Goal: Navigation & Orientation: Go to known website

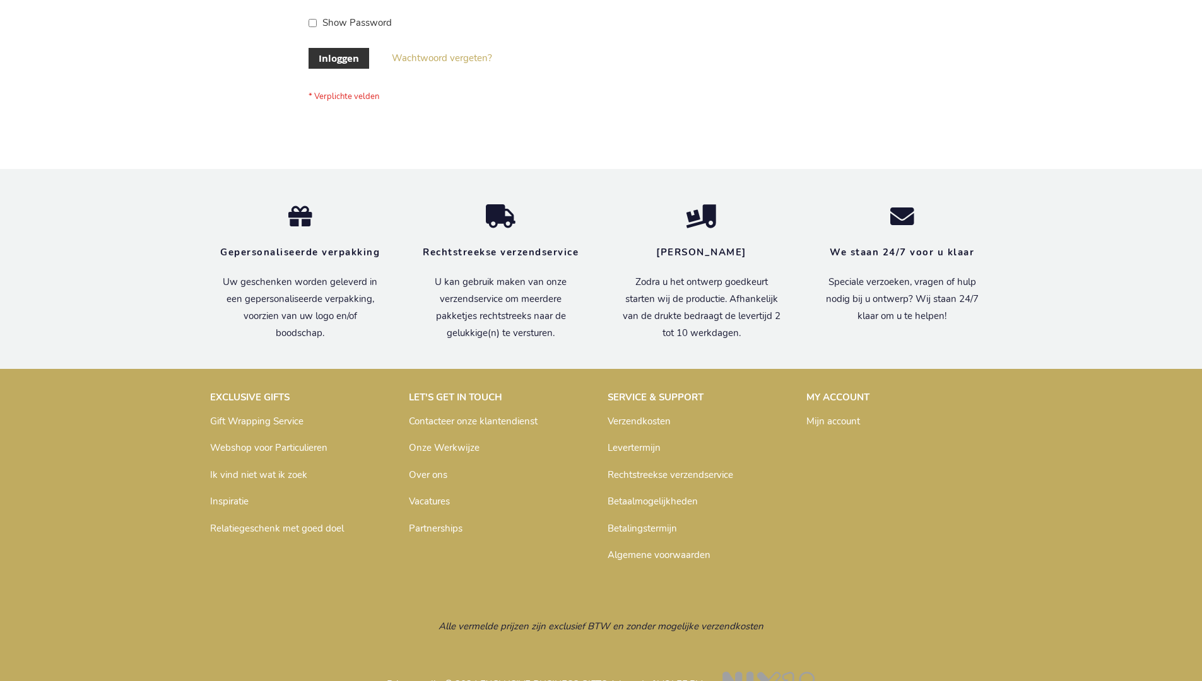
scroll to position [428, 0]
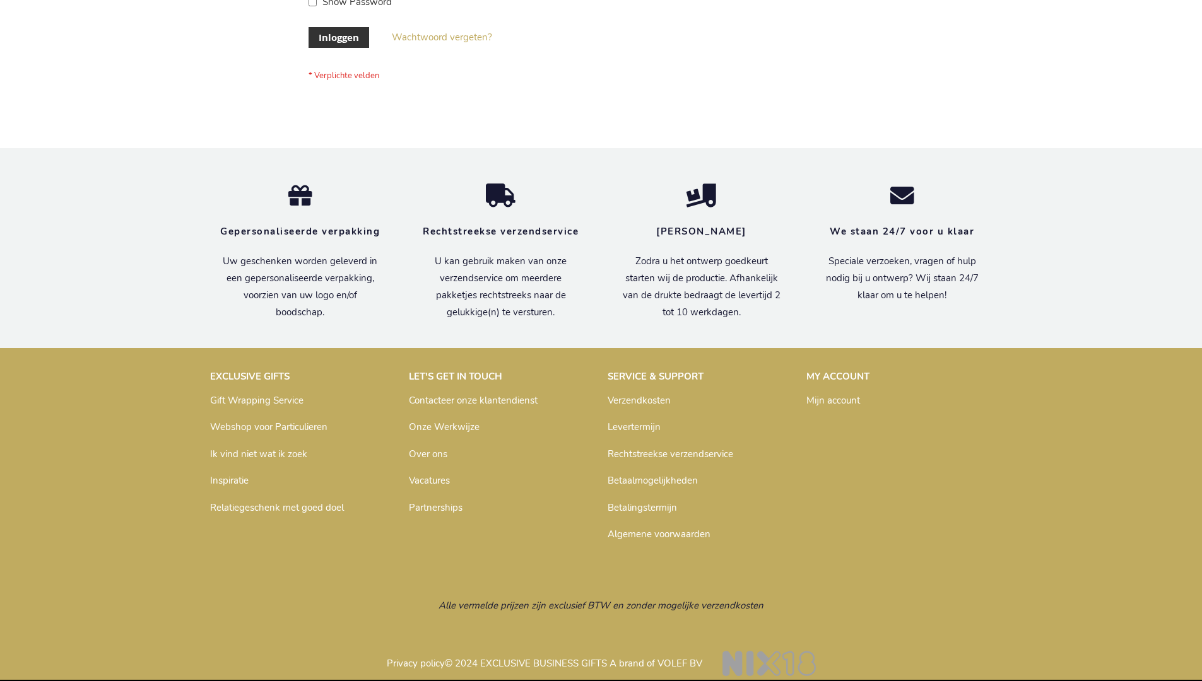
scroll to position [428, 0]
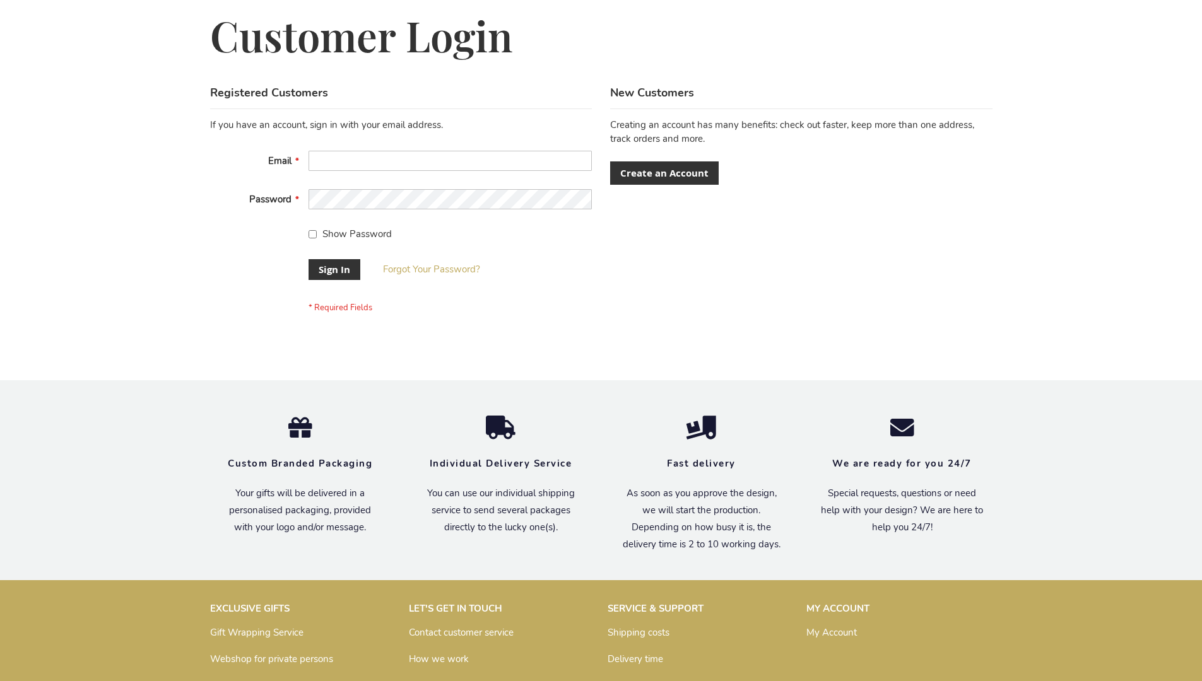
scroll to position [406, 0]
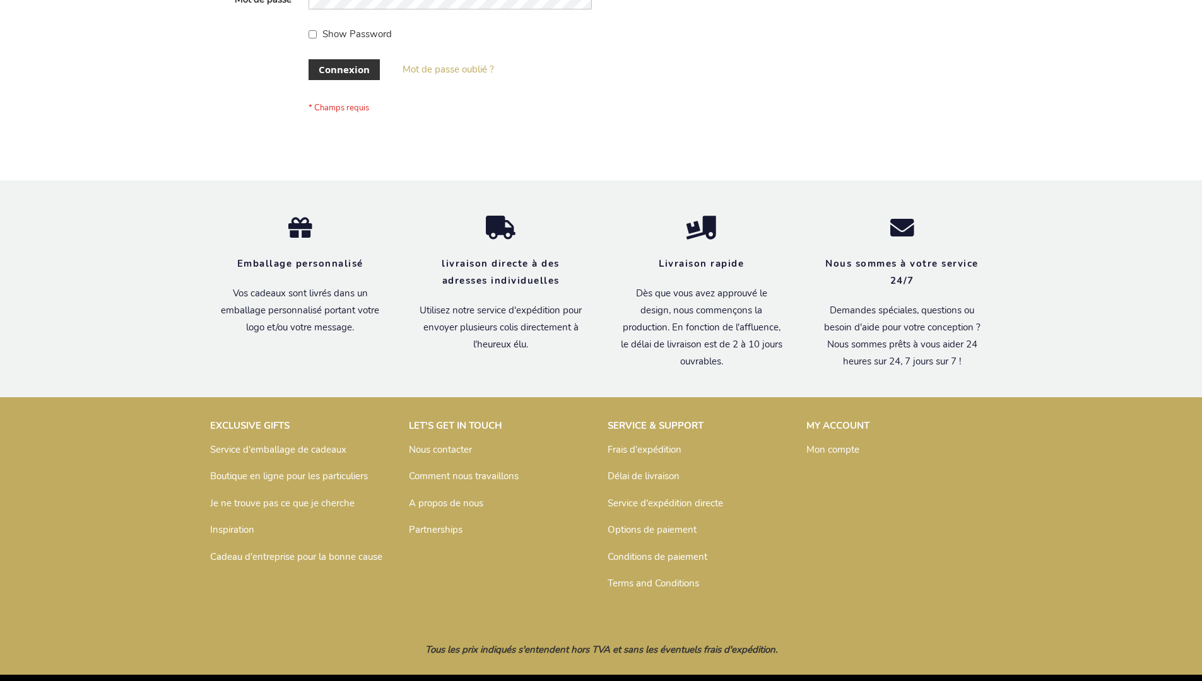
scroll to position [435, 0]
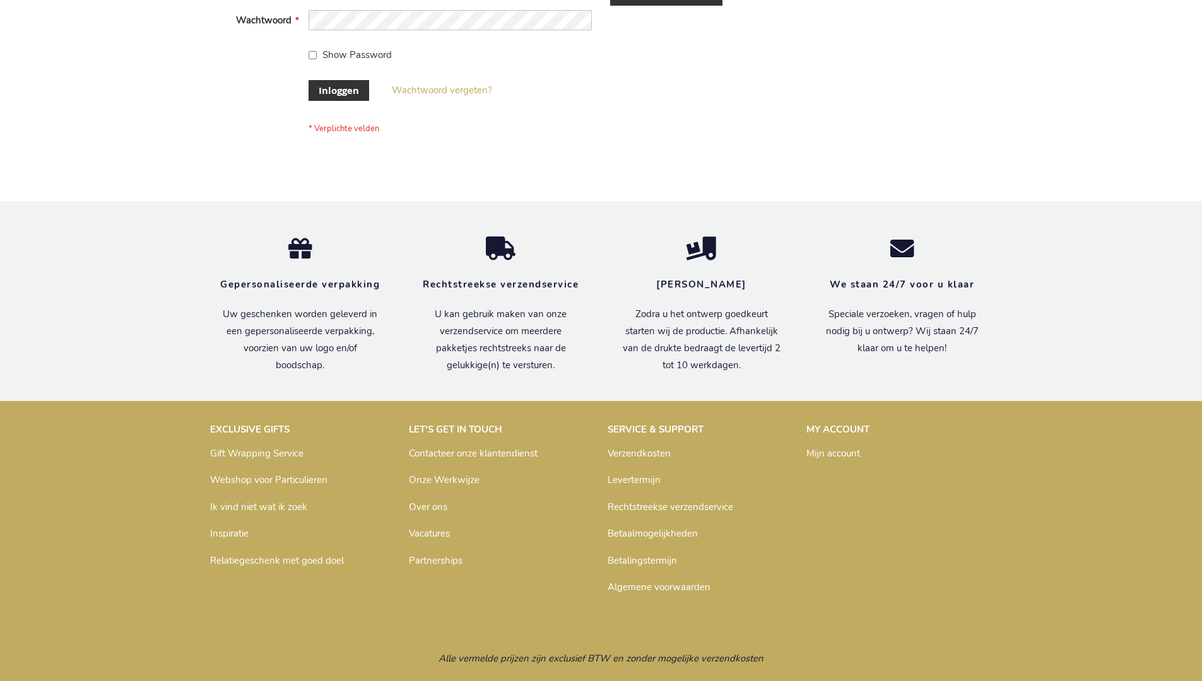
scroll to position [428, 0]
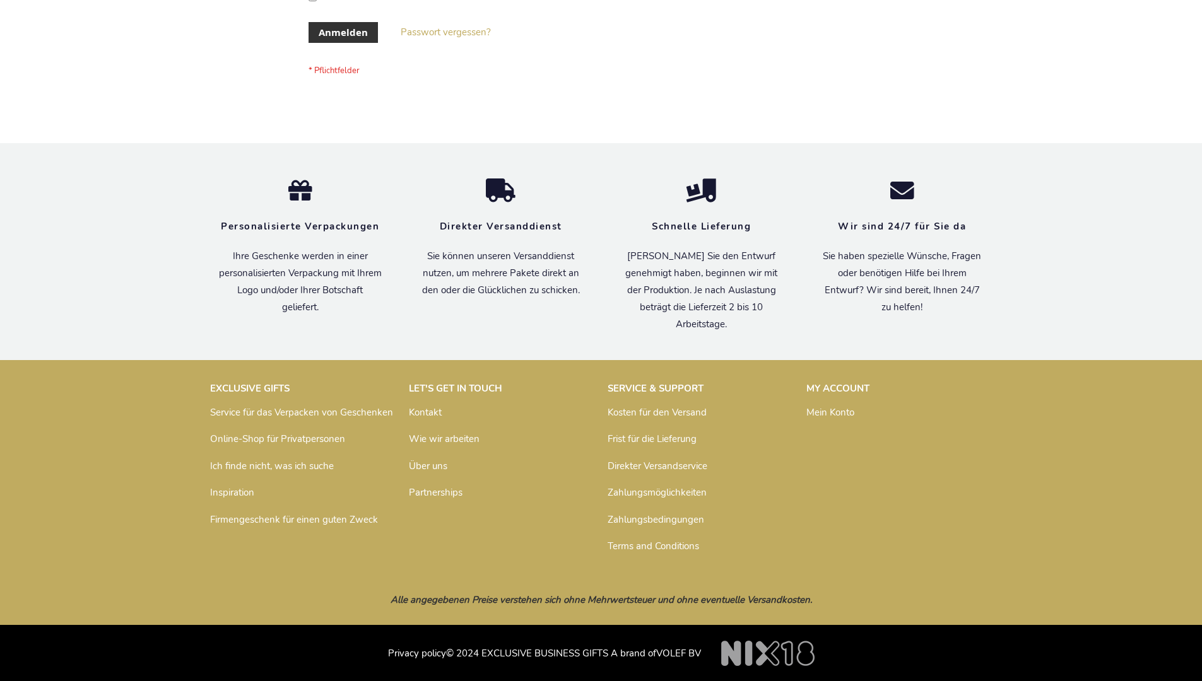
scroll to position [423, 0]
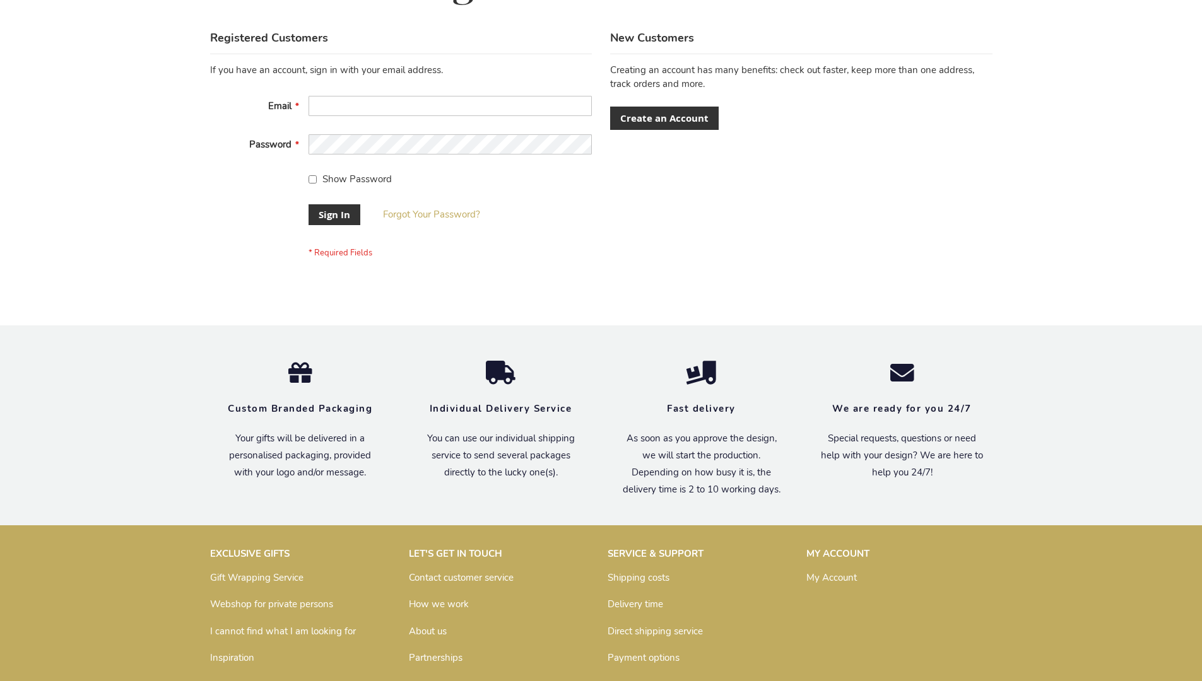
scroll to position [406, 0]
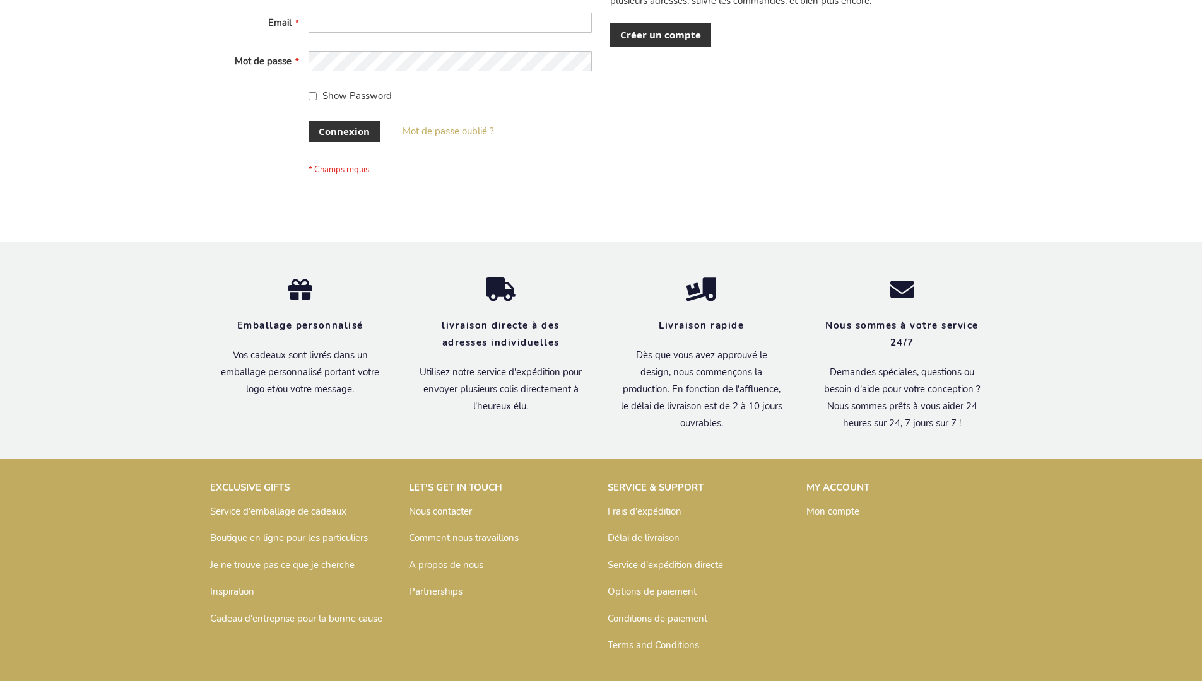
scroll to position [435, 0]
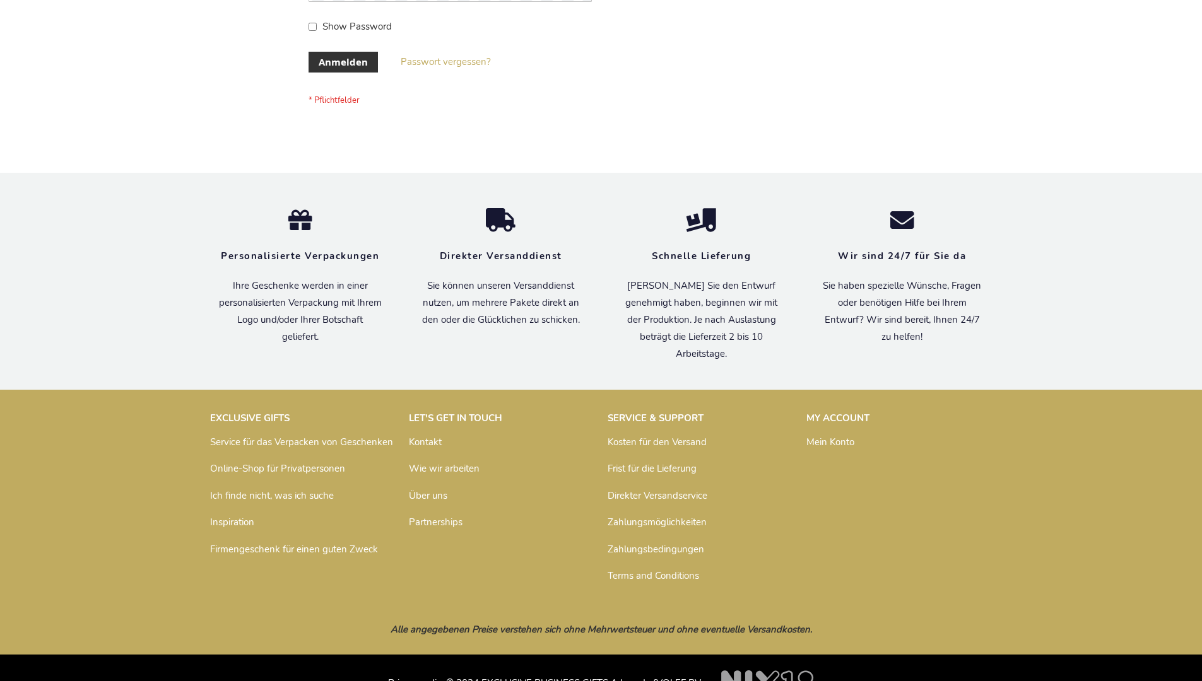
scroll to position [423, 0]
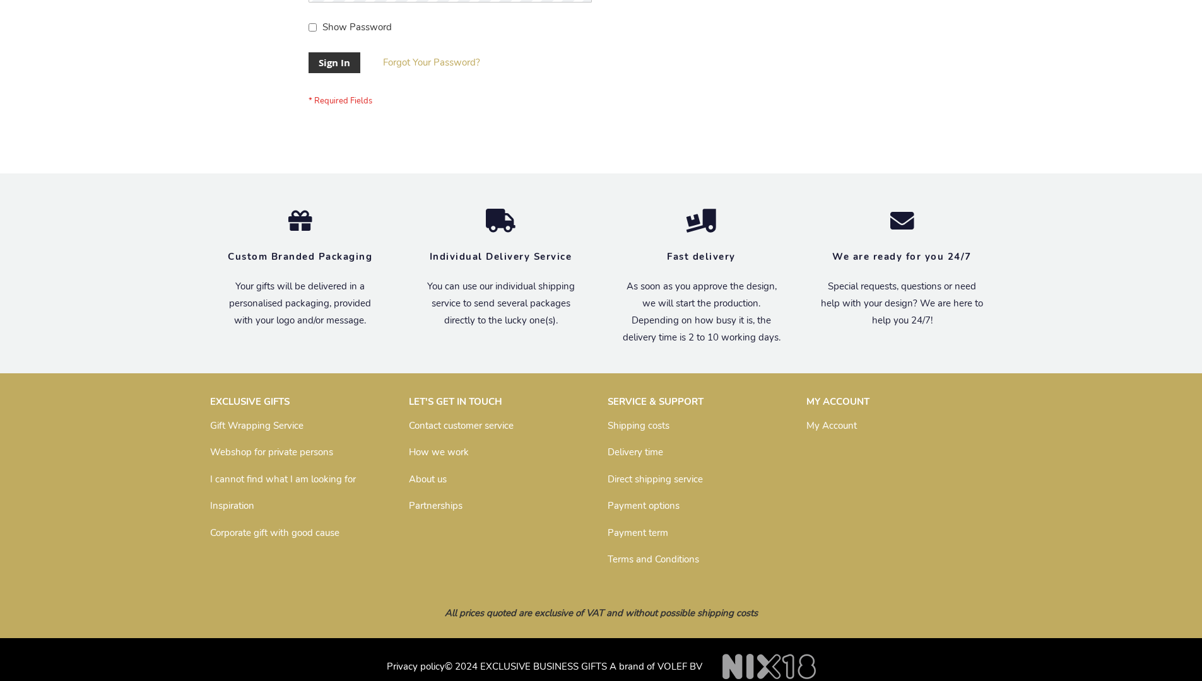
scroll to position [406, 0]
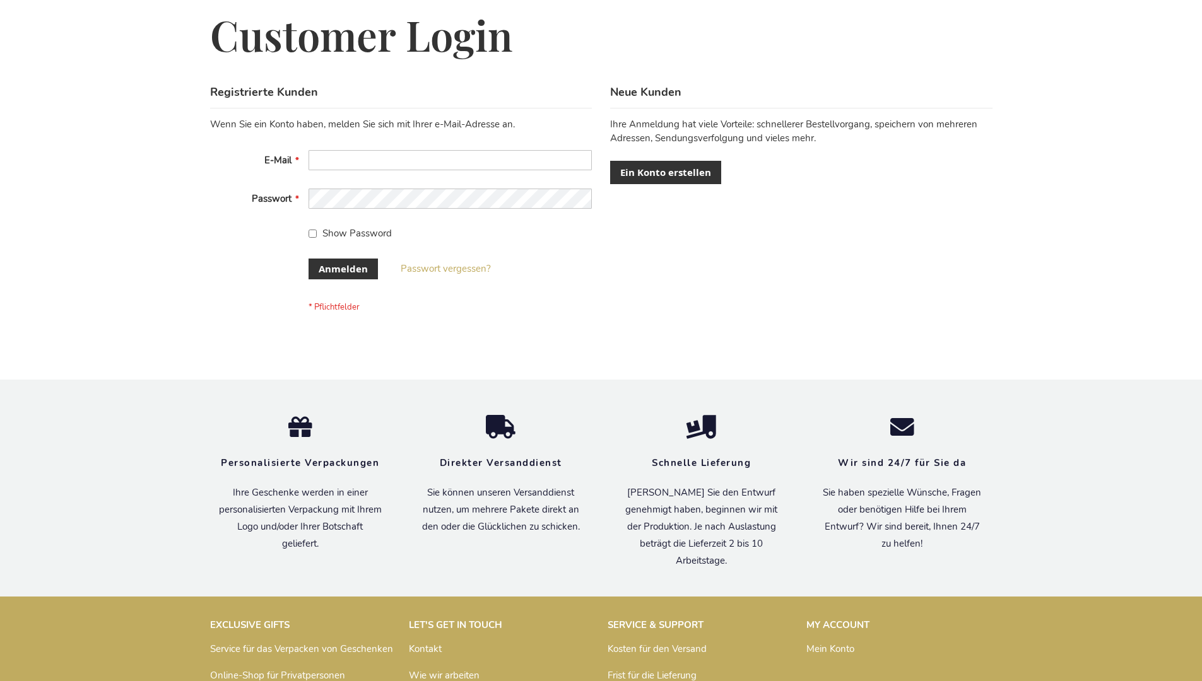
scroll to position [423, 0]
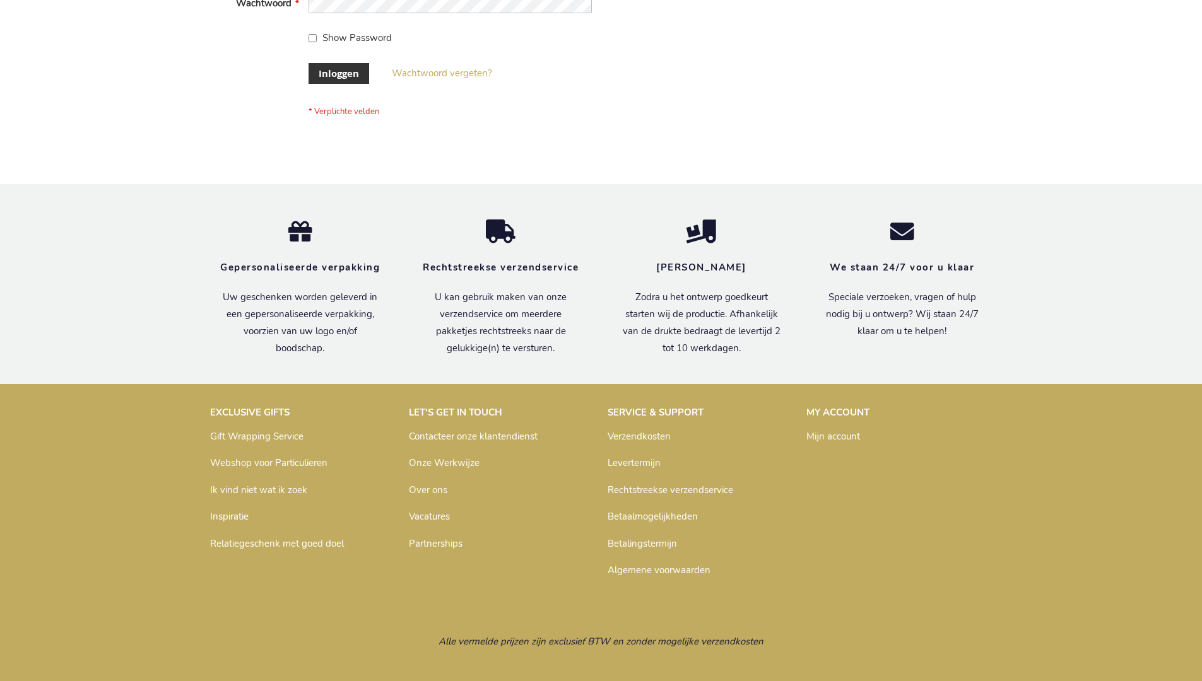
scroll to position [428, 0]
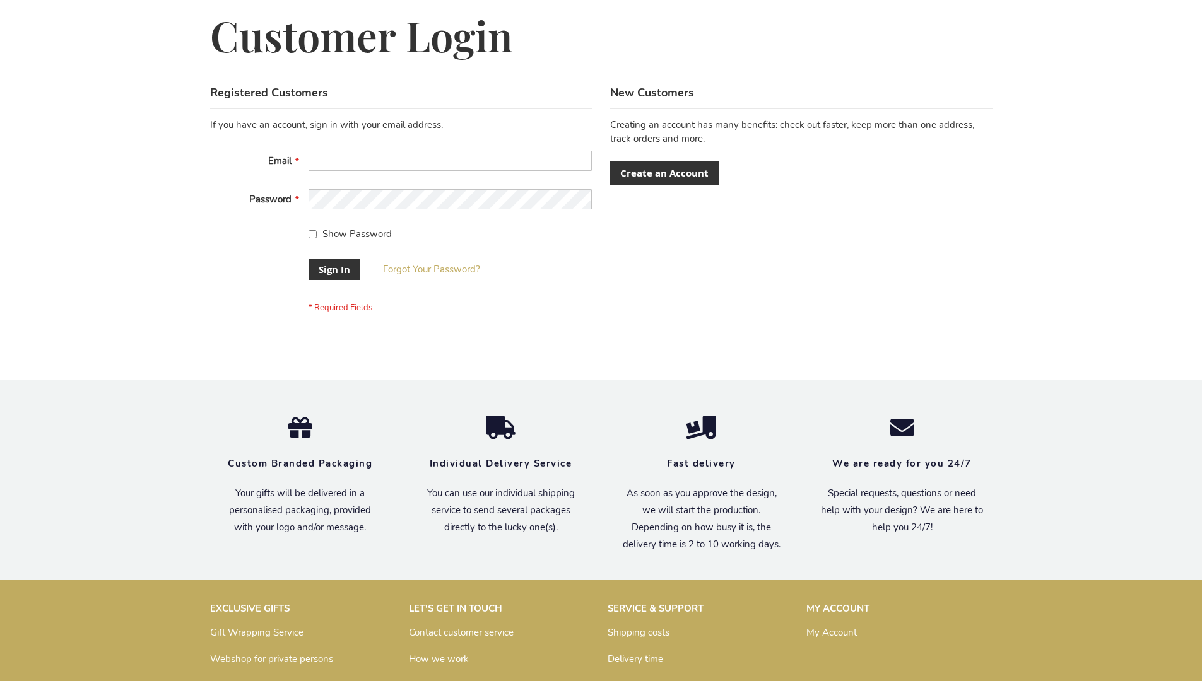
scroll to position [406, 0]
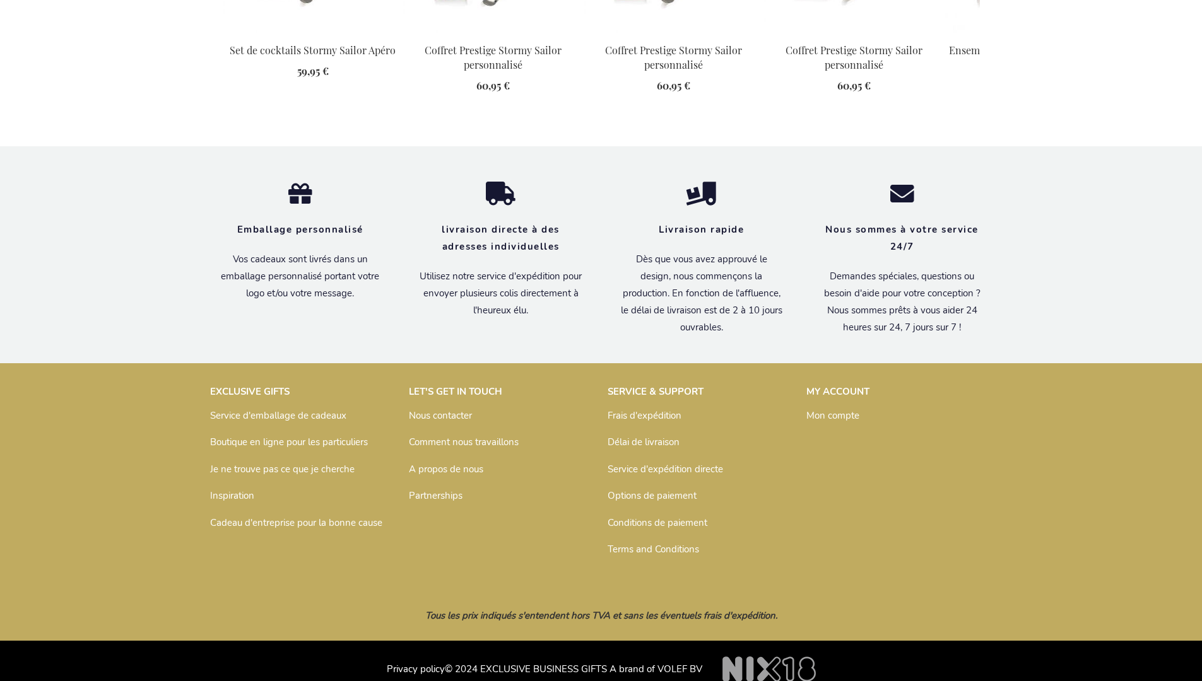
scroll to position [1697, 0]
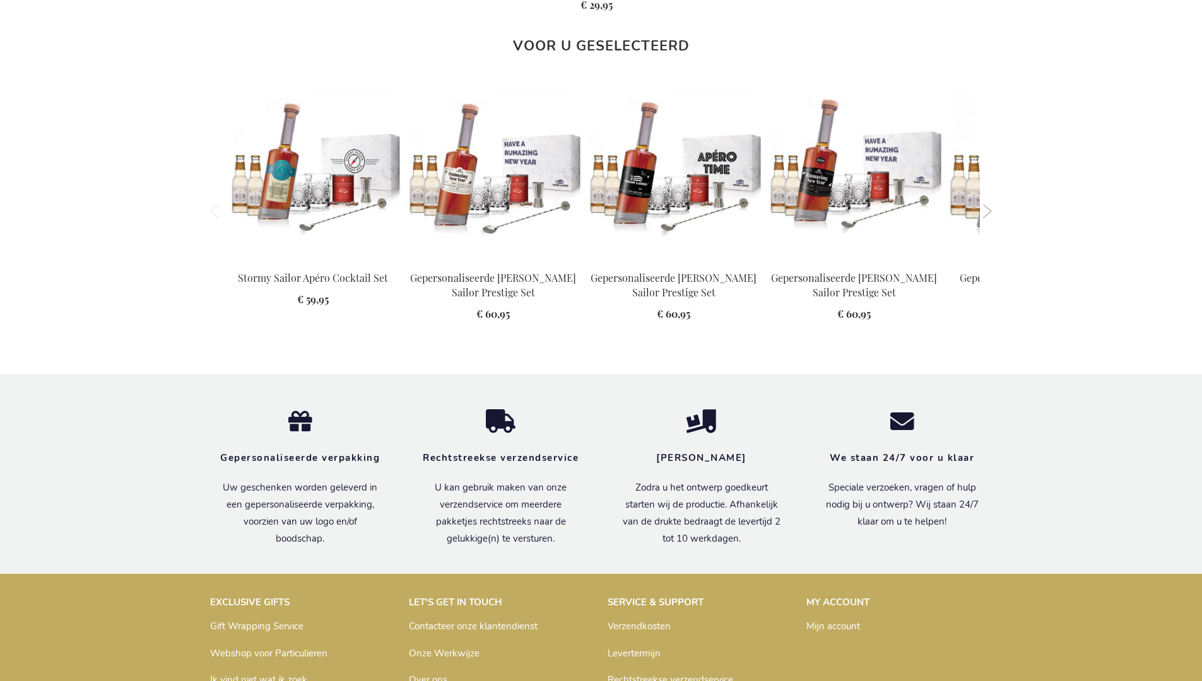
scroll to position [1677, 0]
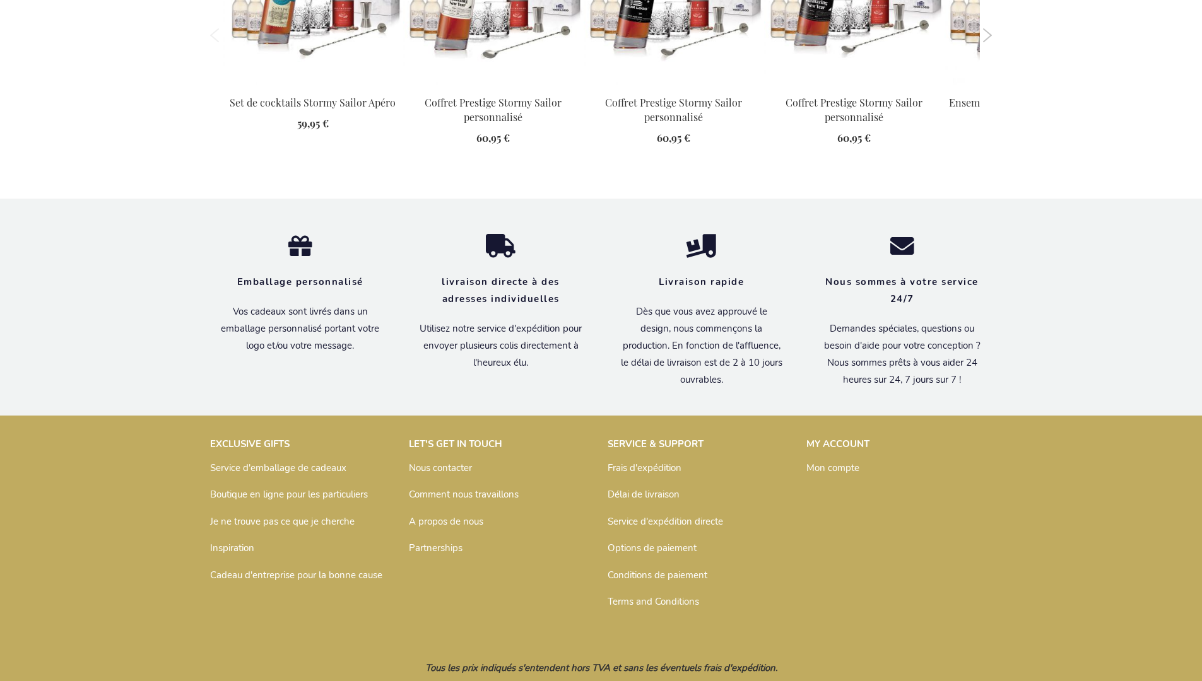
scroll to position [1697, 0]
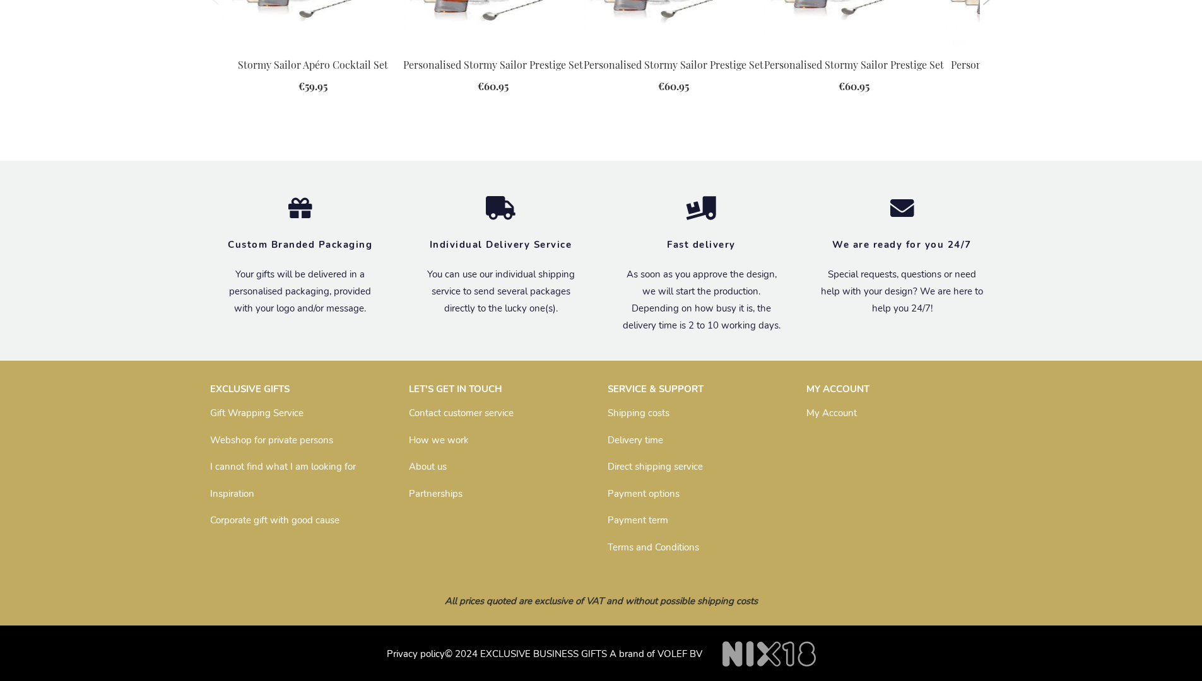
scroll to position [1653, 0]
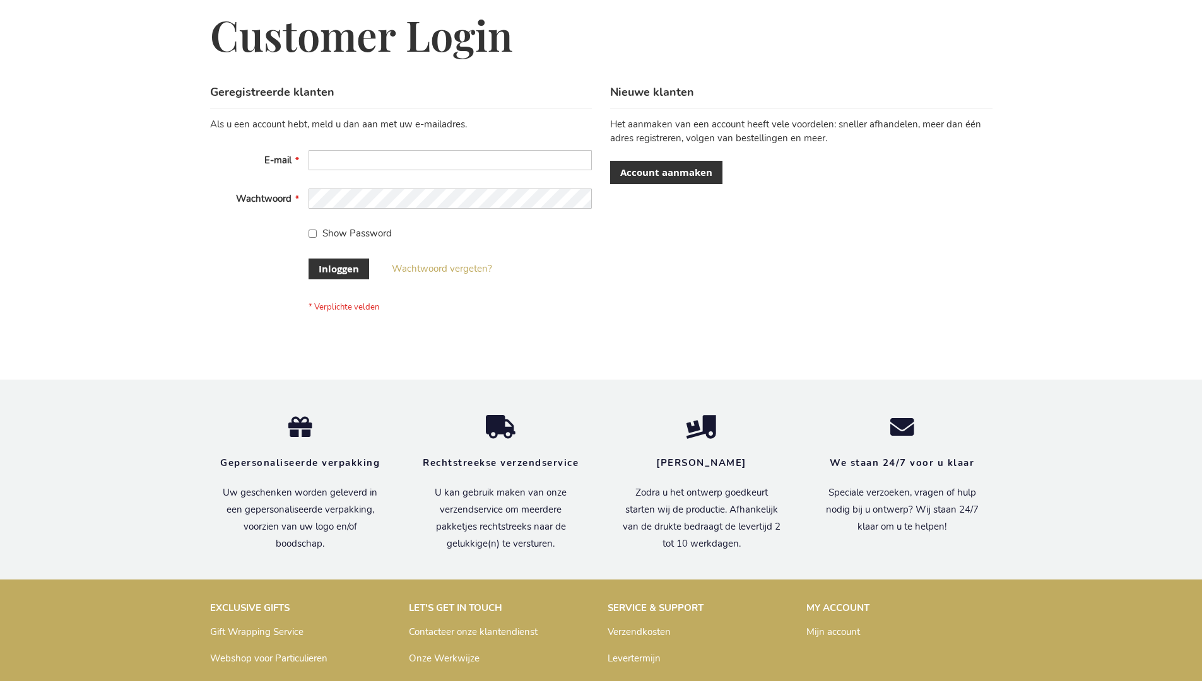
scroll to position [428, 0]
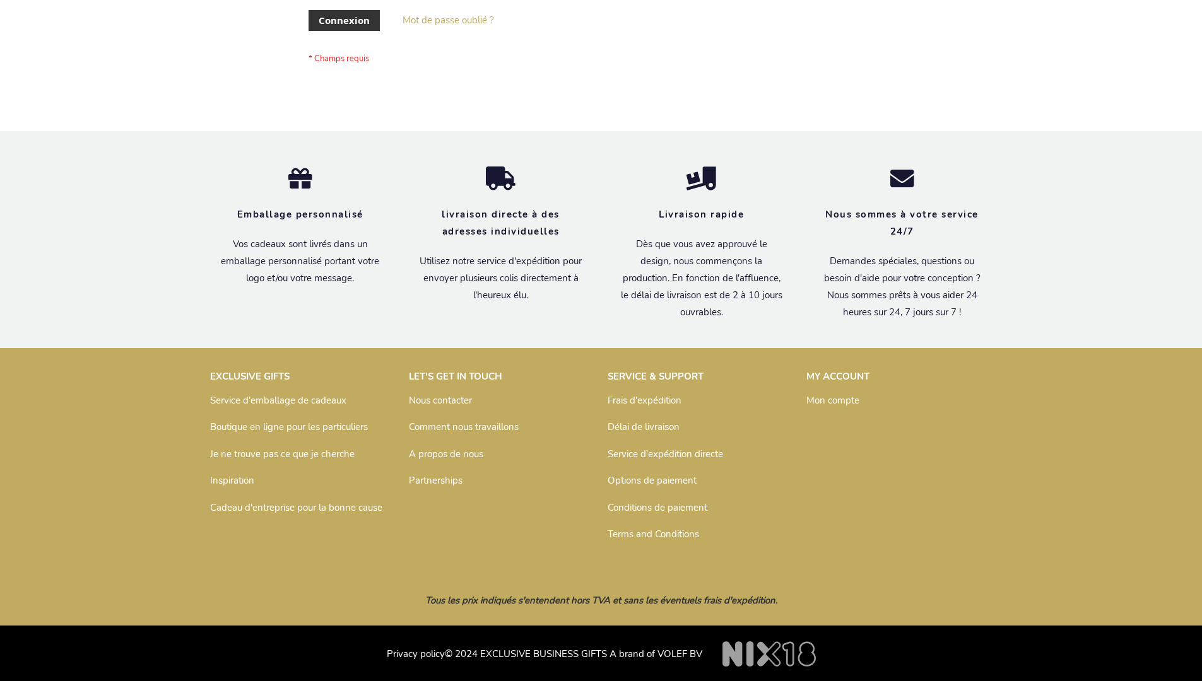
scroll to position [435, 0]
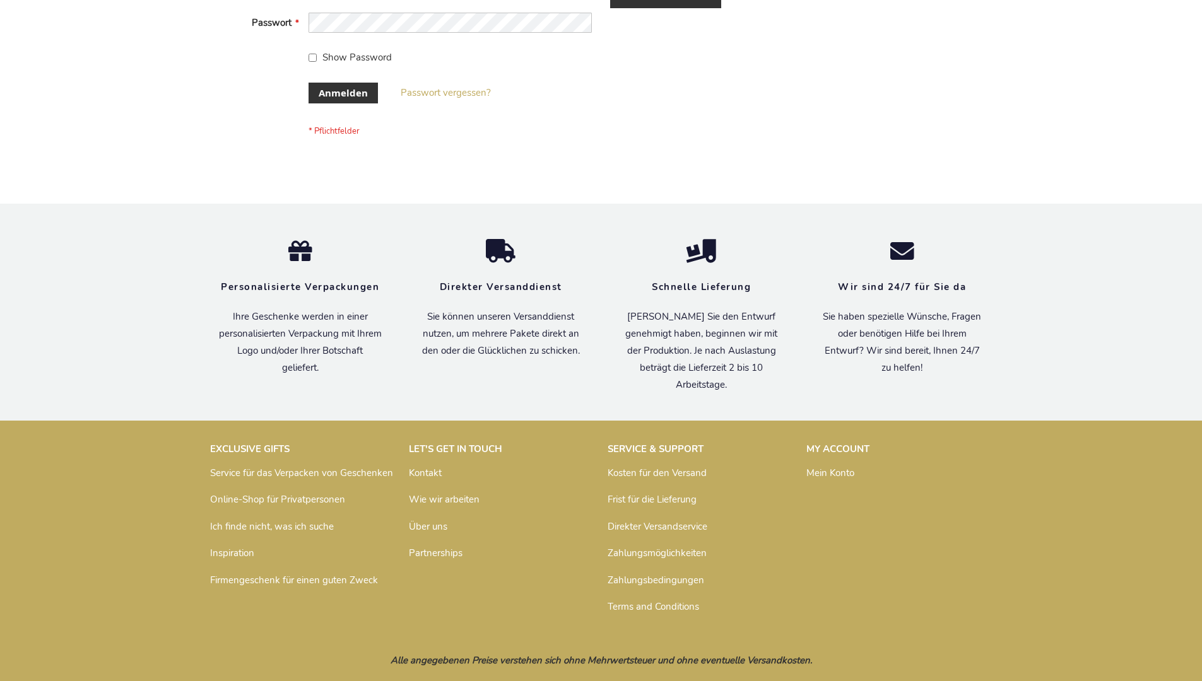
scroll to position [423, 0]
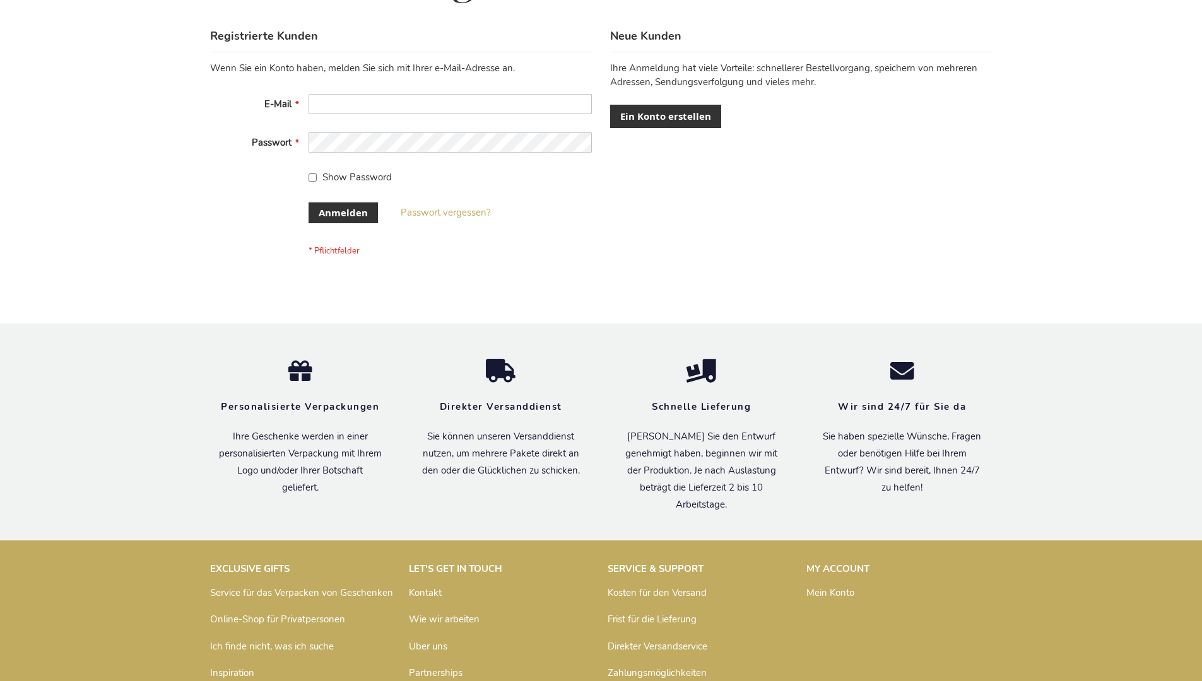
scroll to position [423, 0]
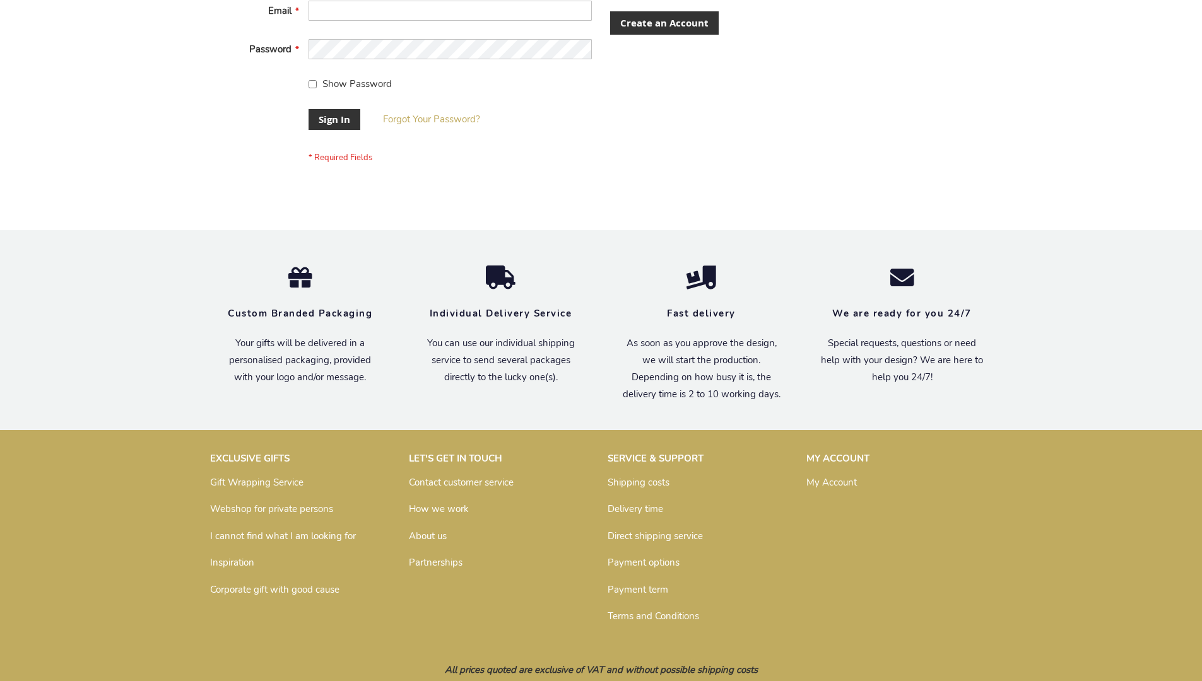
scroll to position [406, 0]
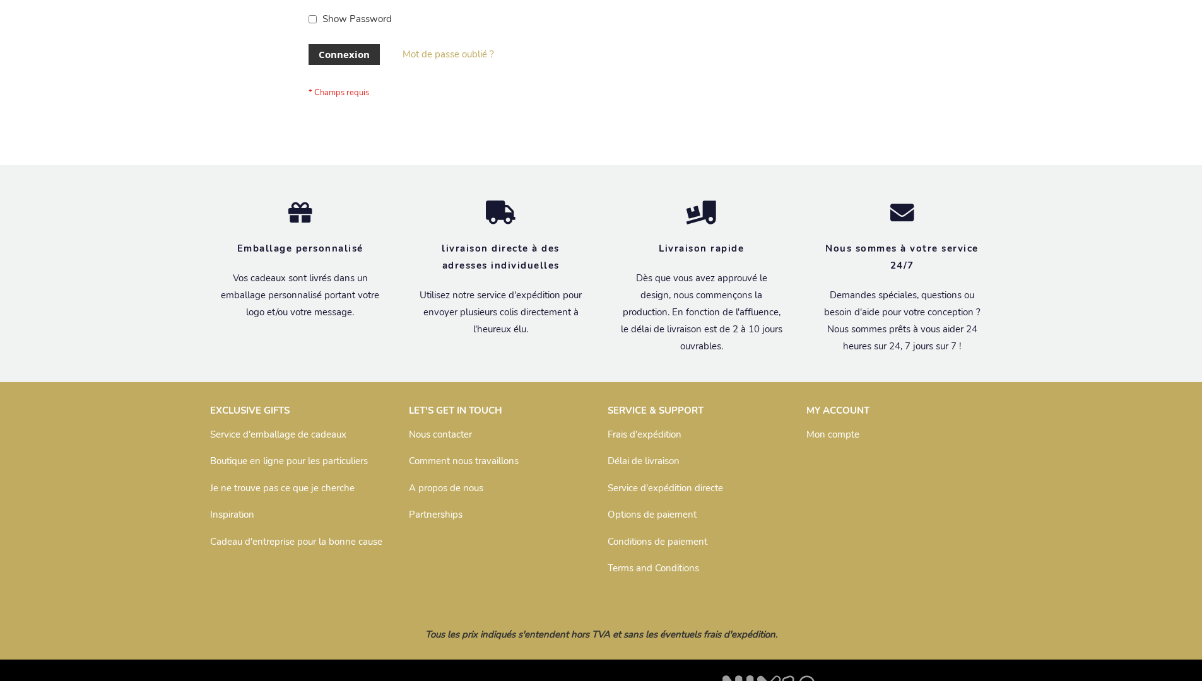
scroll to position [435, 0]
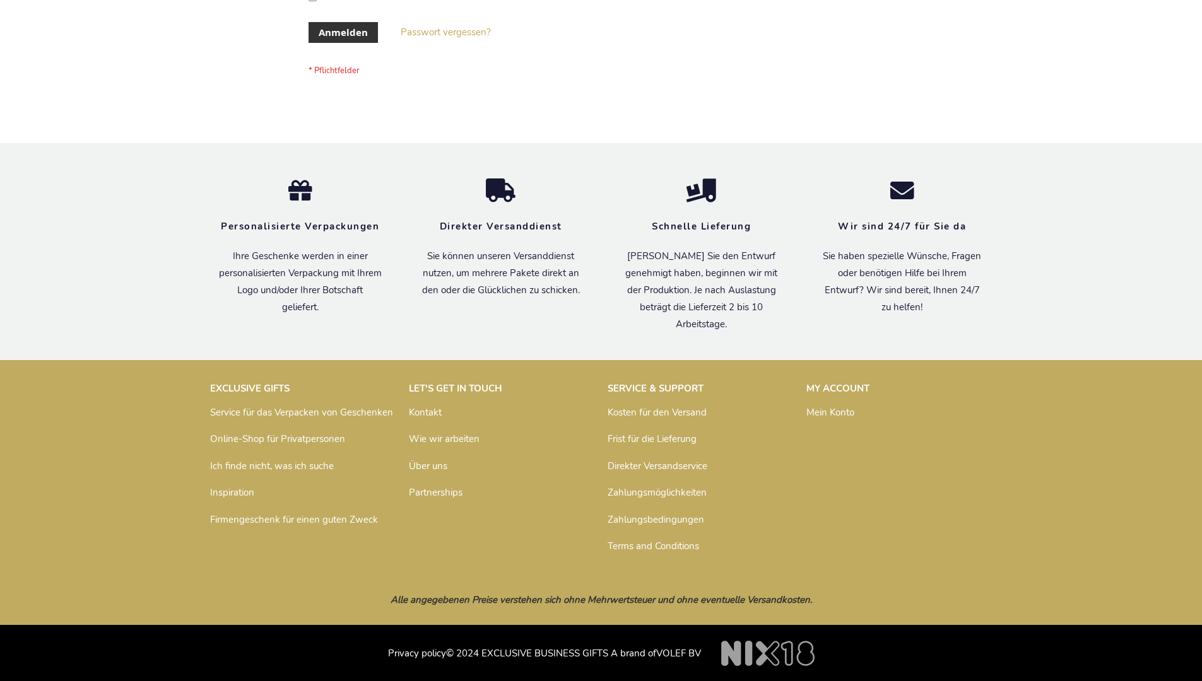
scroll to position [423, 0]
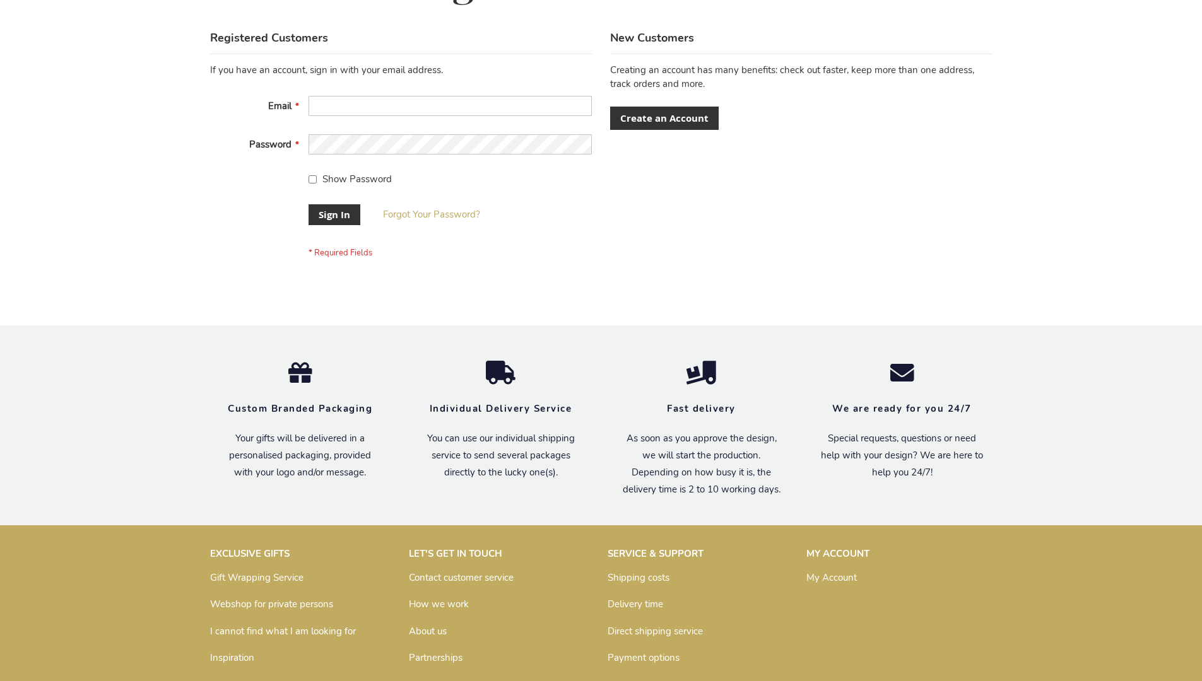
scroll to position [406, 0]
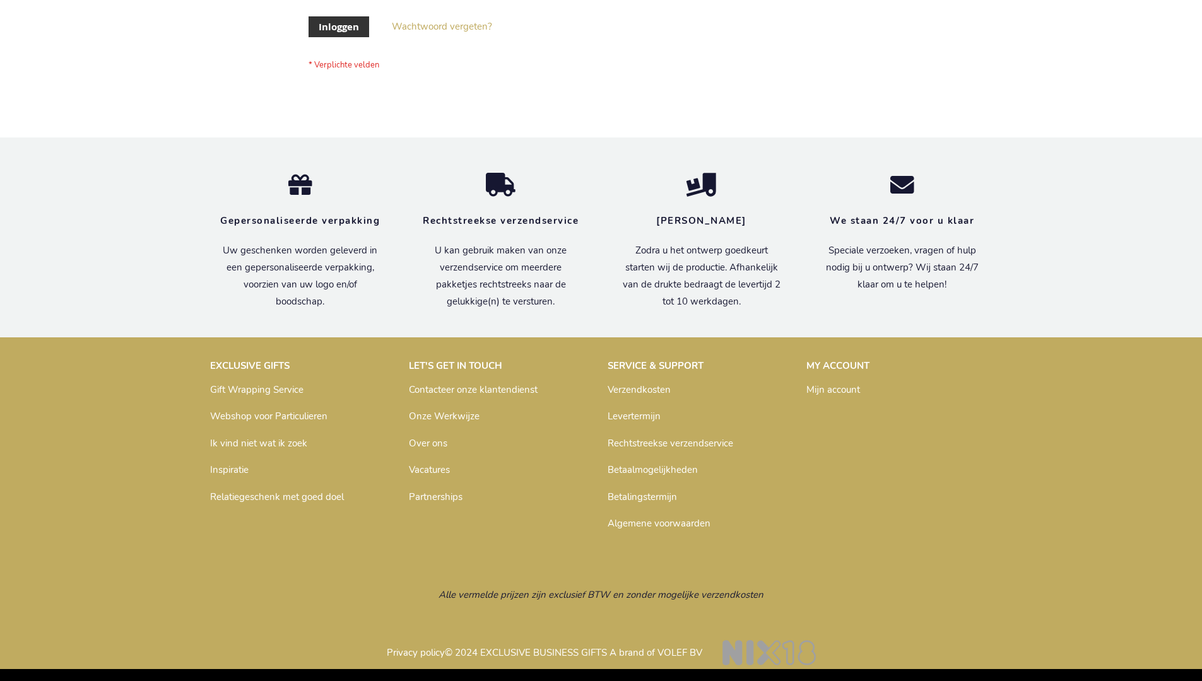
scroll to position [428, 0]
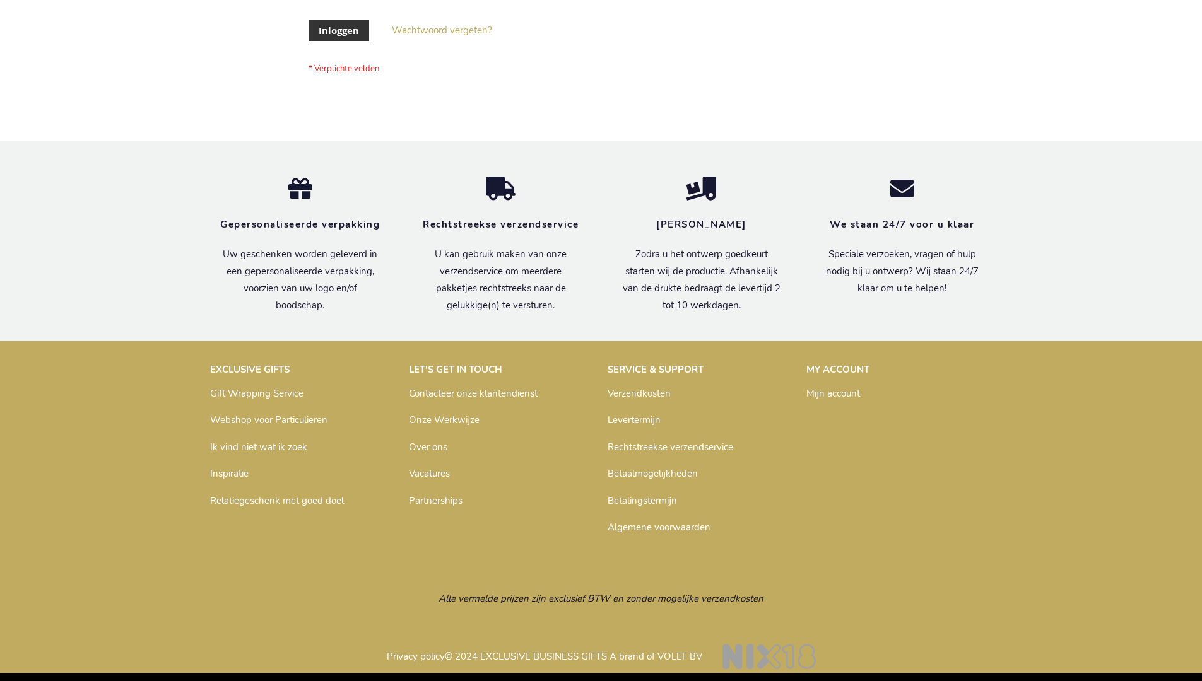
scroll to position [428, 0]
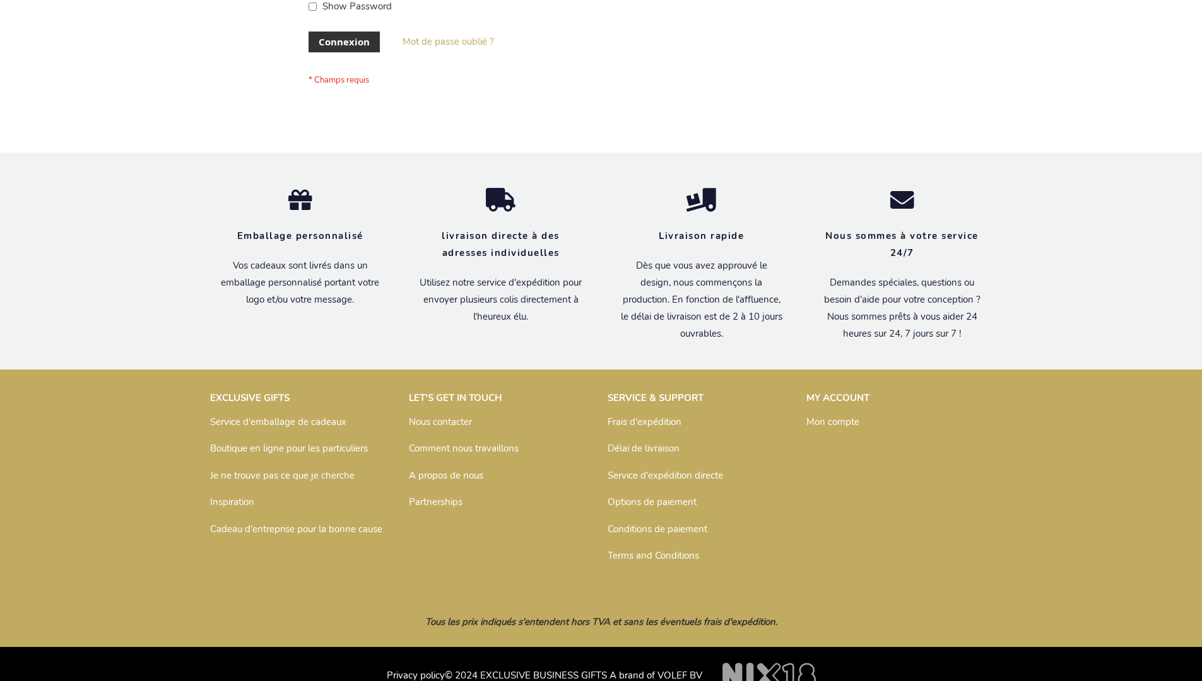
scroll to position [435, 0]
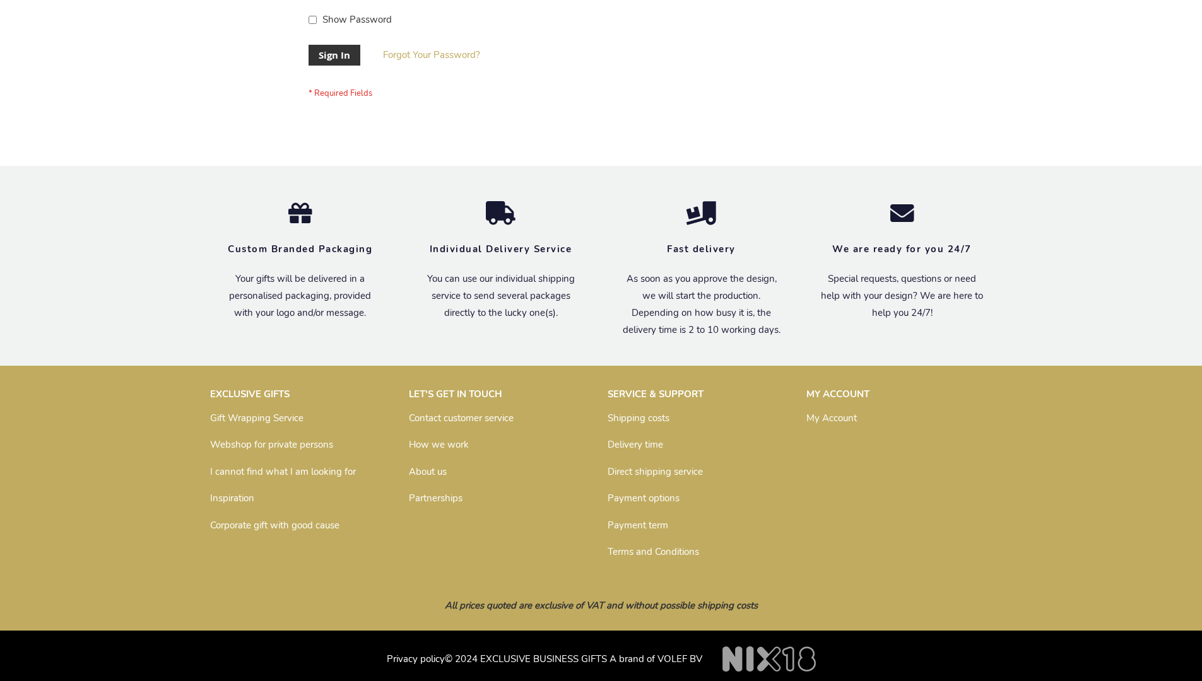
scroll to position [406, 0]
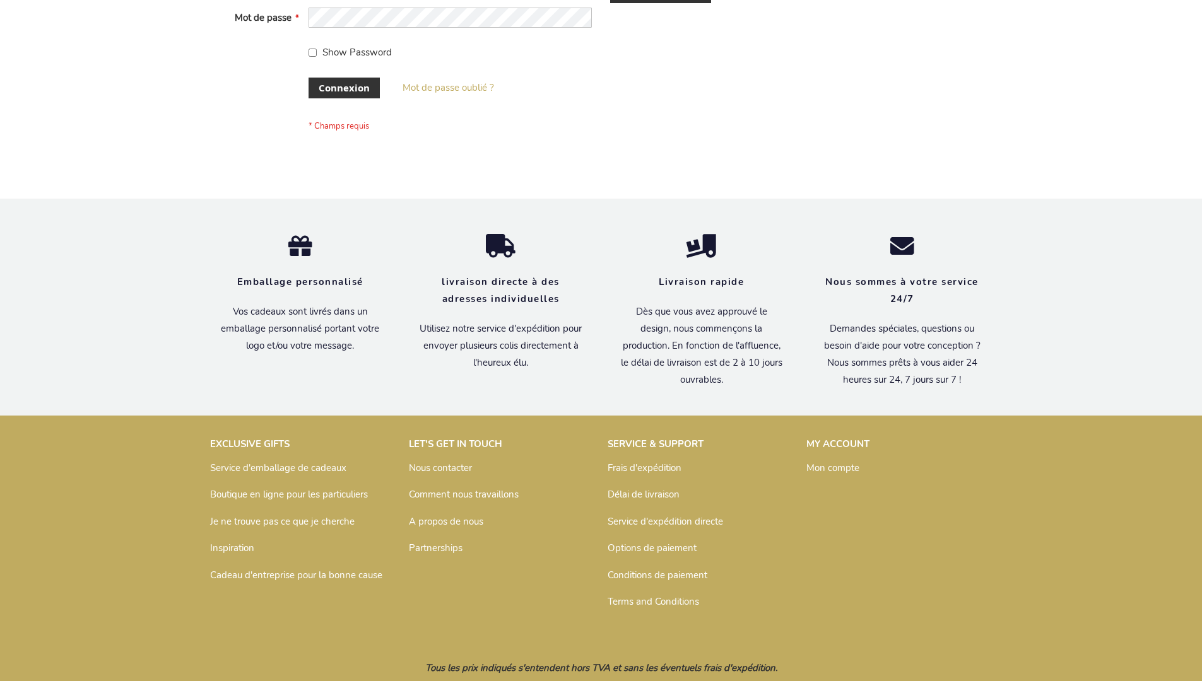
scroll to position [435, 0]
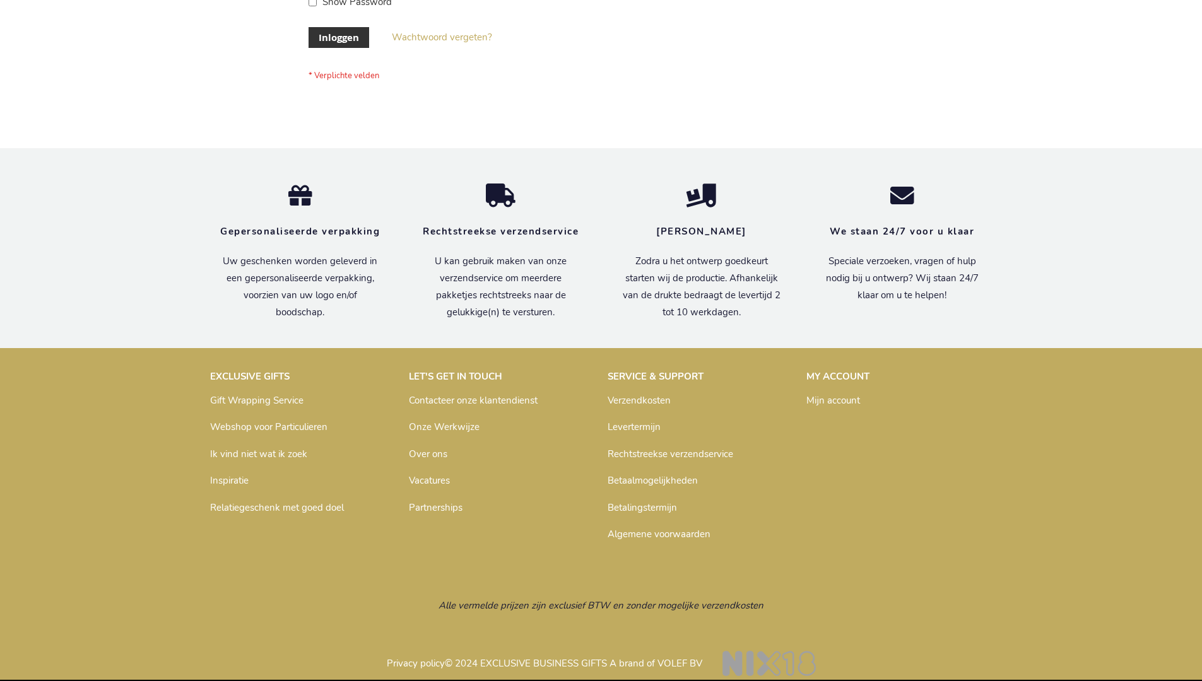
scroll to position [428, 0]
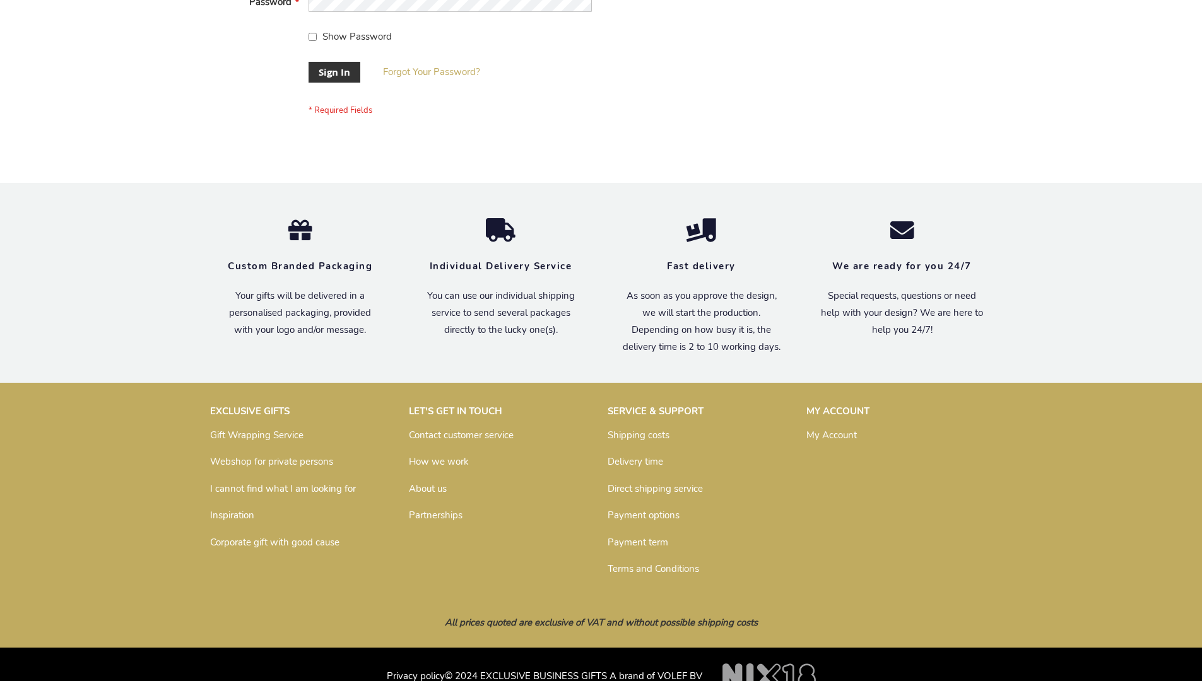
scroll to position [406, 0]
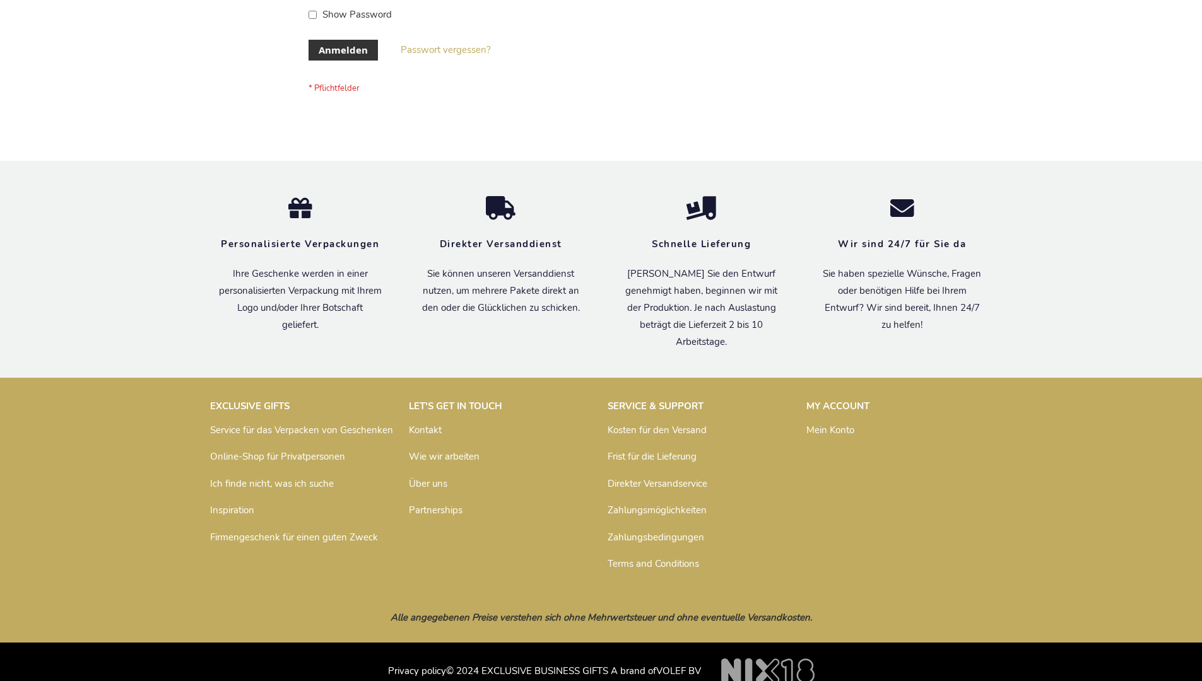
scroll to position [423, 0]
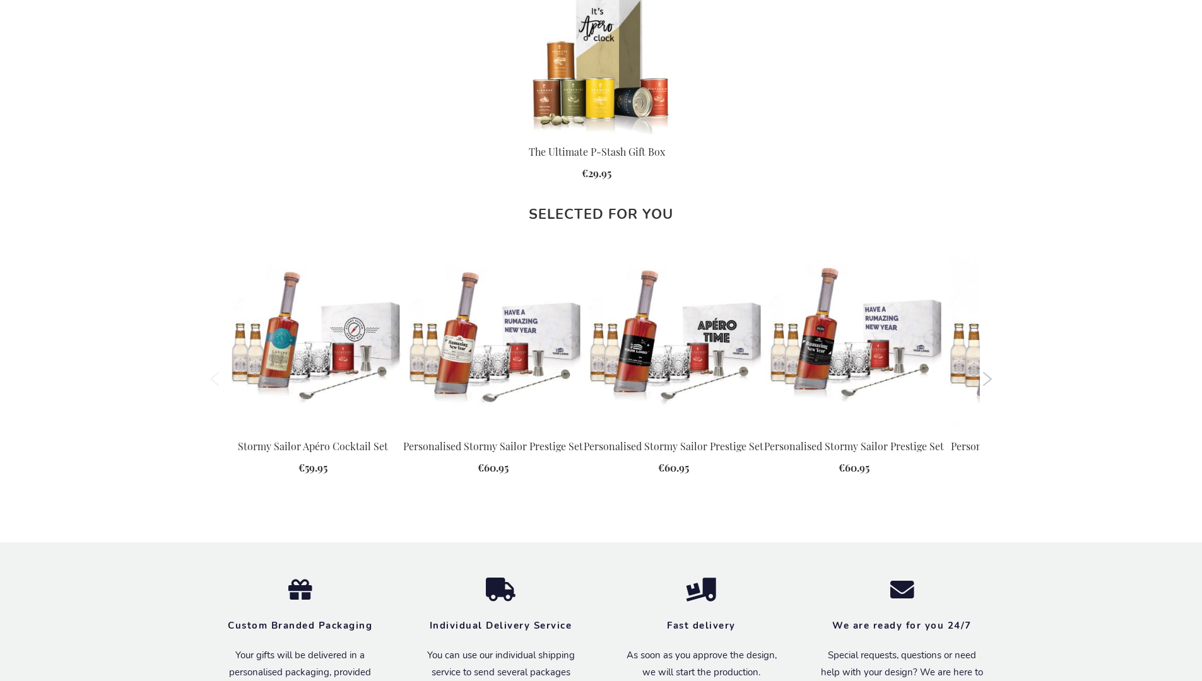
scroll to position [1654, 0]
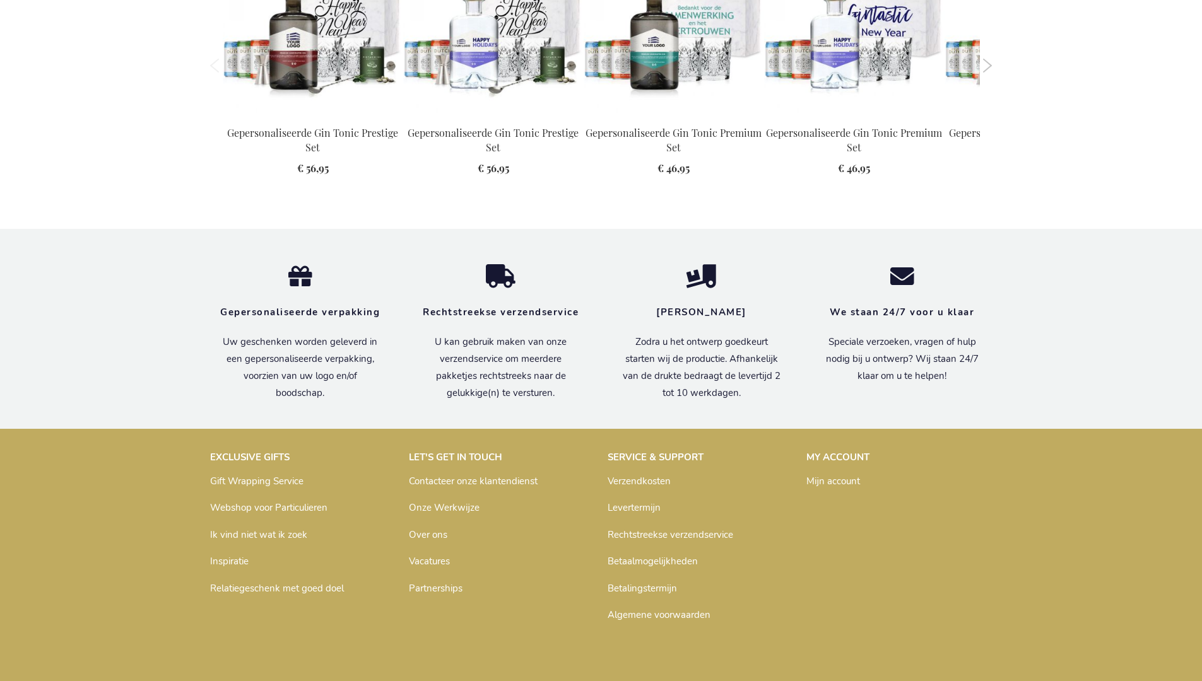
scroll to position [1651, 0]
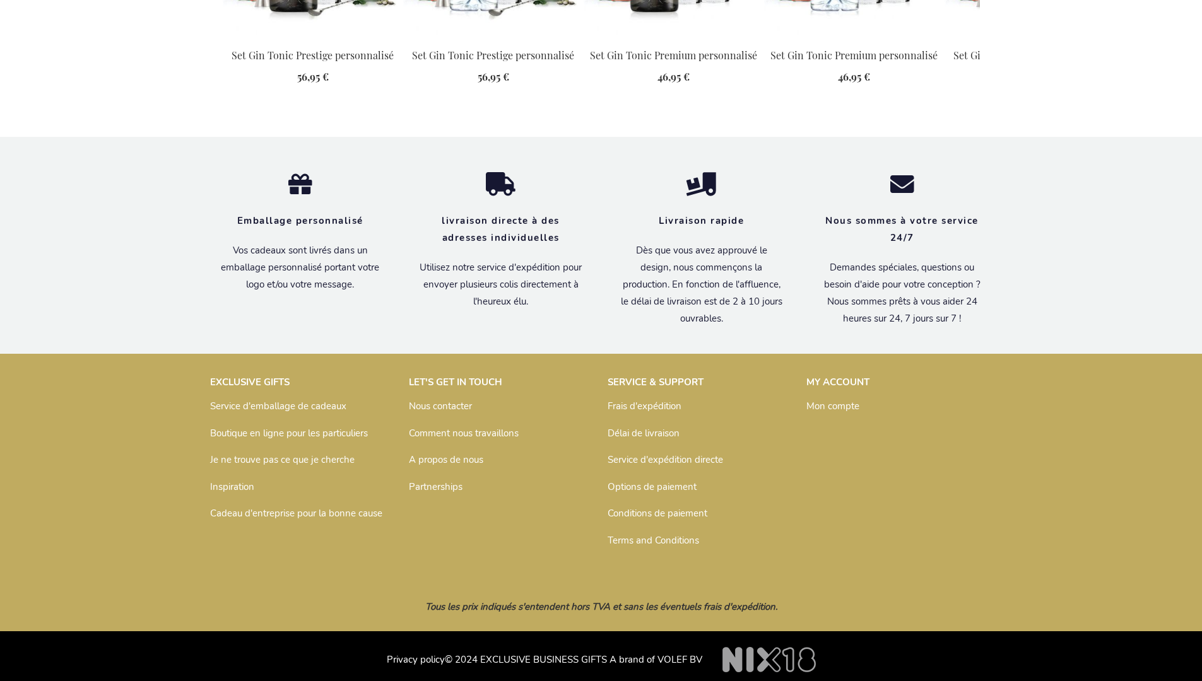
scroll to position [1657, 0]
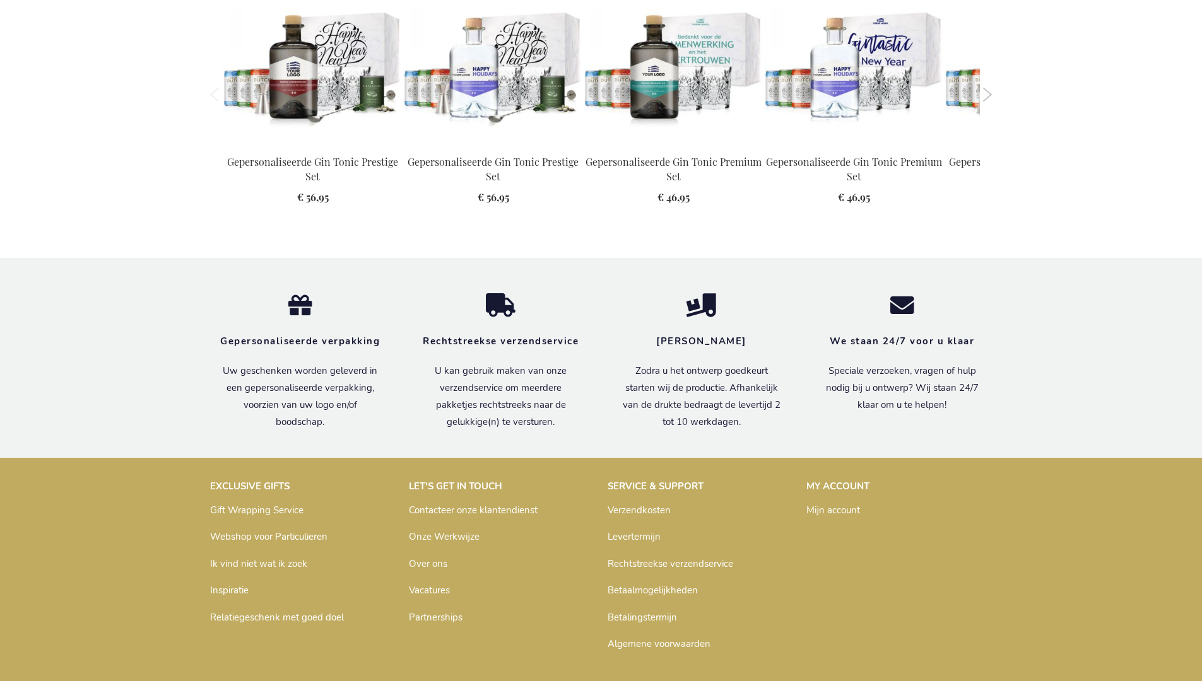
scroll to position [1651, 0]
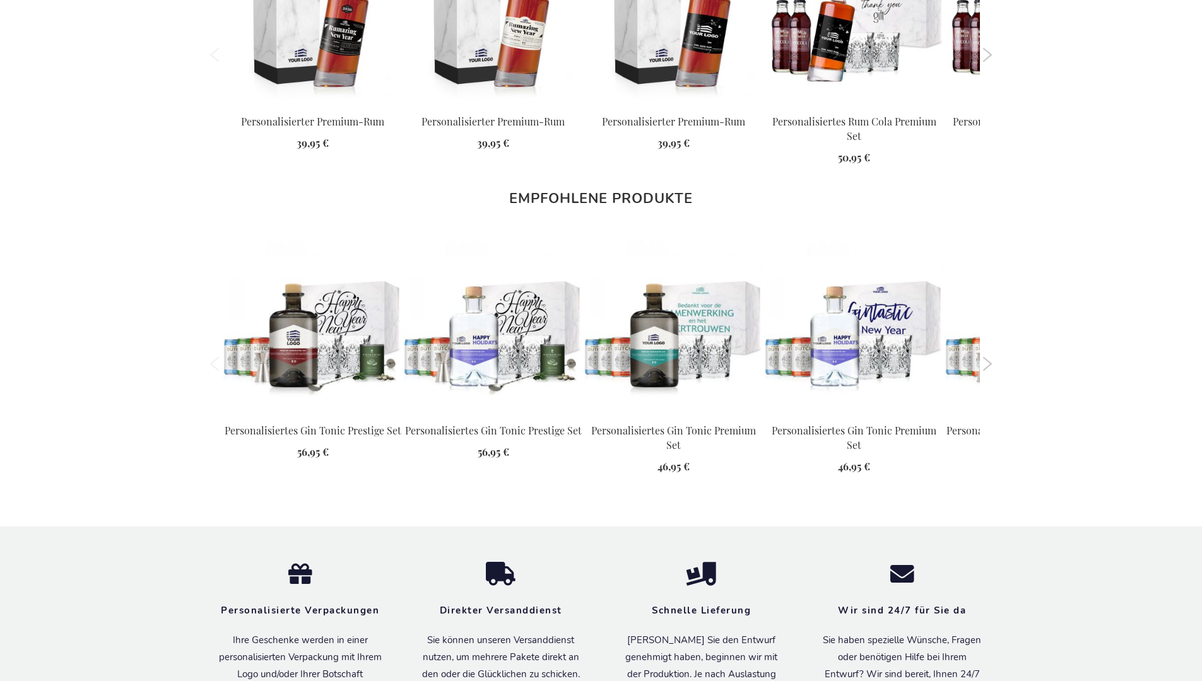
scroll to position [1659, 0]
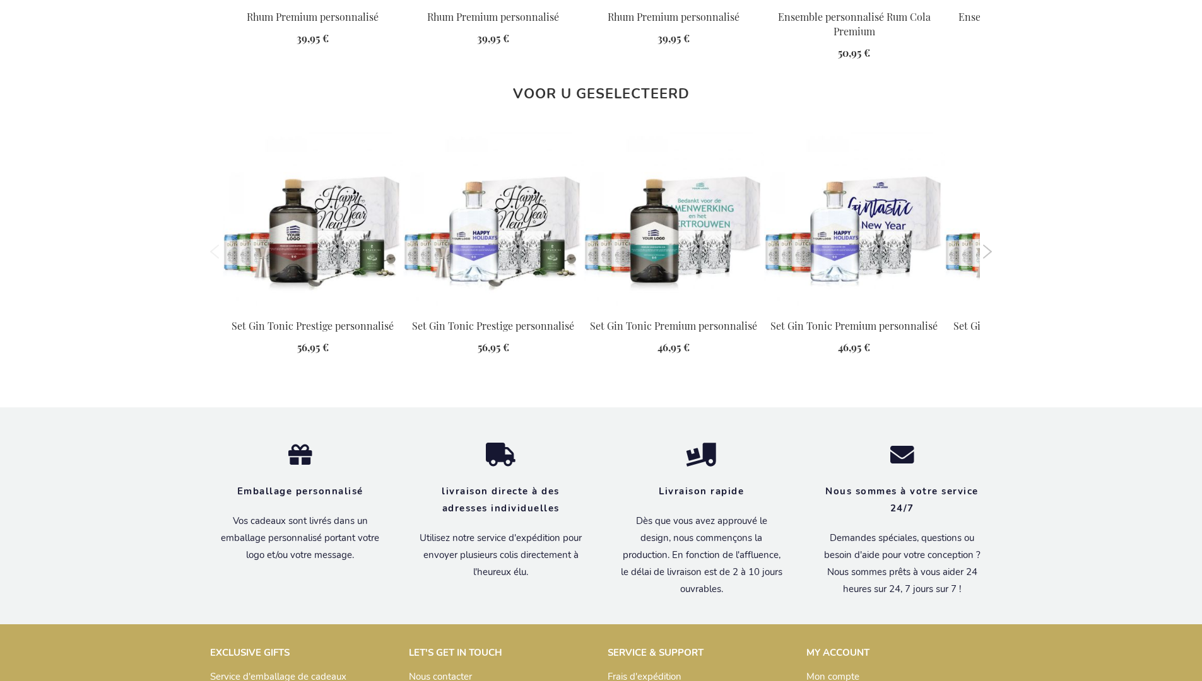
scroll to position [1657, 0]
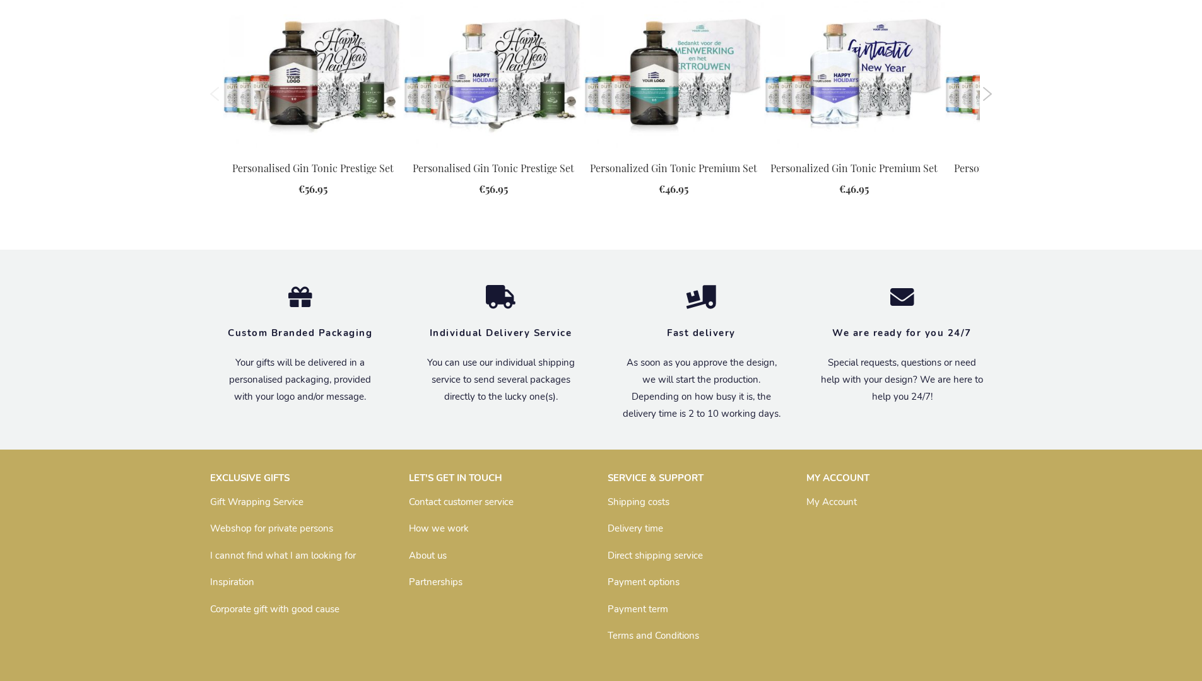
scroll to position [1614, 0]
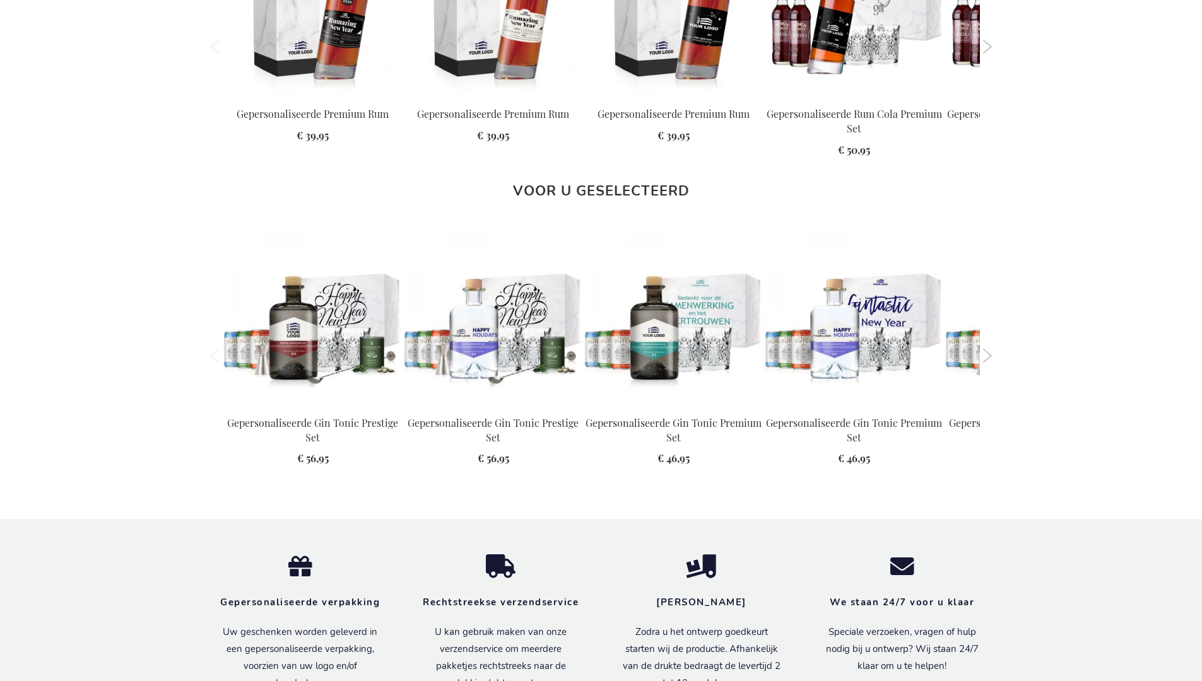
scroll to position [1651, 0]
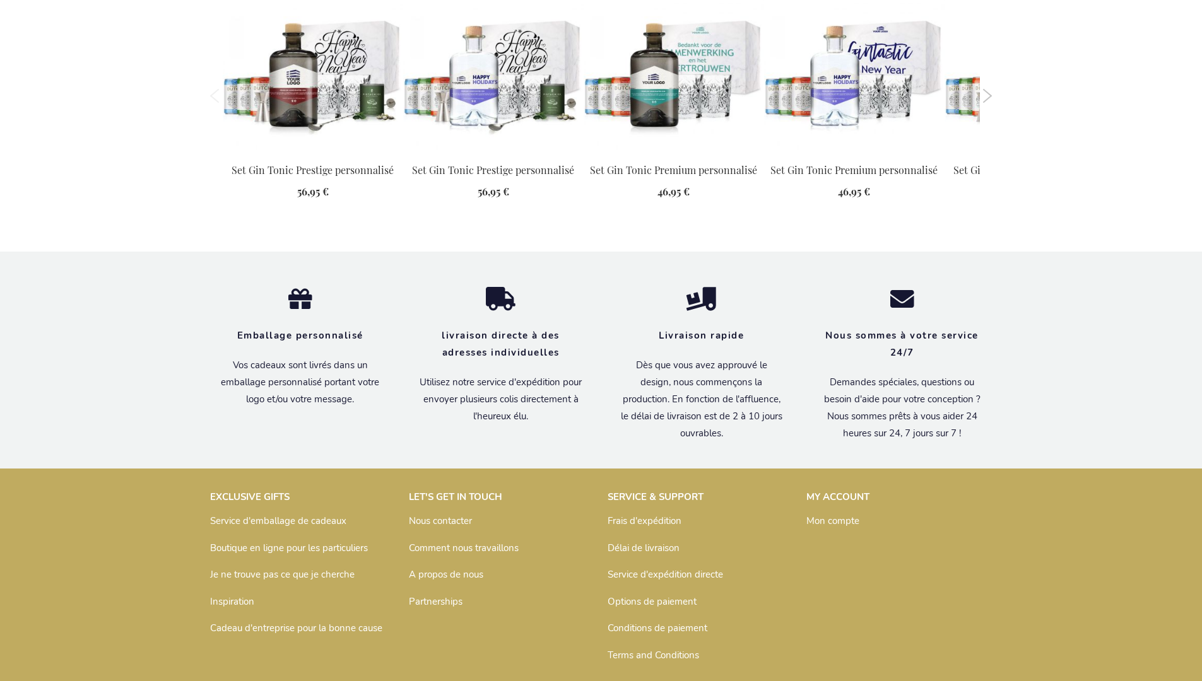
scroll to position [1657, 0]
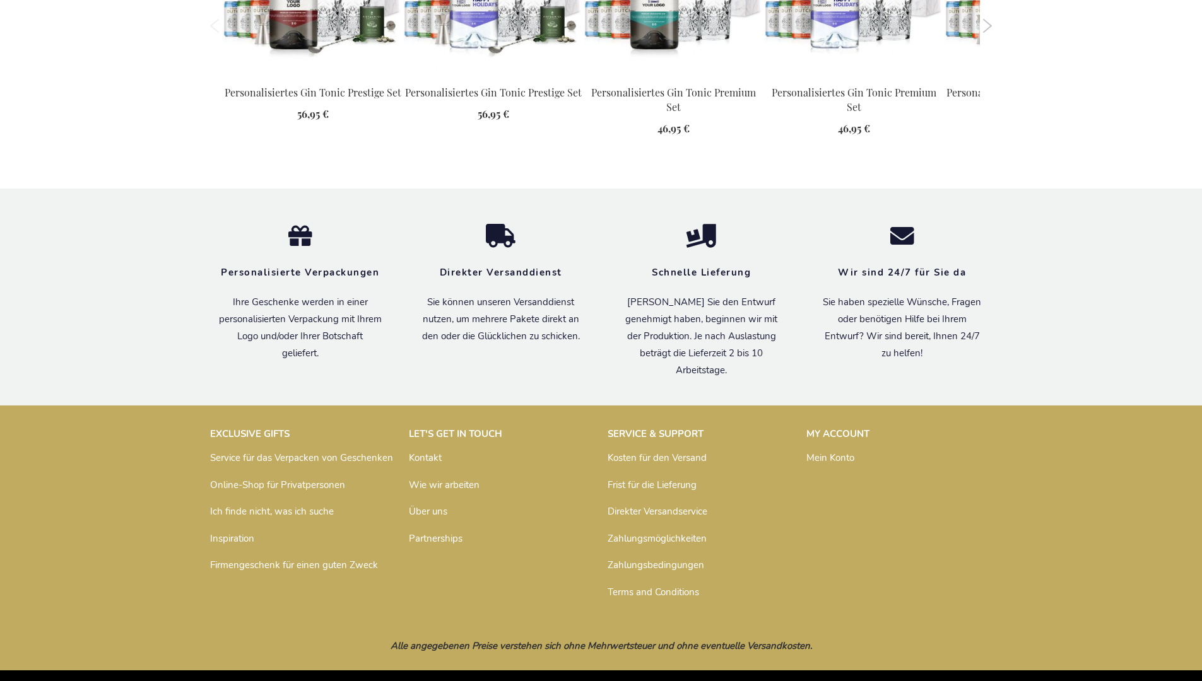
scroll to position [1659, 0]
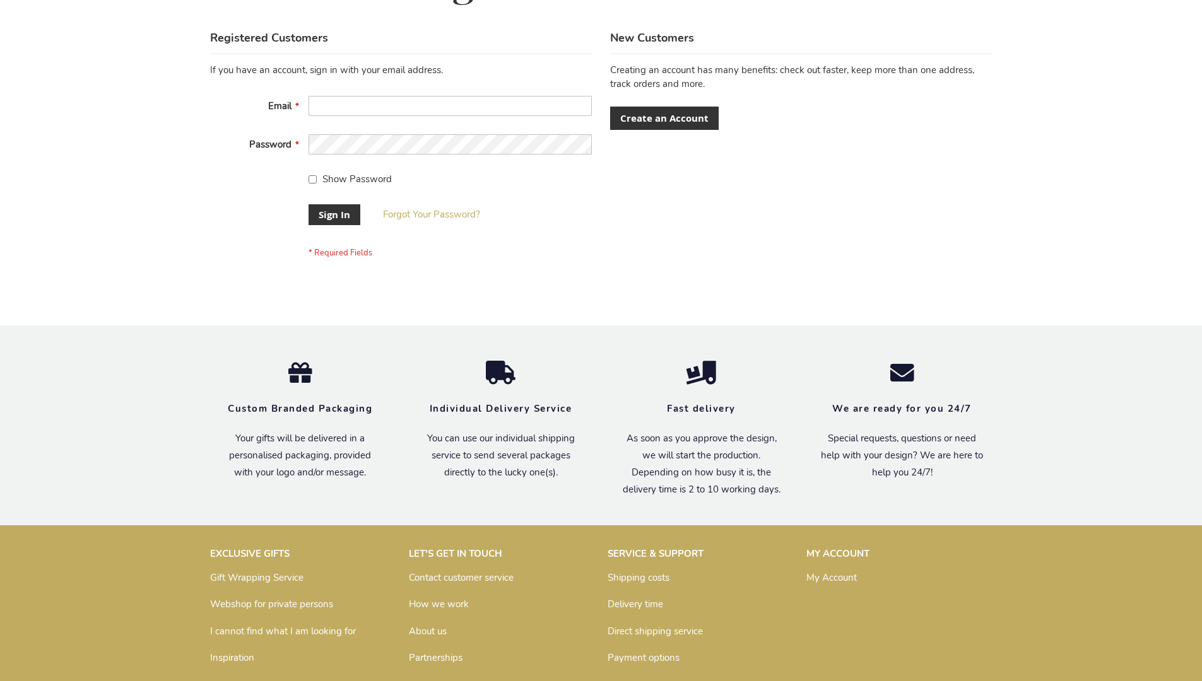
scroll to position [406, 0]
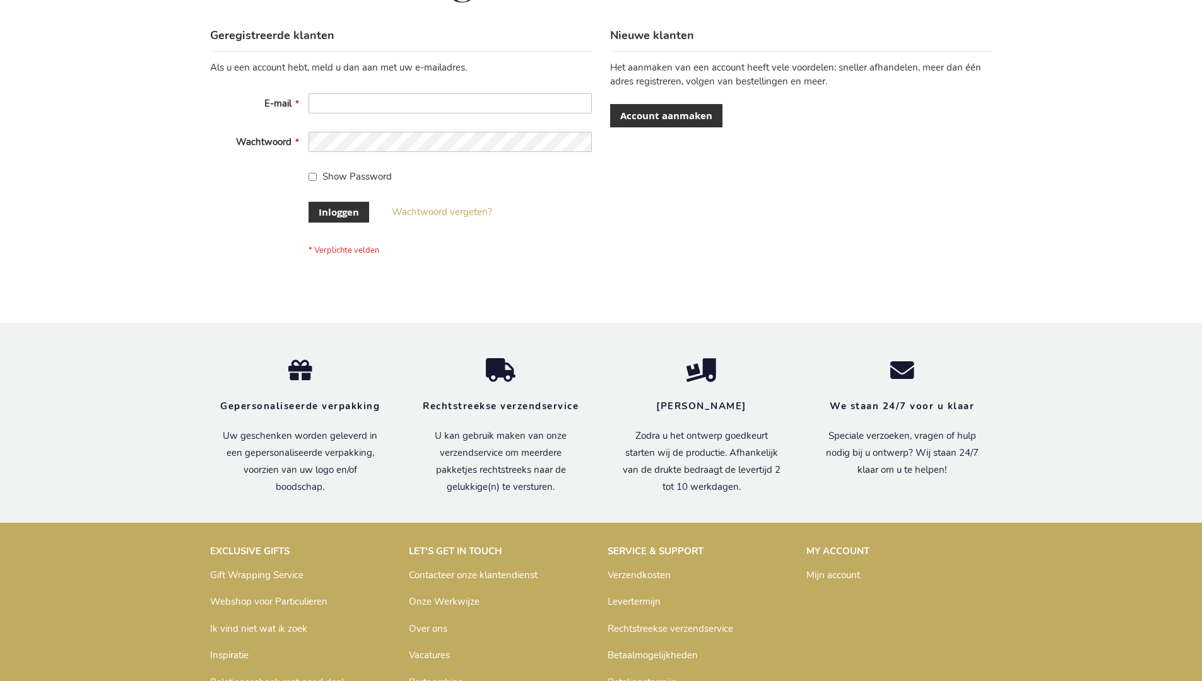
scroll to position [428, 0]
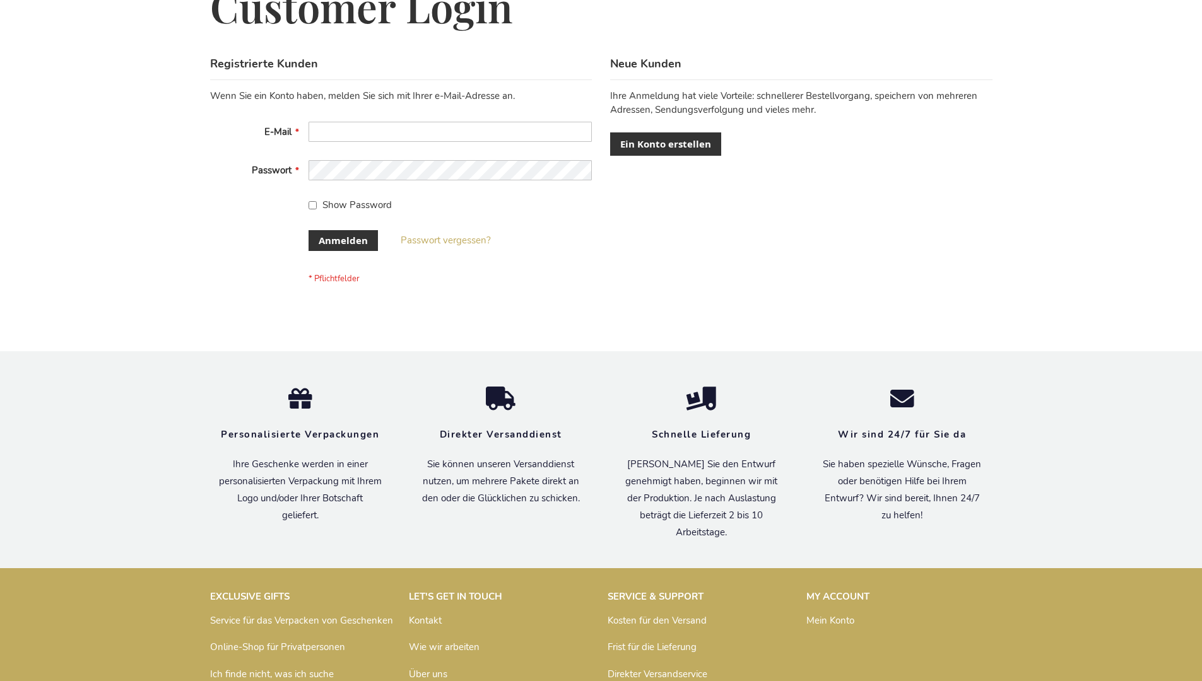
scroll to position [423, 0]
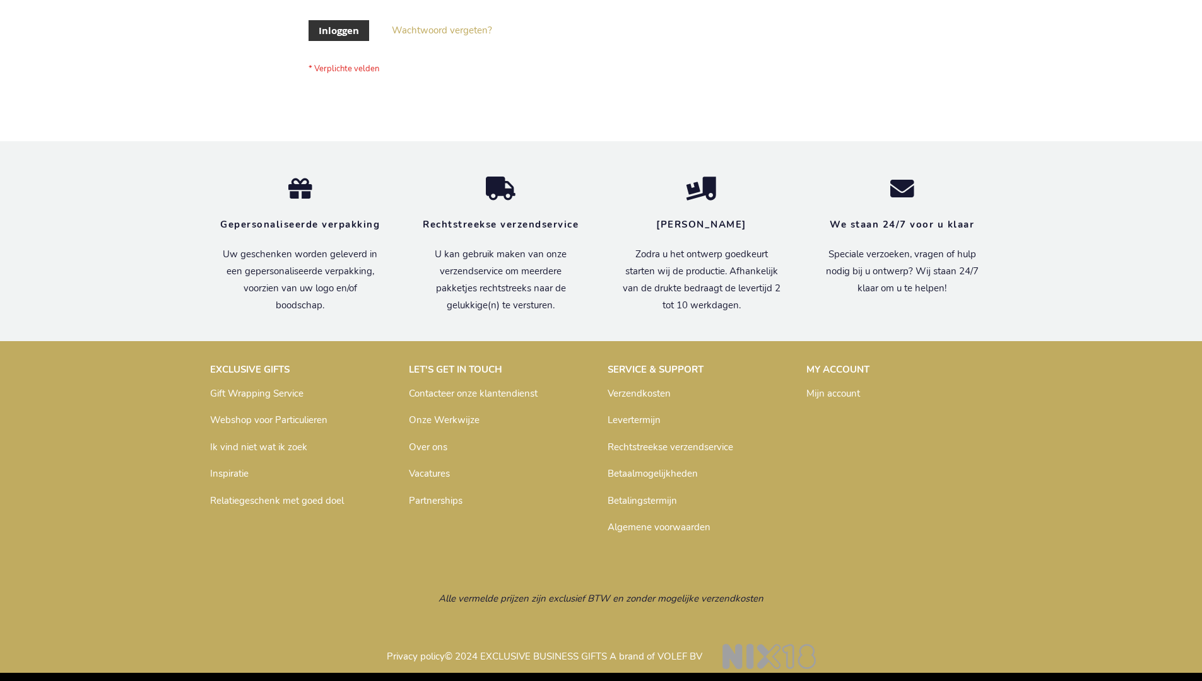
scroll to position [428, 0]
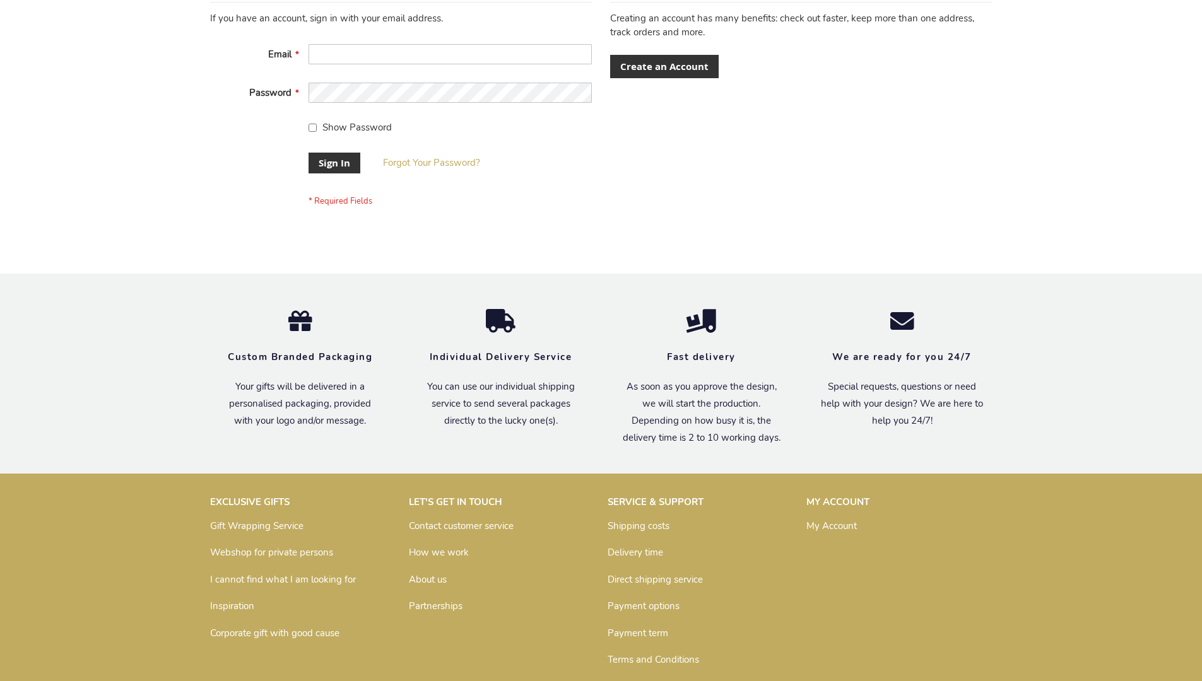
scroll to position [406, 0]
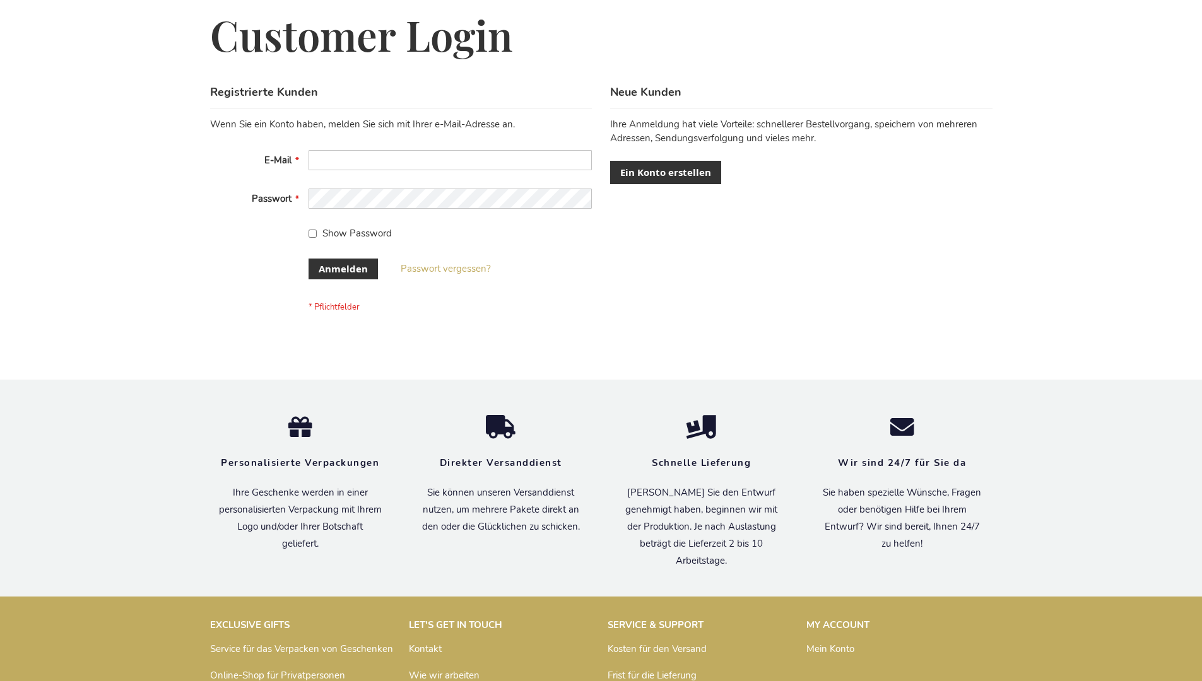
scroll to position [423, 0]
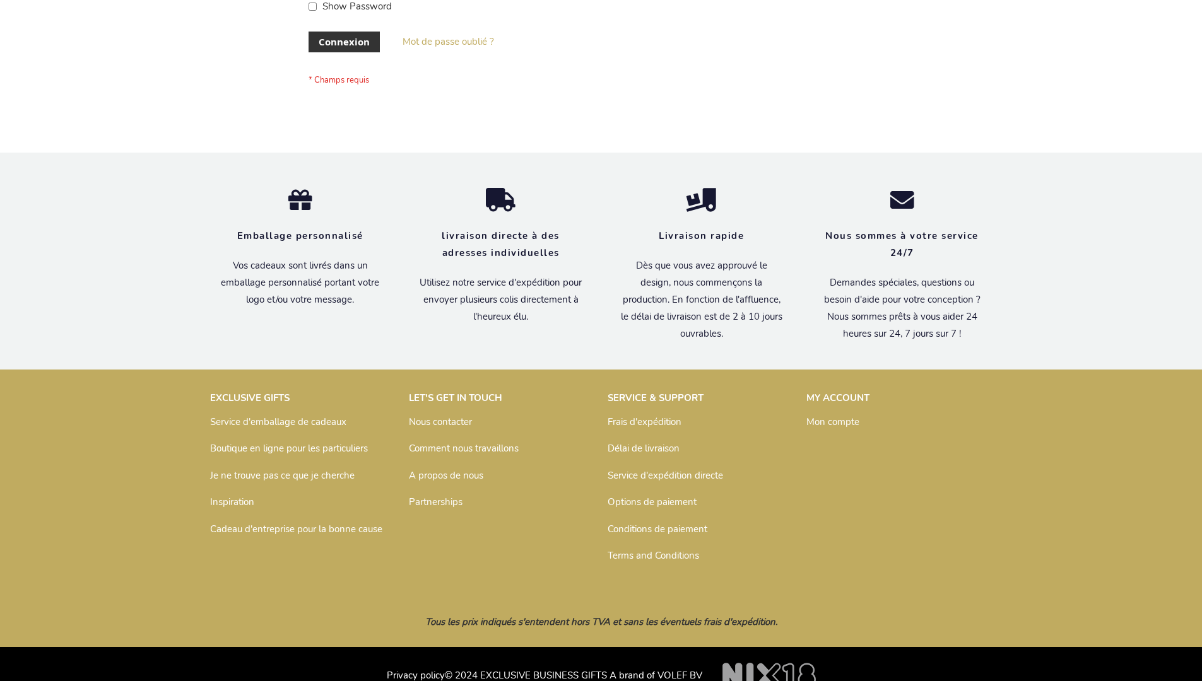
scroll to position [435, 0]
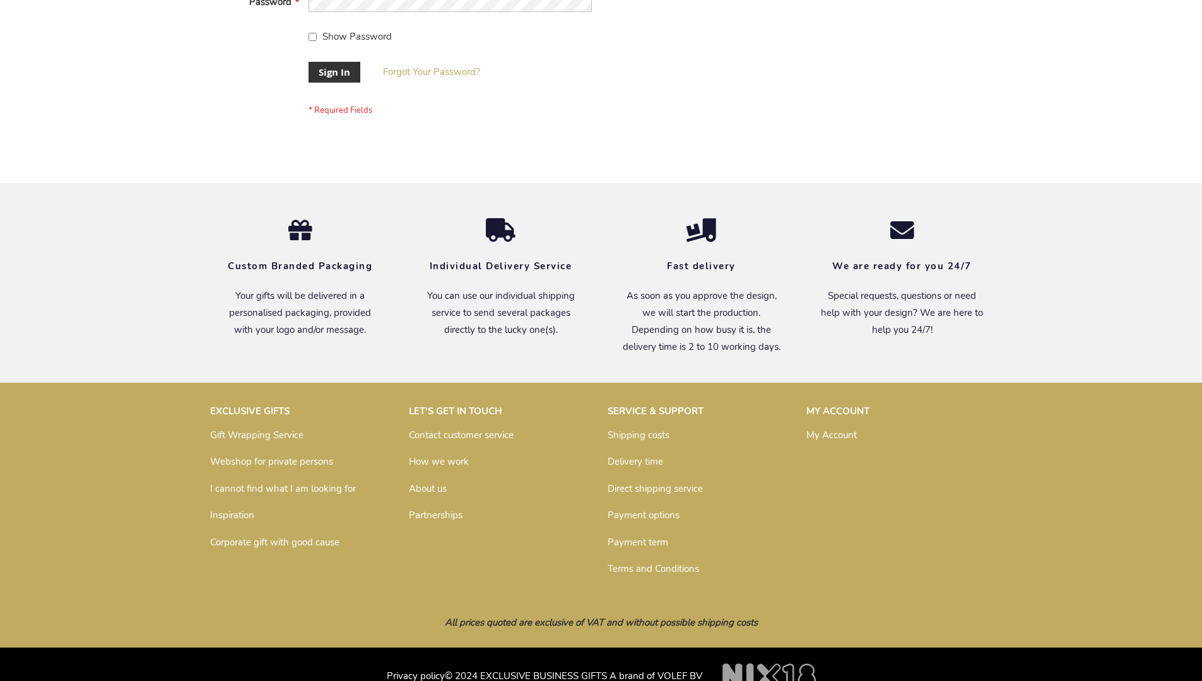
scroll to position [406, 0]
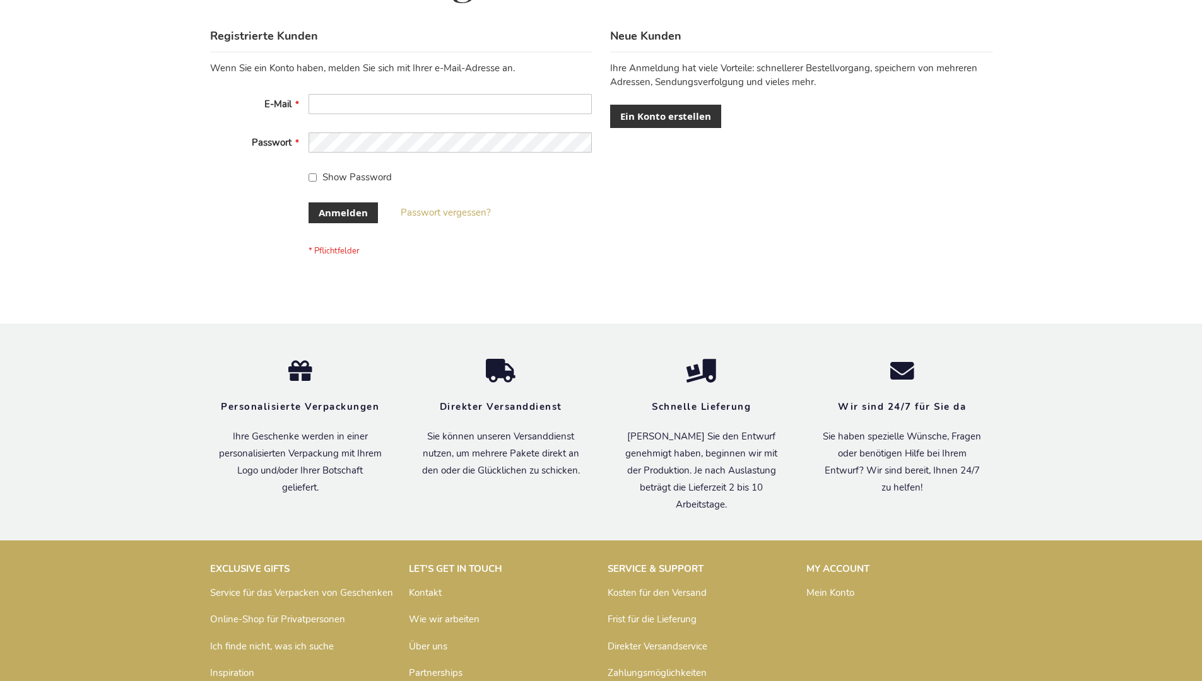
scroll to position [423, 0]
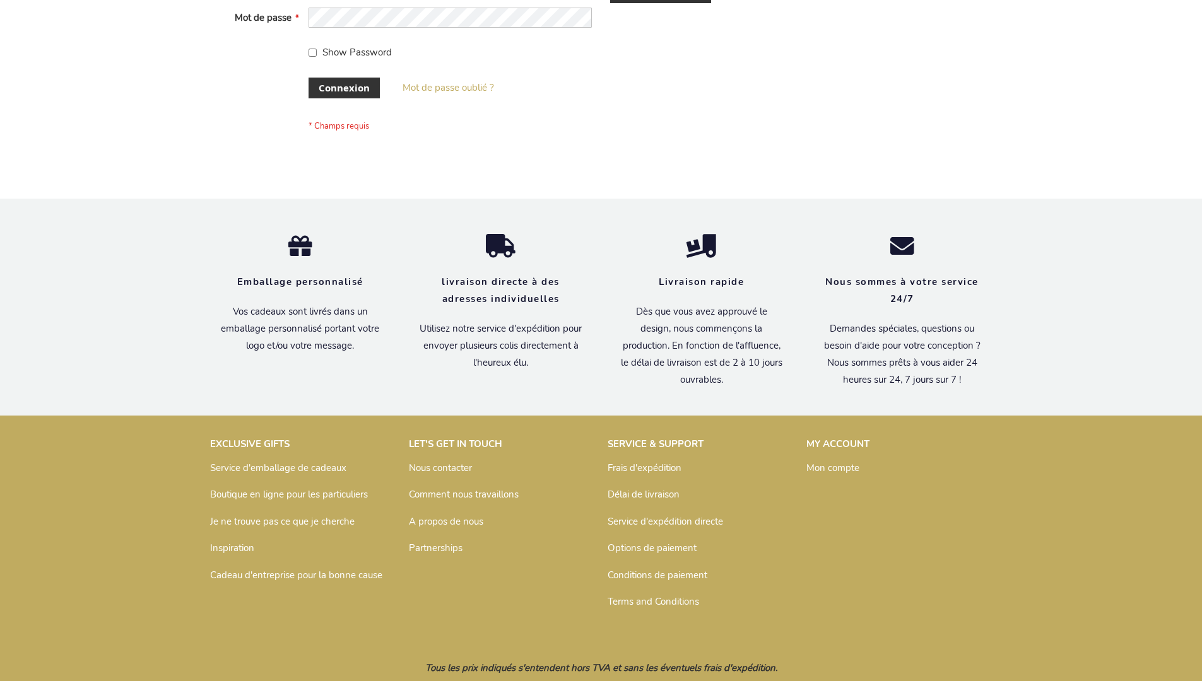
scroll to position [435, 0]
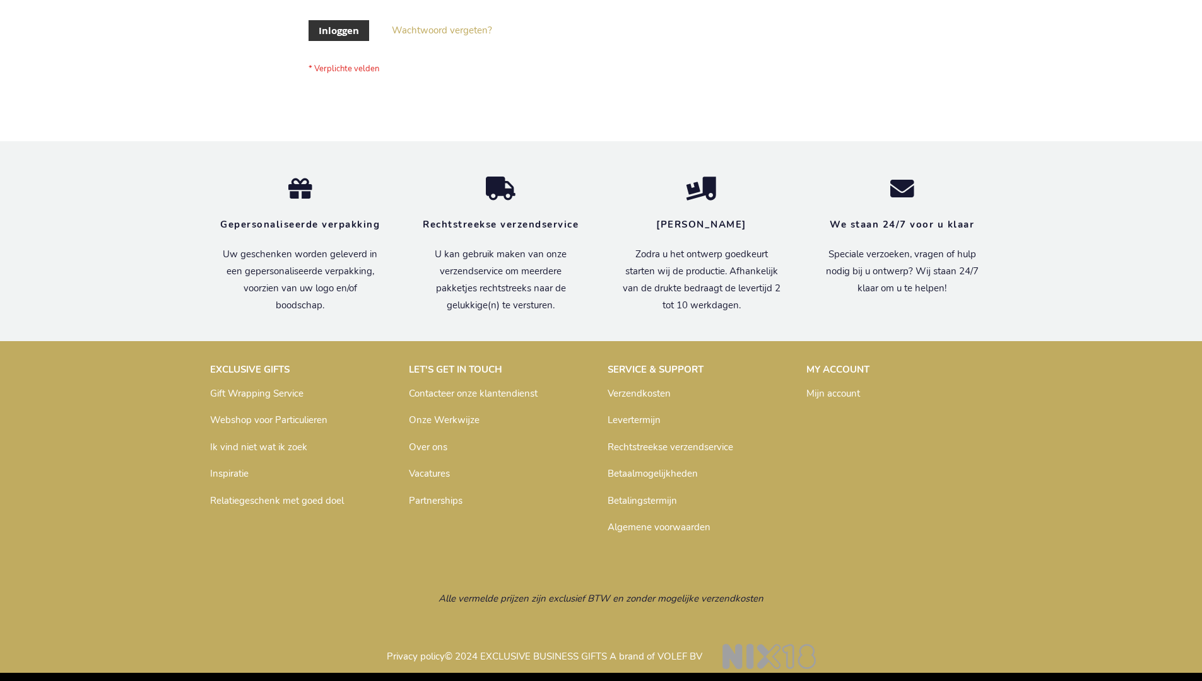
scroll to position [428, 0]
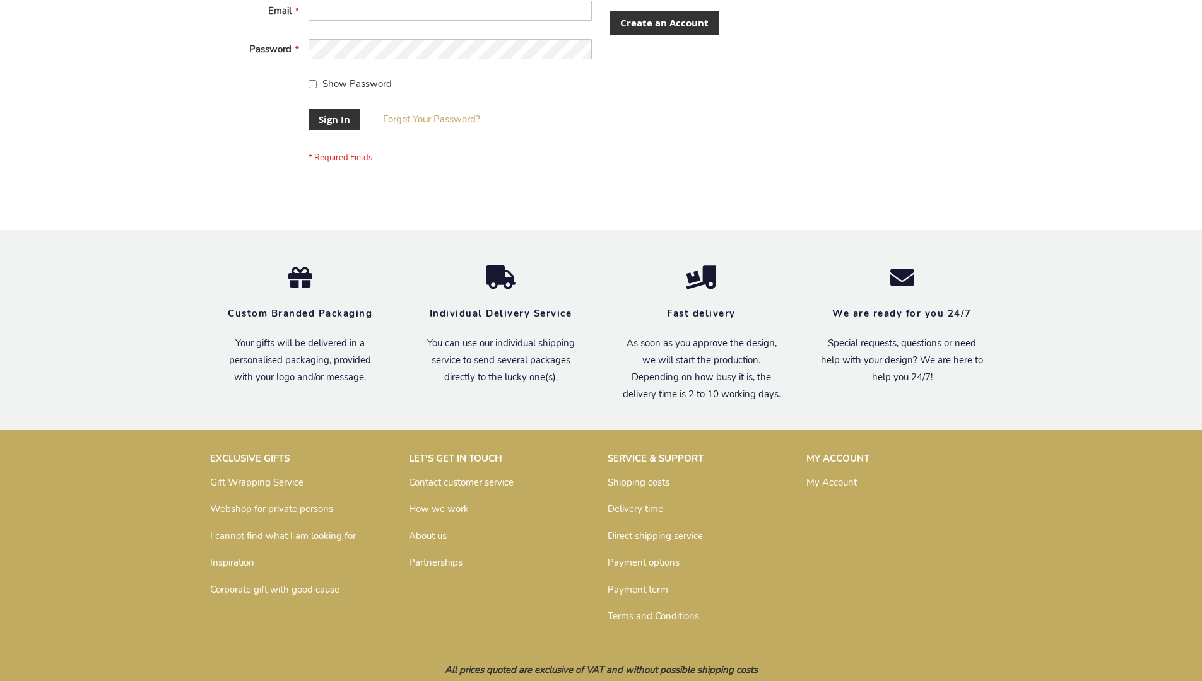
scroll to position [406, 0]
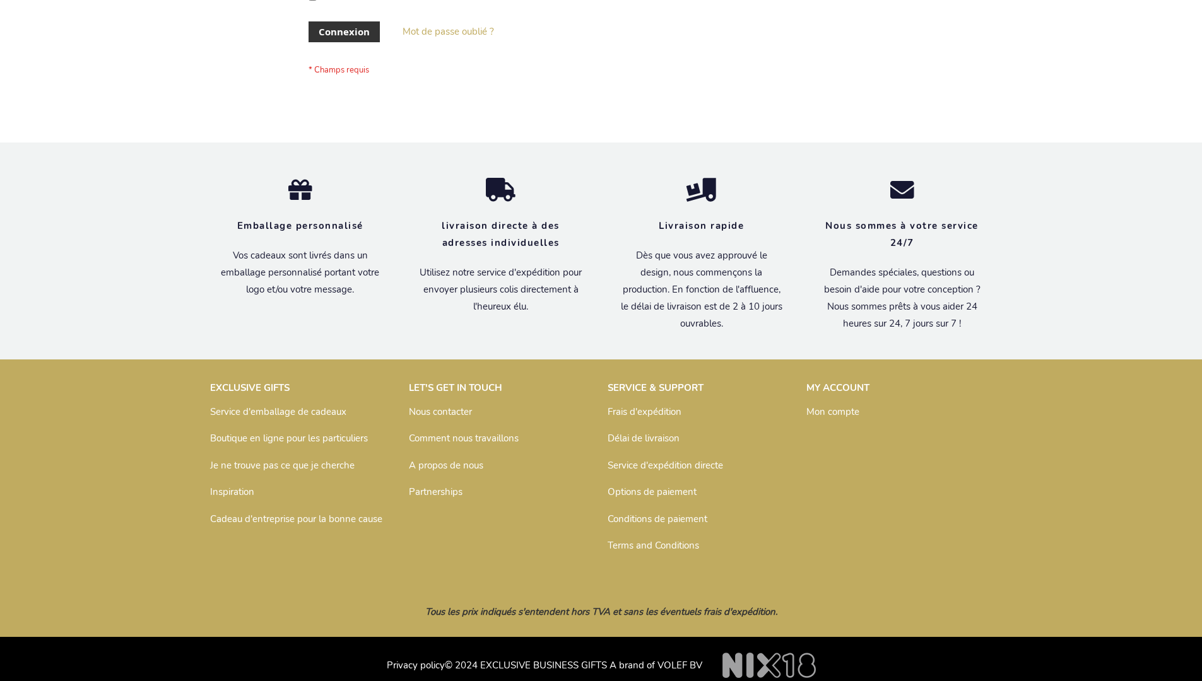
scroll to position [435, 0]
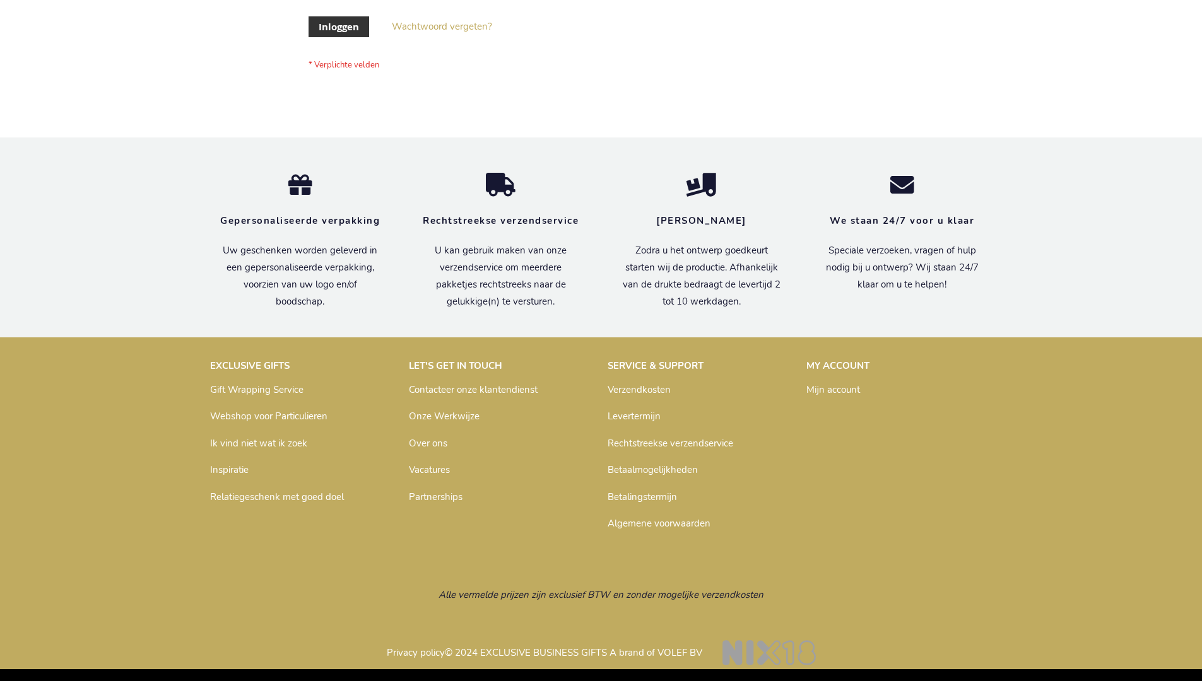
scroll to position [428, 0]
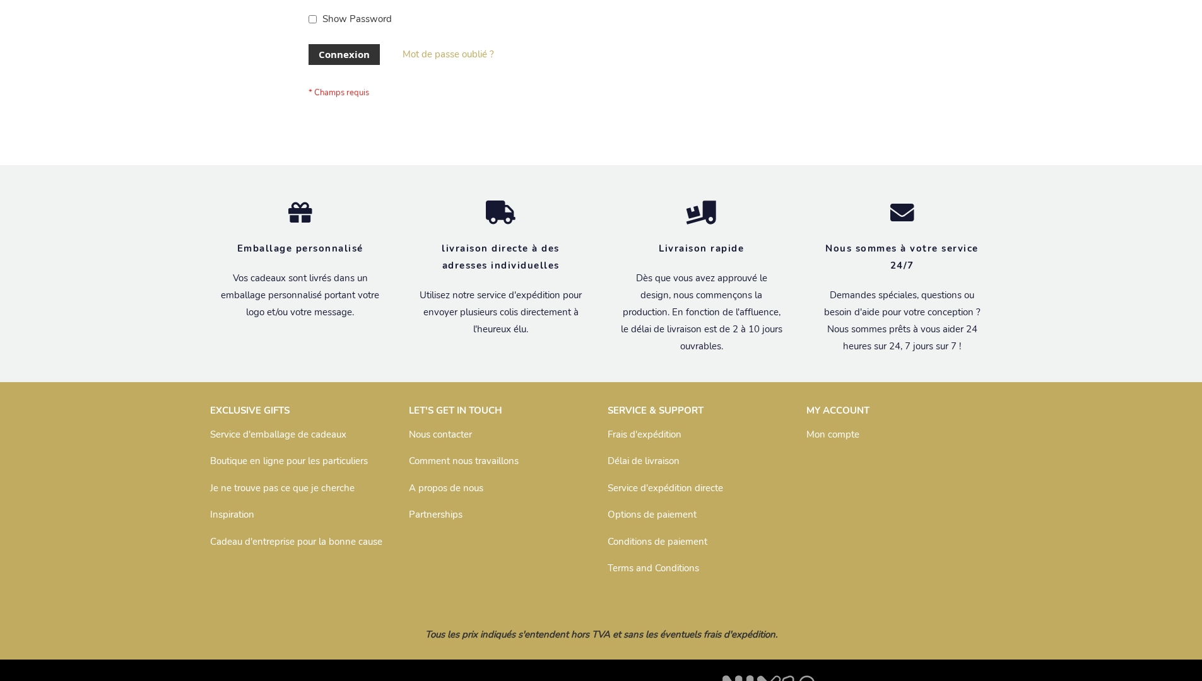
scroll to position [435, 0]
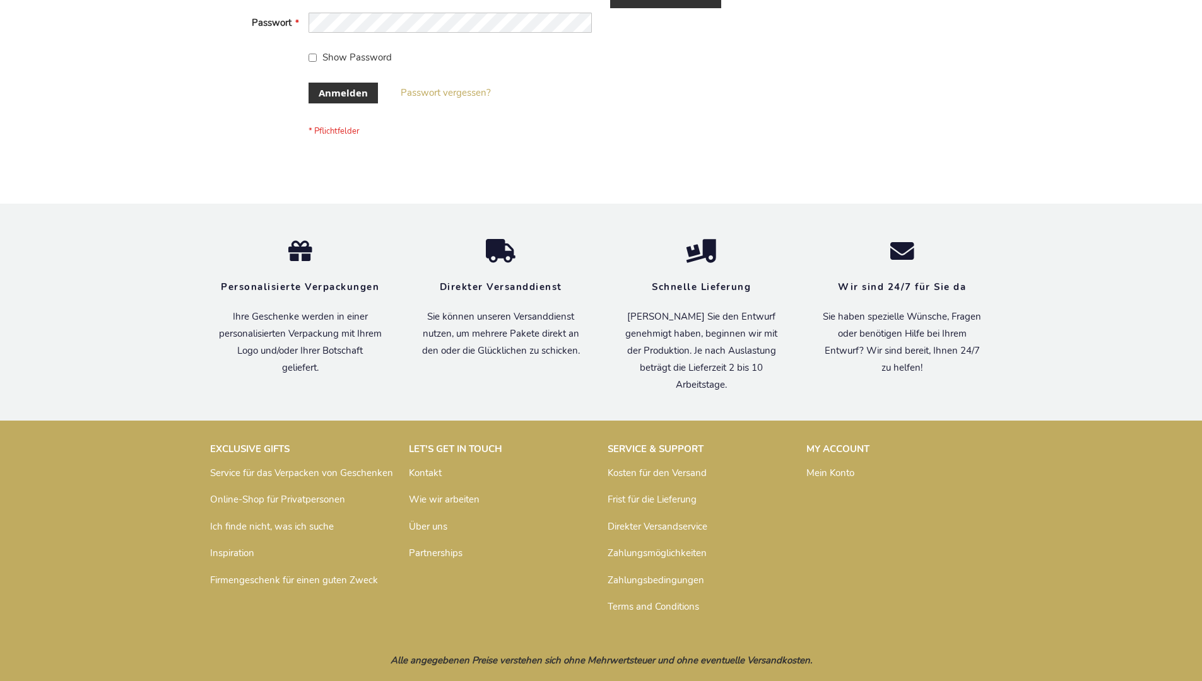
scroll to position [423, 0]
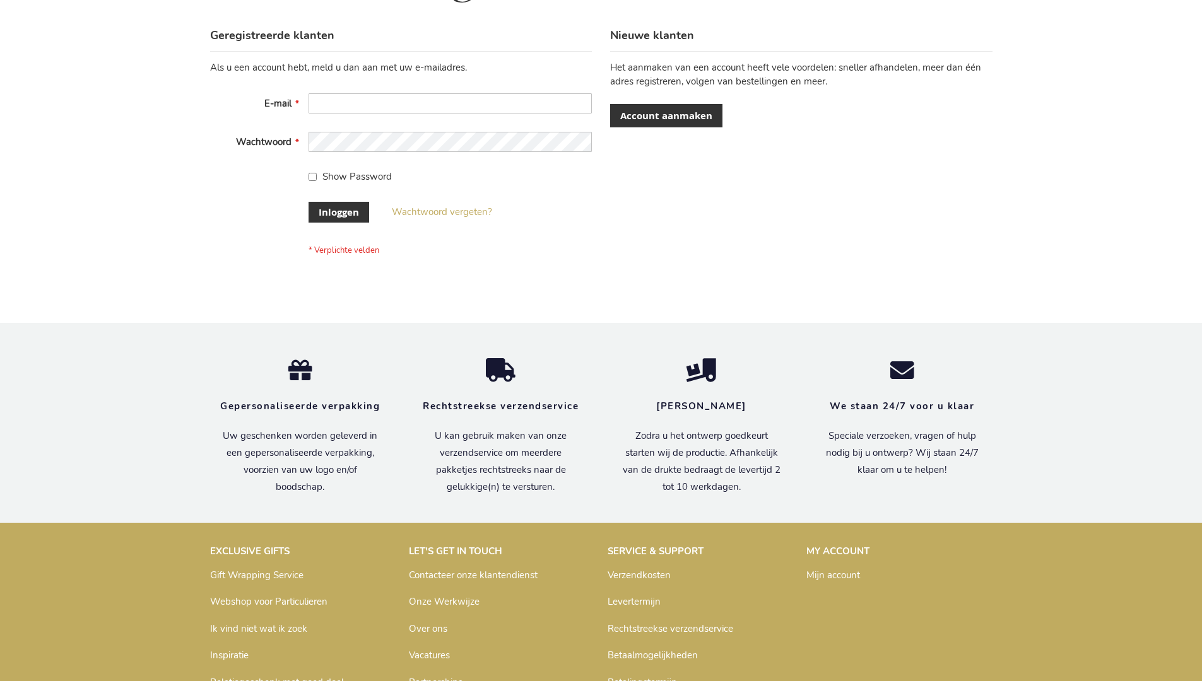
scroll to position [428, 0]
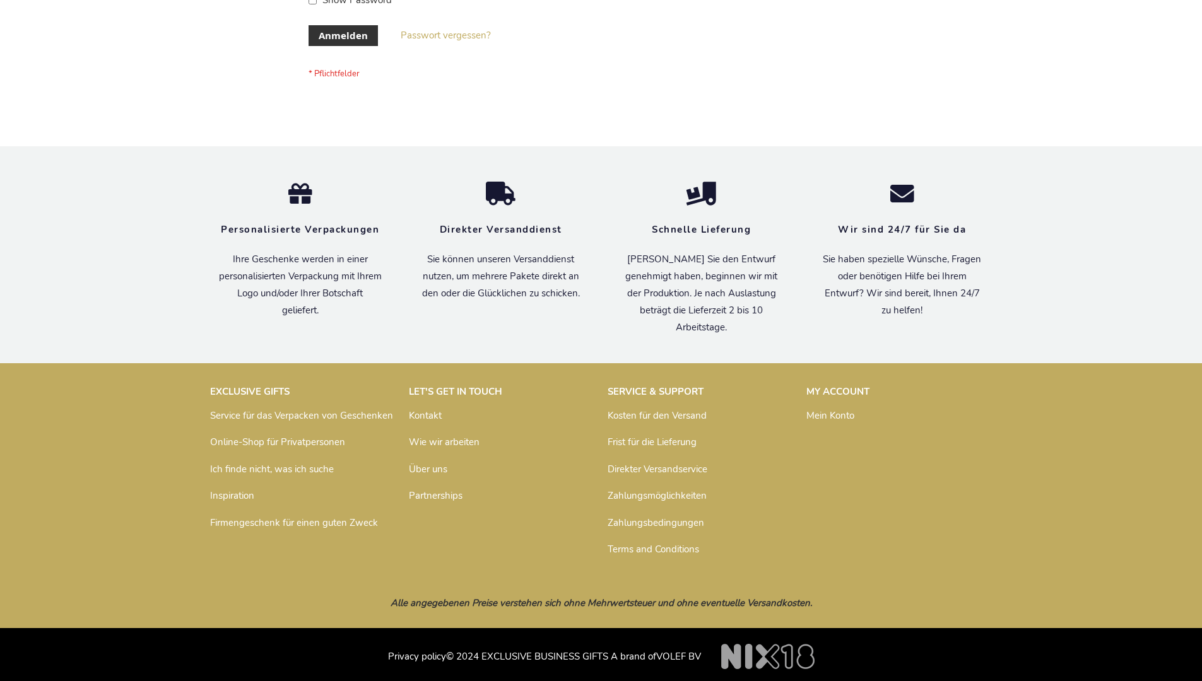
scroll to position [423, 0]
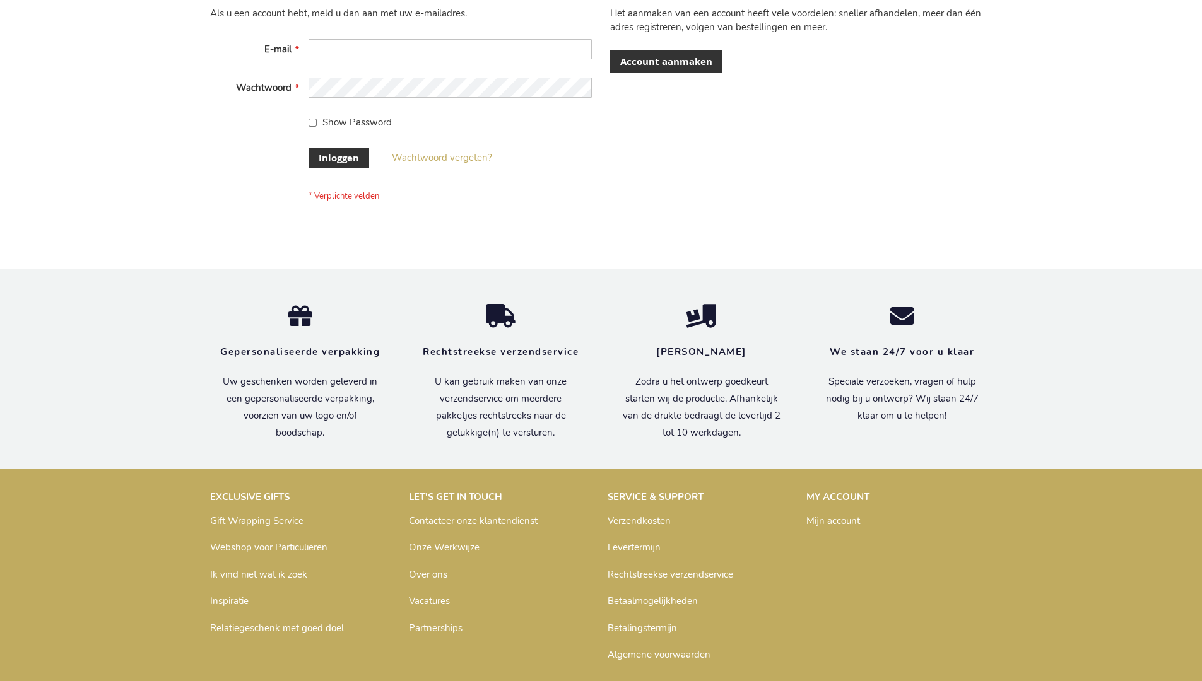
scroll to position [428, 0]
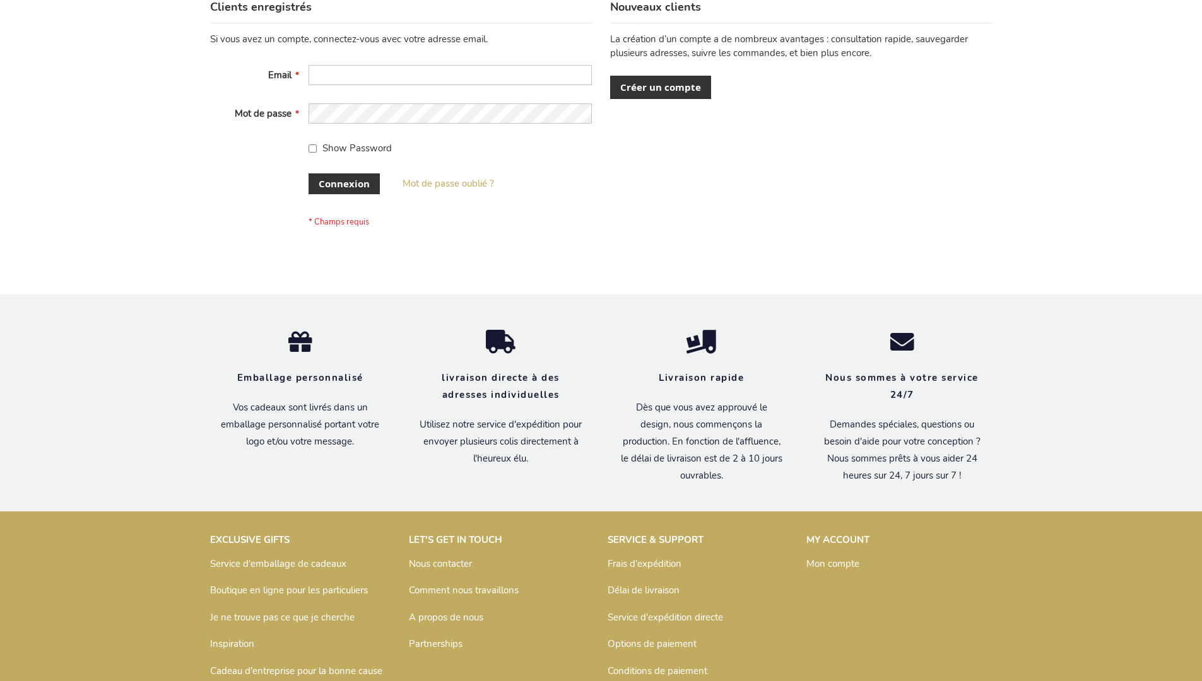
scroll to position [435, 0]
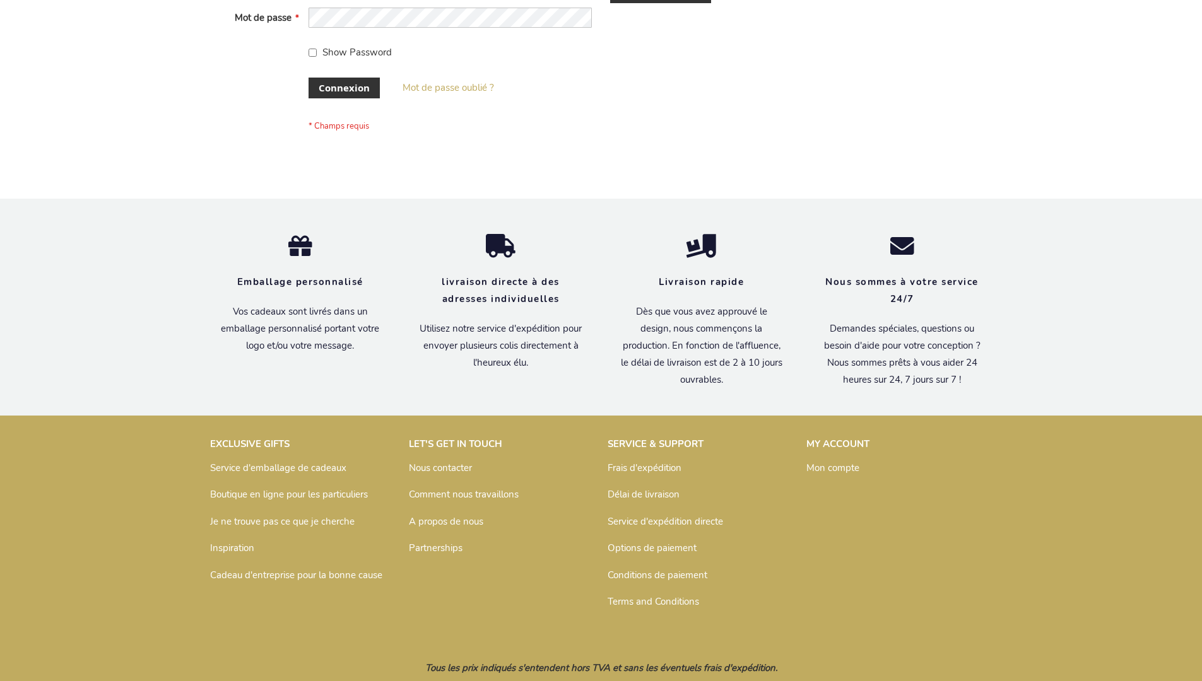
scroll to position [435, 0]
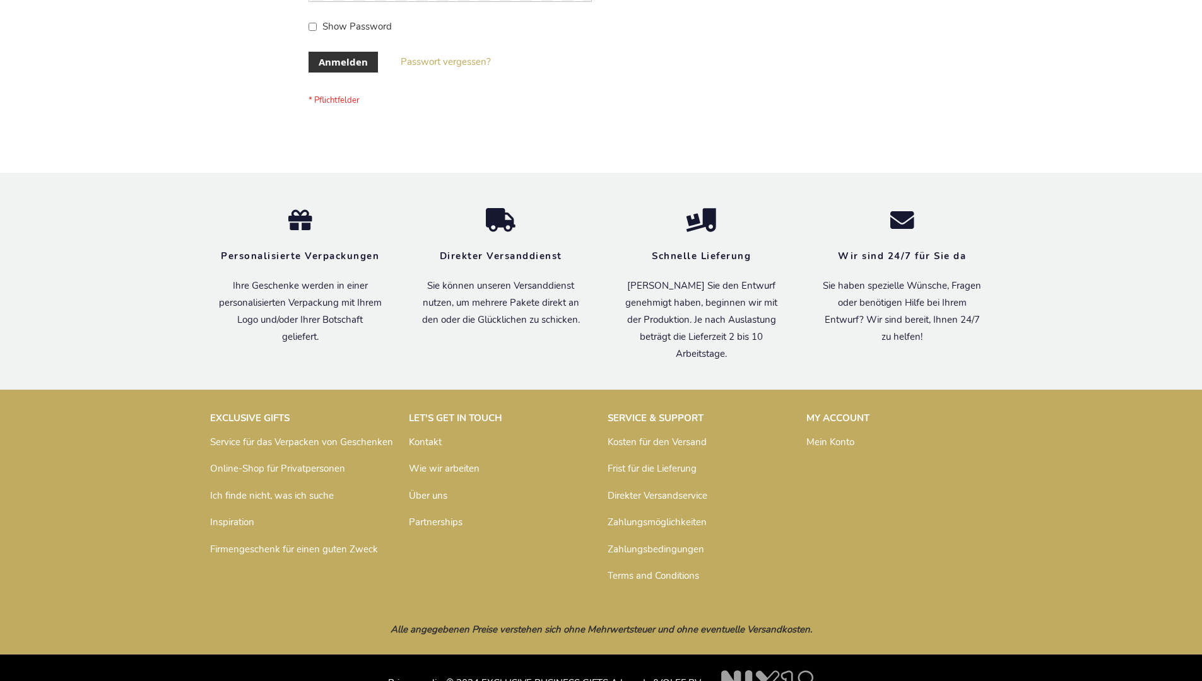
scroll to position [423, 0]
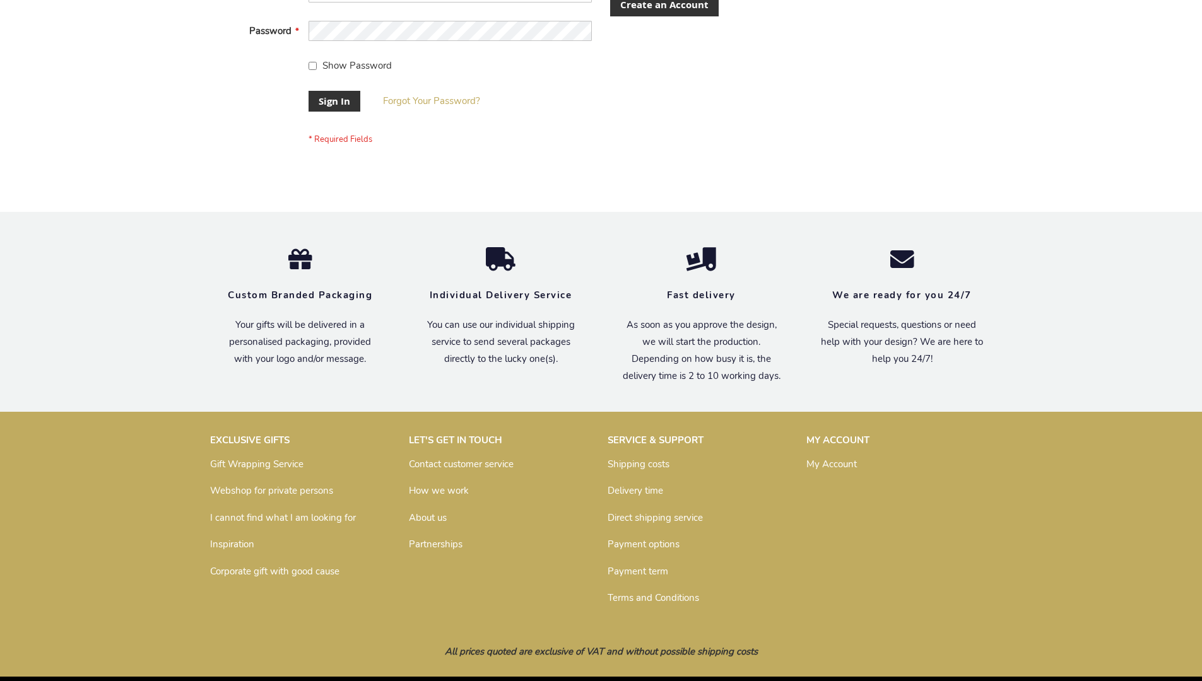
scroll to position [406, 0]
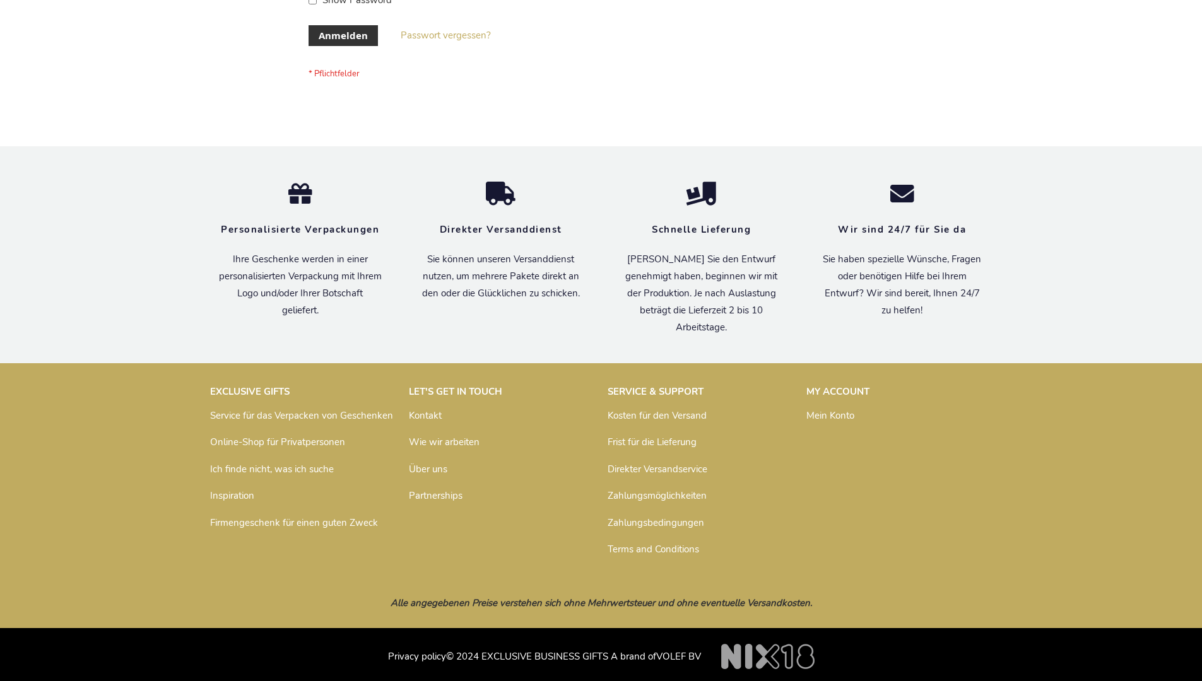
scroll to position [423, 0]
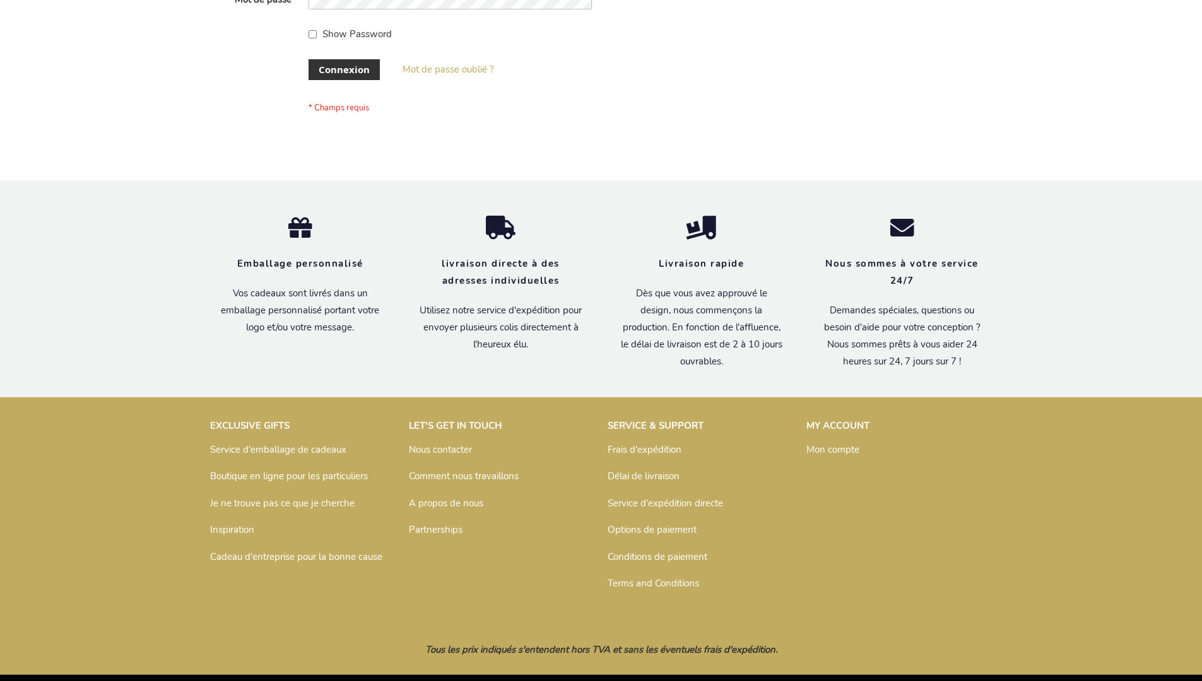
scroll to position [435, 0]
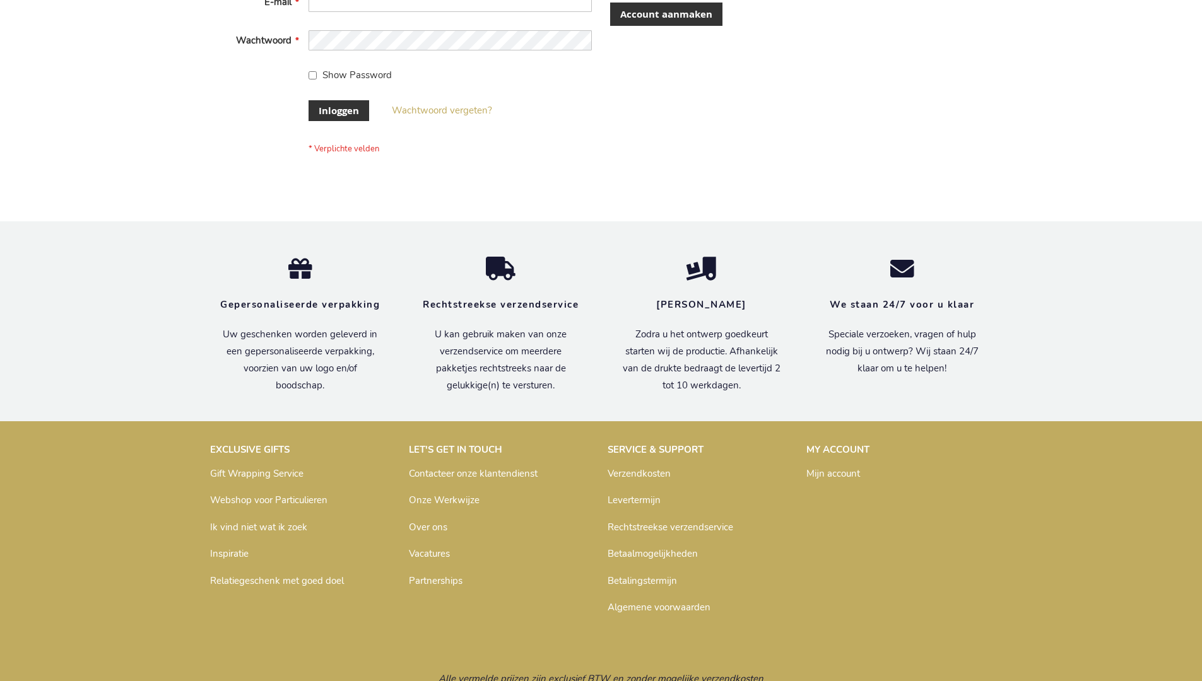
scroll to position [428, 0]
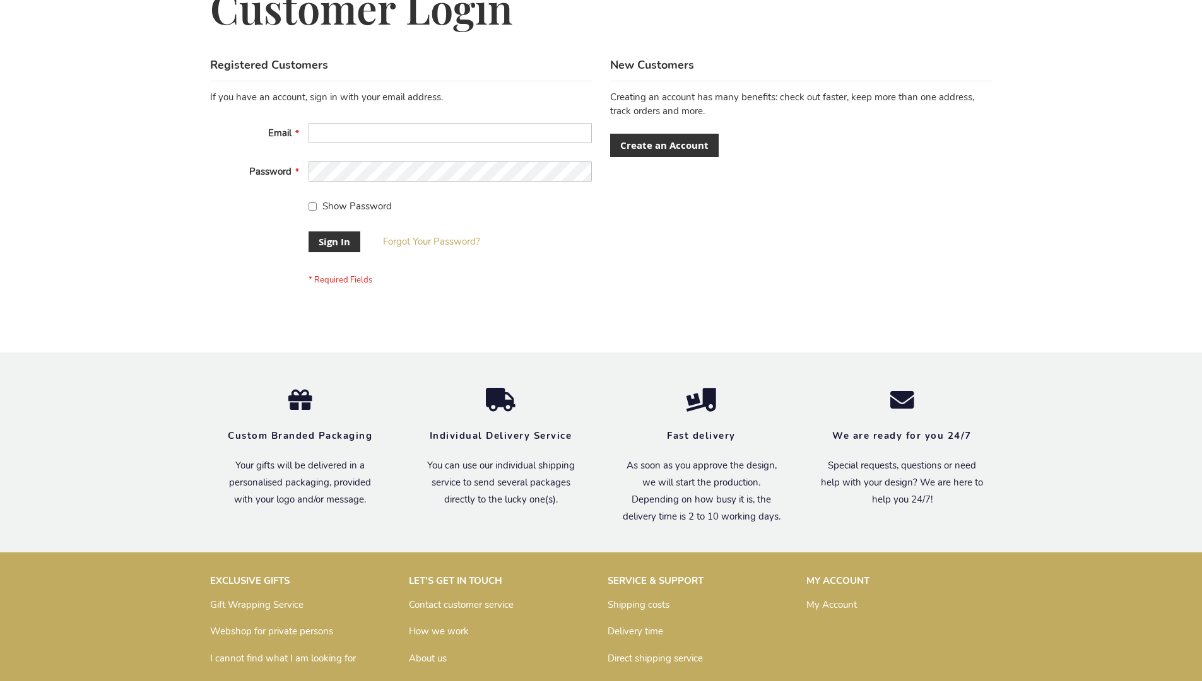
scroll to position [406, 0]
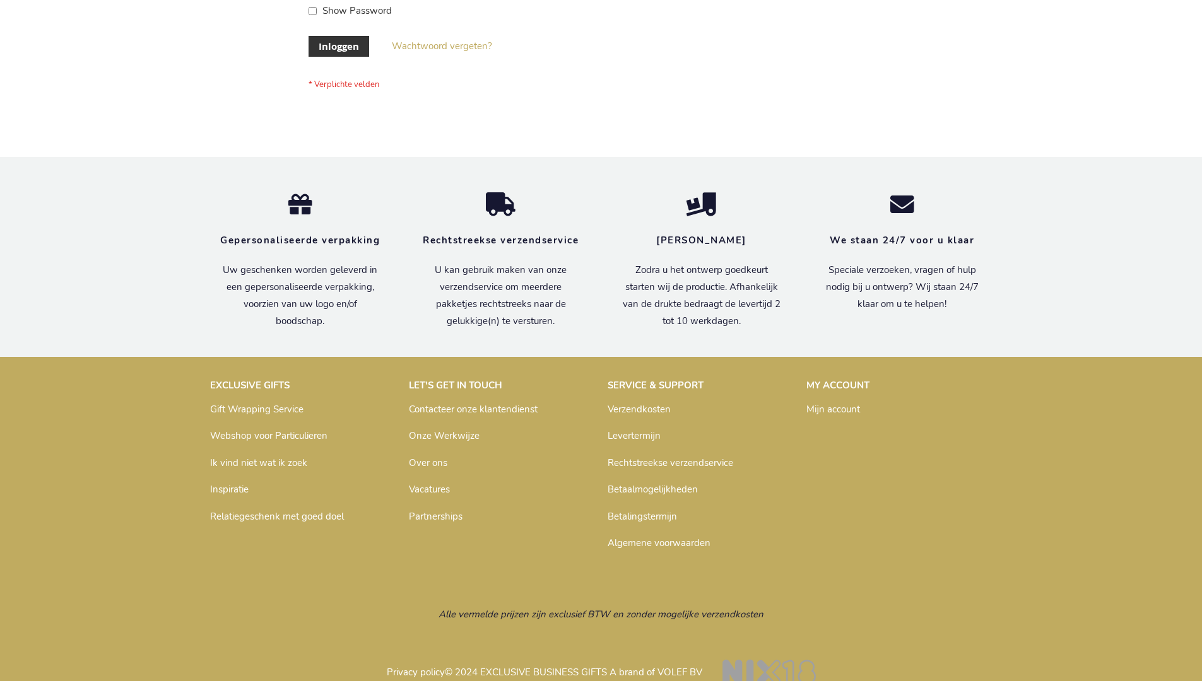
scroll to position [428, 0]
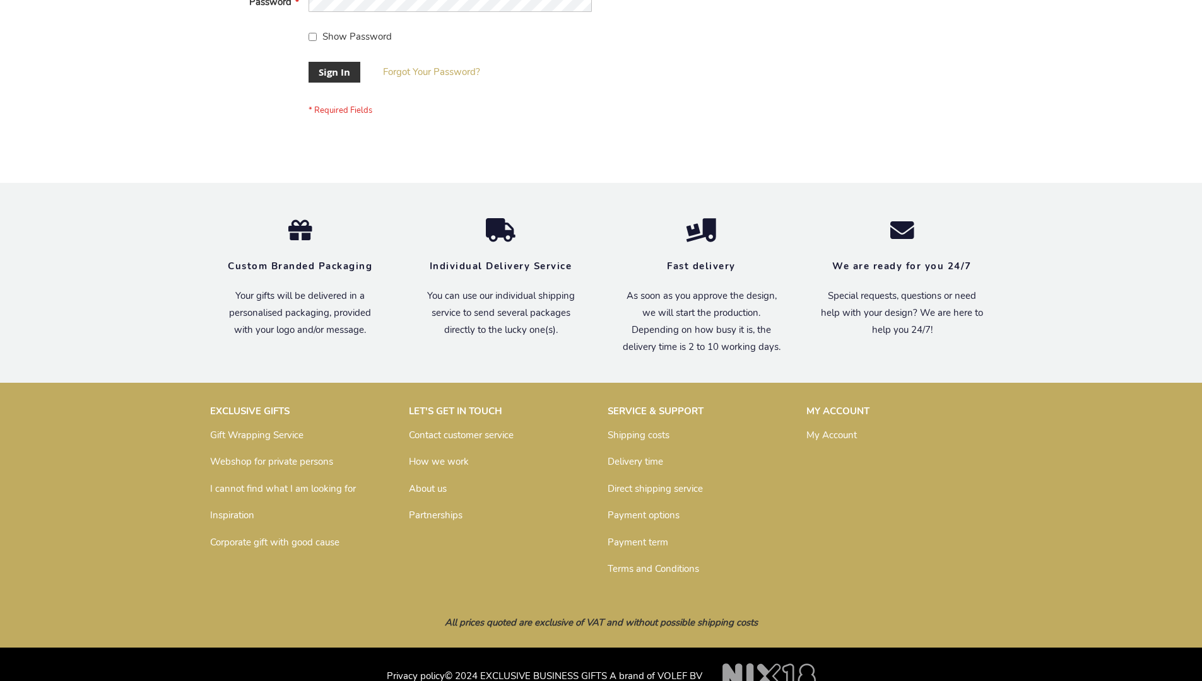
scroll to position [406, 0]
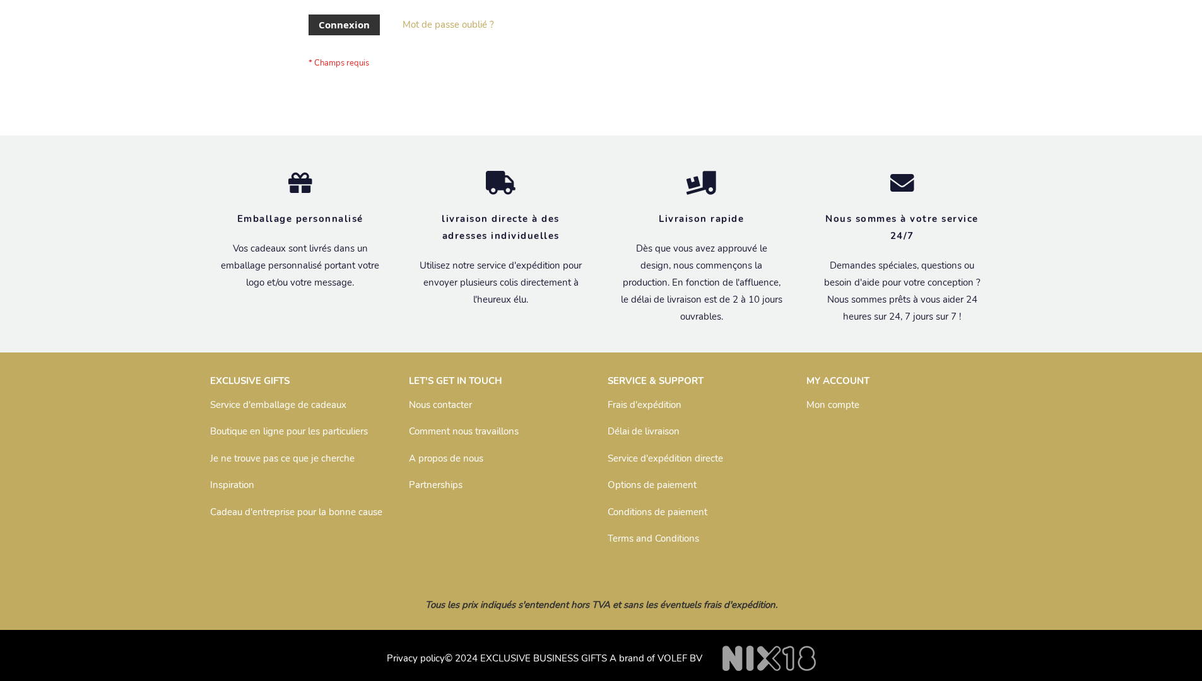
scroll to position [435, 0]
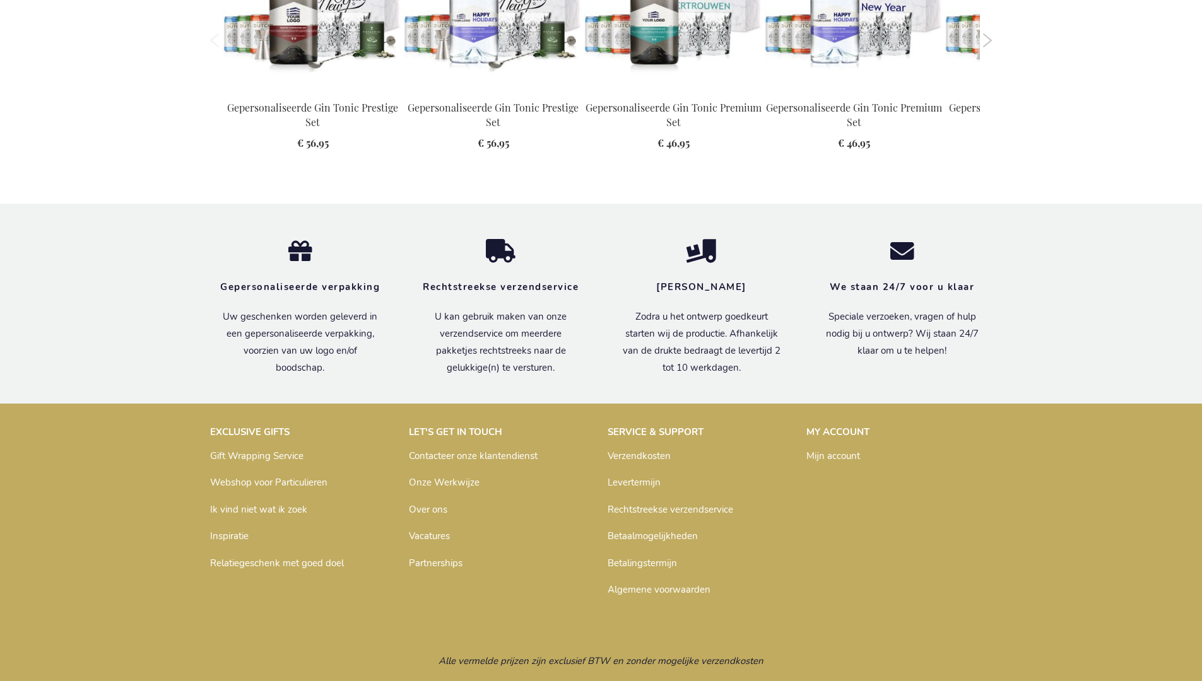
scroll to position [1651, 0]
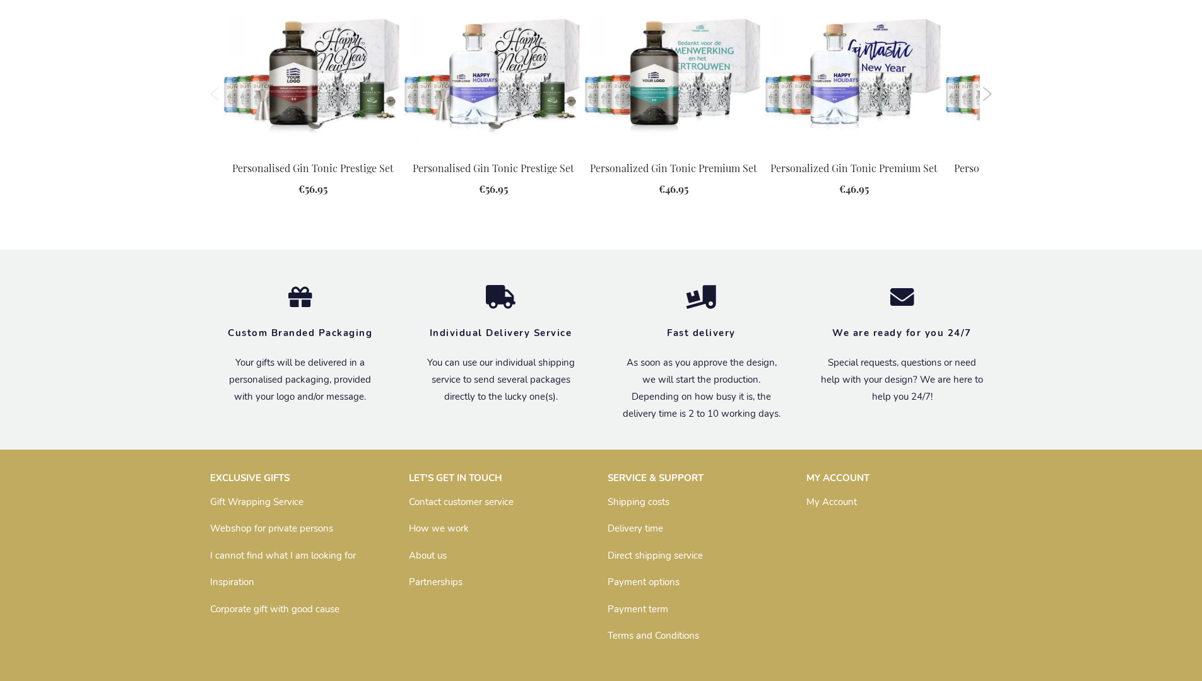
scroll to position [1614, 0]
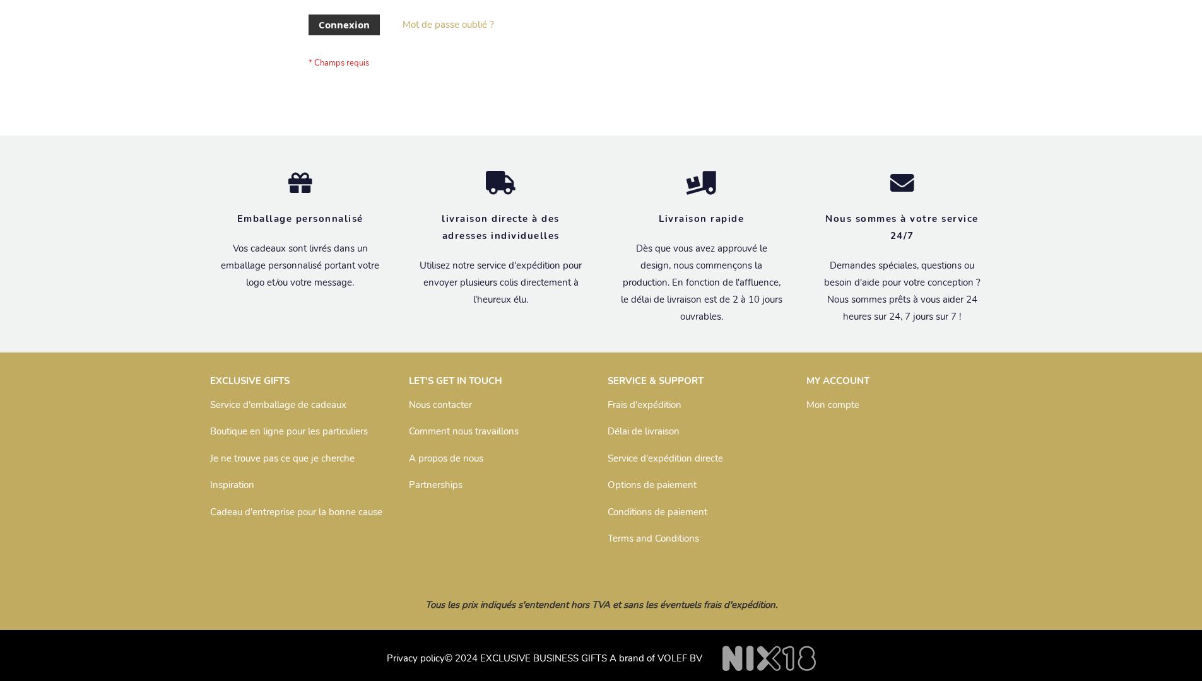
scroll to position [435, 0]
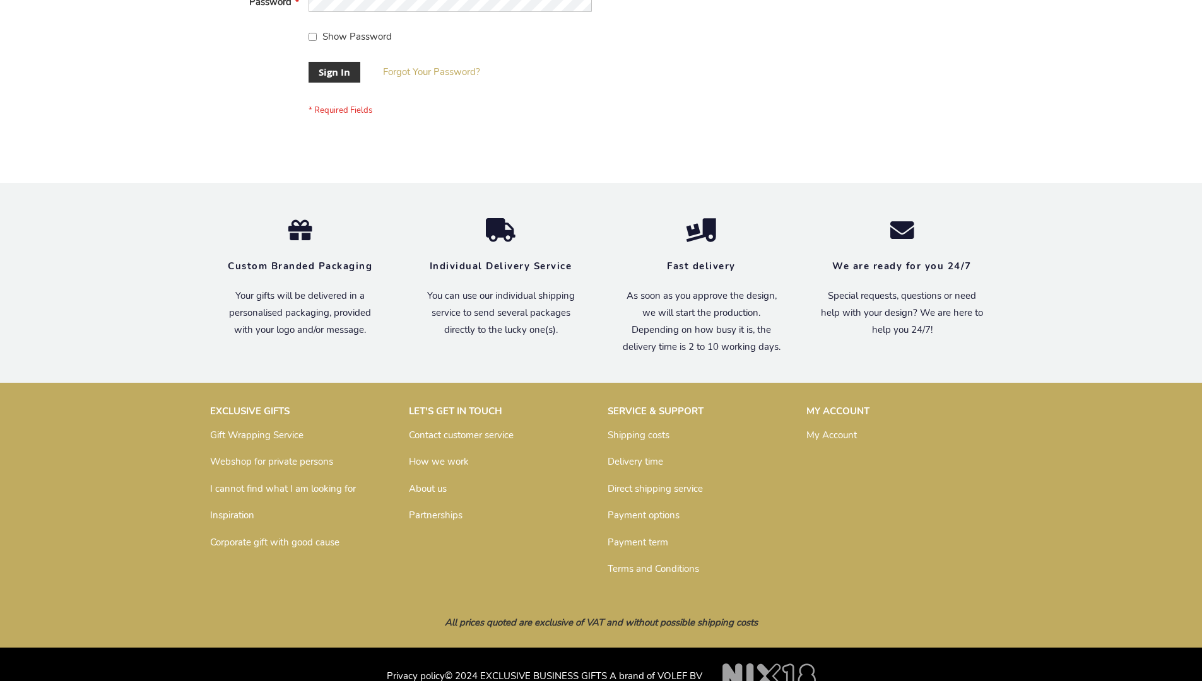
scroll to position [406, 0]
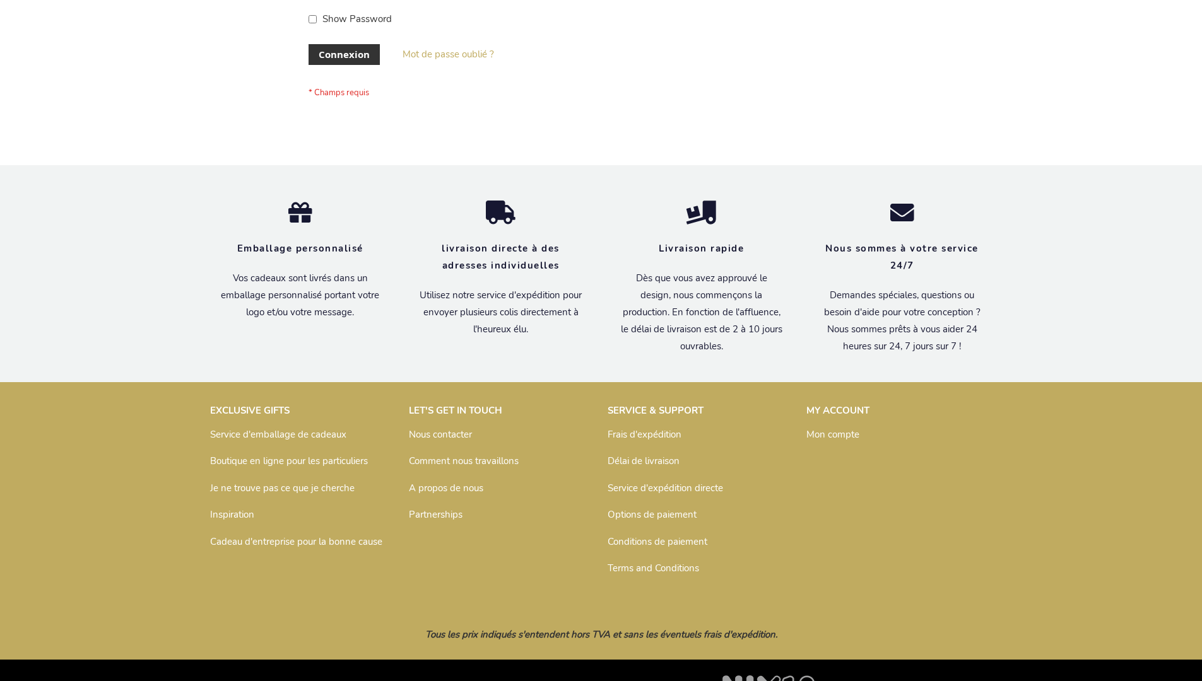
scroll to position [435, 0]
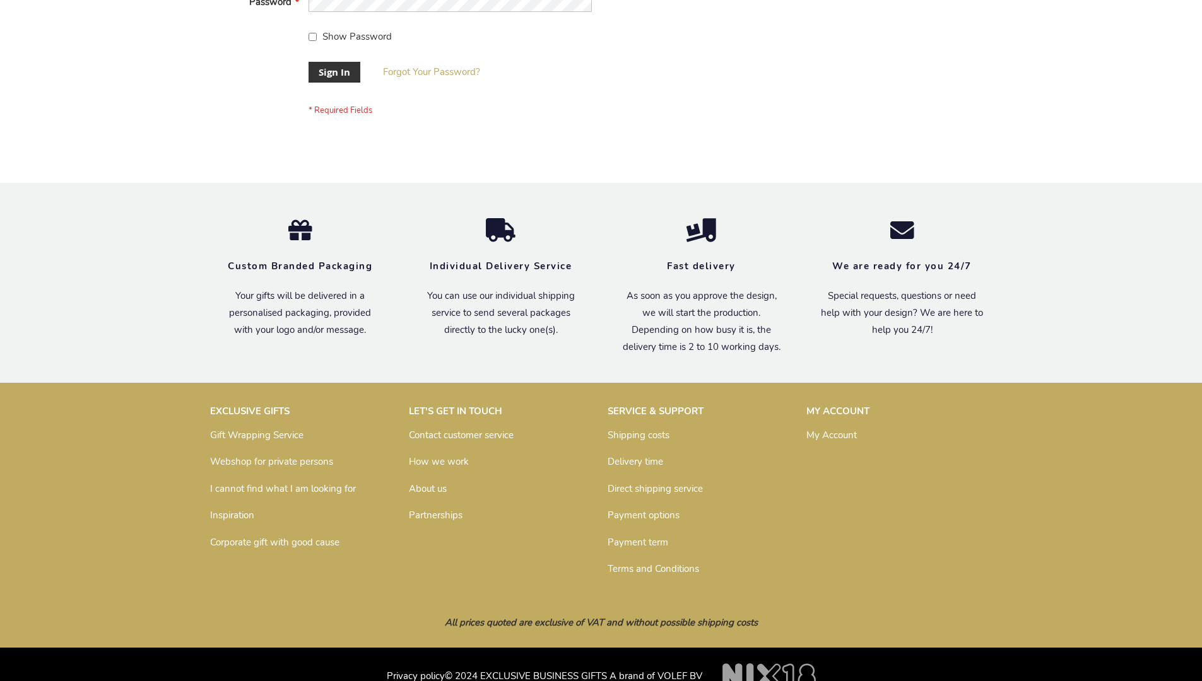
scroll to position [406, 0]
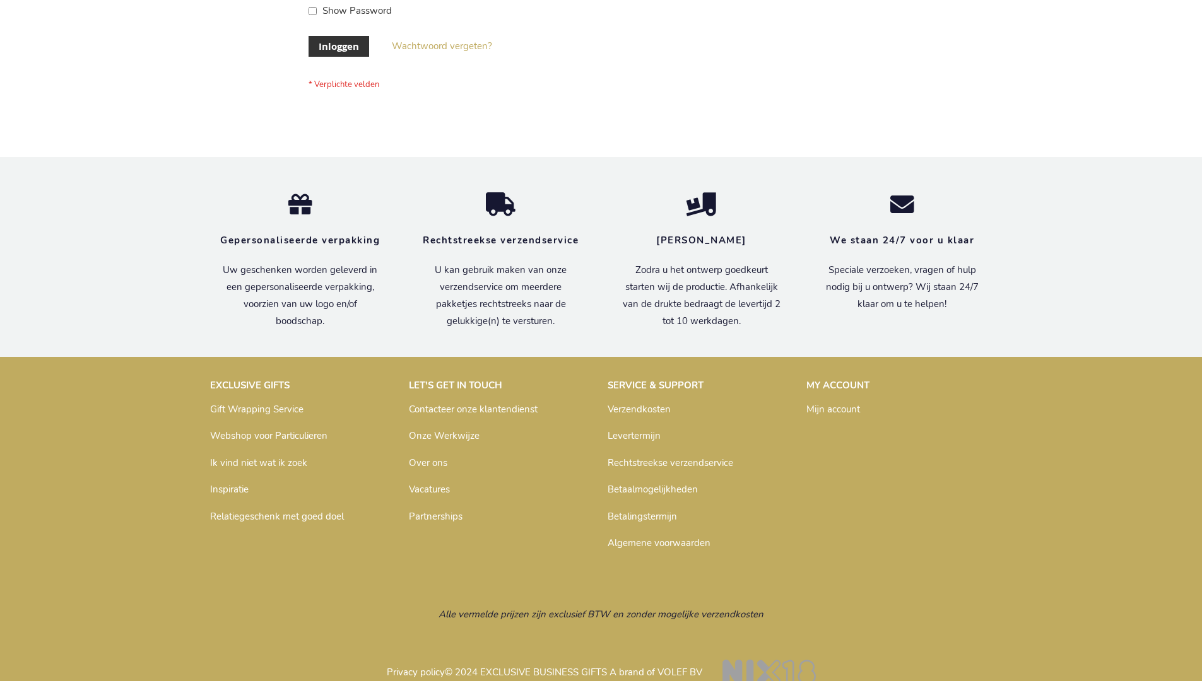
scroll to position [428, 0]
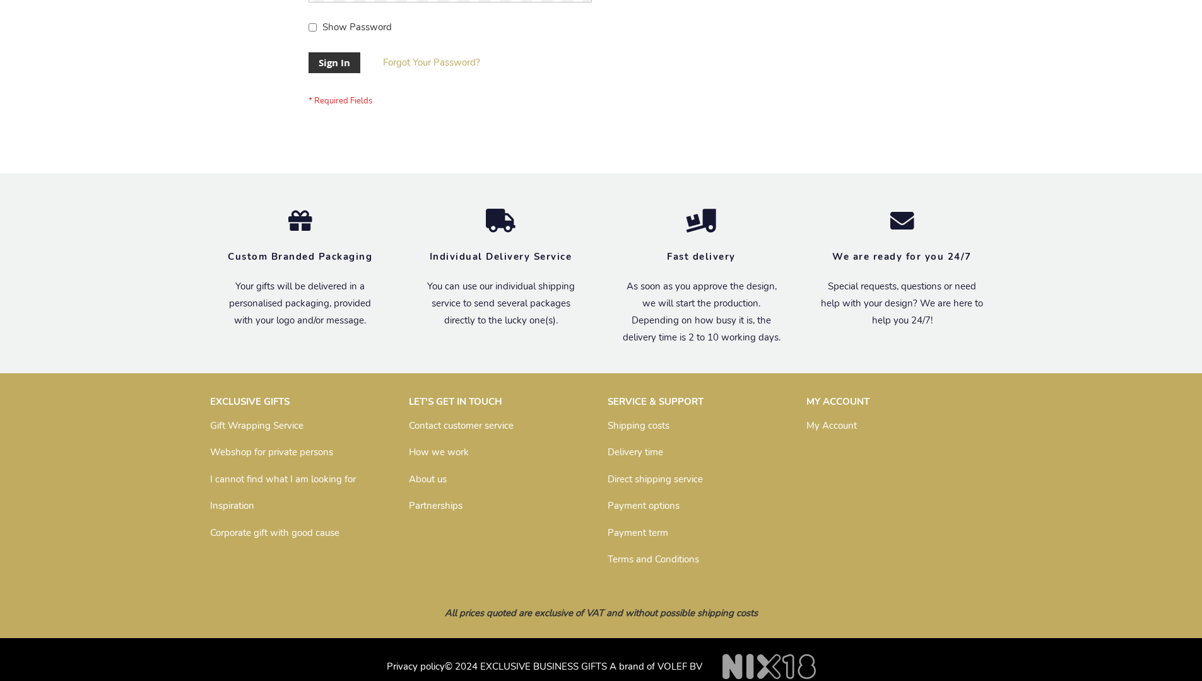
scroll to position [406, 0]
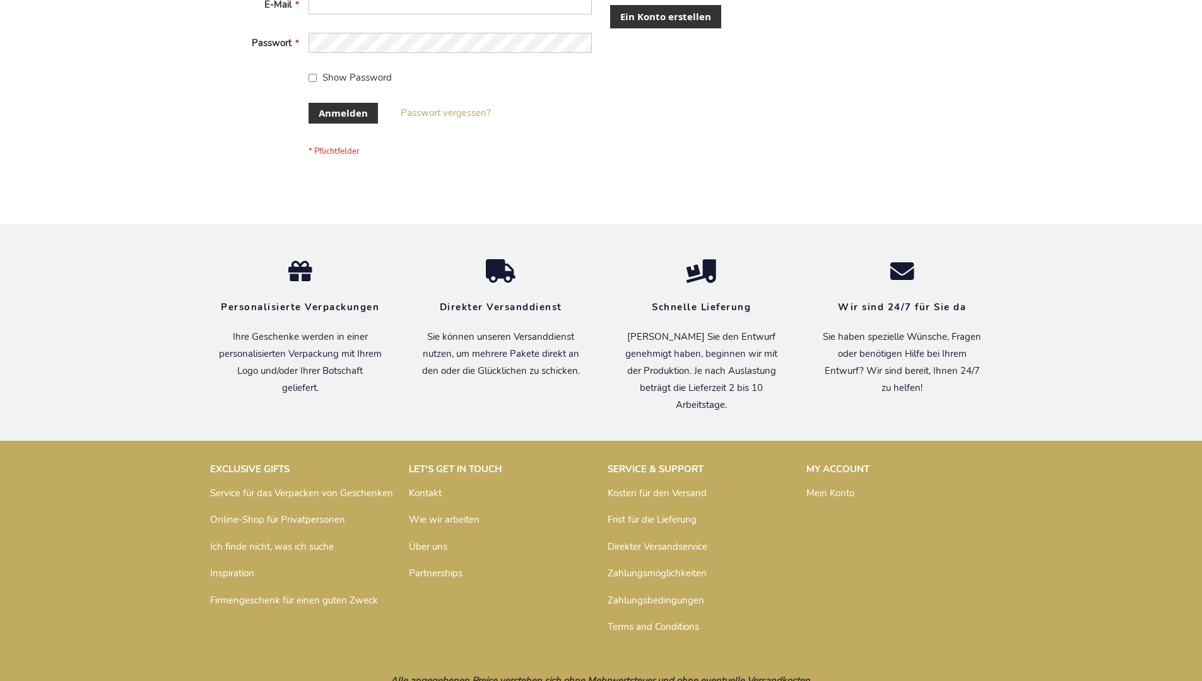
scroll to position [423, 0]
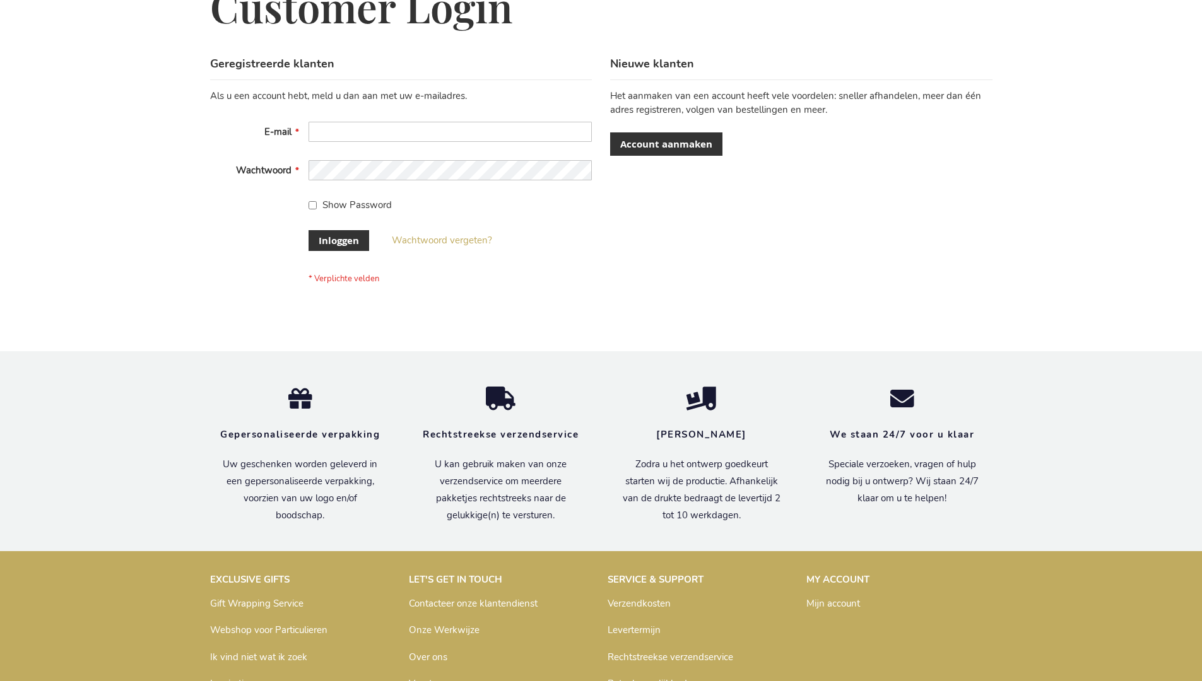
scroll to position [428, 0]
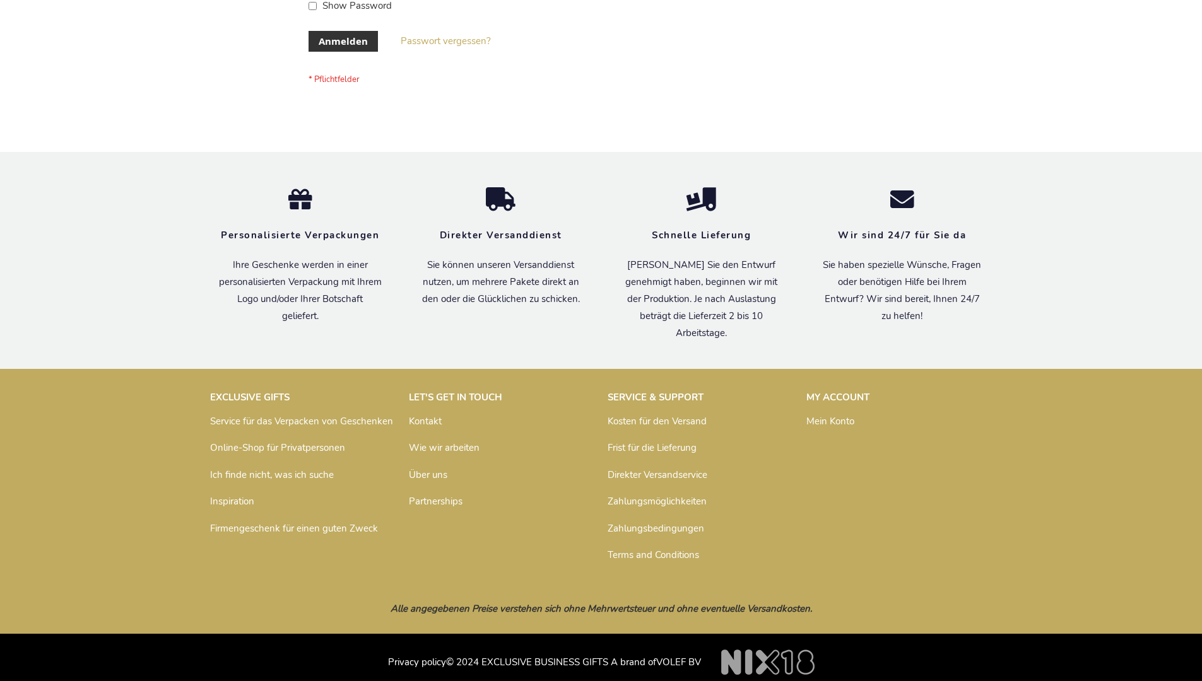
scroll to position [423, 0]
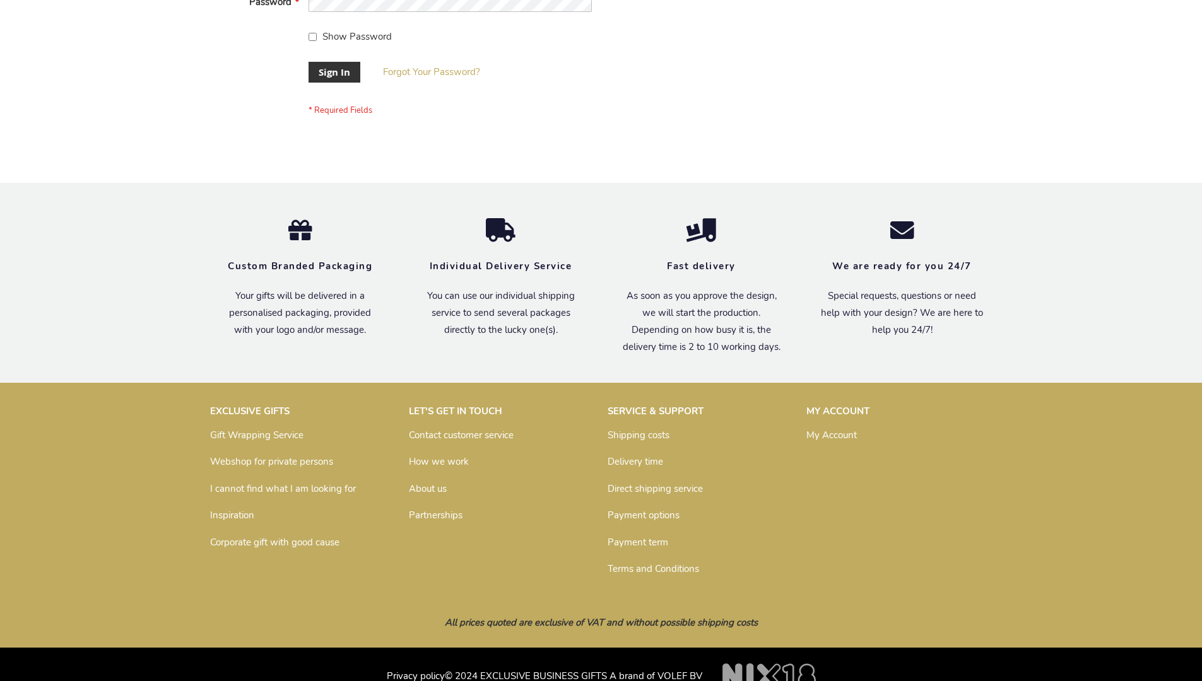
scroll to position [406, 0]
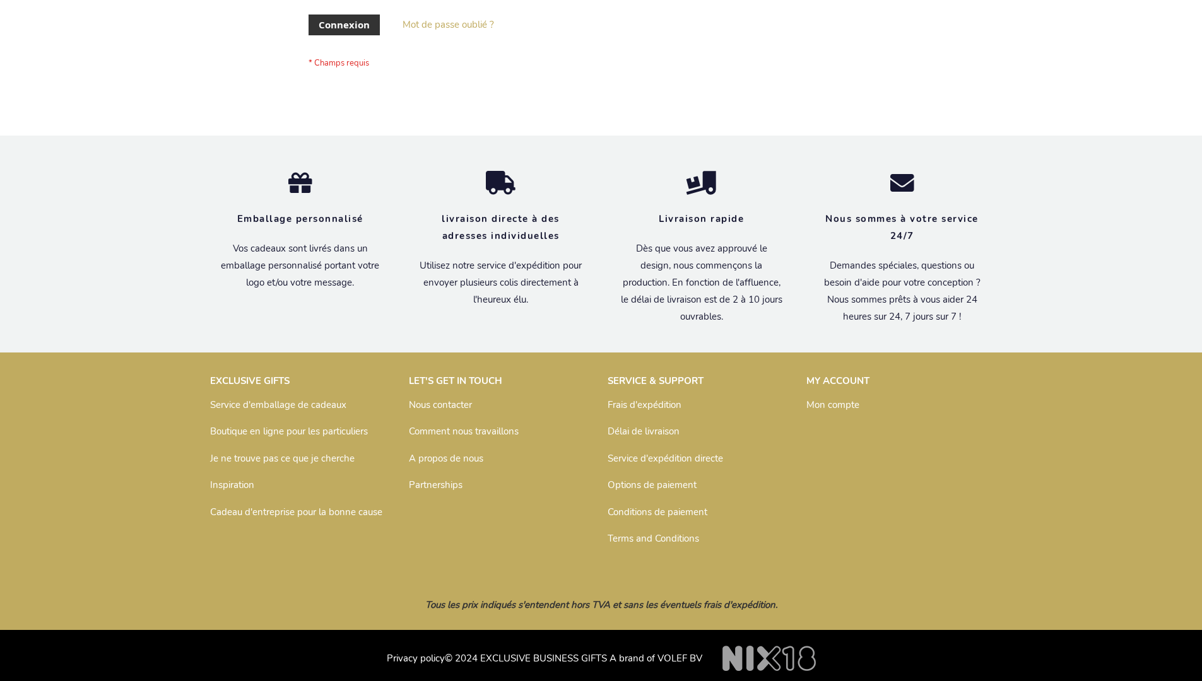
scroll to position [435, 0]
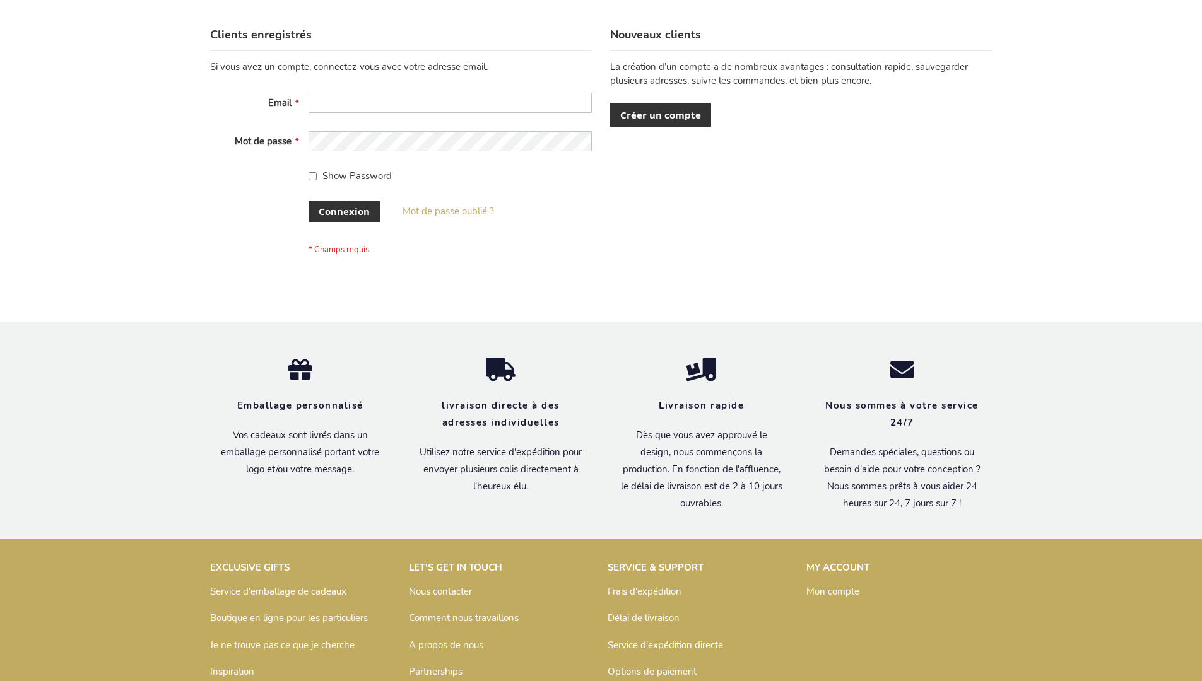
scroll to position [435, 0]
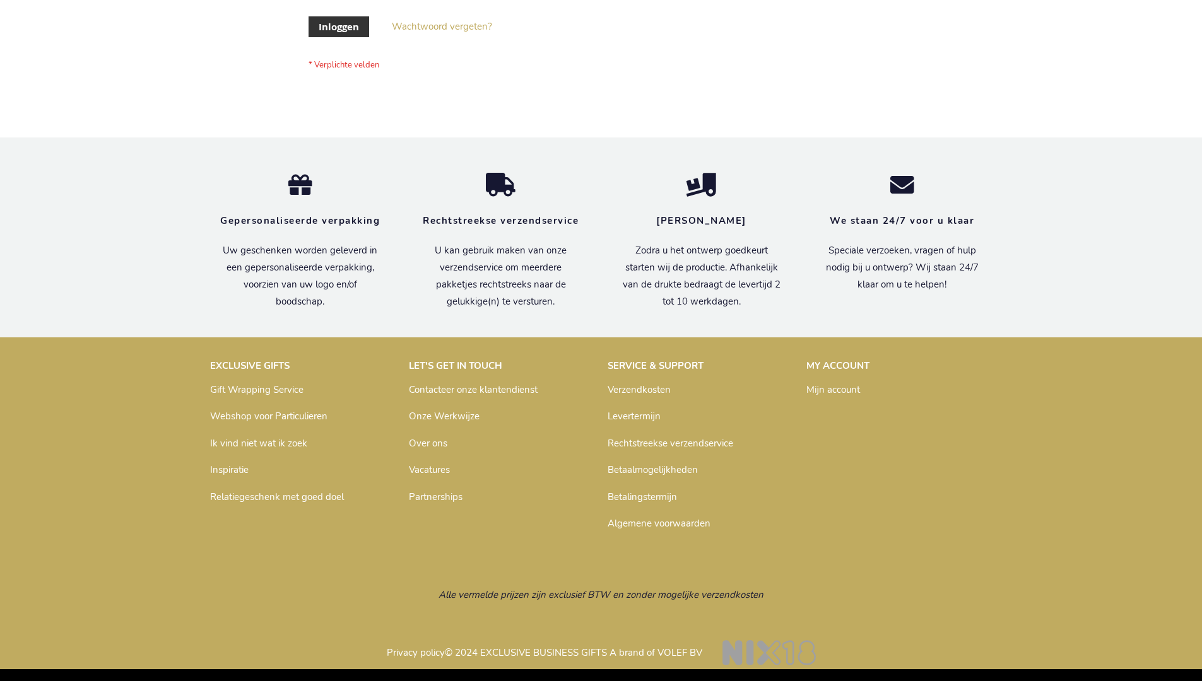
scroll to position [428, 0]
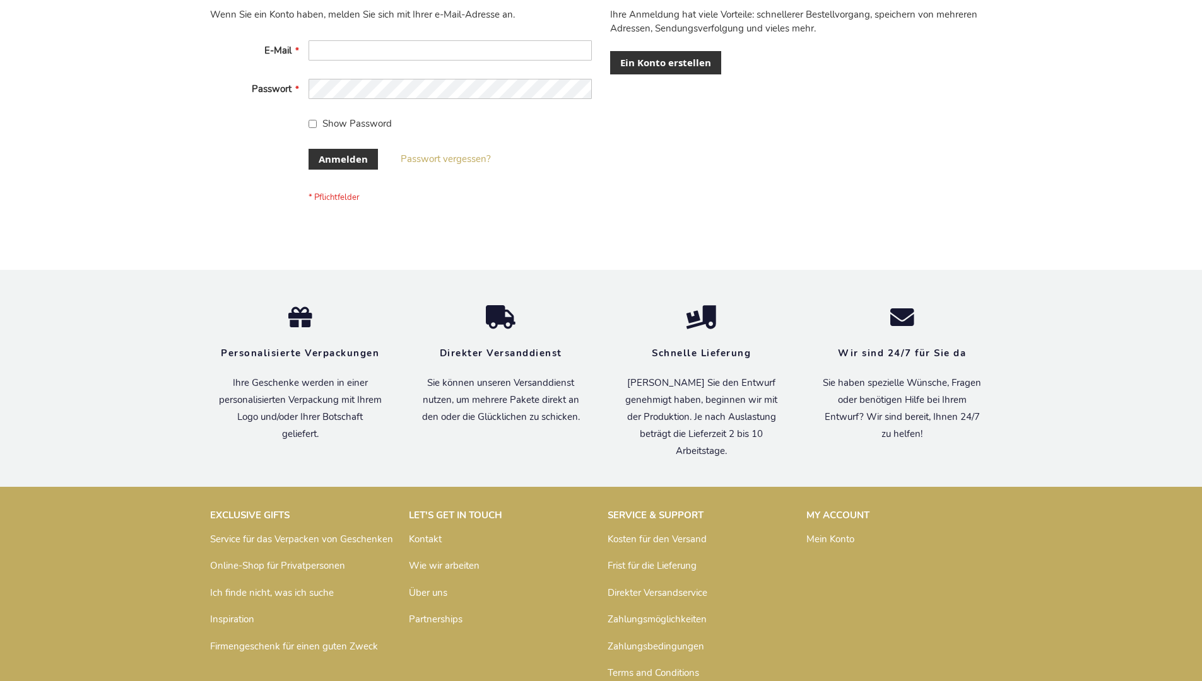
scroll to position [423, 0]
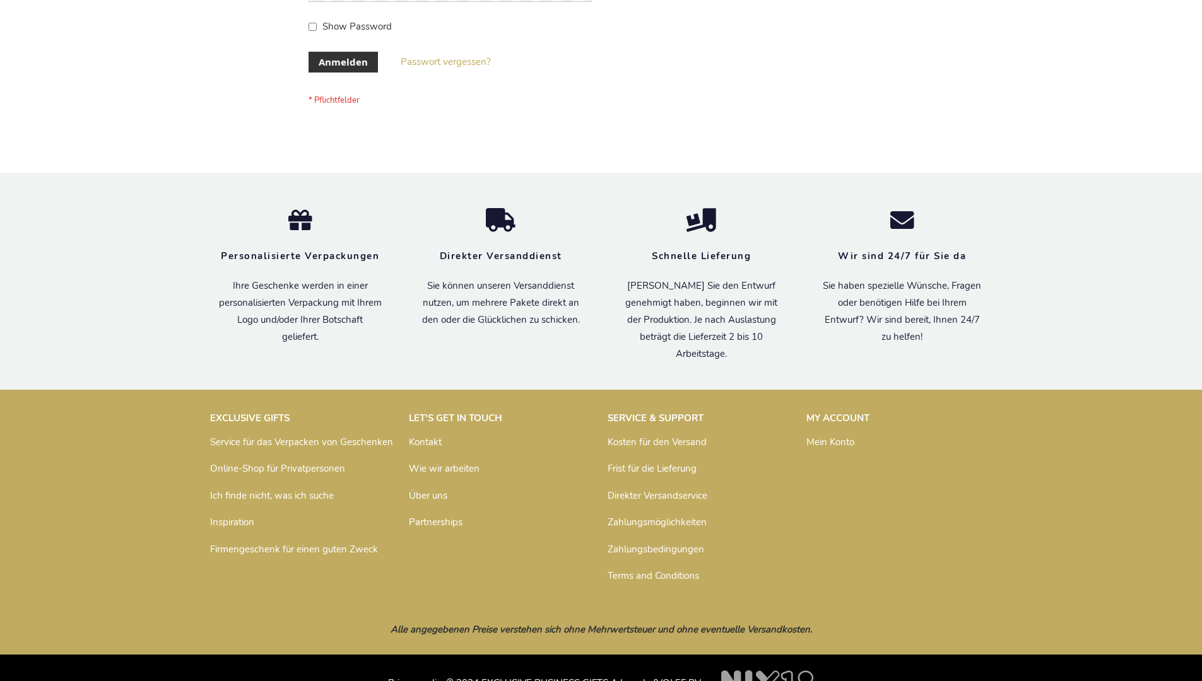
scroll to position [423, 0]
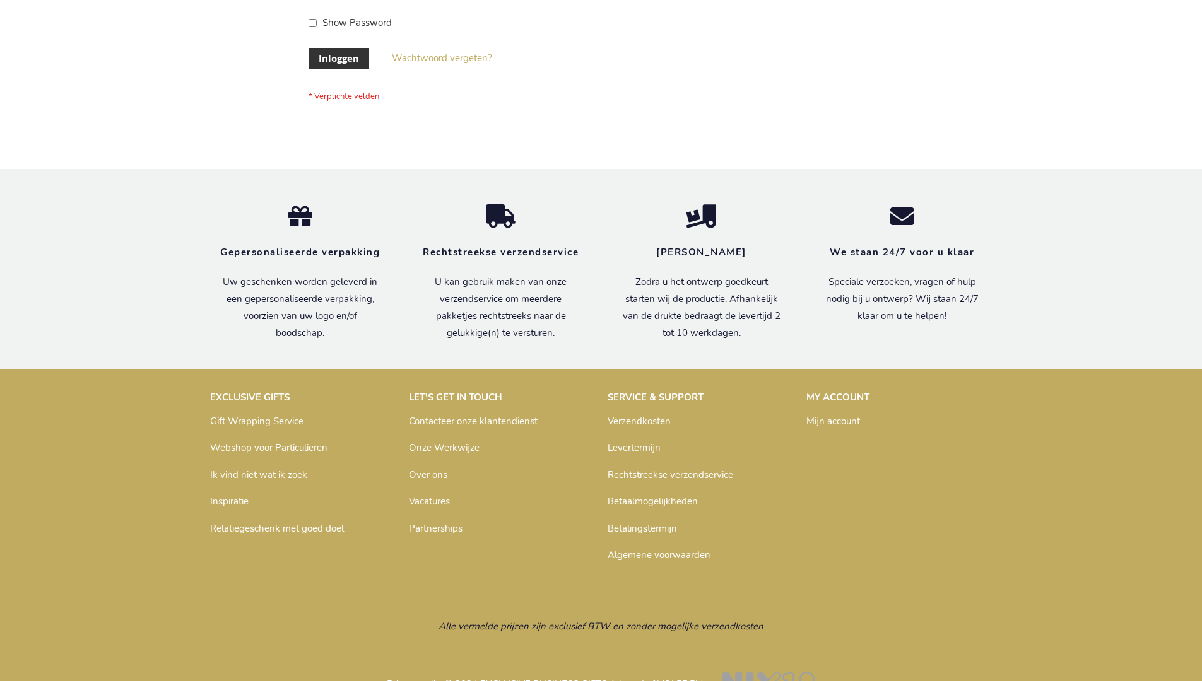
scroll to position [428, 0]
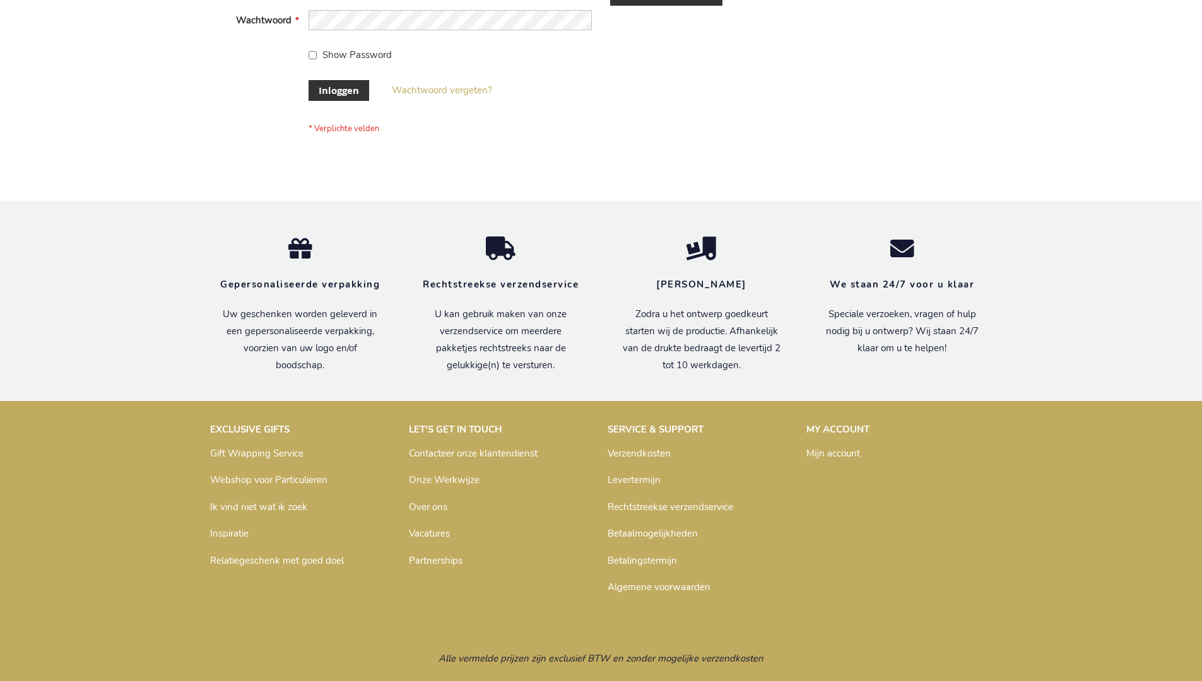
scroll to position [428, 0]
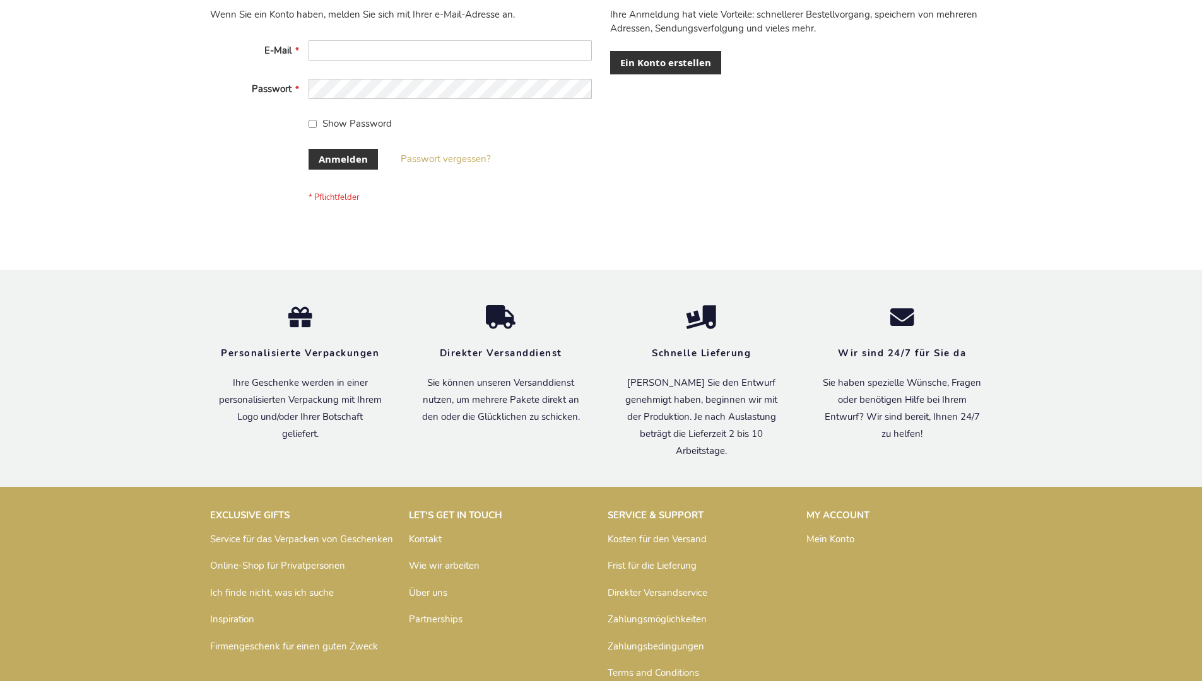
scroll to position [423, 0]
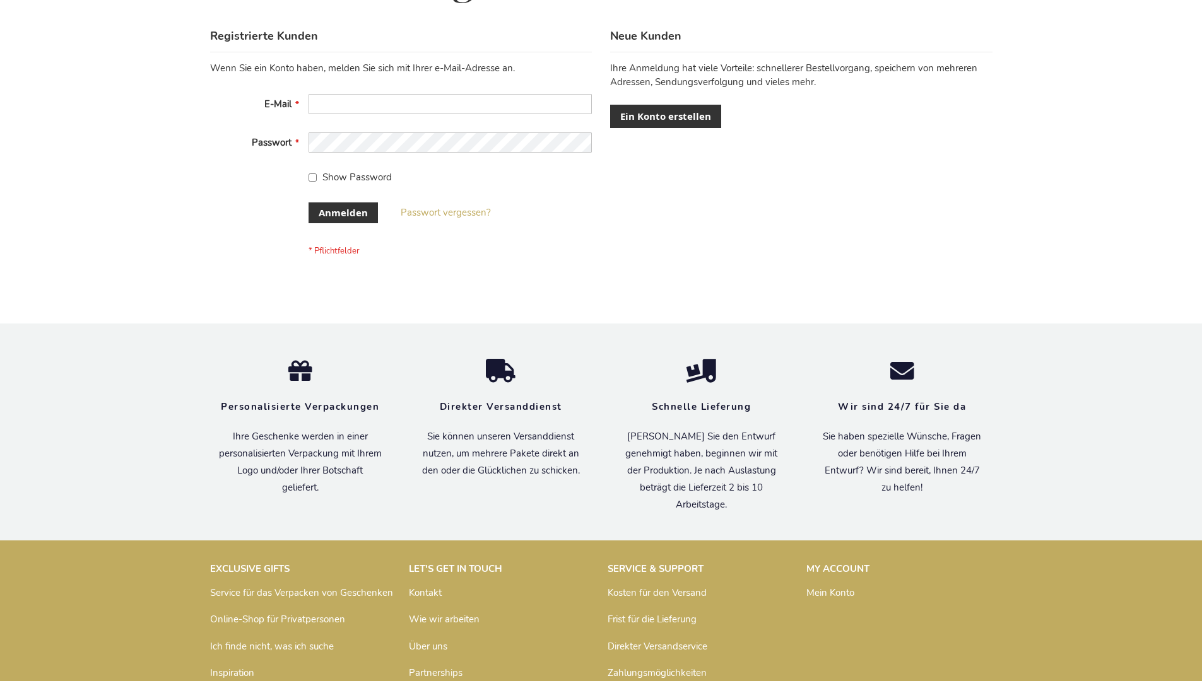
scroll to position [423, 0]
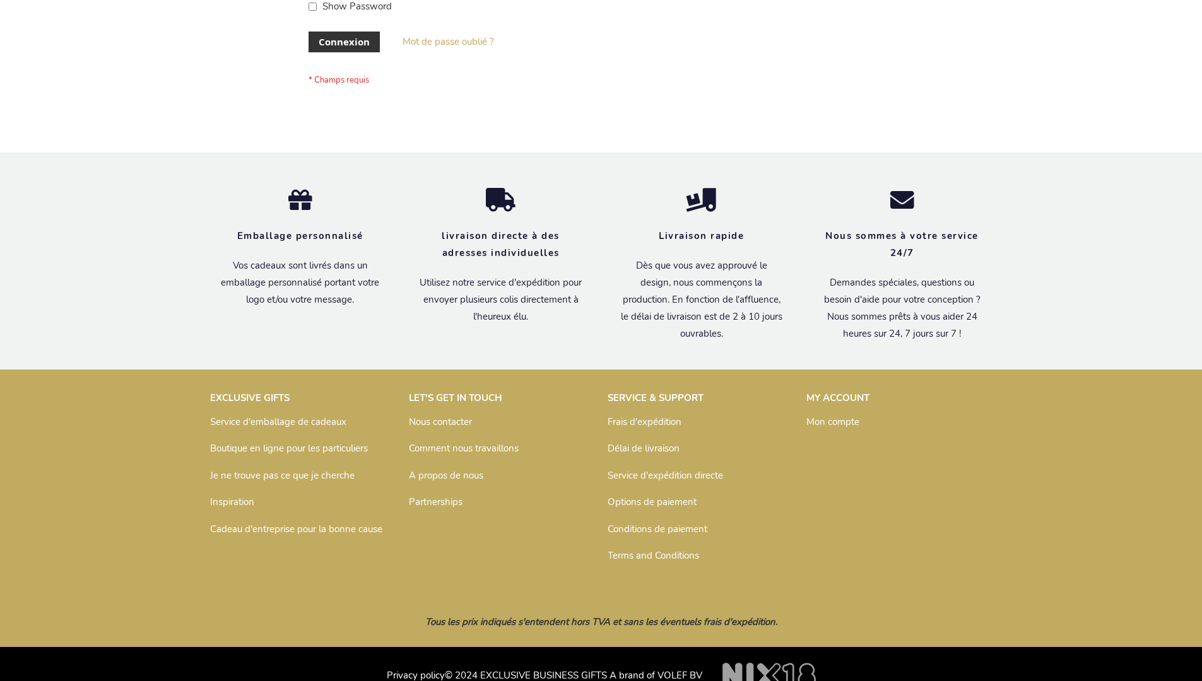
scroll to position [435, 0]
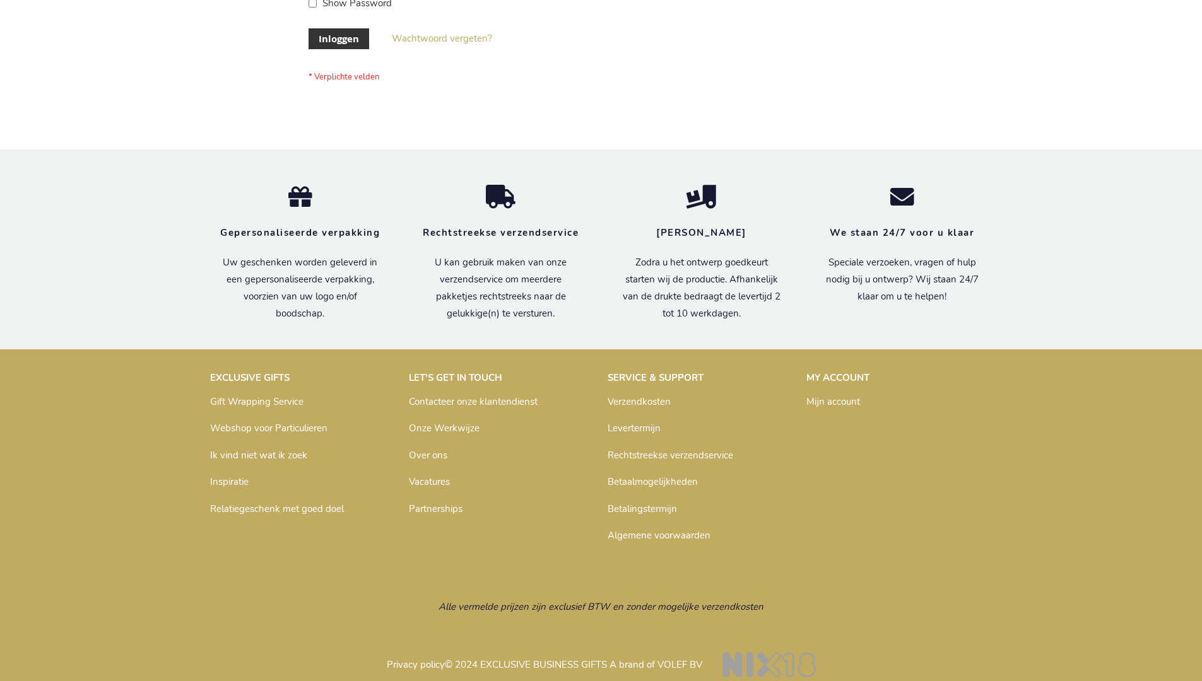
scroll to position [419, 0]
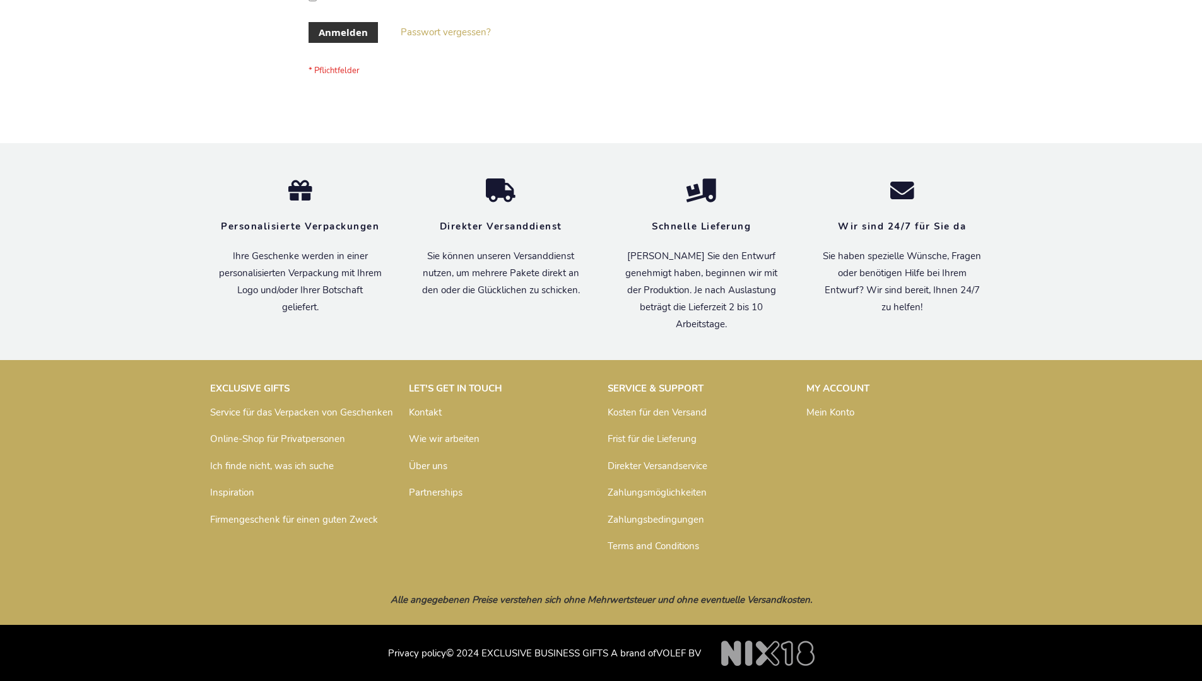
scroll to position [423, 0]
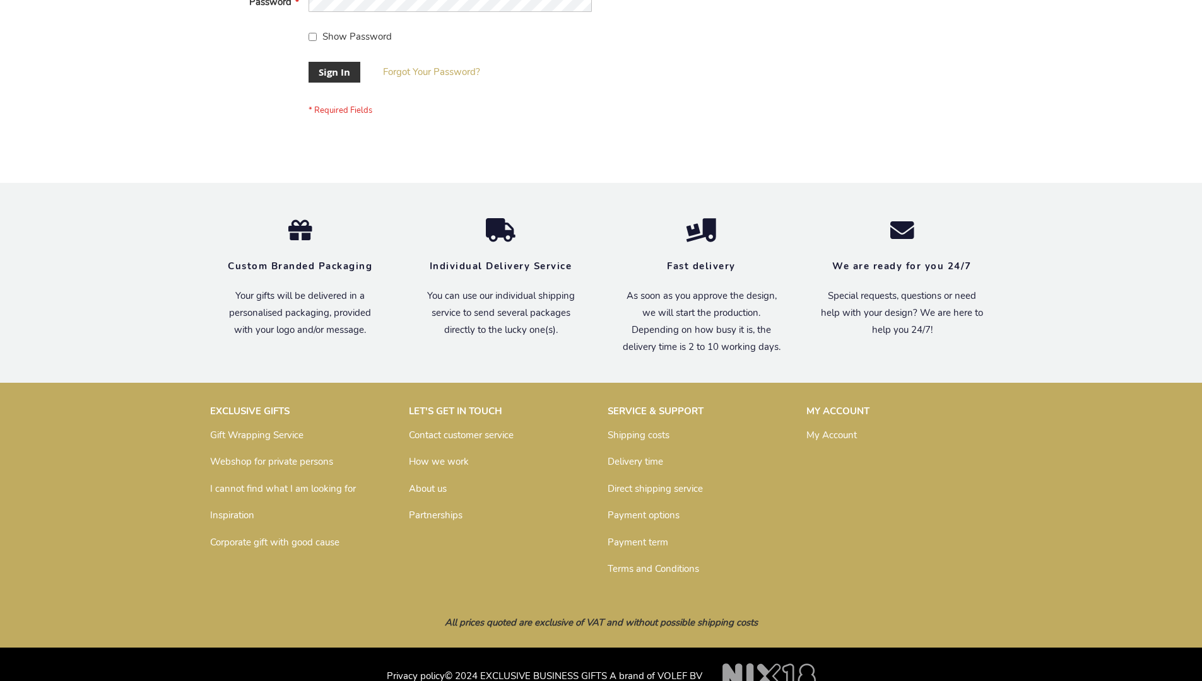
scroll to position [406, 0]
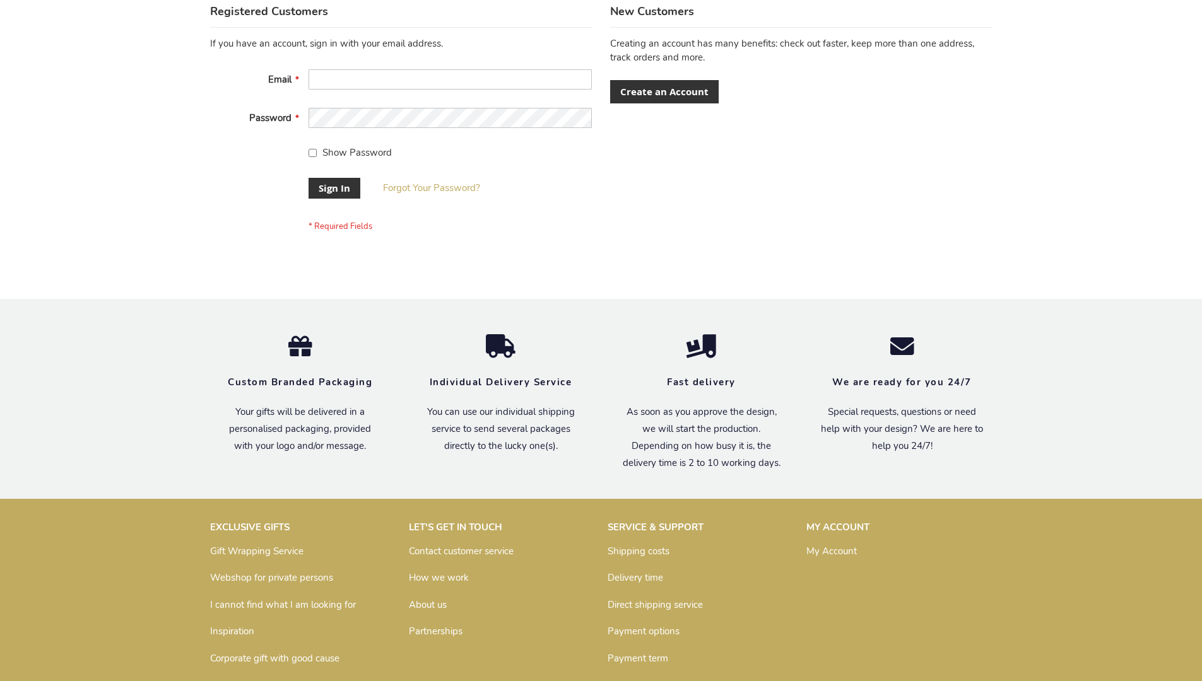
scroll to position [406, 0]
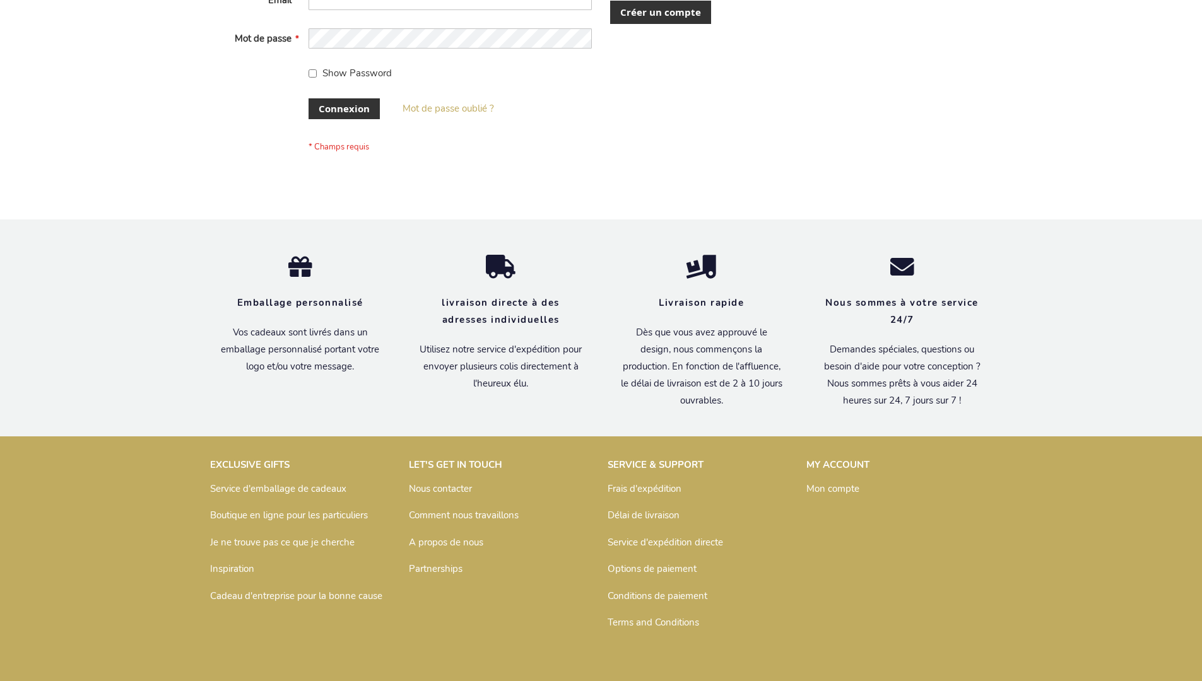
scroll to position [435, 0]
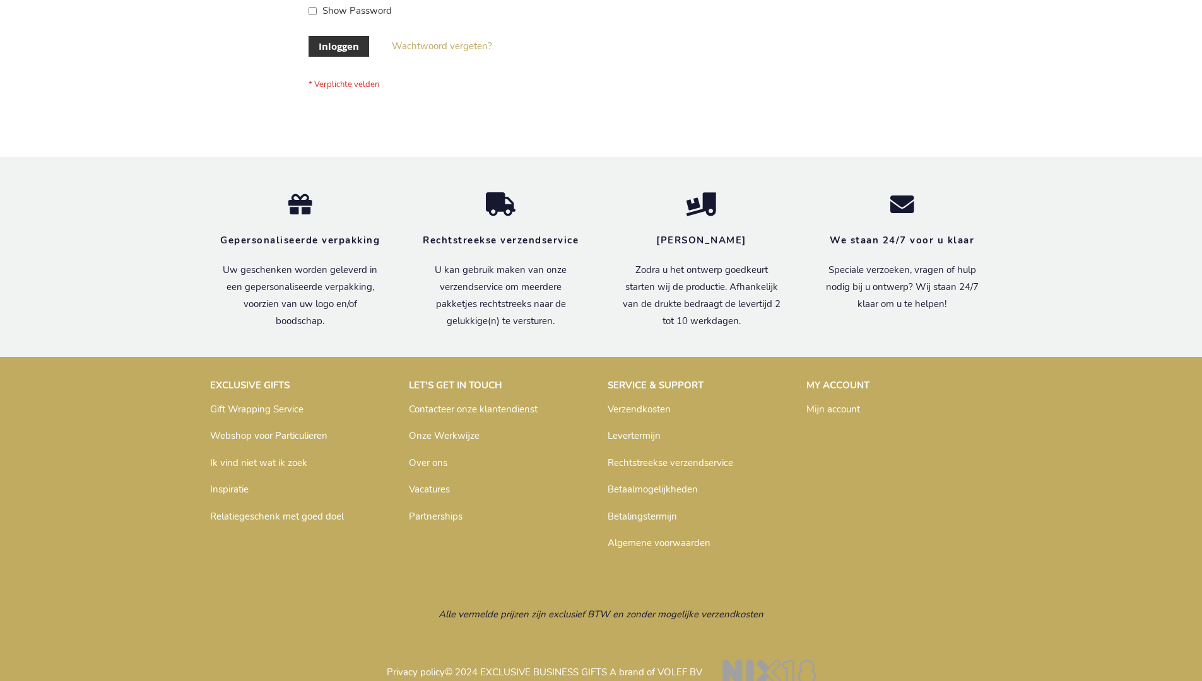
scroll to position [428, 0]
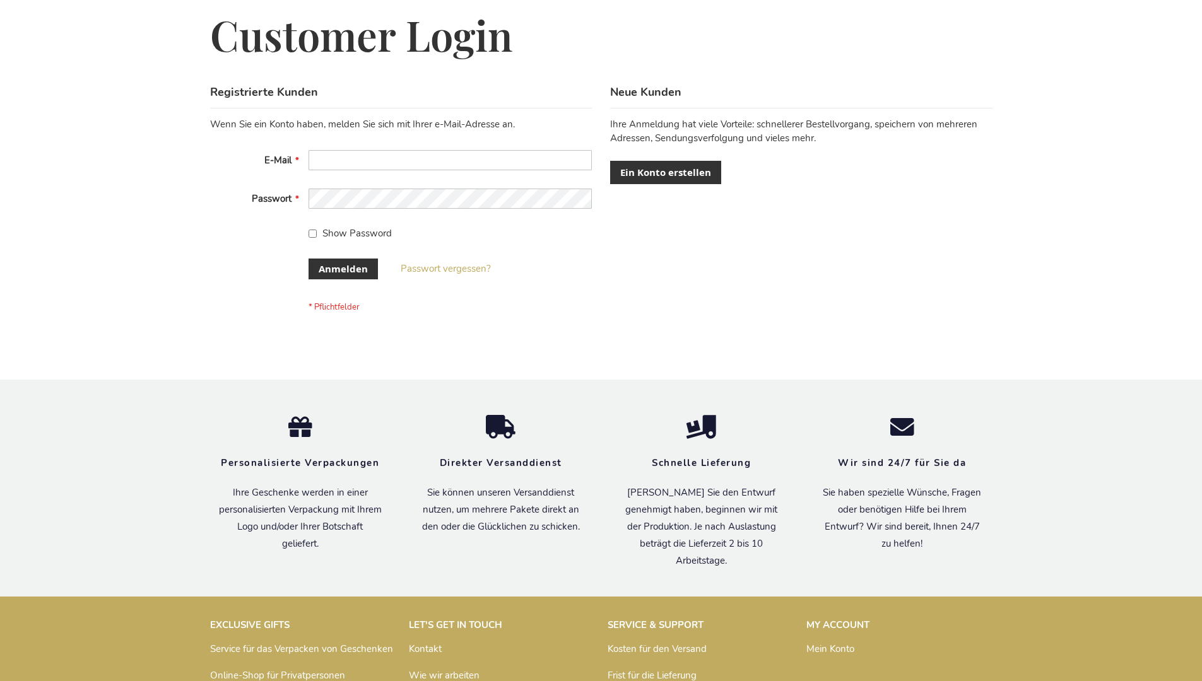
scroll to position [423, 0]
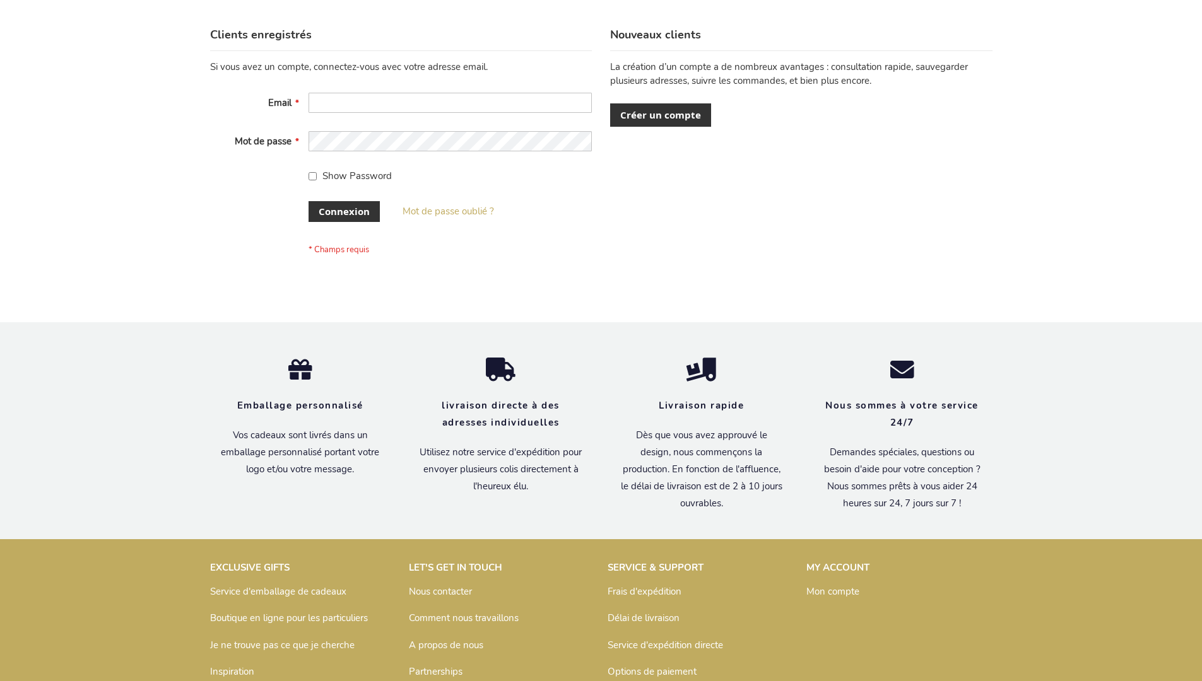
scroll to position [435, 0]
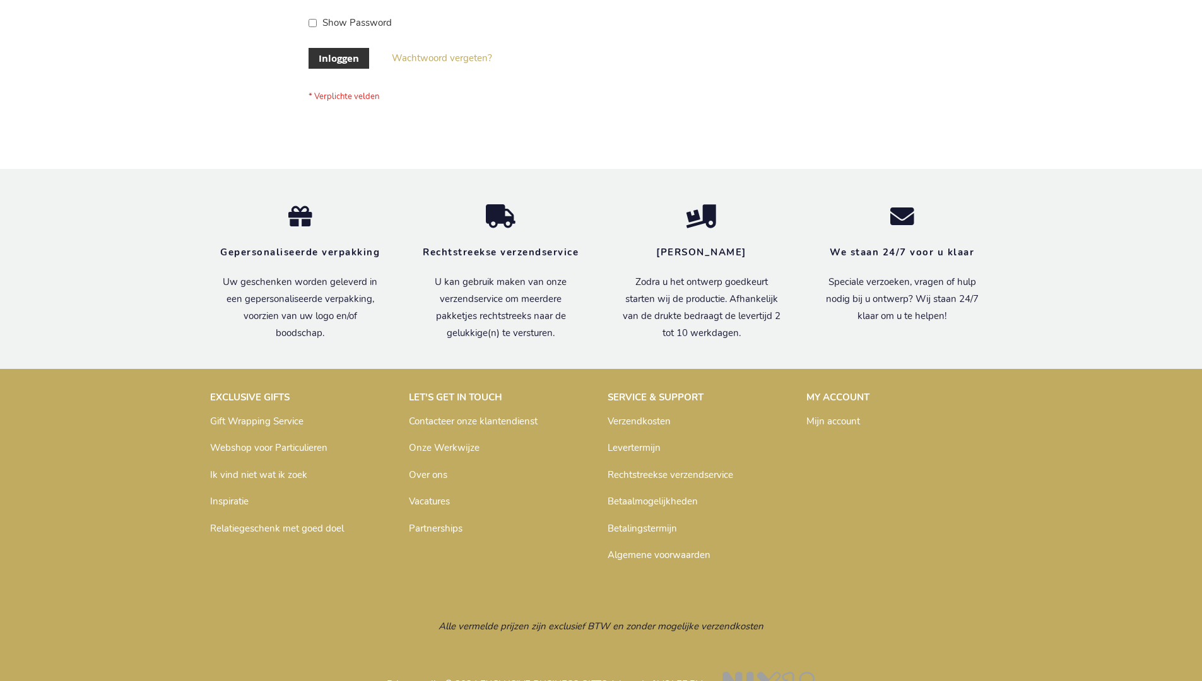
scroll to position [428, 0]
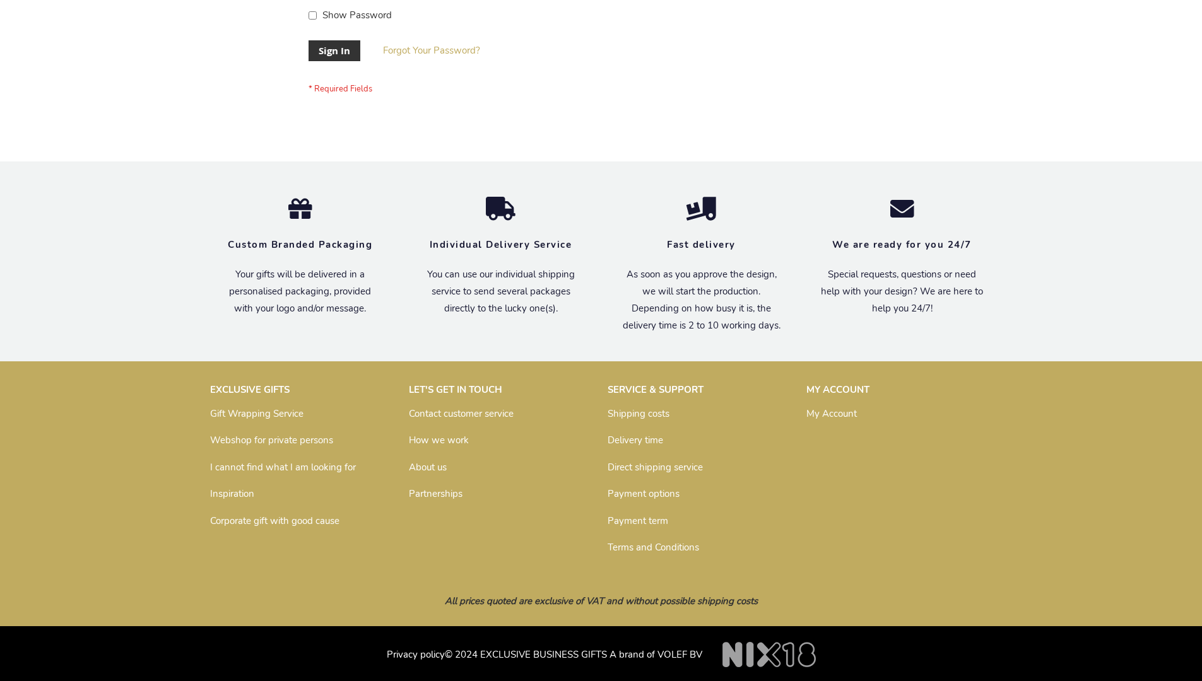
scroll to position [406, 0]
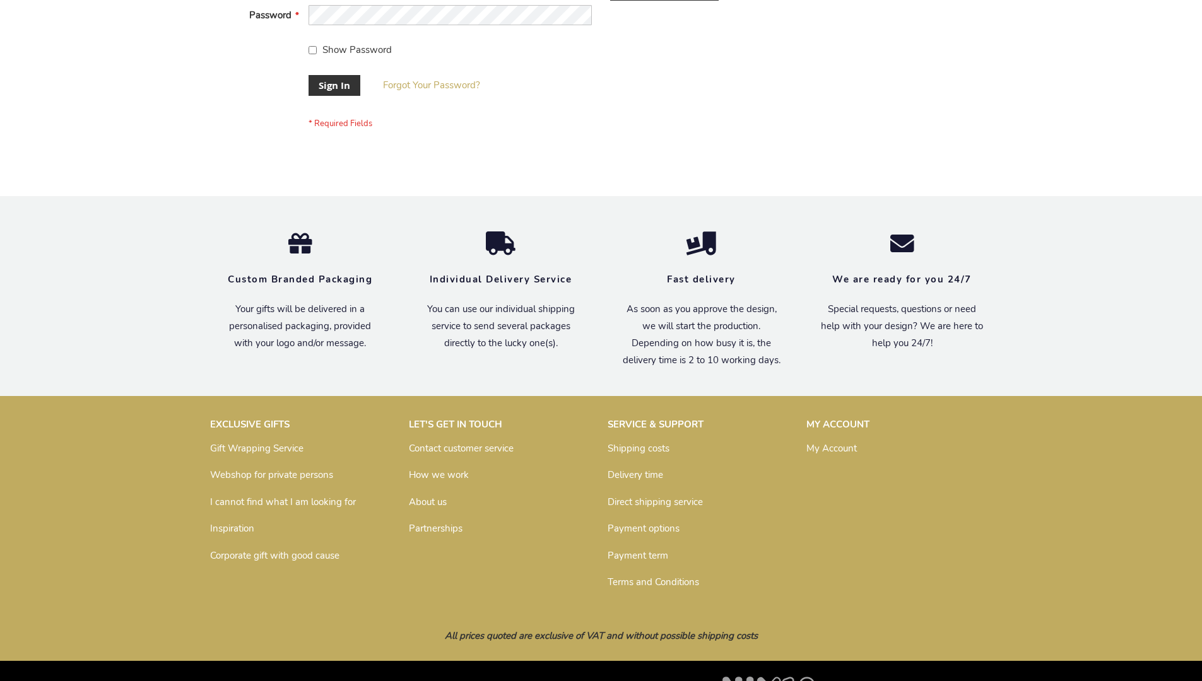
scroll to position [406, 0]
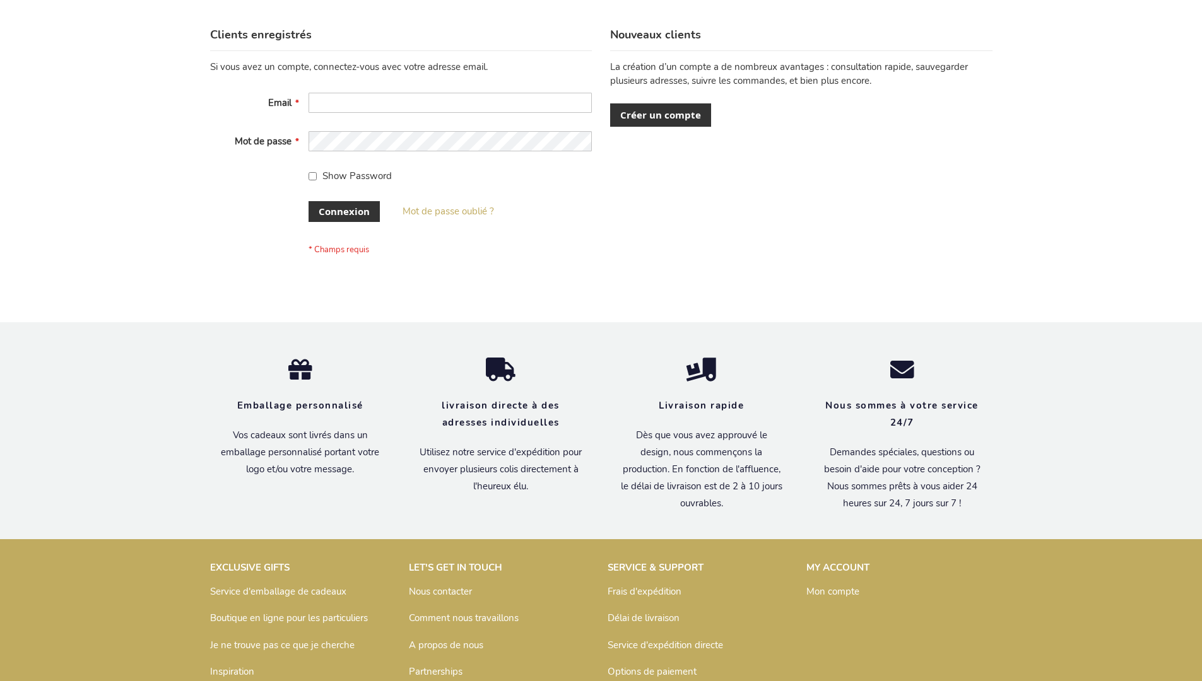
scroll to position [435, 0]
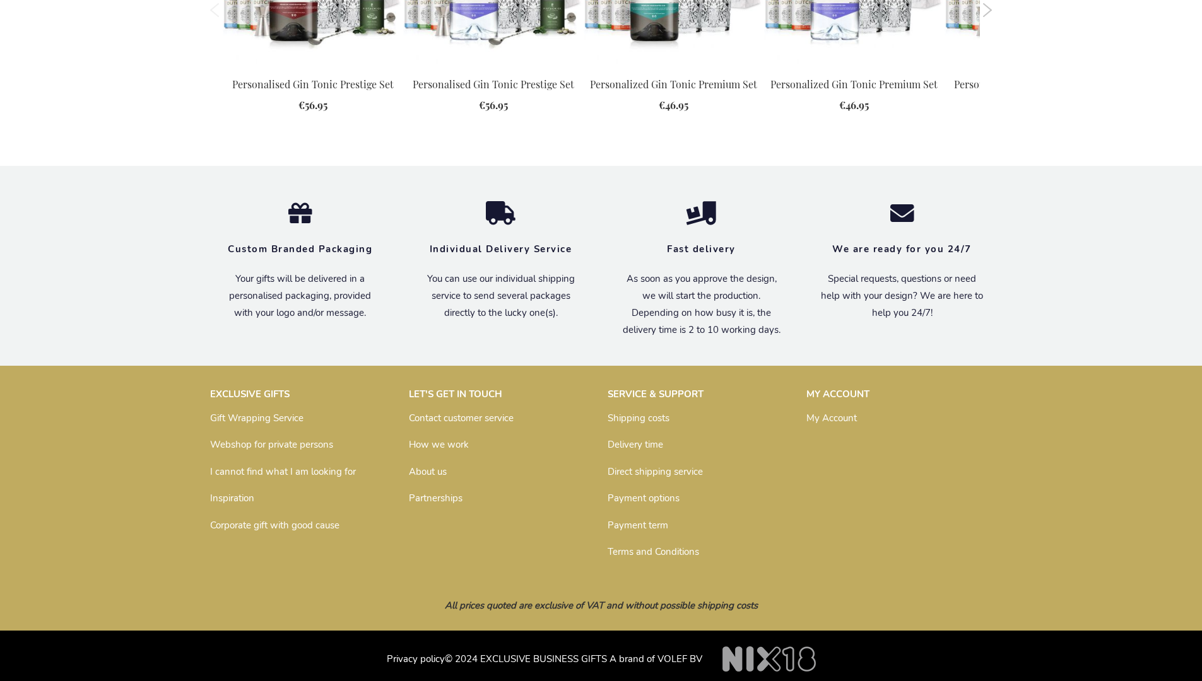
scroll to position [1614, 0]
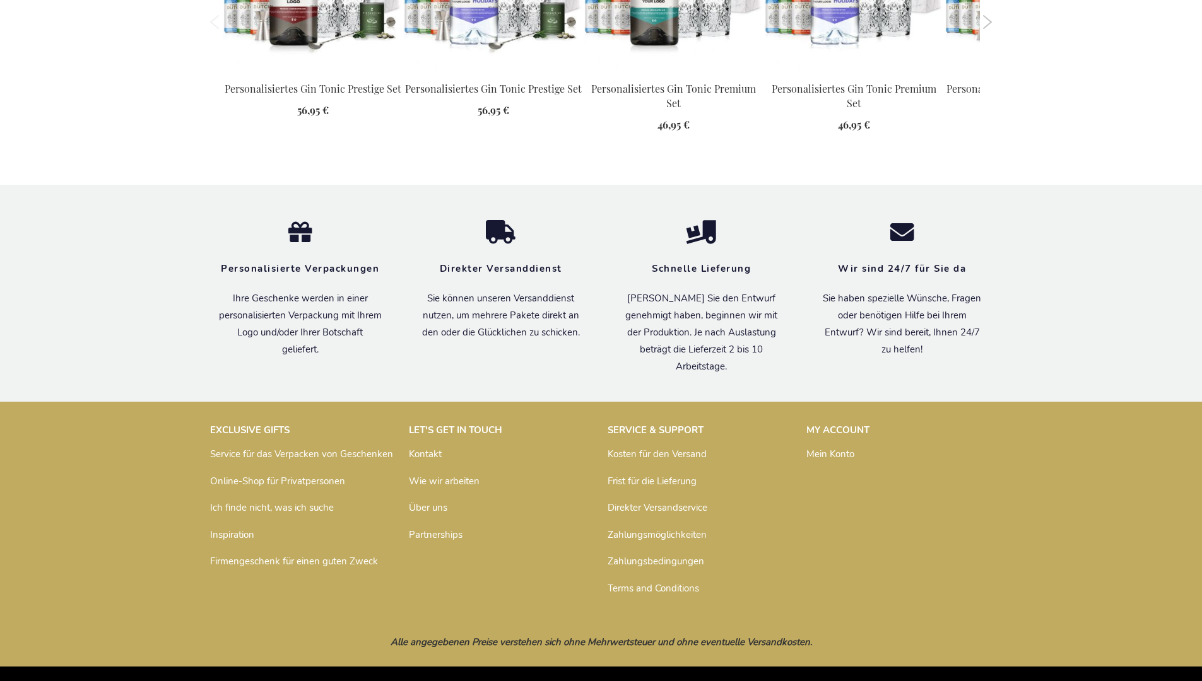
scroll to position [1659, 0]
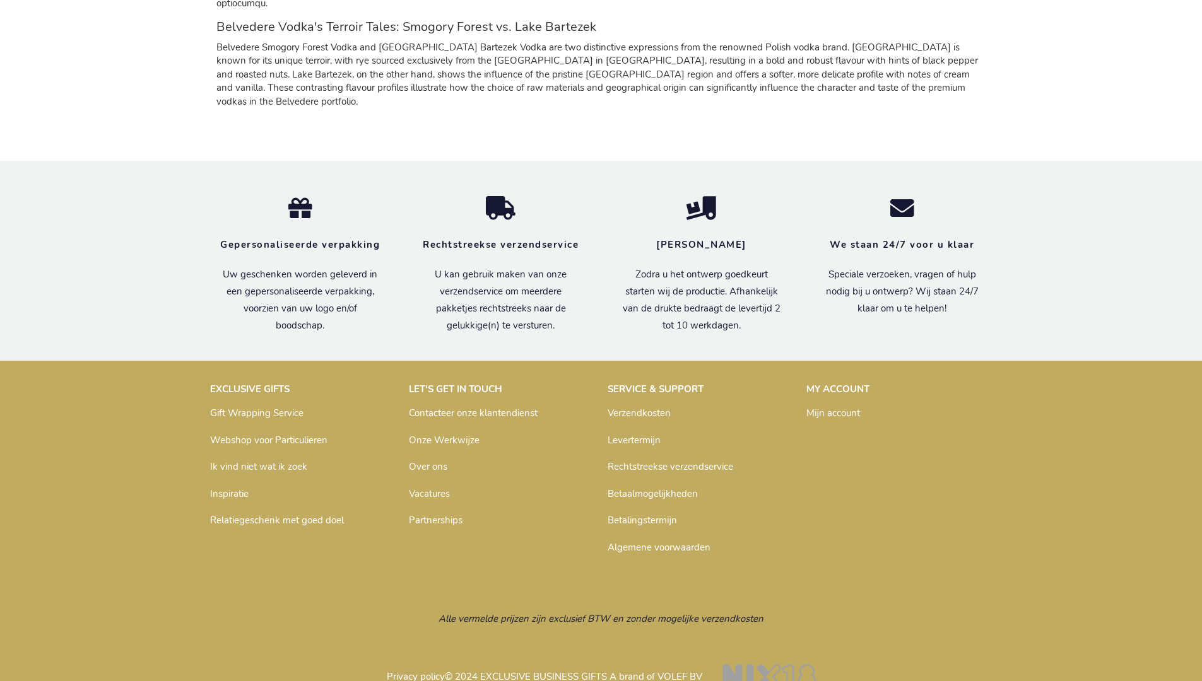
scroll to position [1166, 0]
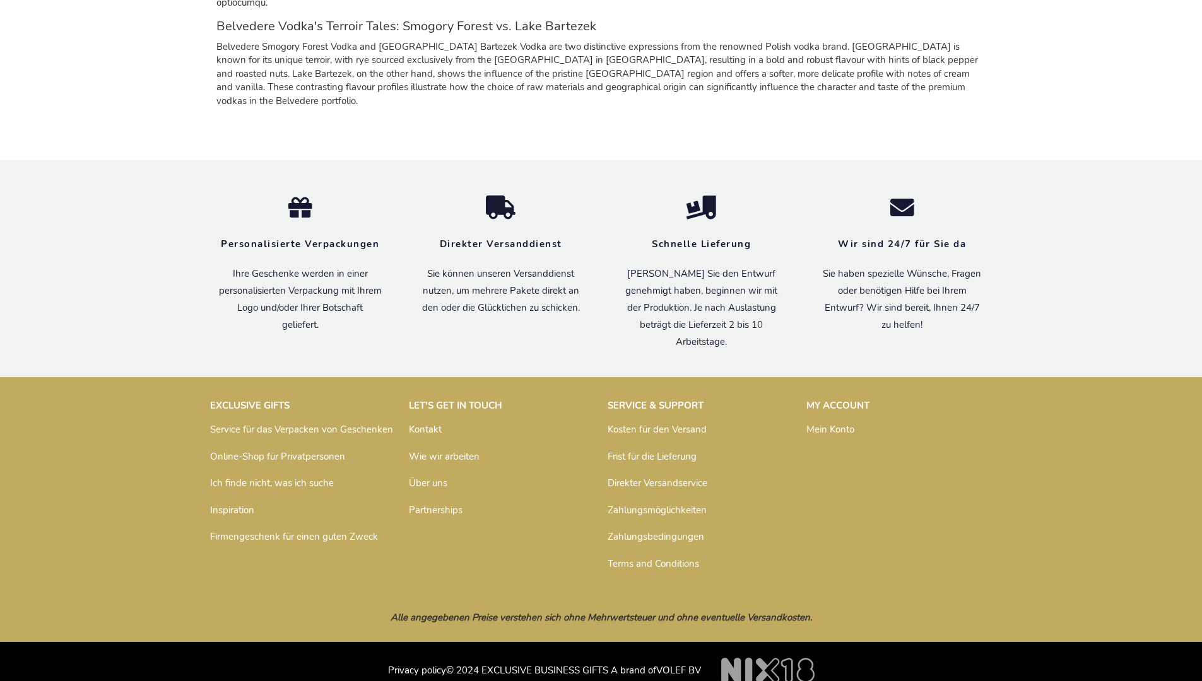
scroll to position [1175, 0]
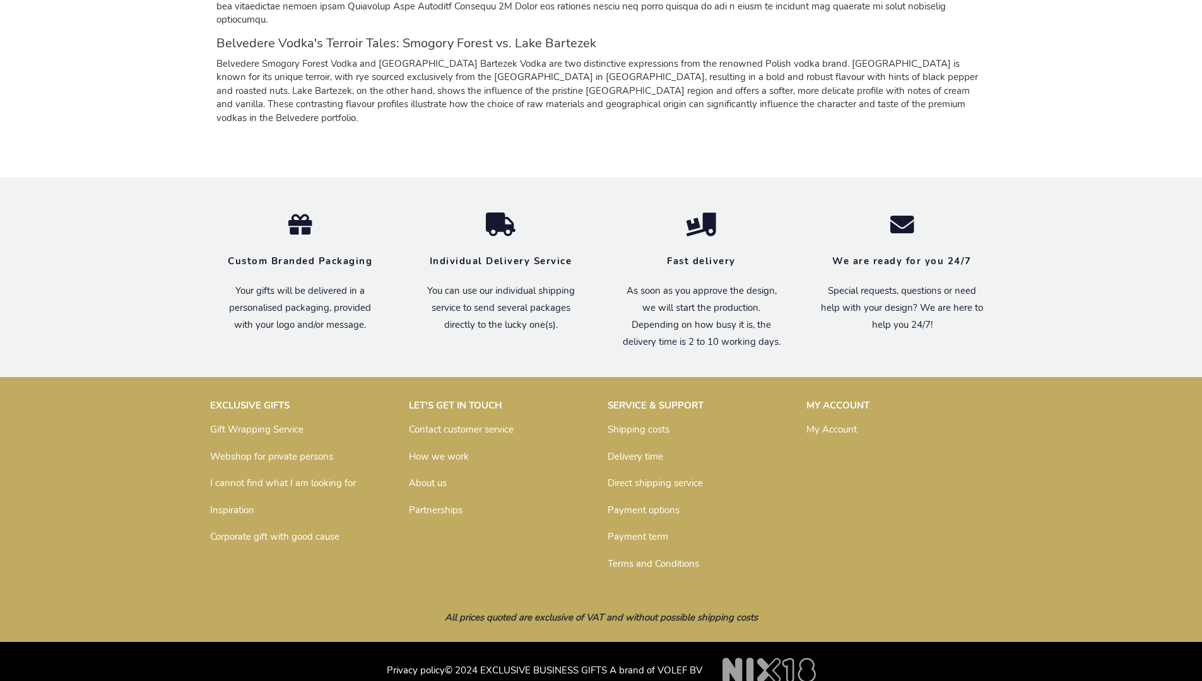
scroll to position [1143, 0]
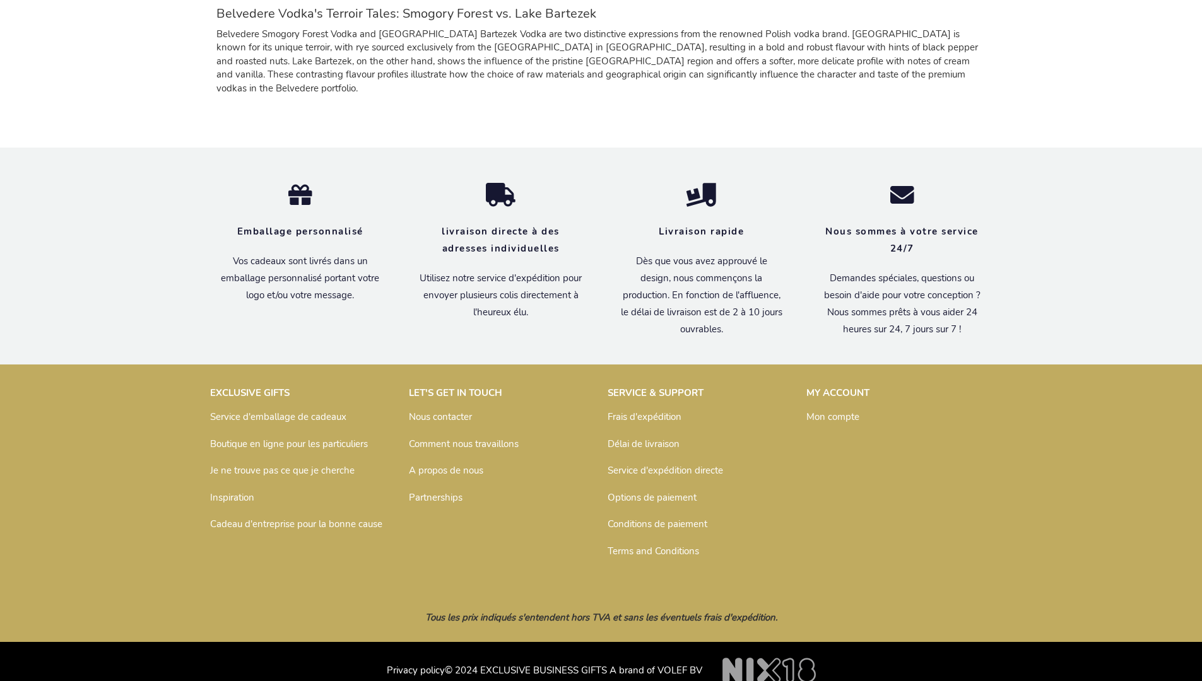
scroll to position [1187, 0]
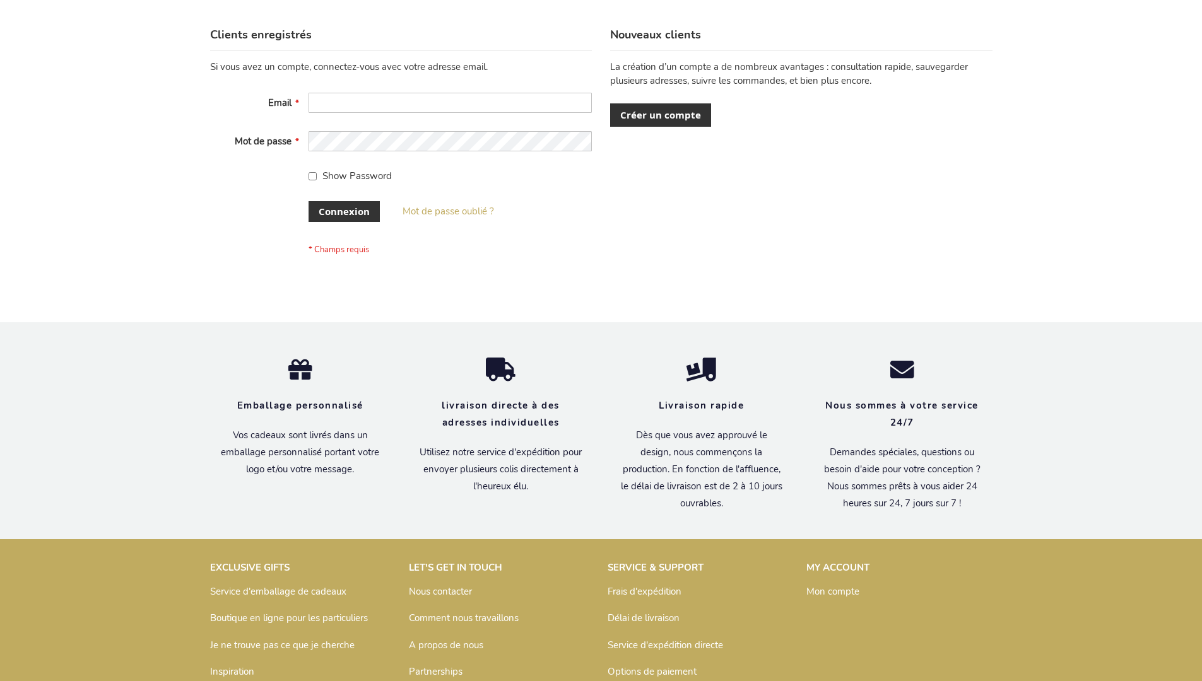
scroll to position [435, 0]
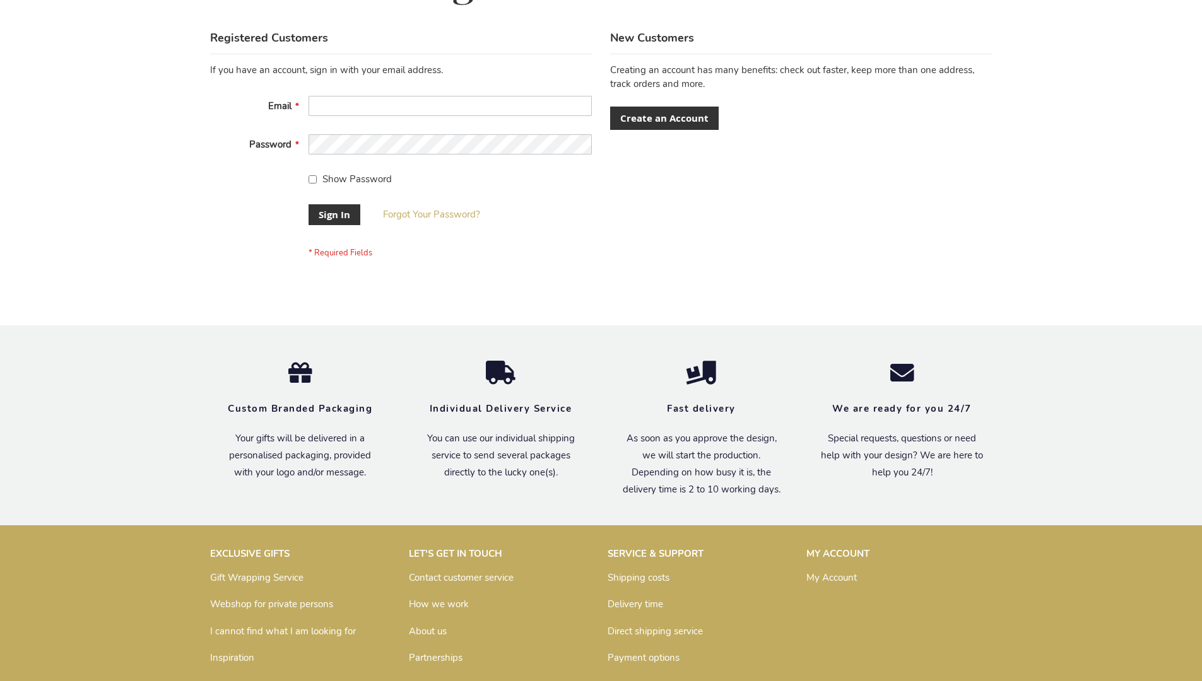
scroll to position [406, 0]
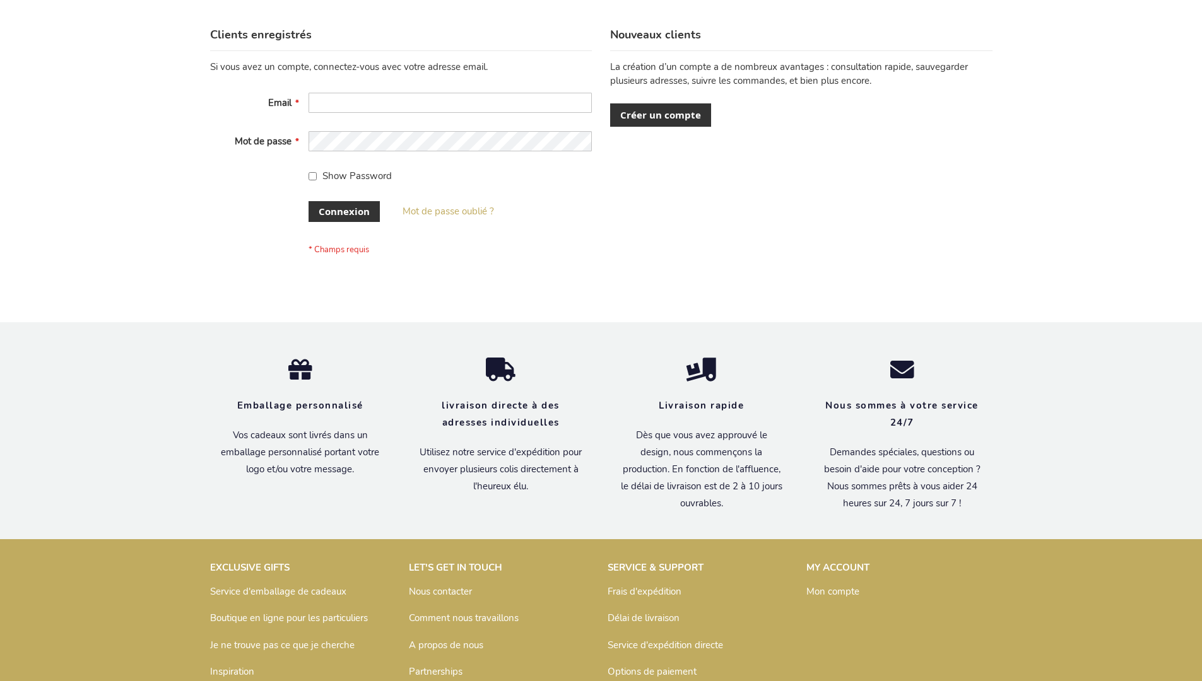
scroll to position [435, 0]
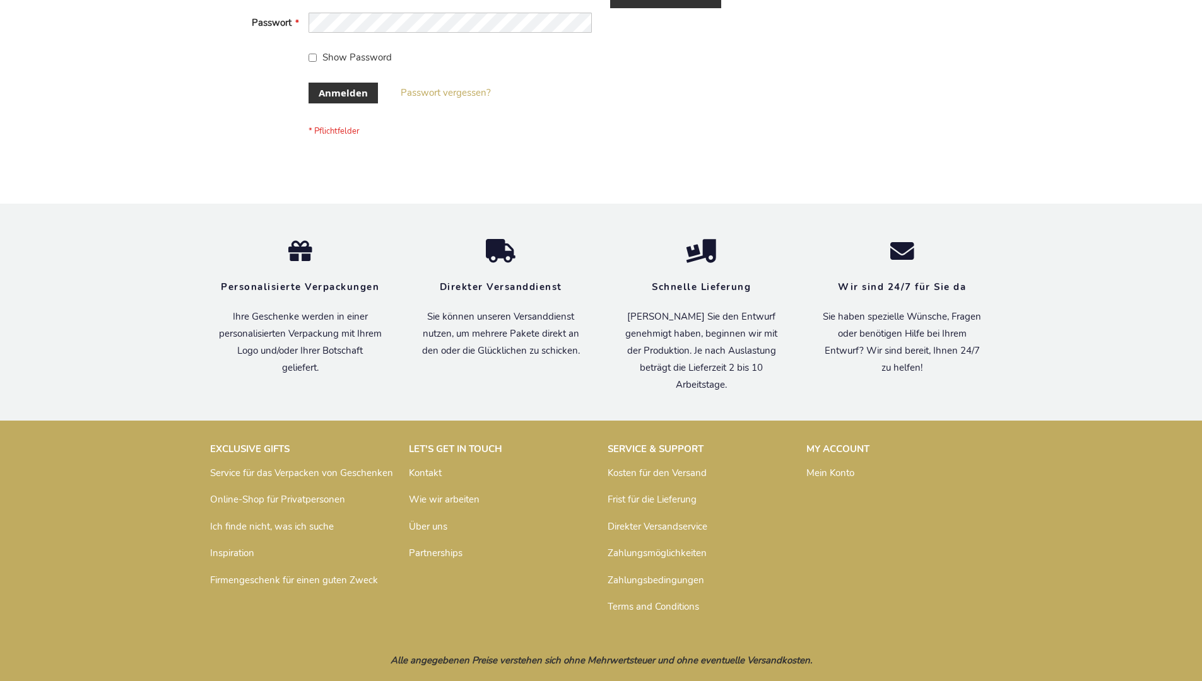
scroll to position [423, 0]
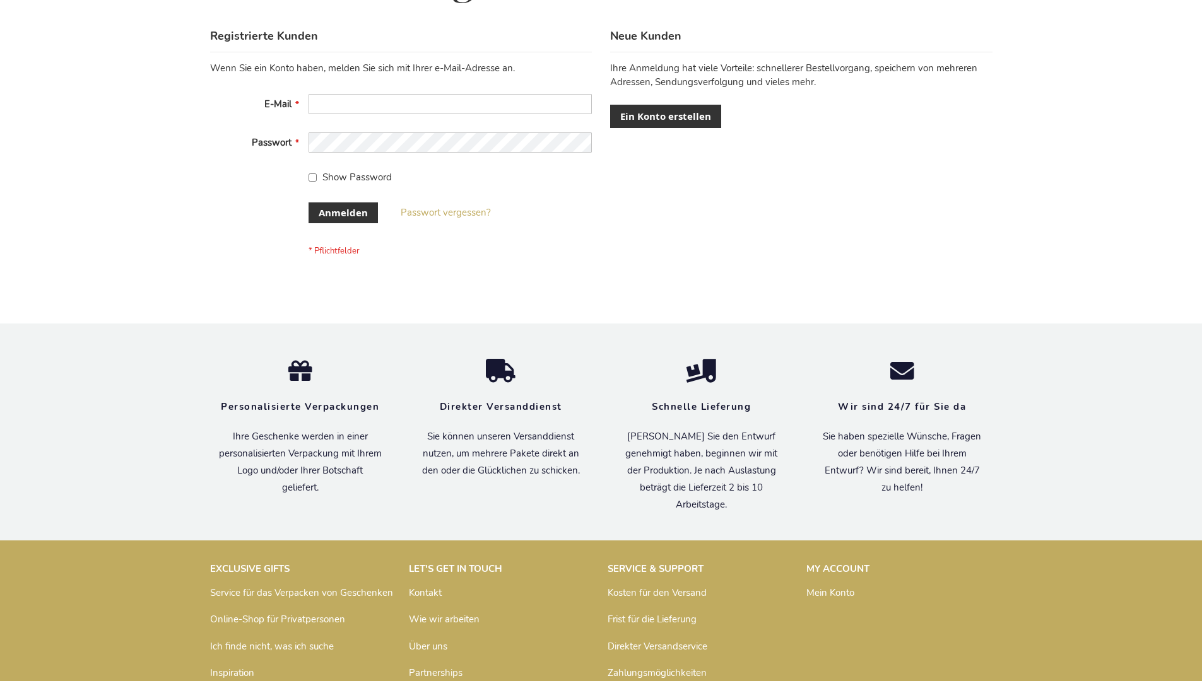
scroll to position [423, 0]
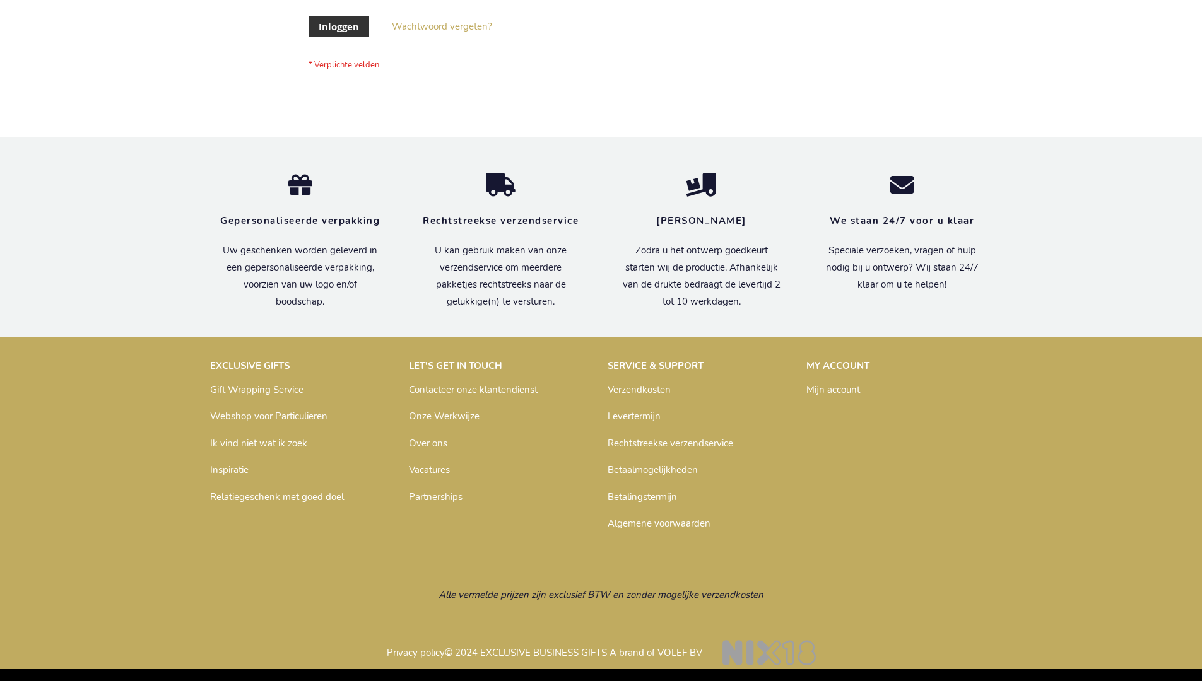
scroll to position [428, 0]
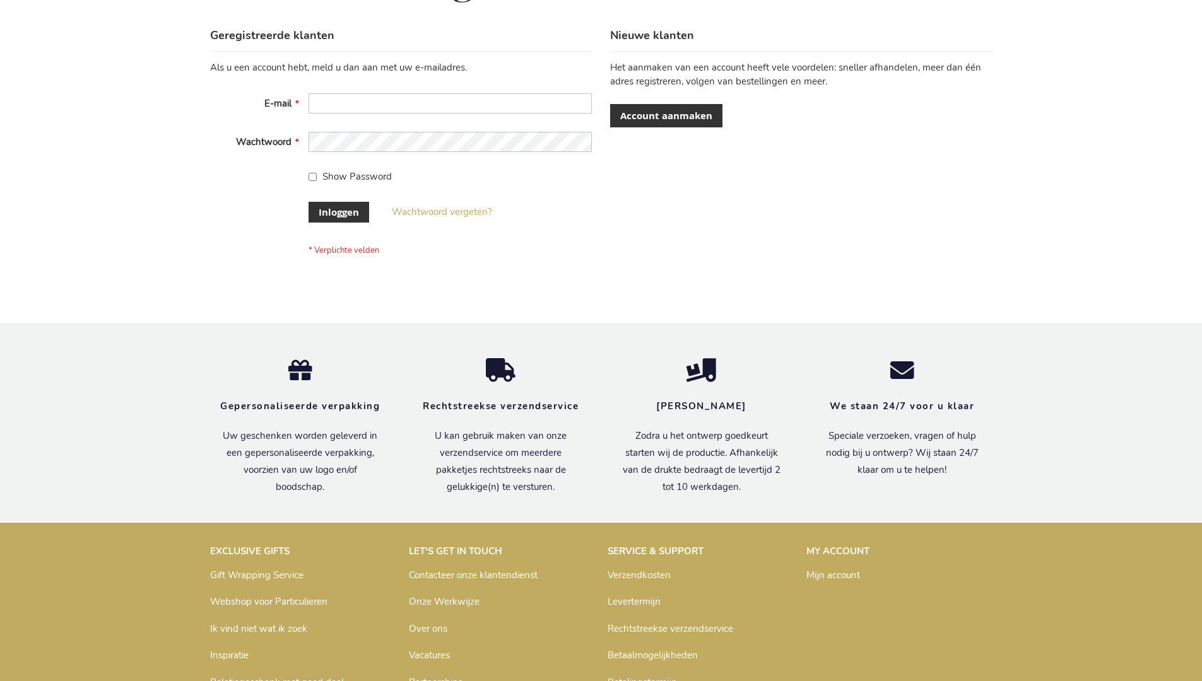
scroll to position [428, 0]
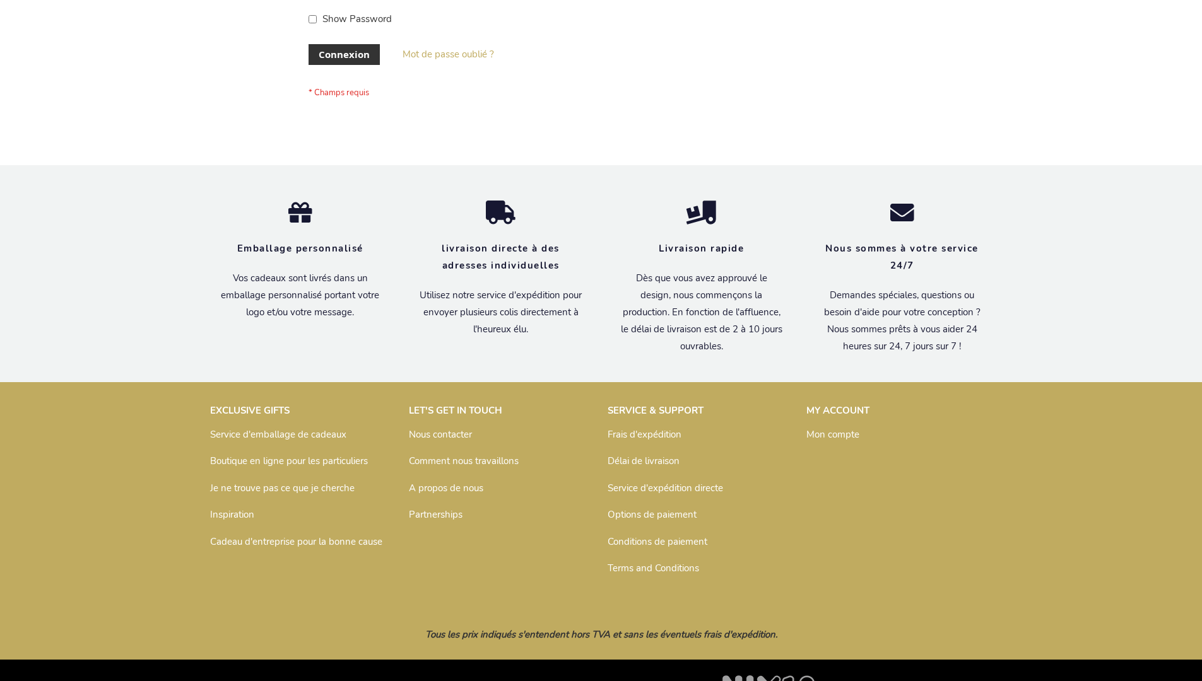
scroll to position [435, 0]
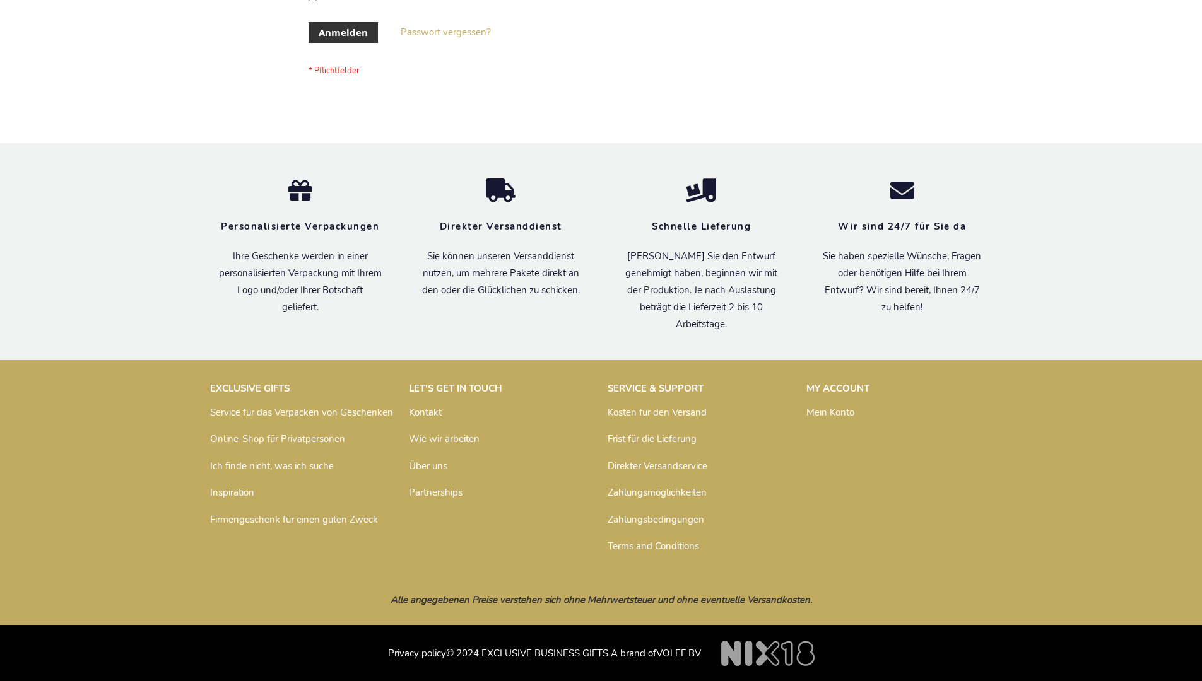
scroll to position [423, 0]
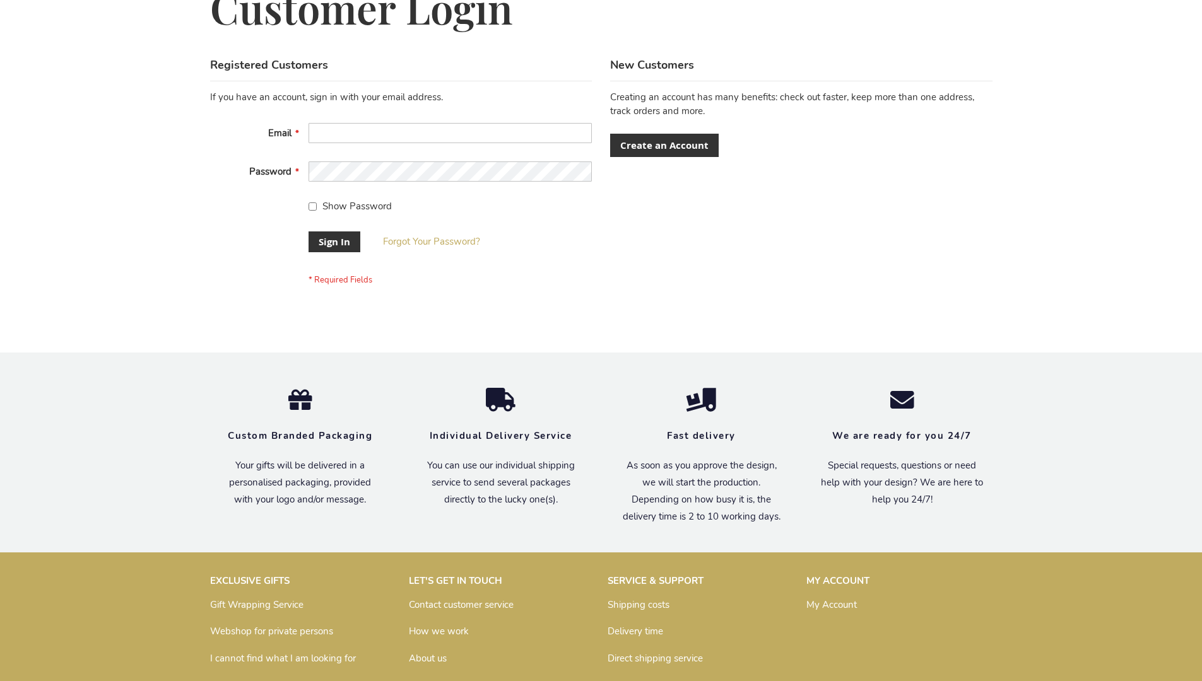
scroll to position [406, 0]
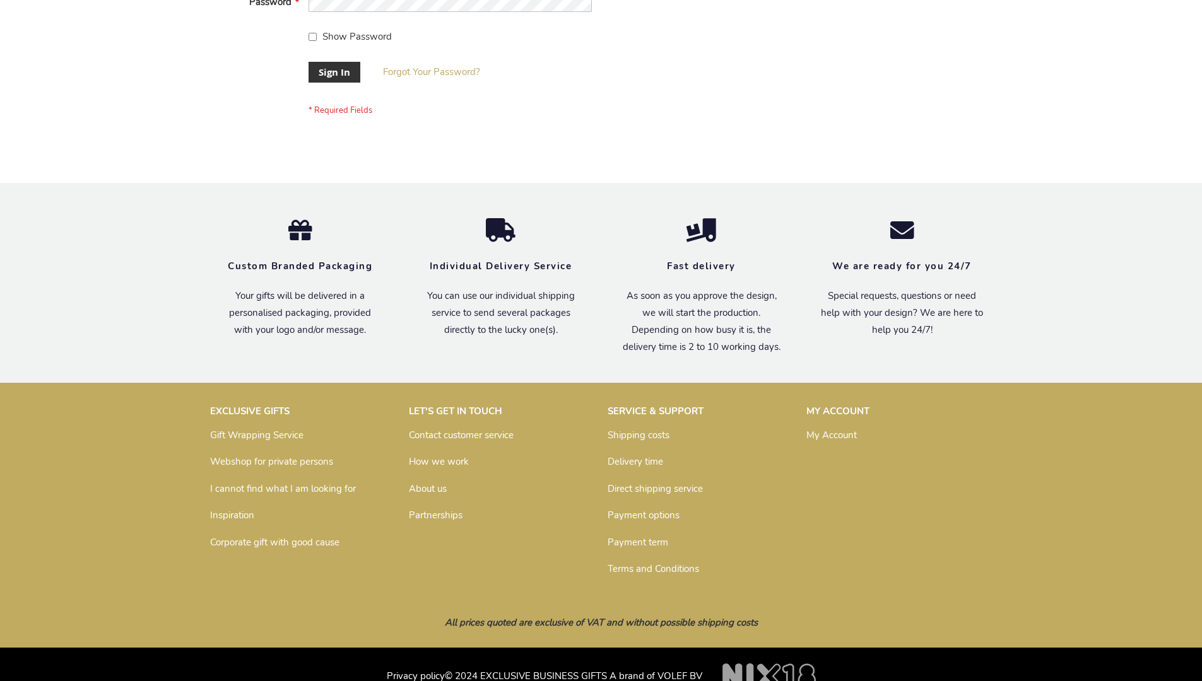
scroll to position [406, 0]
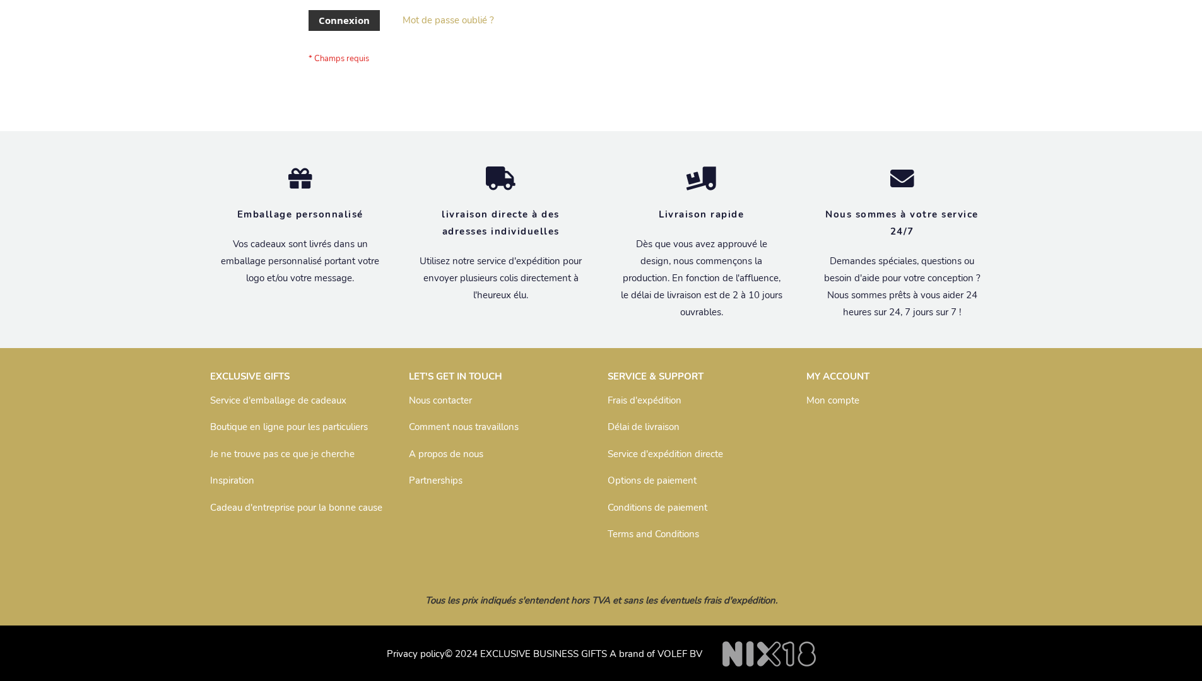
scroll to position [435, 0]
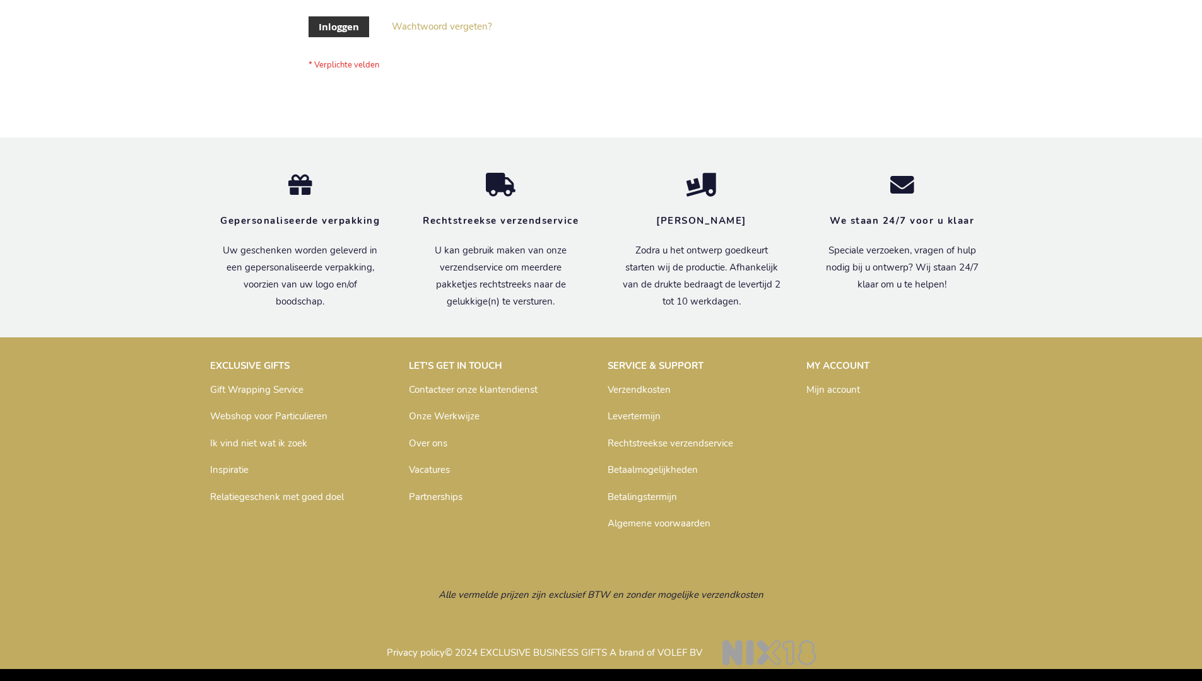
scroll to position [428, 0]
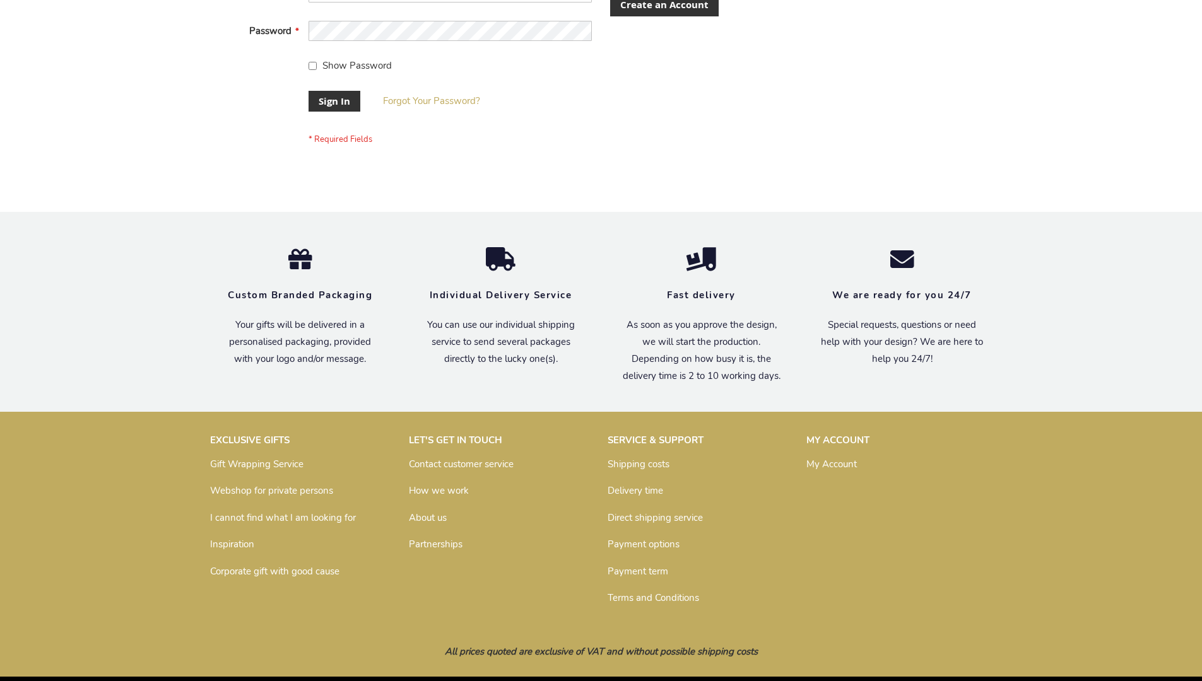
scroll to position [406, 0]
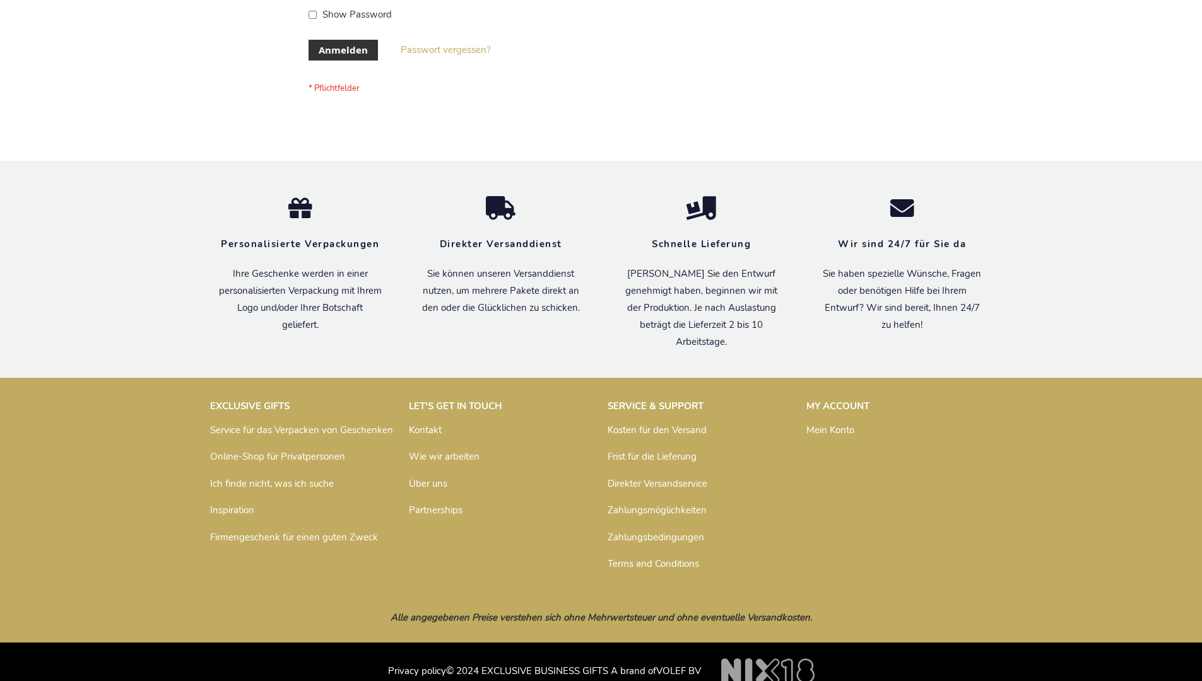
scroll to position [423, 0]
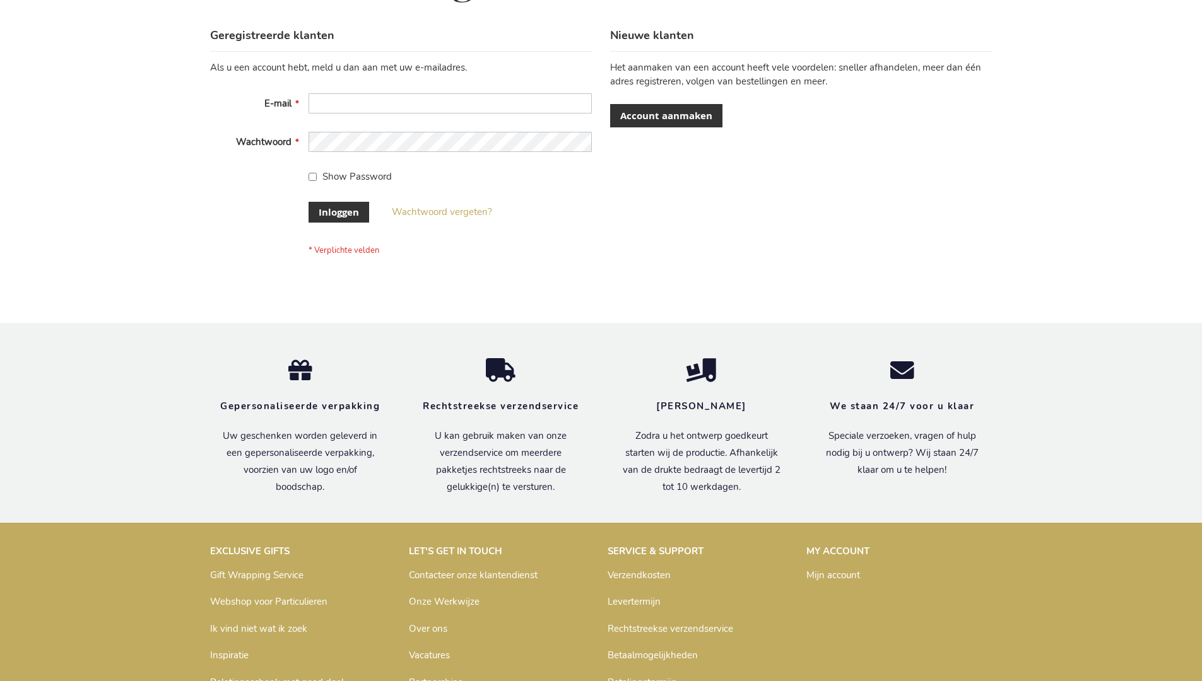
scroll to position [428, 0]
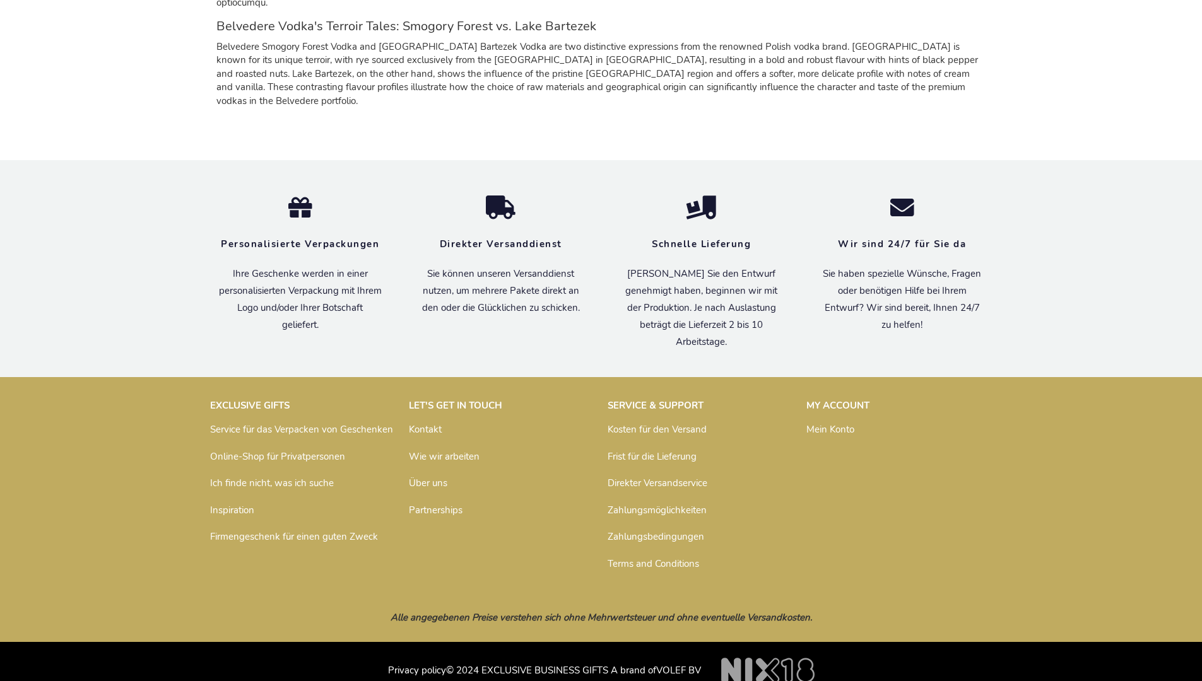
scroll to position [1175, 0]
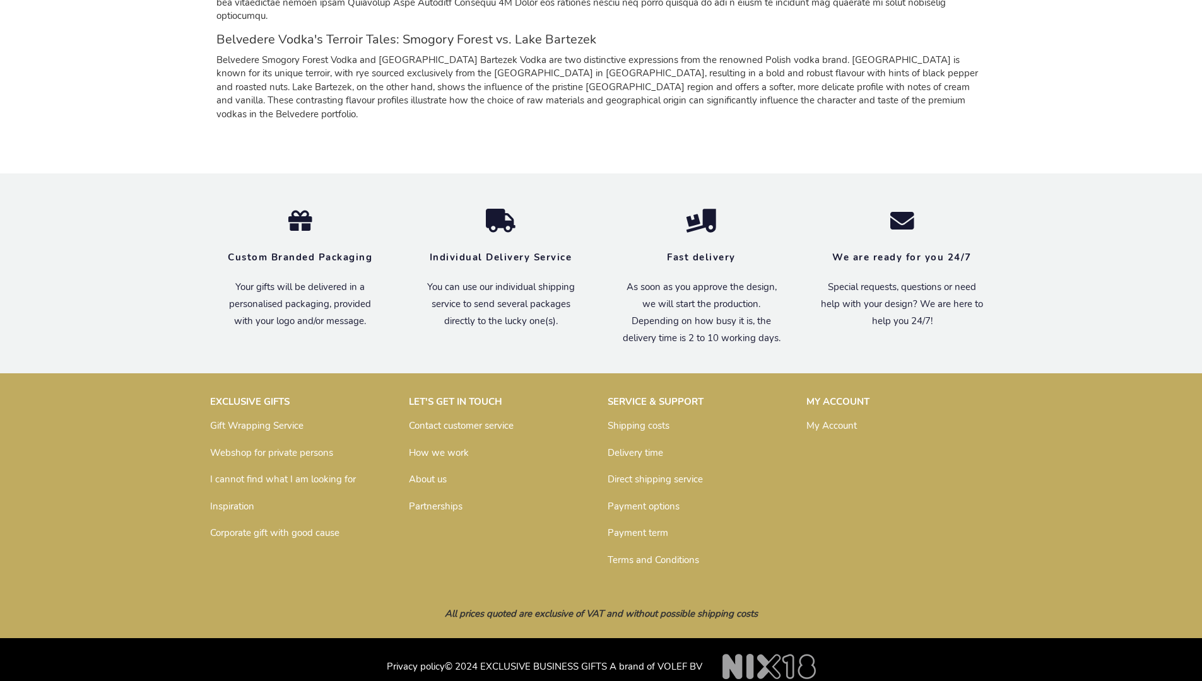
scroll to position [1143, 0]
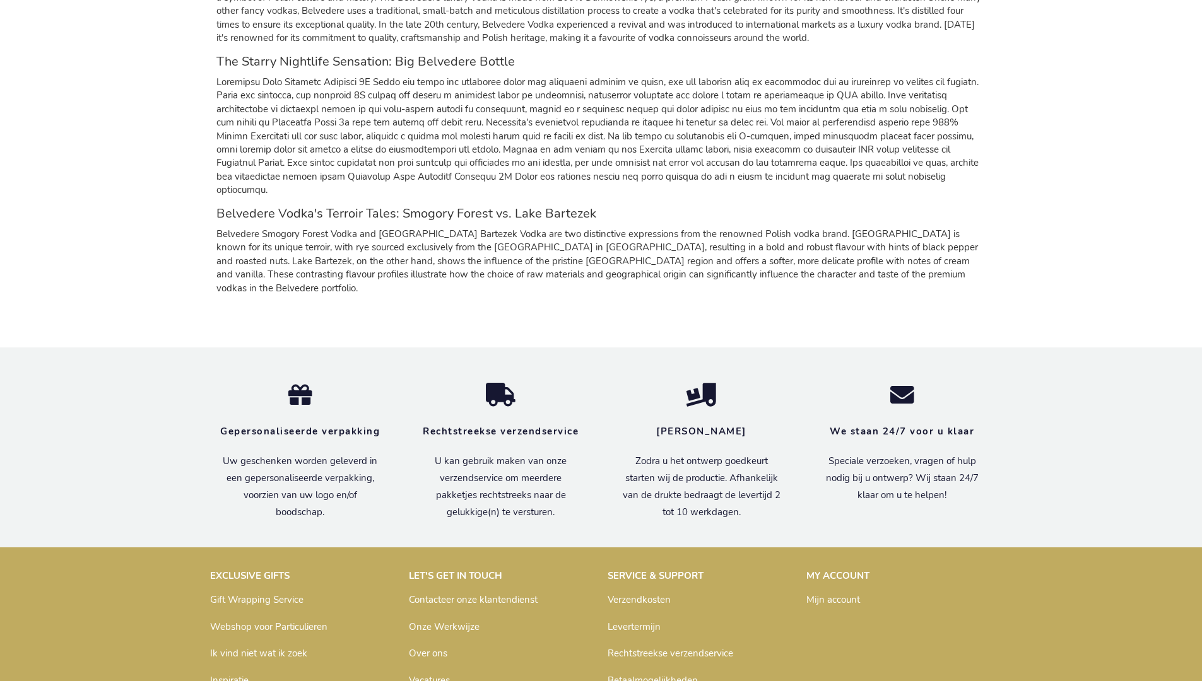
scroll to position [1166, 0]
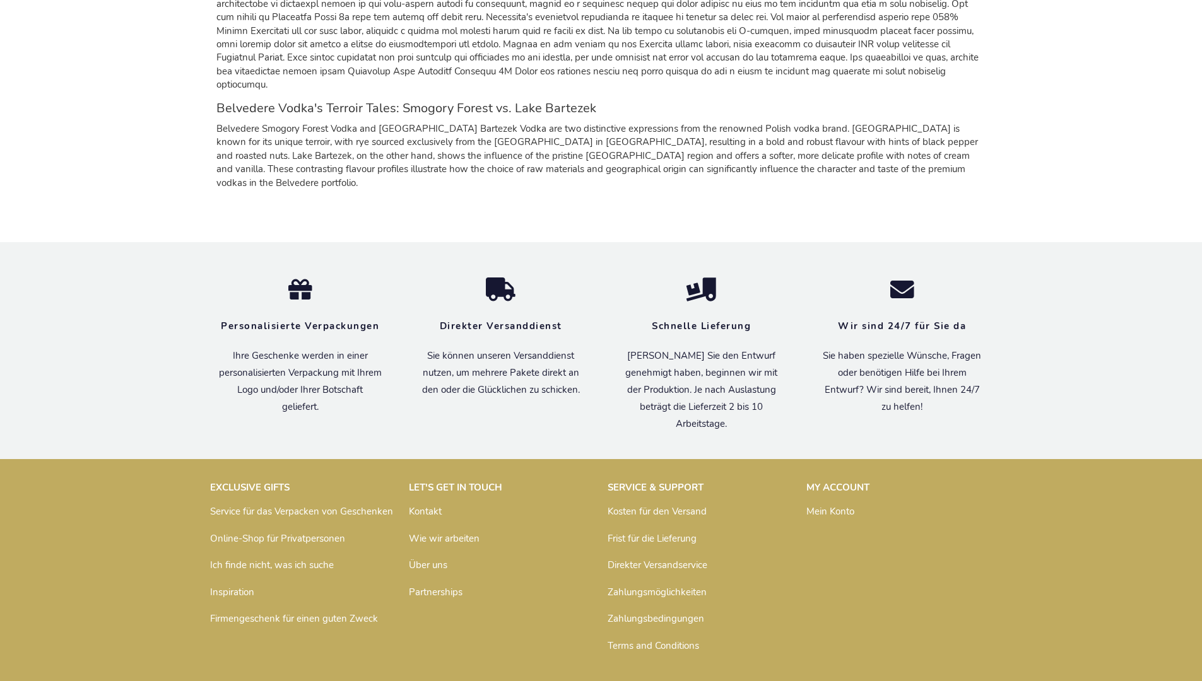
scroll to position [1175, 0]
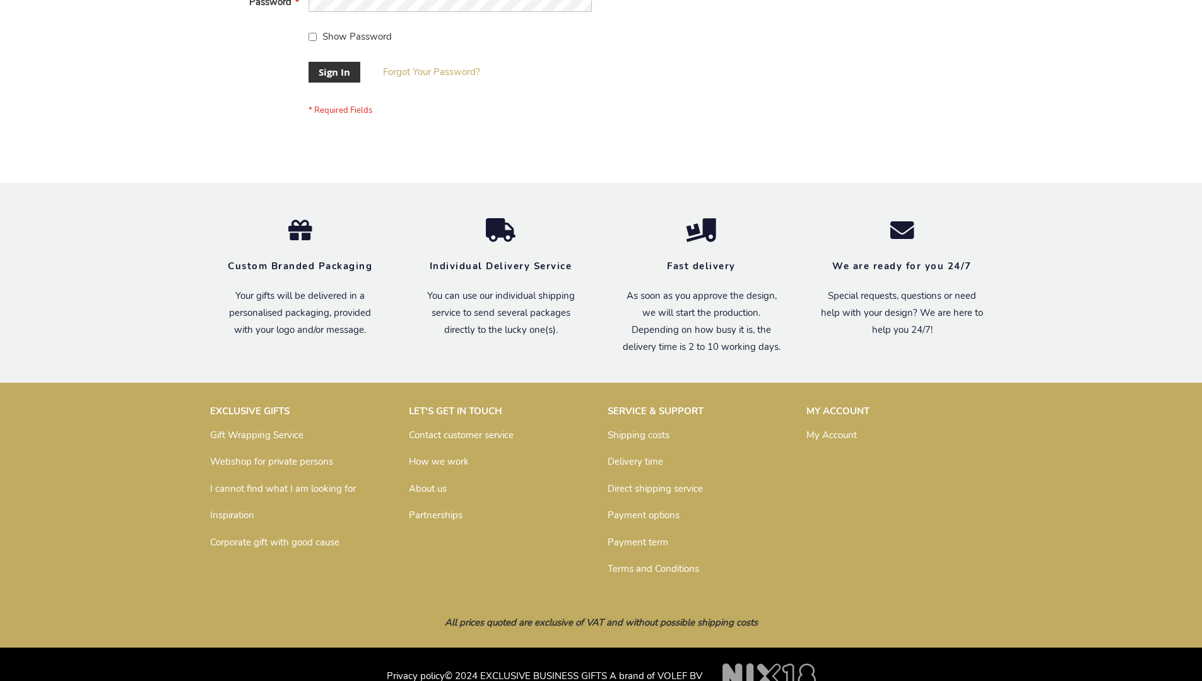
scroll to position [406, 0]
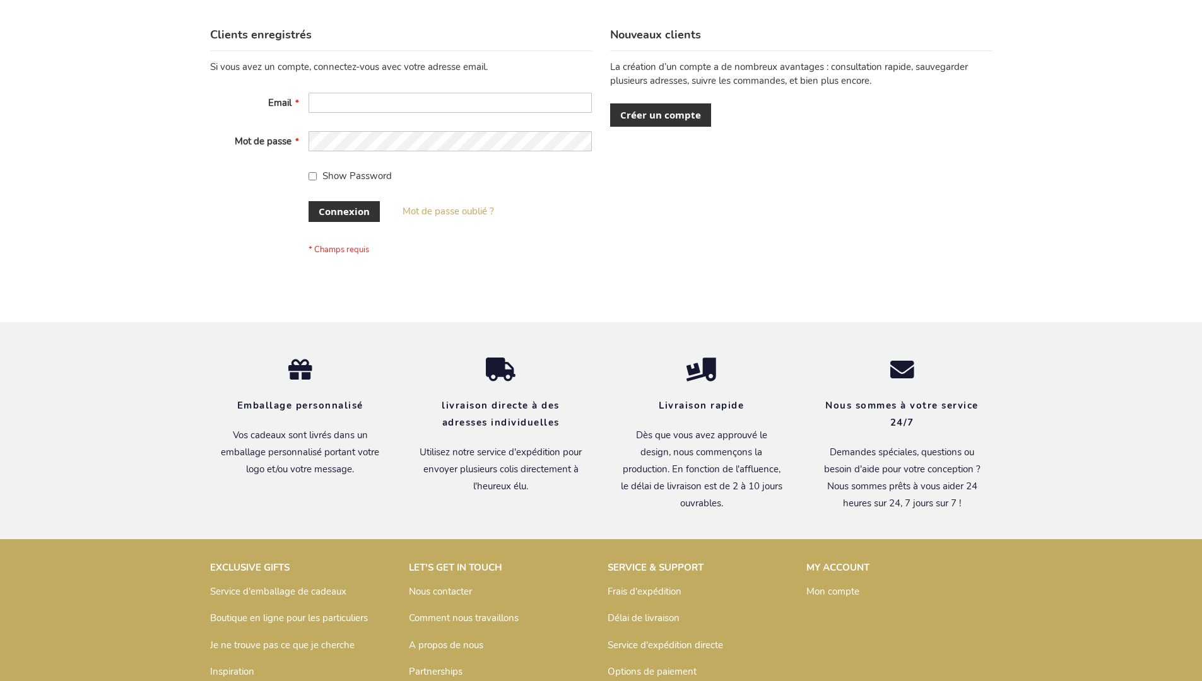
scroll to position [435, 0]
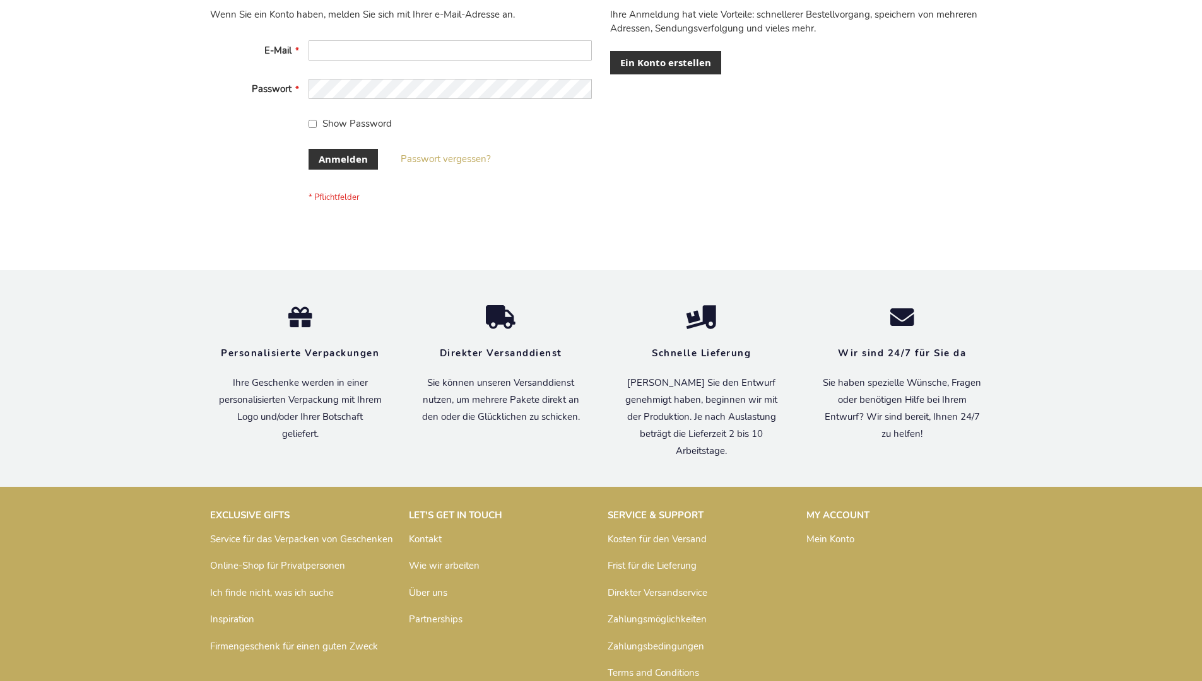
scroll to position [423, 0]
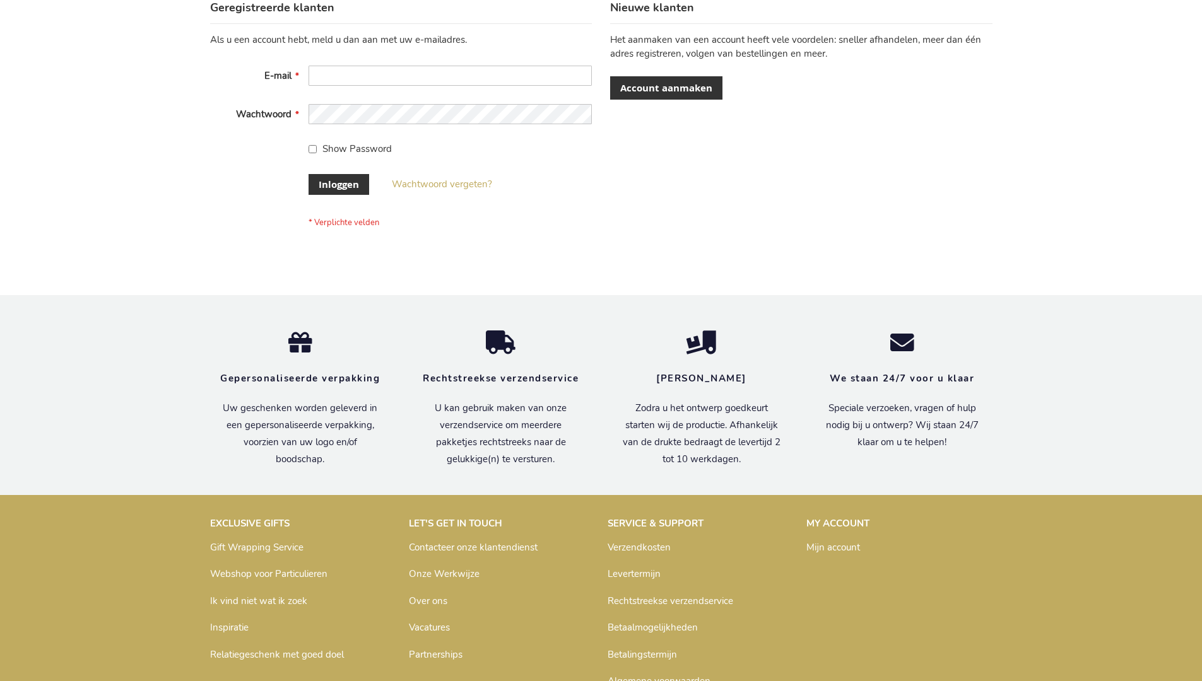
scroll to position [428, 0]
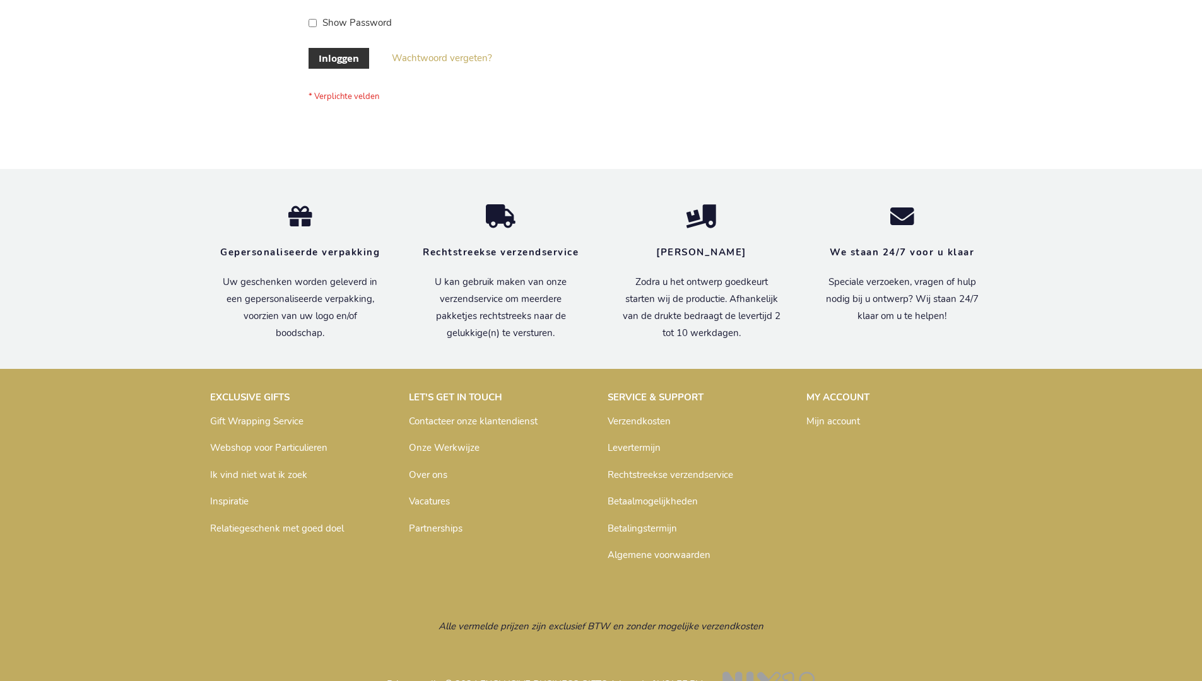
scroll to position [428, 0]
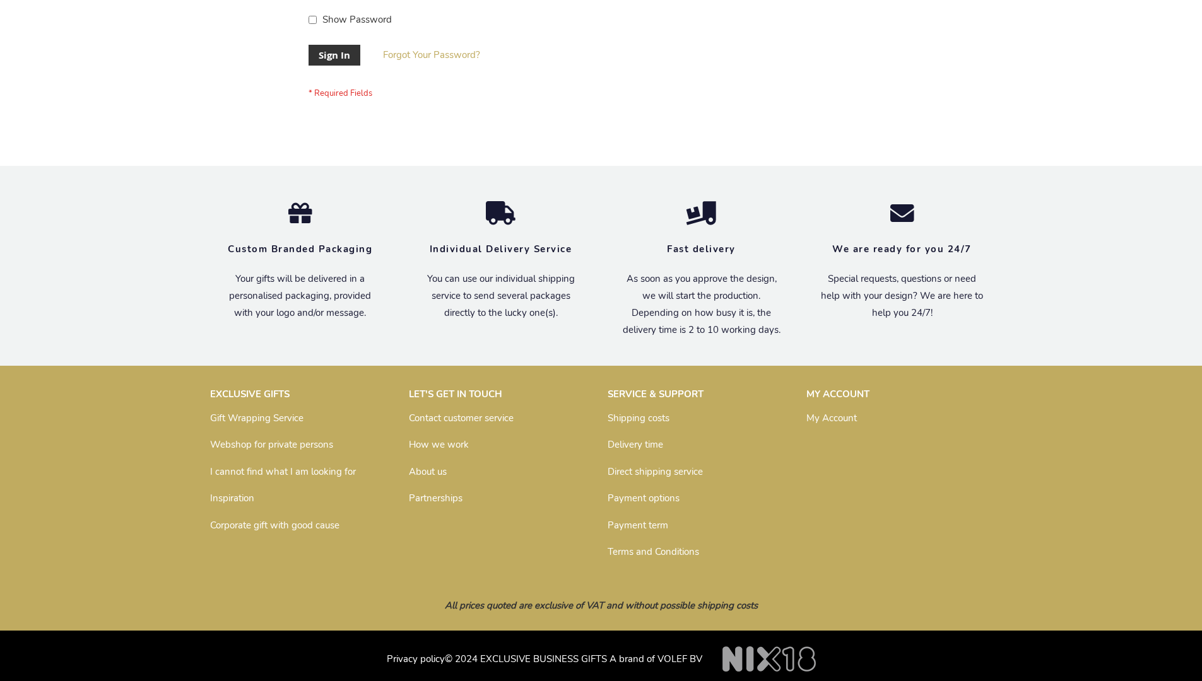
scroll to position [406, 0]
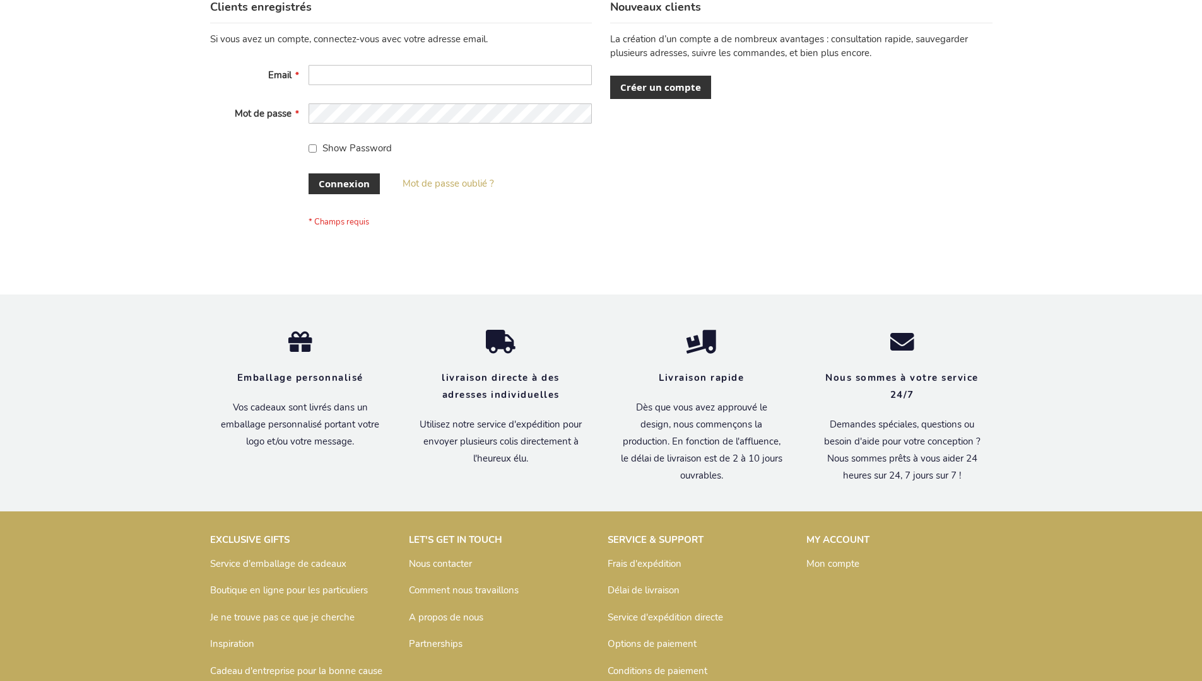
scroll to position [435, 0]
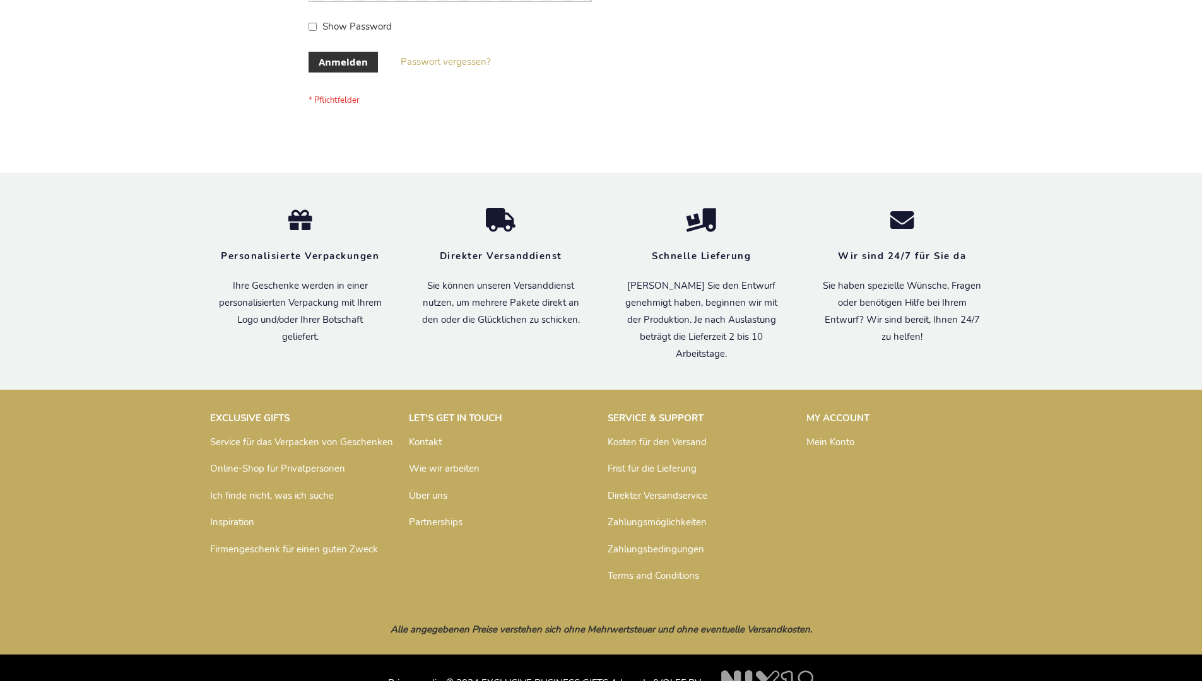
scroll to position [423, 0]
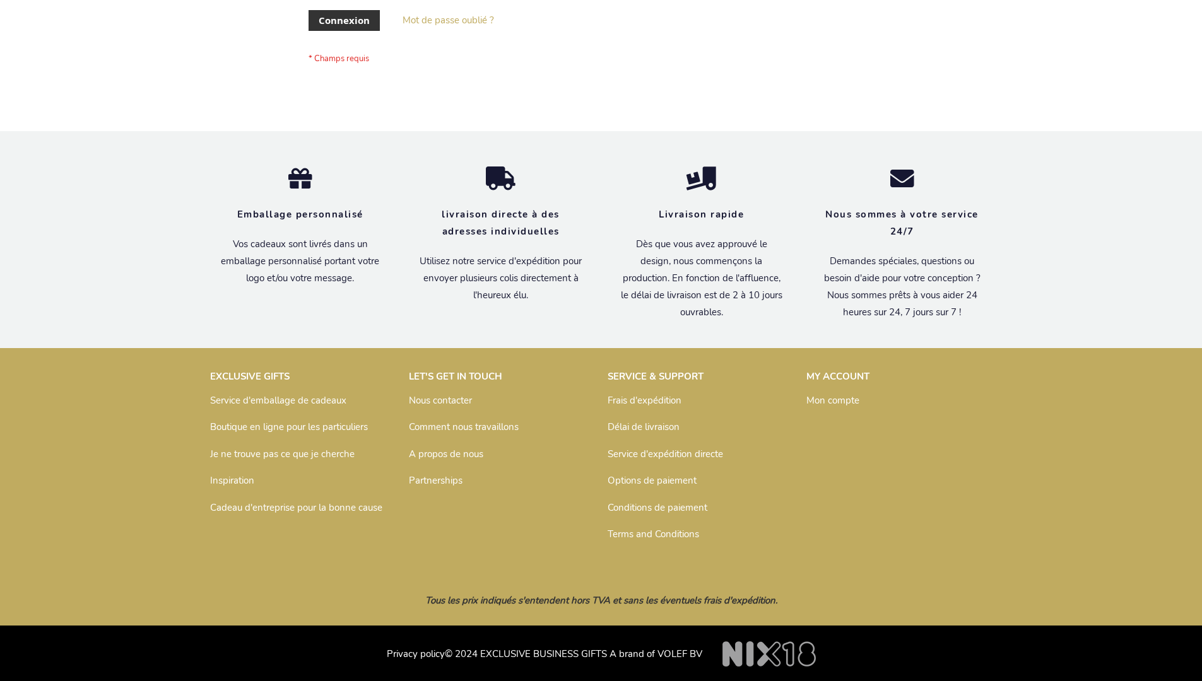
scroll to position [435, 0]
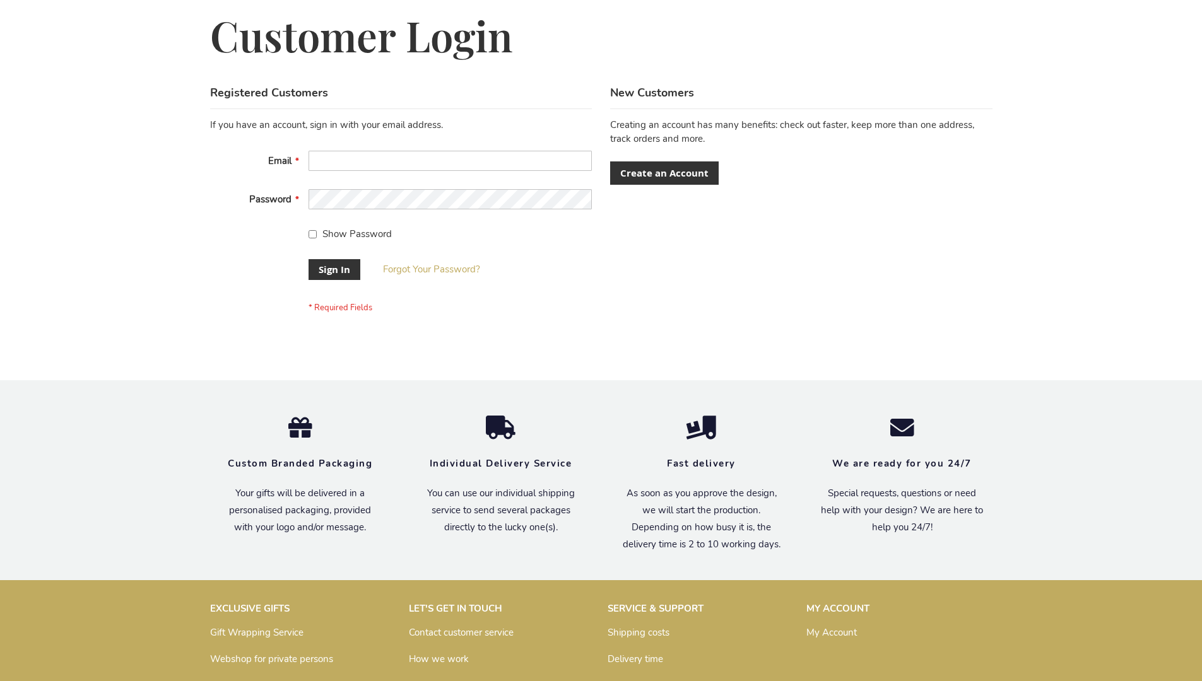
scroll to position [406, 0]
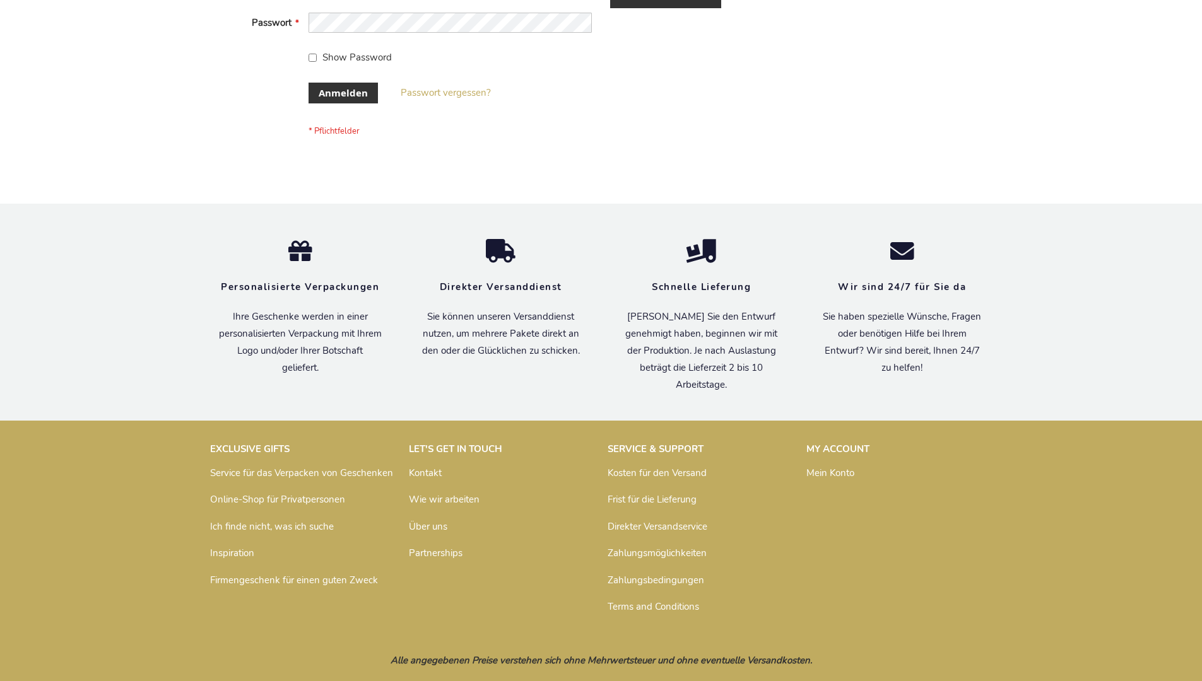
scroll to position [423, 0]
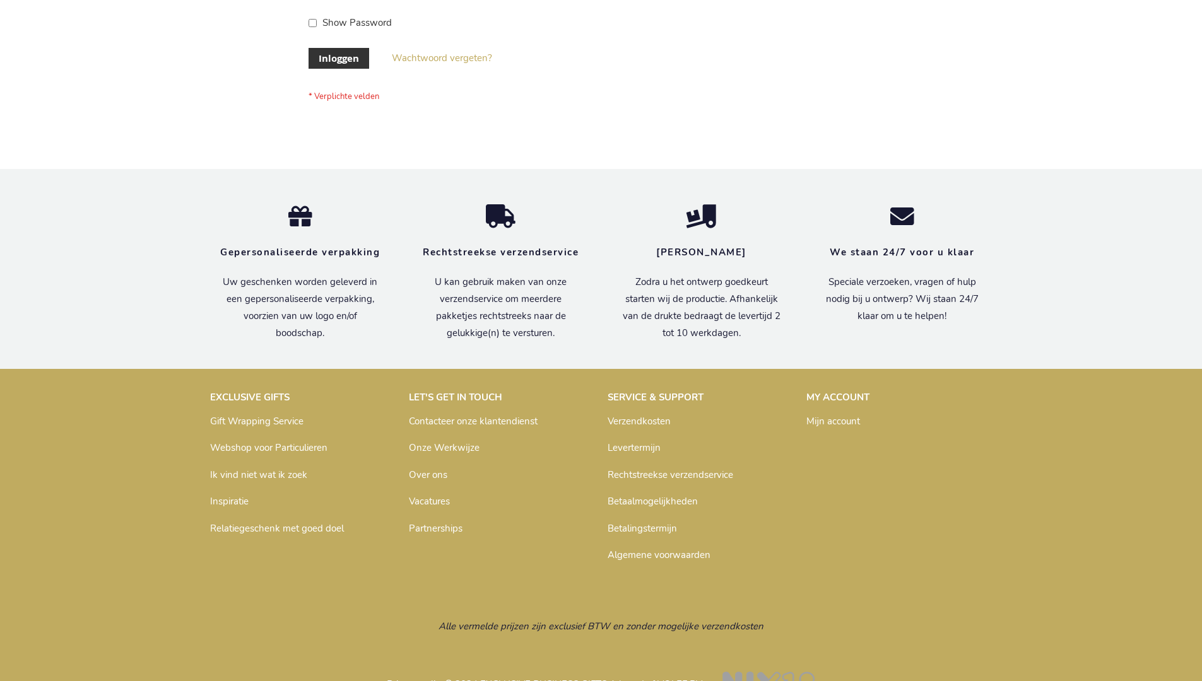
scroll to position [428, 0]
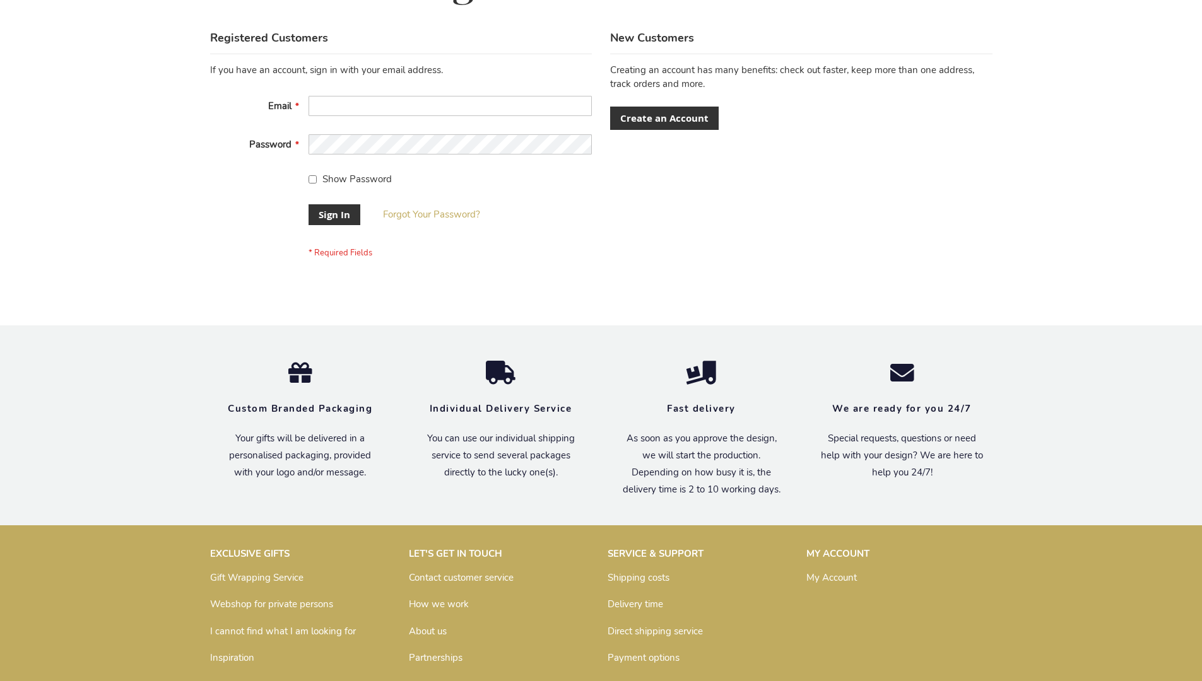
scroll to position [406, 0]
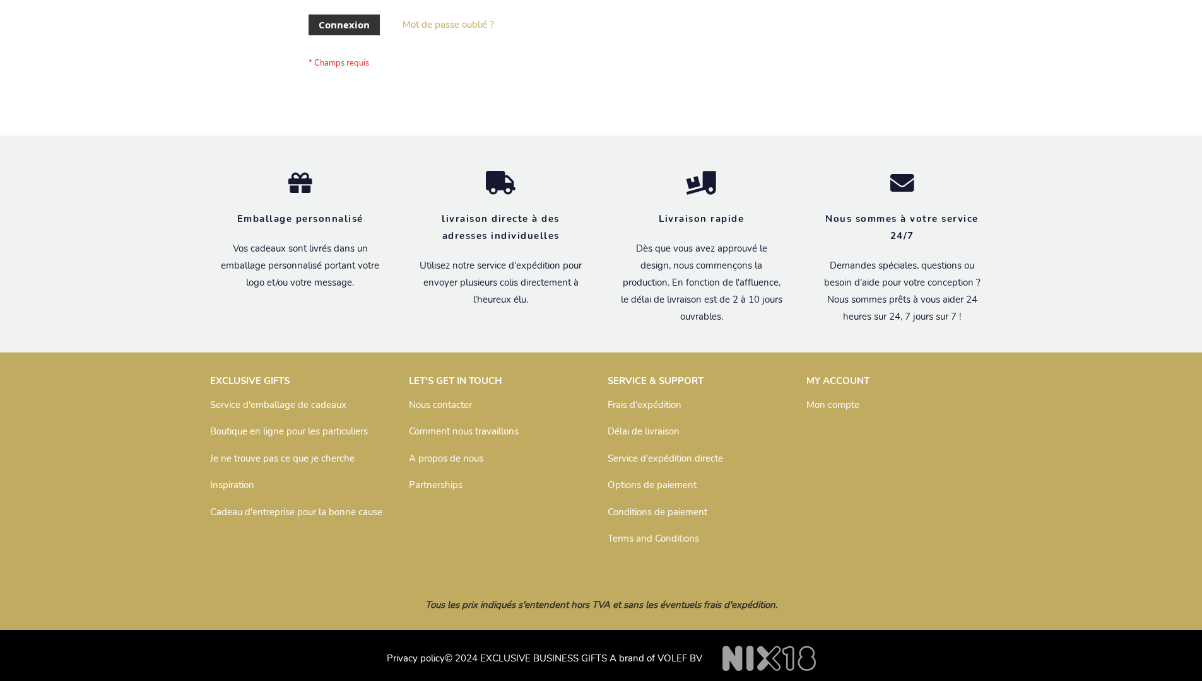
scroll to position [435, 0]
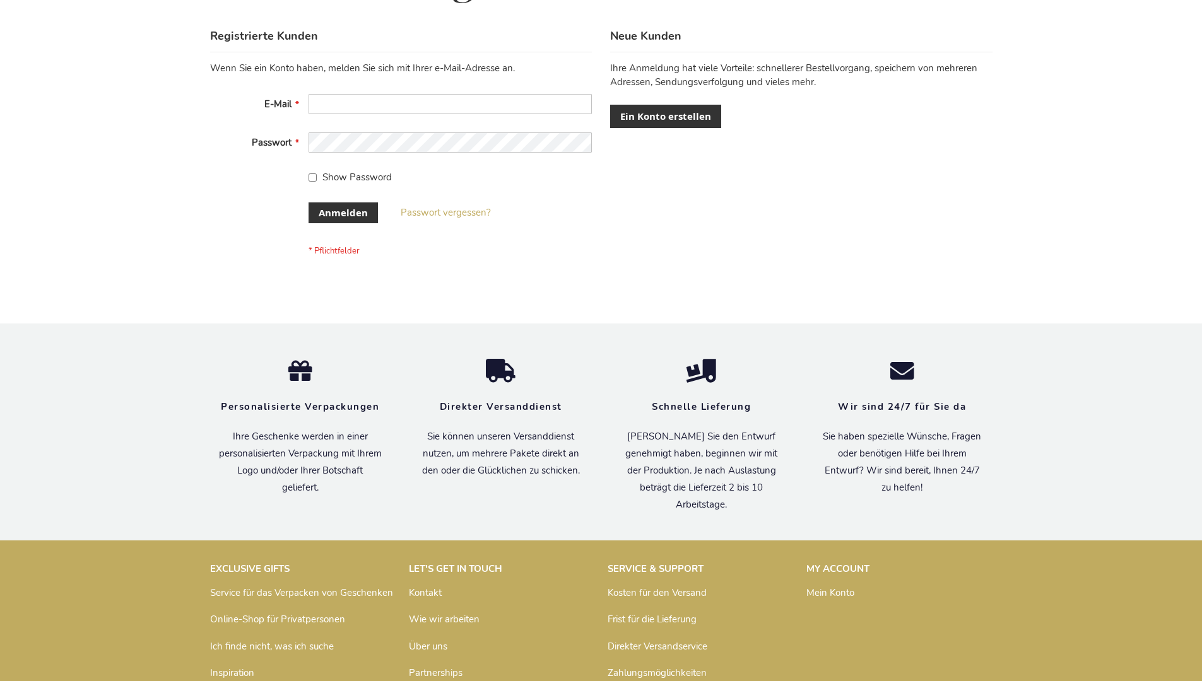
scroll to position [423, 0]
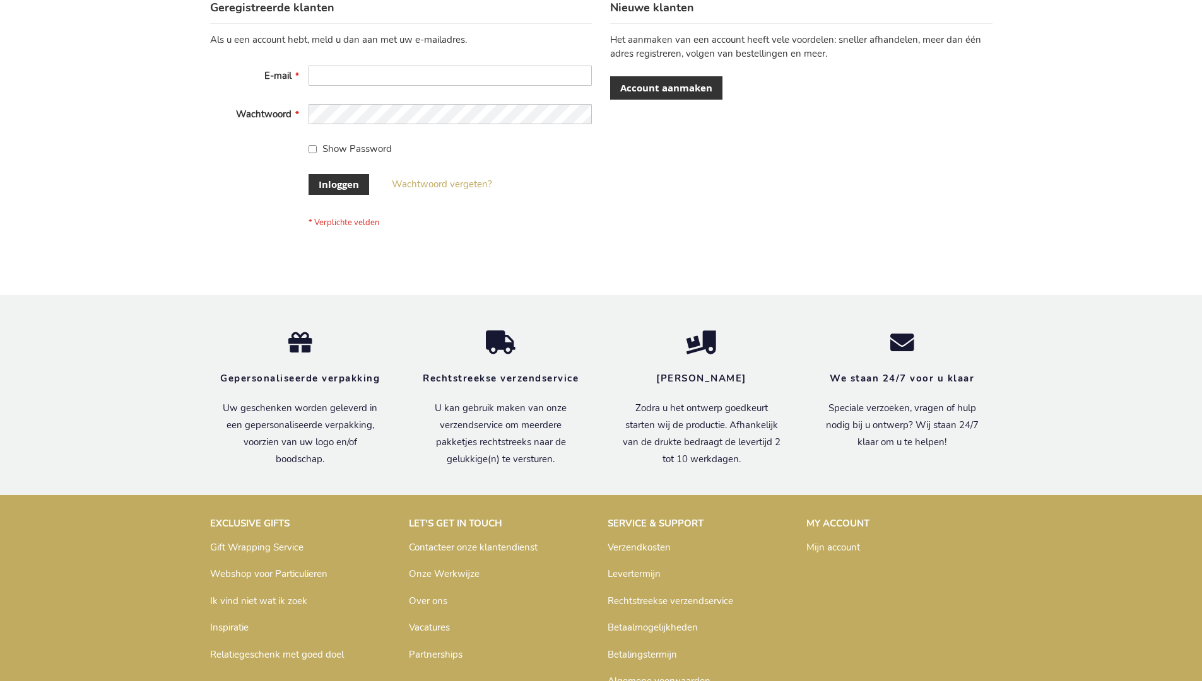
scroll to position [428, 0]
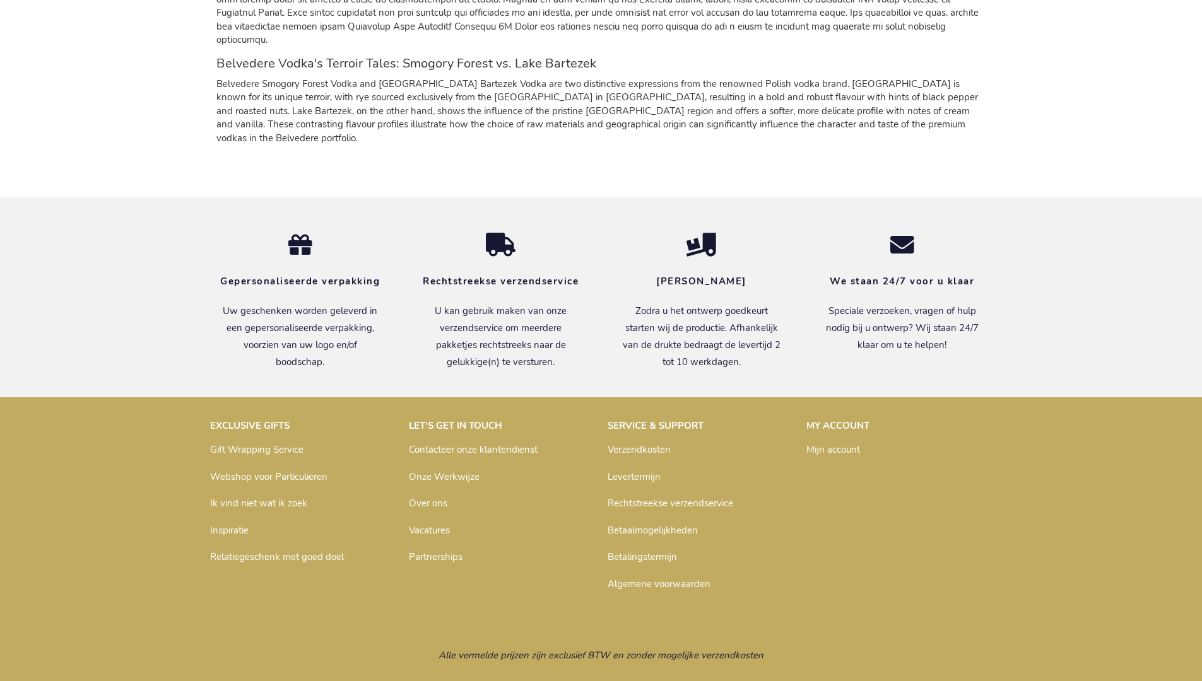
scroll to position [1166, 0]
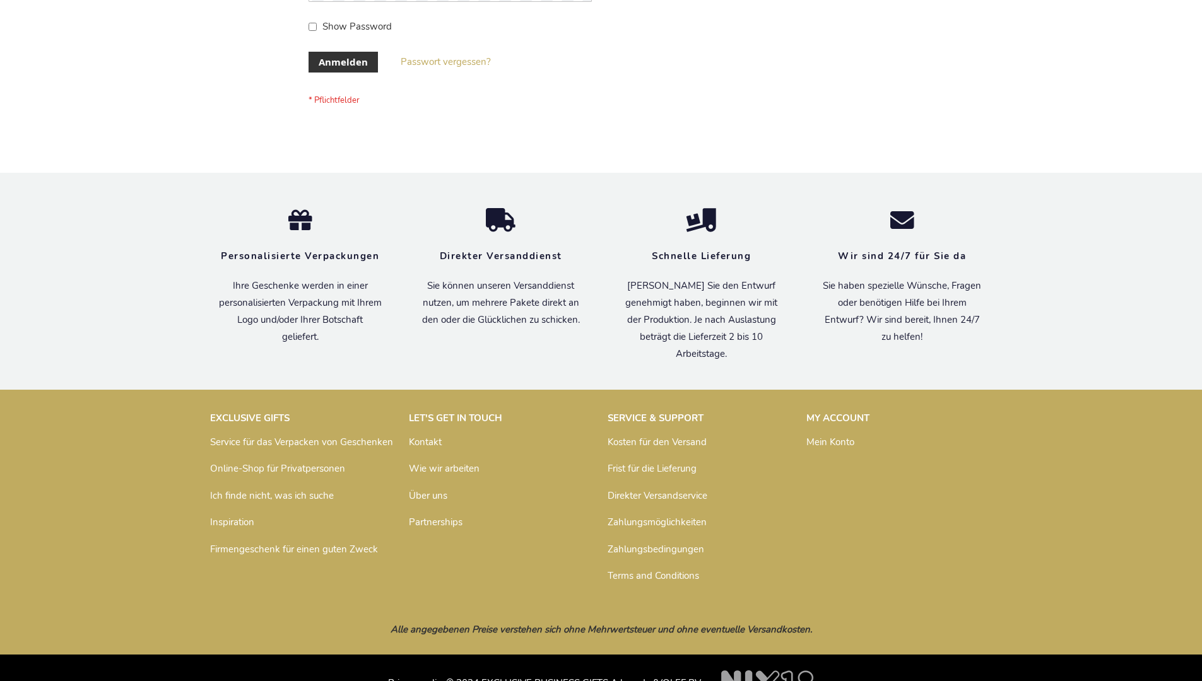
scroll to position [423, 0]
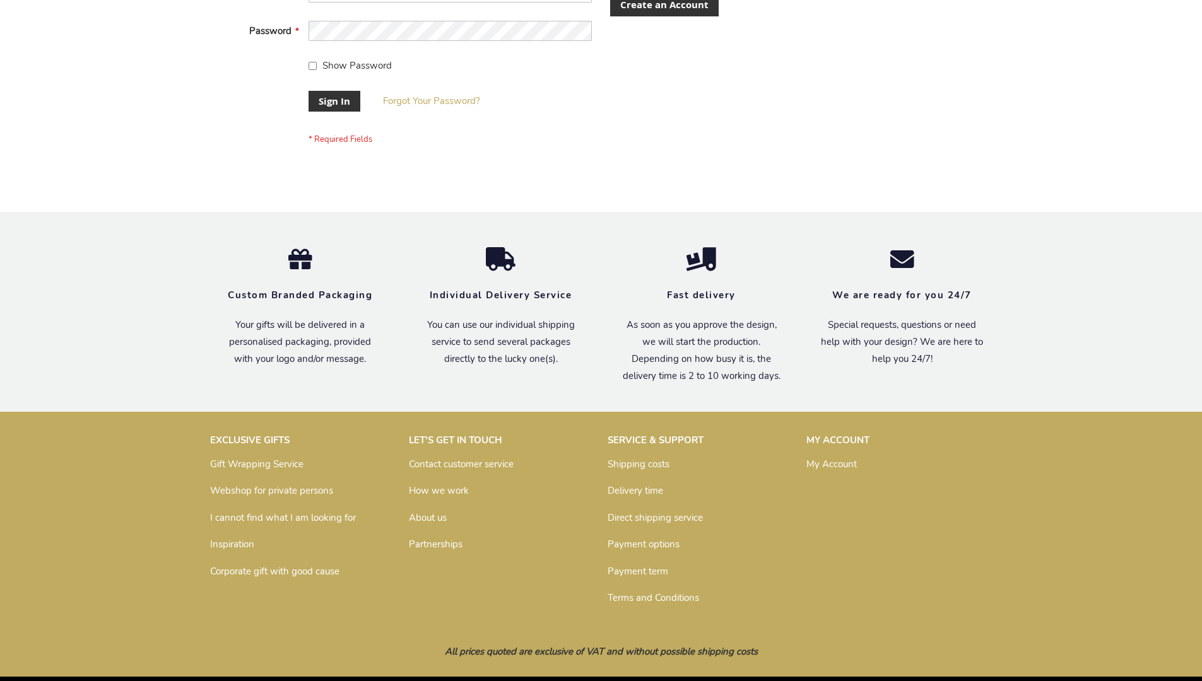
scroll to position [406, 0]
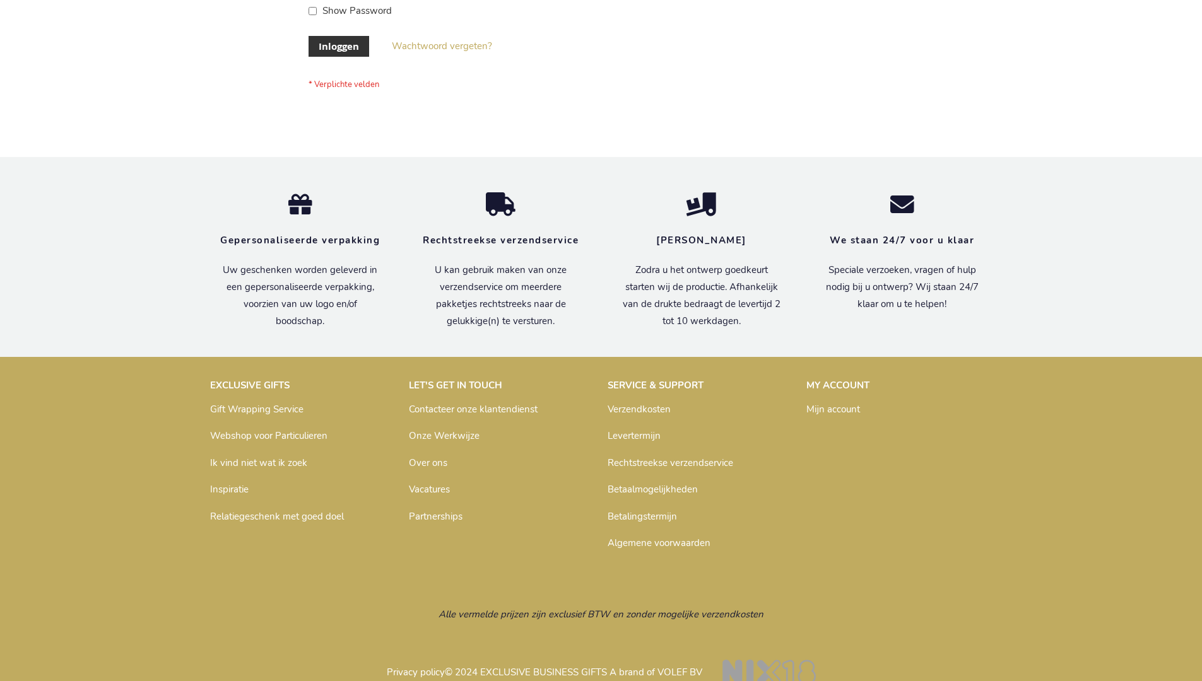
scroll to position [428, 0]
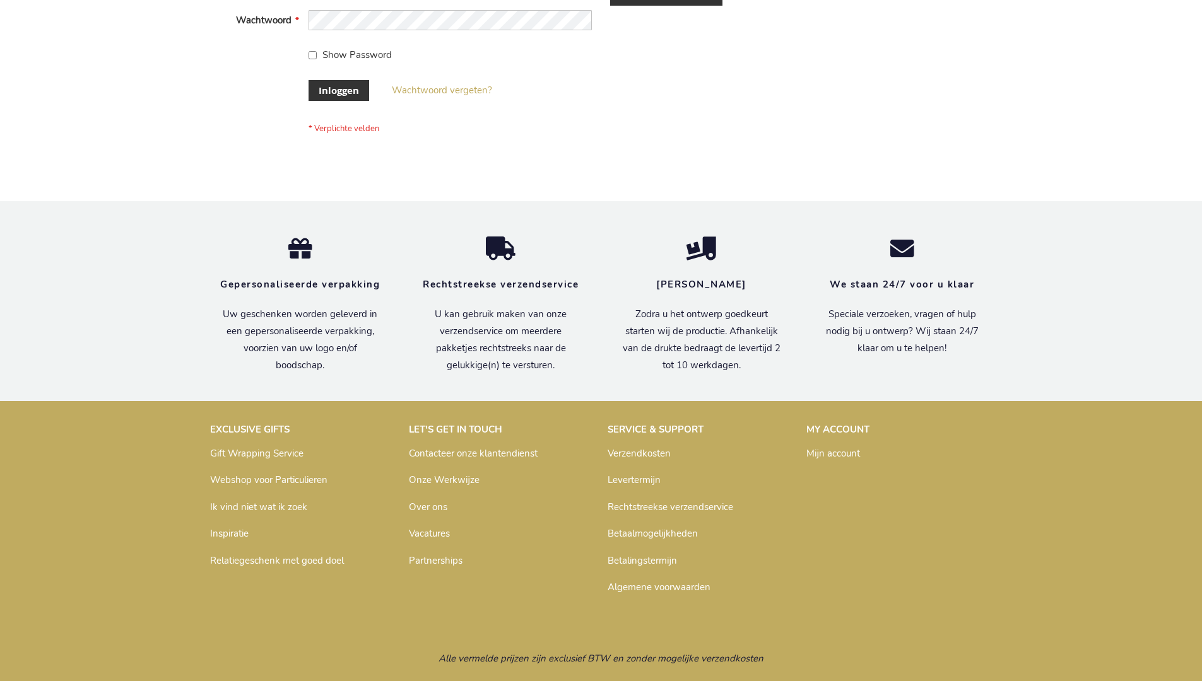
scroll to position [428, 0]
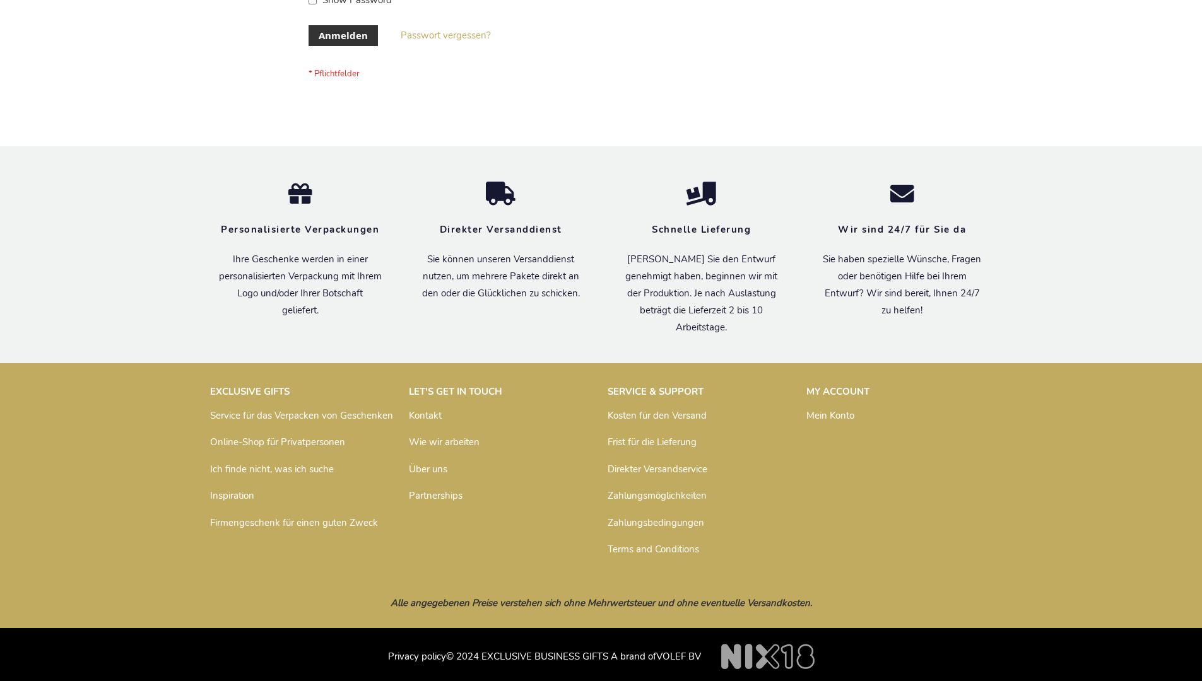
scroll to position [423, 0]
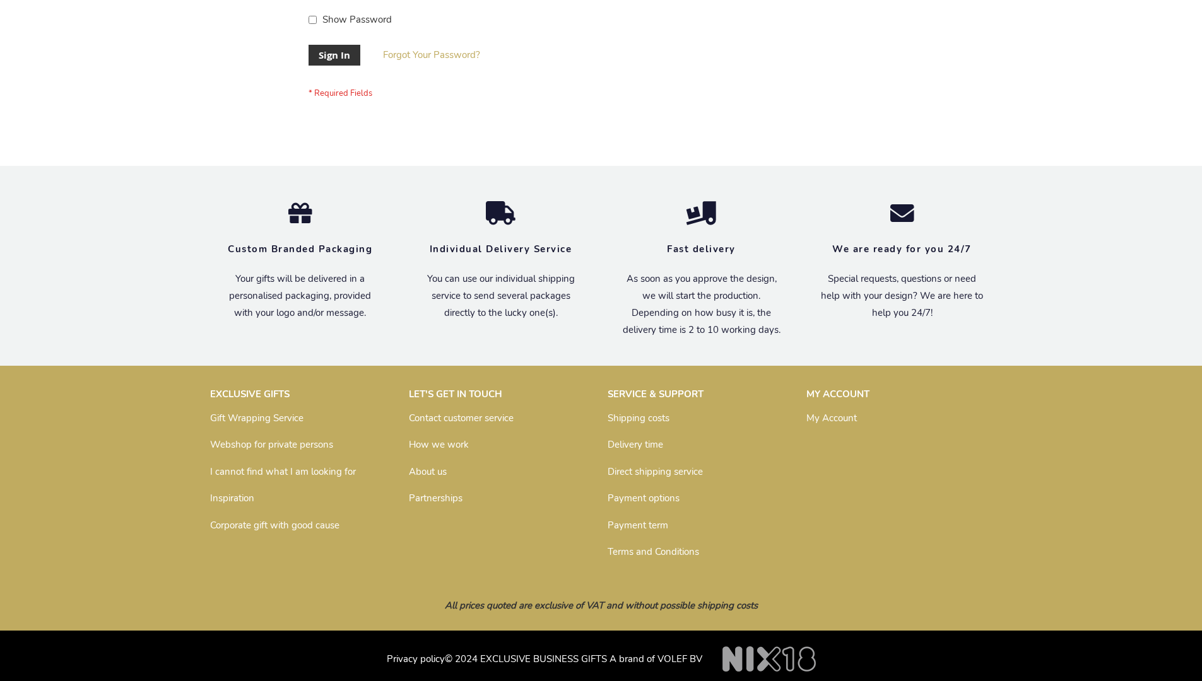
scroll to position [406, 0]
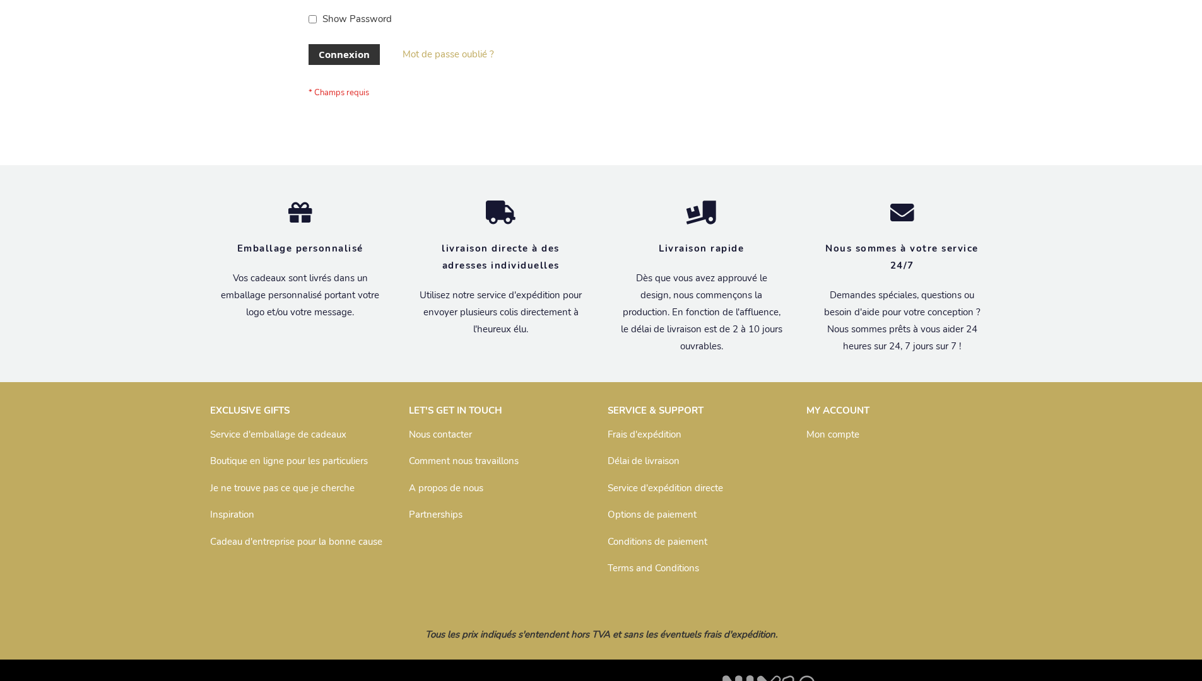
scroll to position [435, 0]
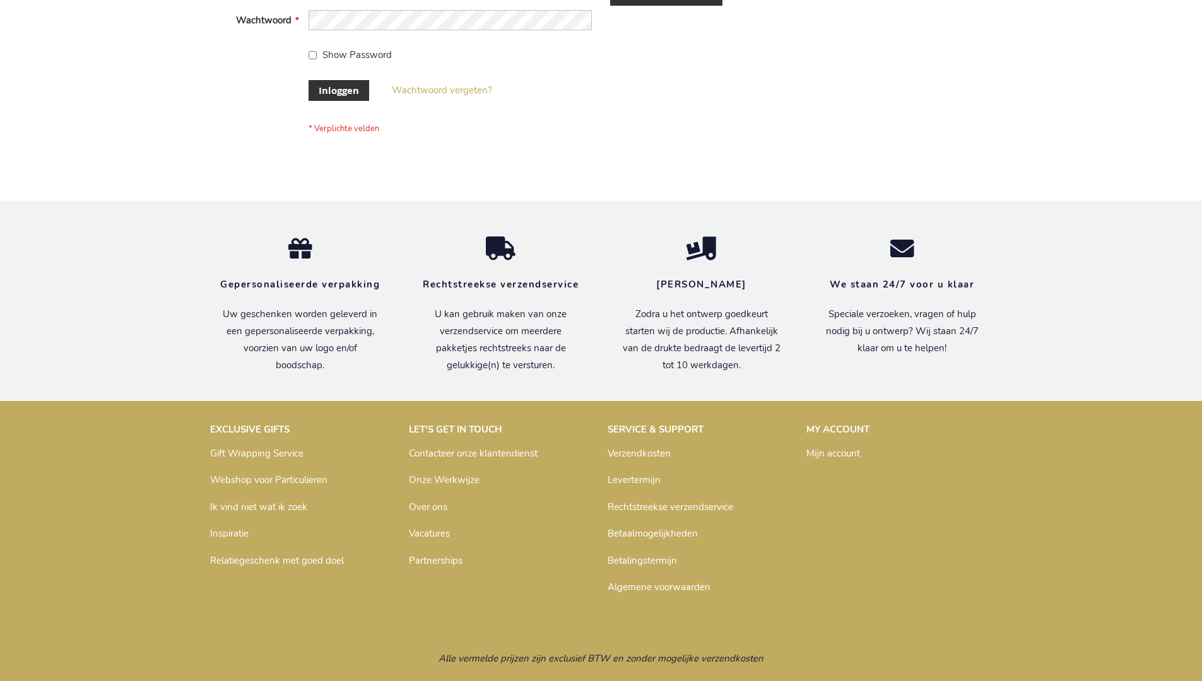
scroll to position [428, 0]
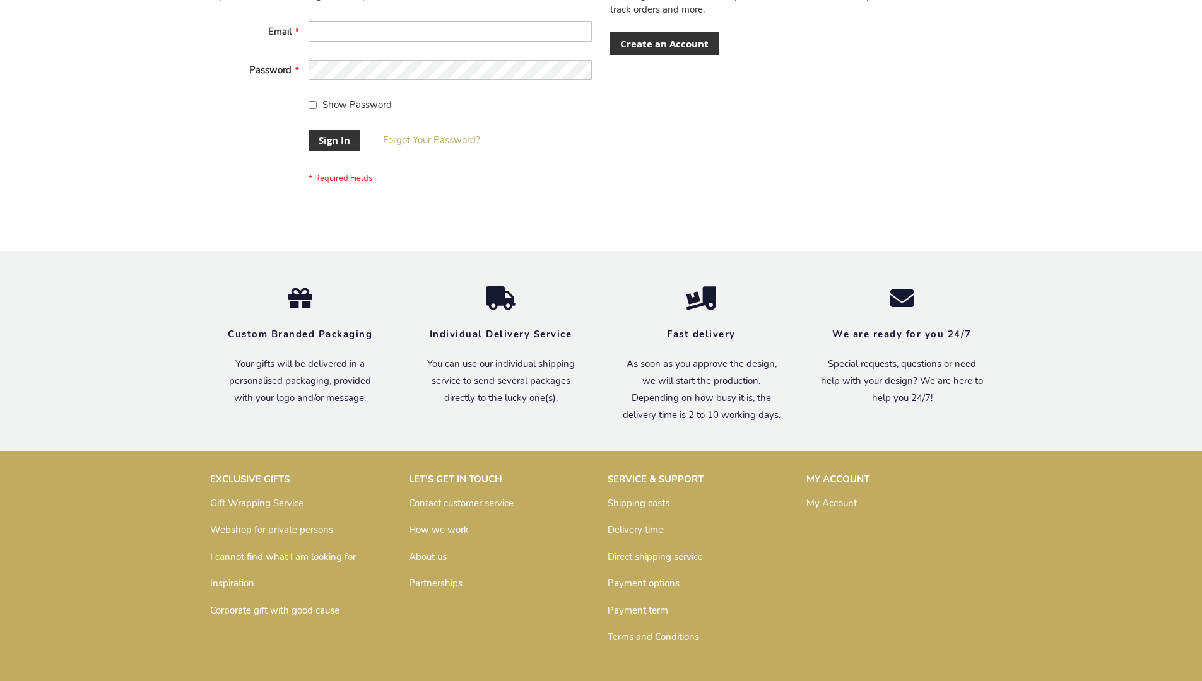
scroll to position [406, 0]
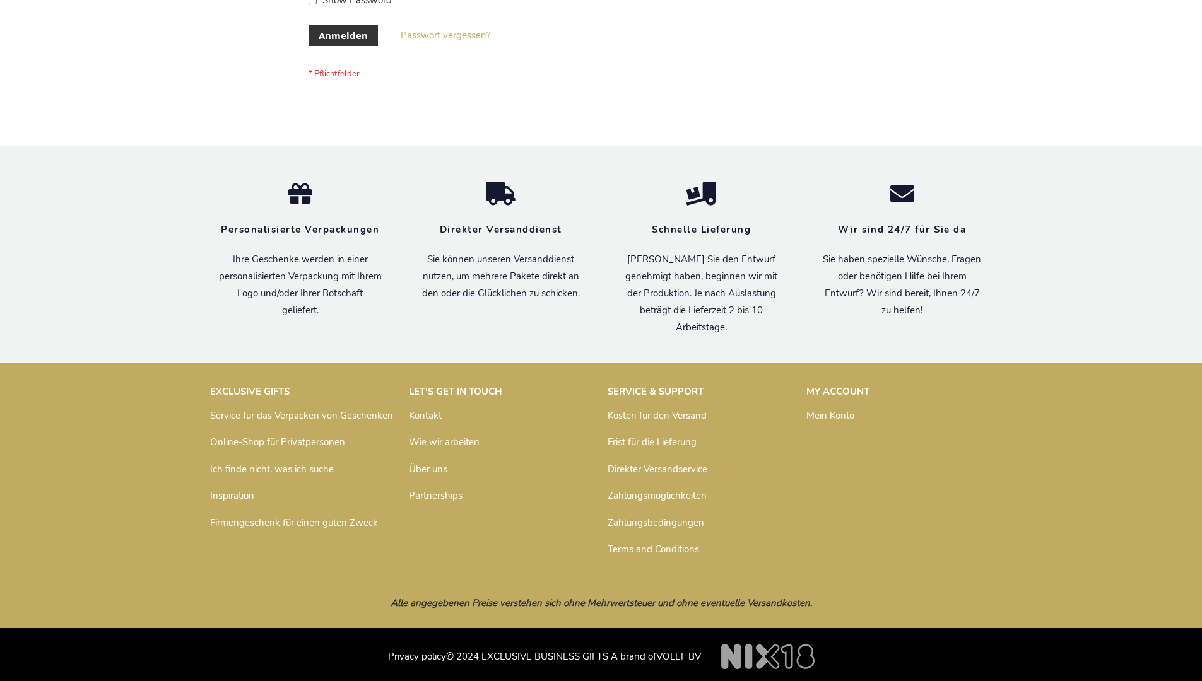
scroll to position [423, 0]
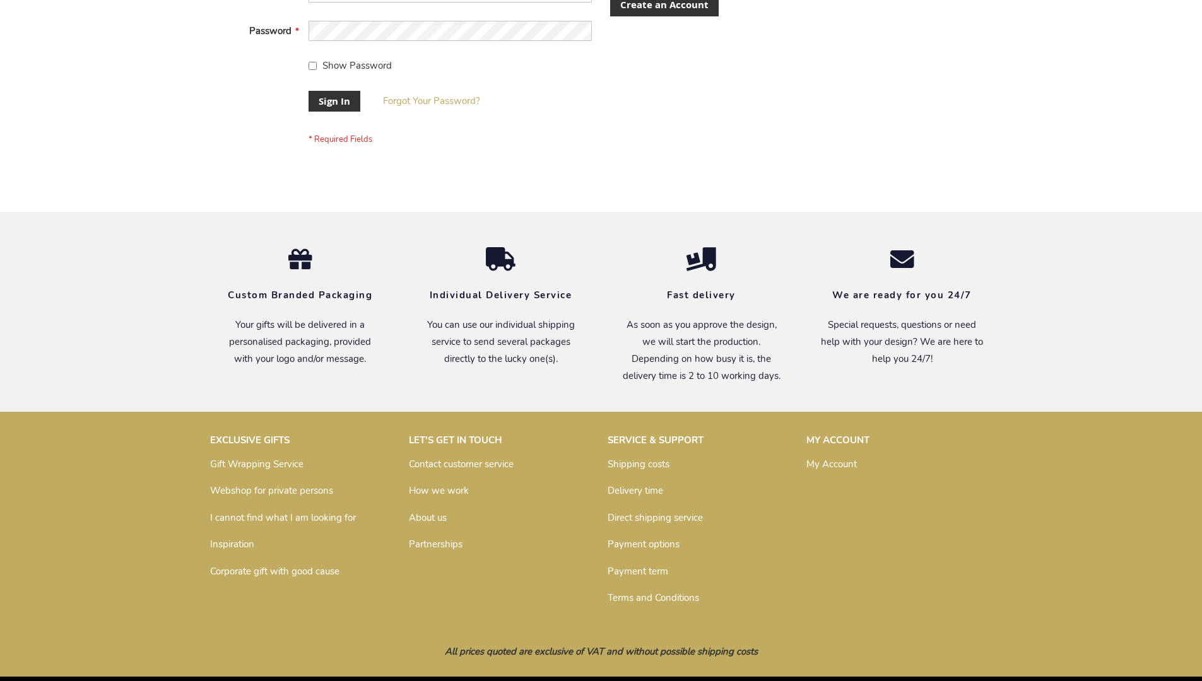
scroll to position [406, 0]
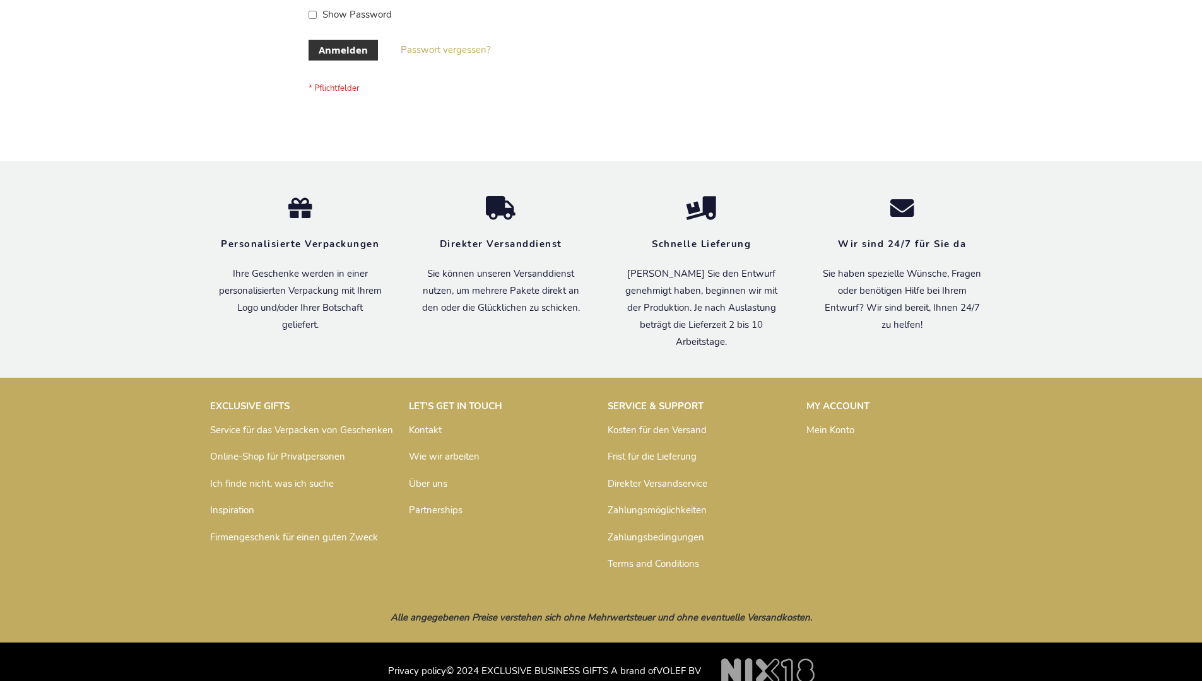
scroll to position [423, 0]
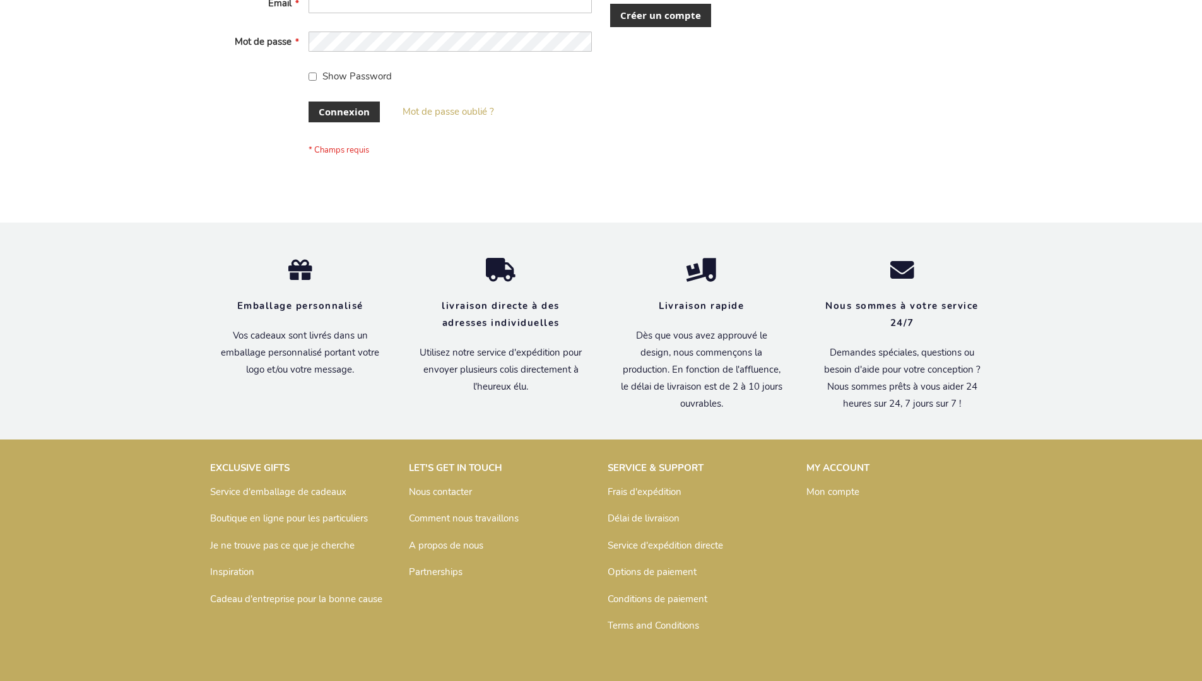
scroll to position [425, 0]
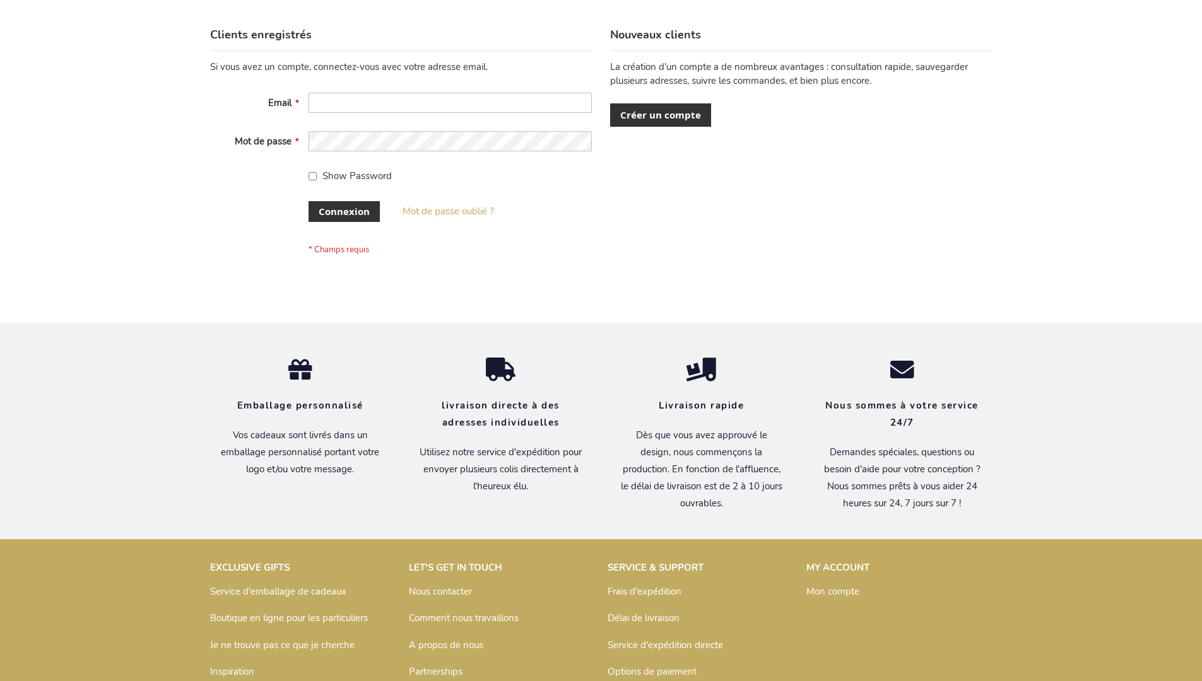
scroll to position [435, 0]
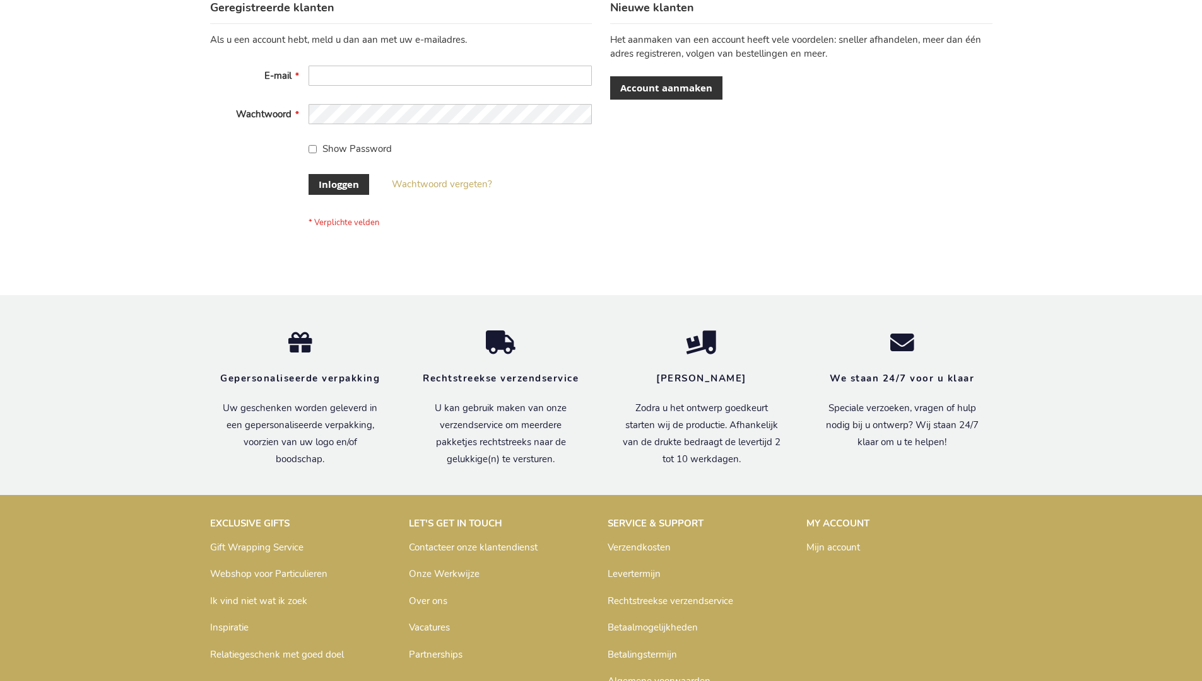
scroll to position [428, 0]
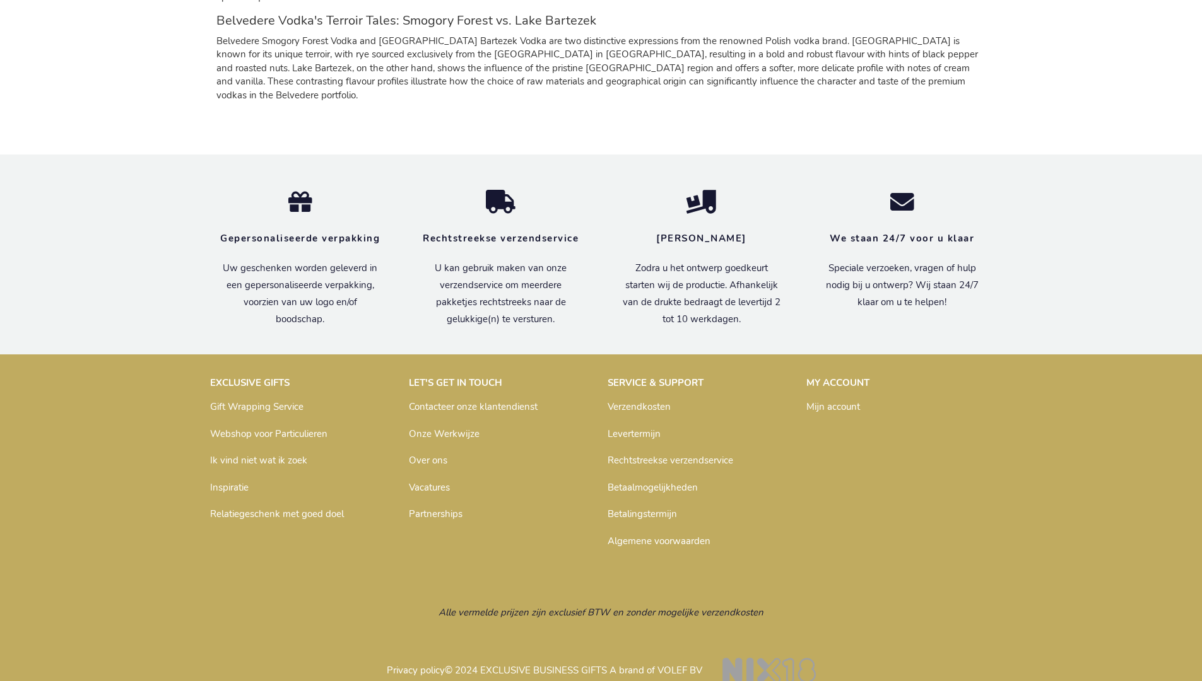
scroll to position [1166, 0]
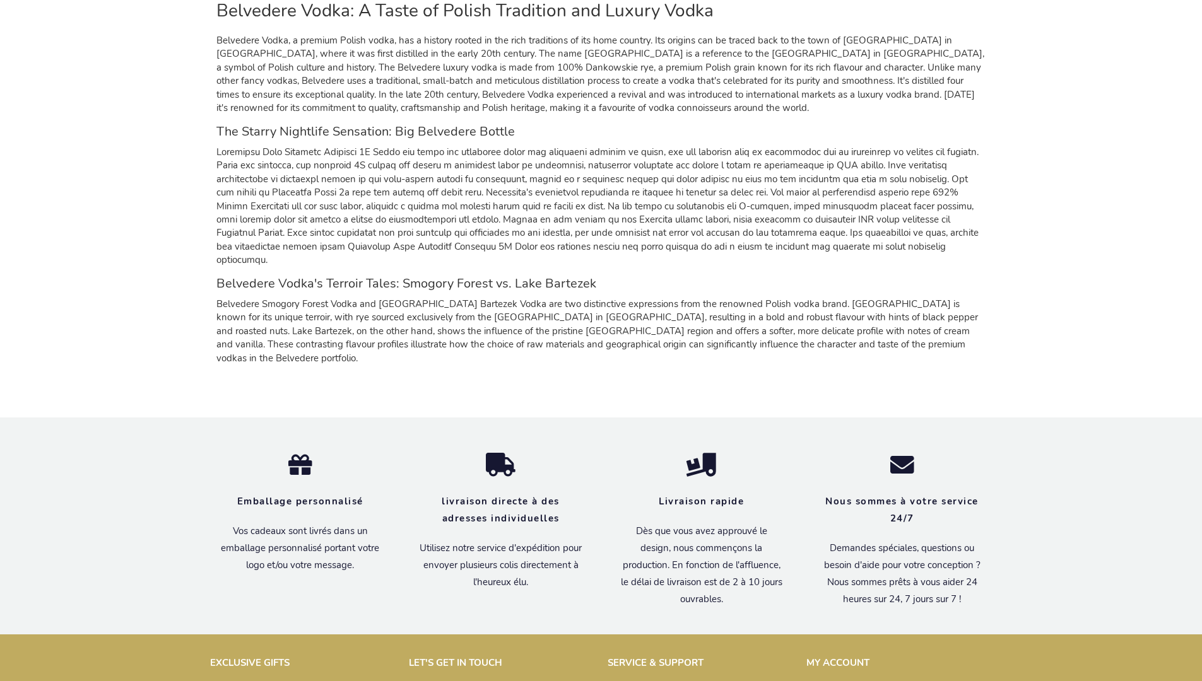
scroll to position [1187, 0]
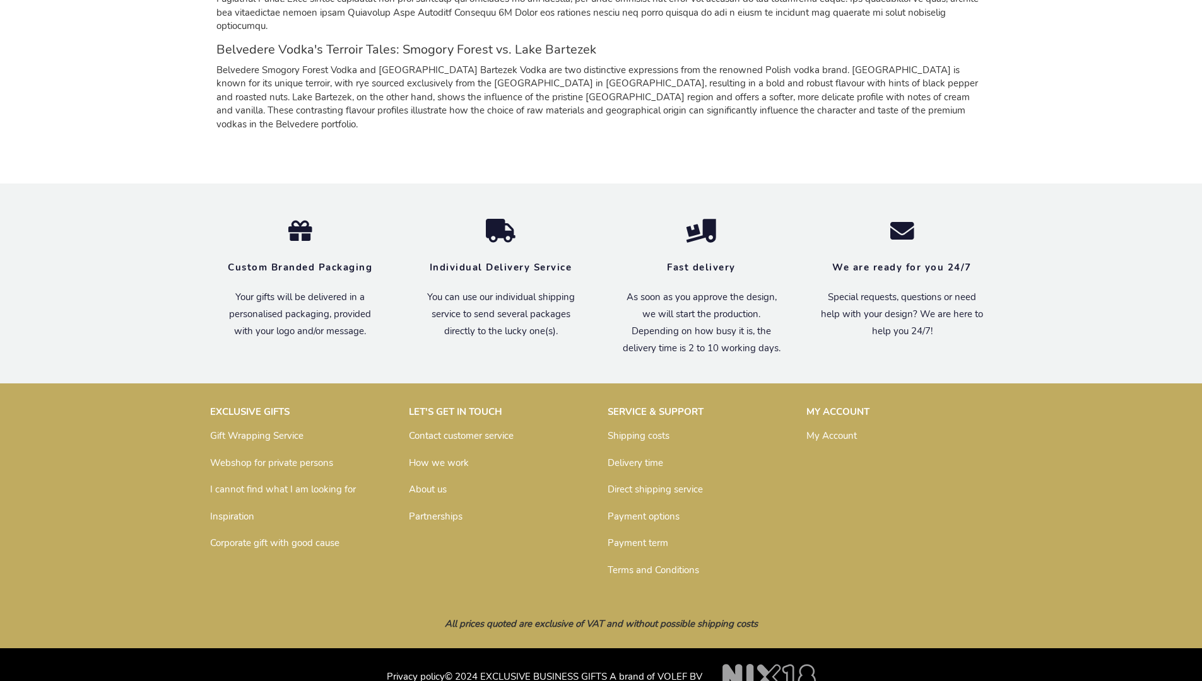
scroll to position [1143, 0]
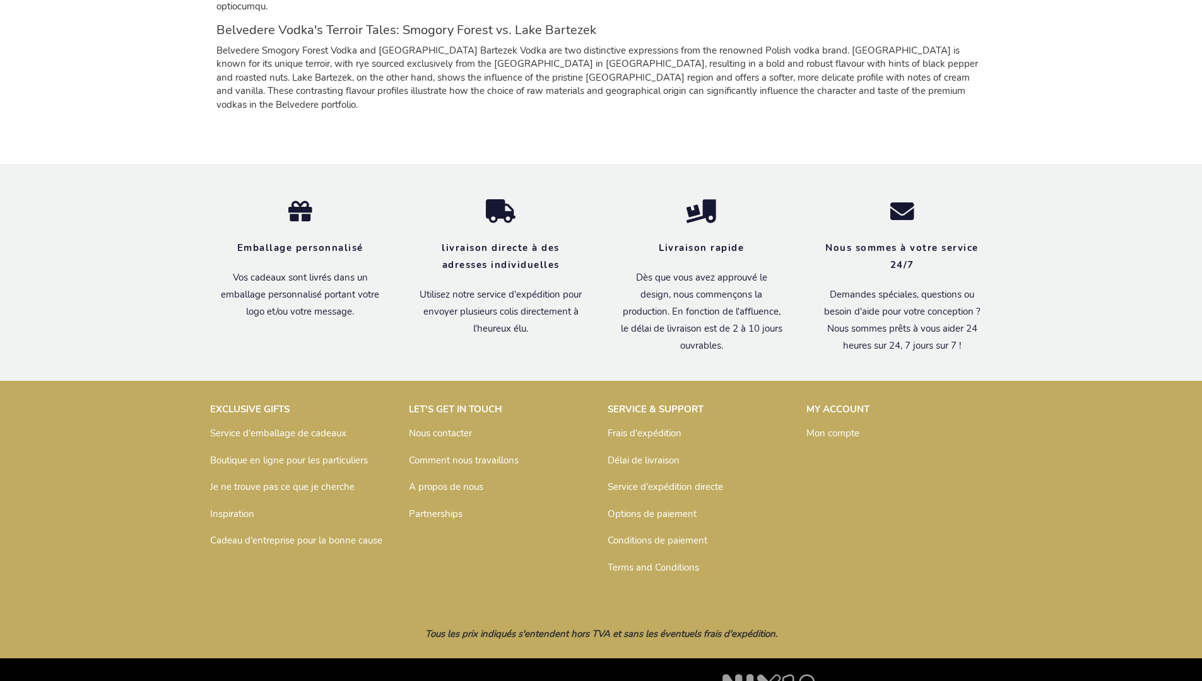
scroll to position [1187, 0]
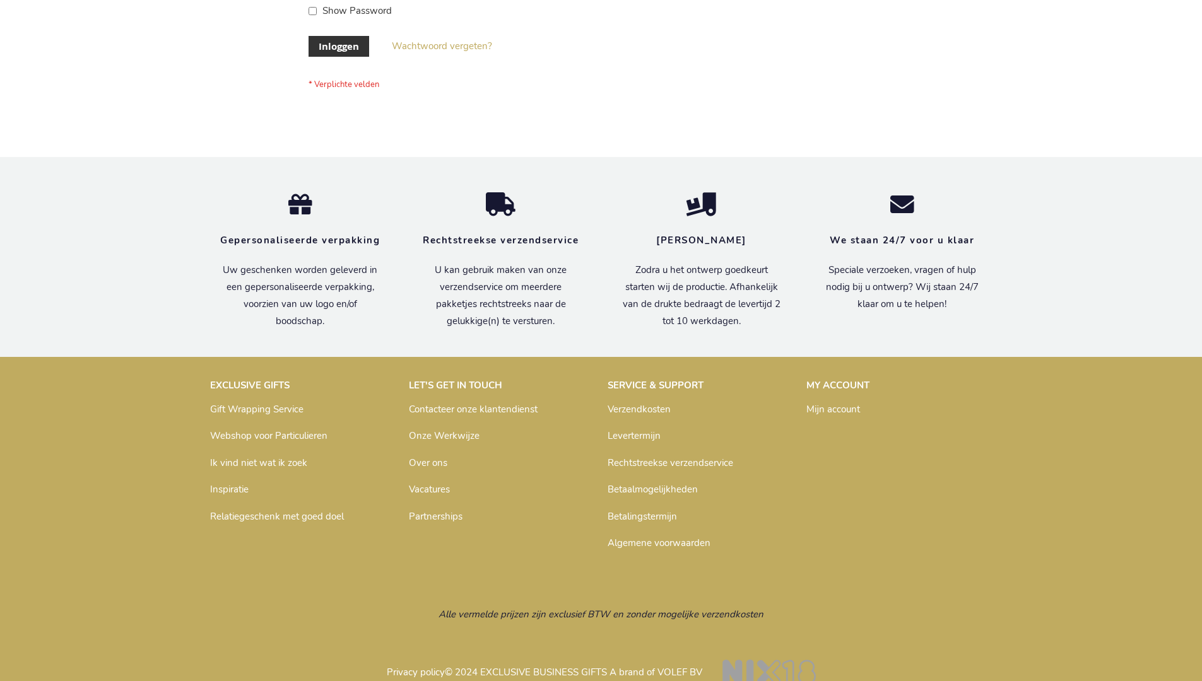
scroll to position [428, 0]
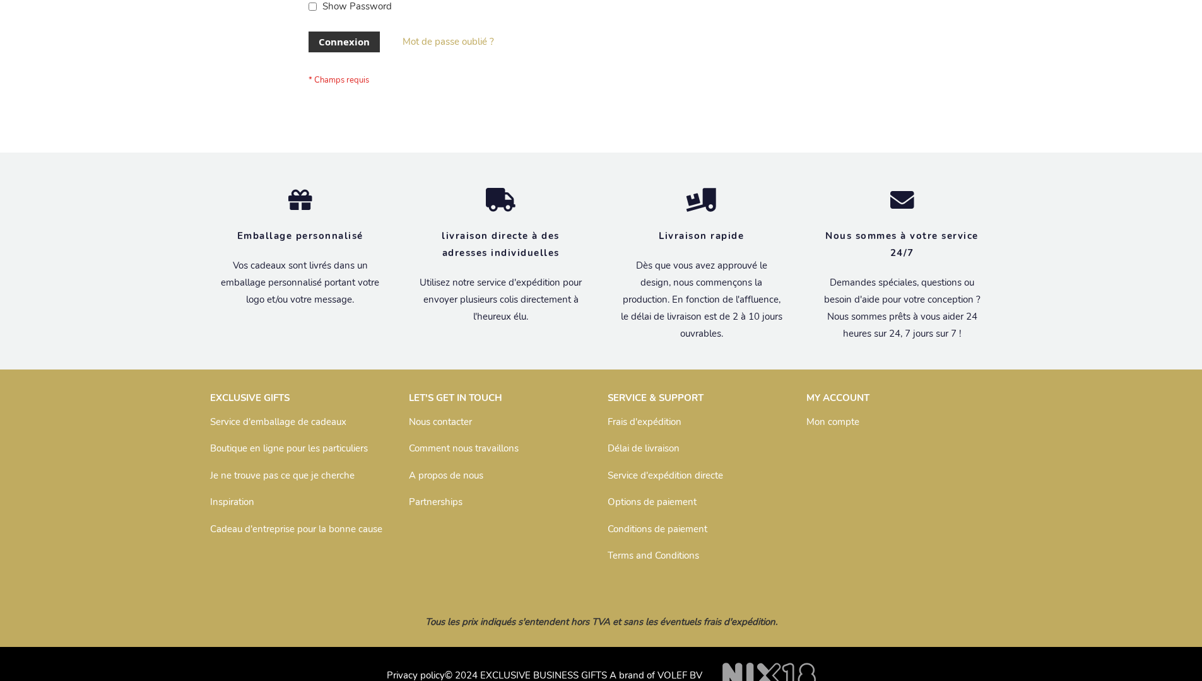
scroll to position [435, 0]
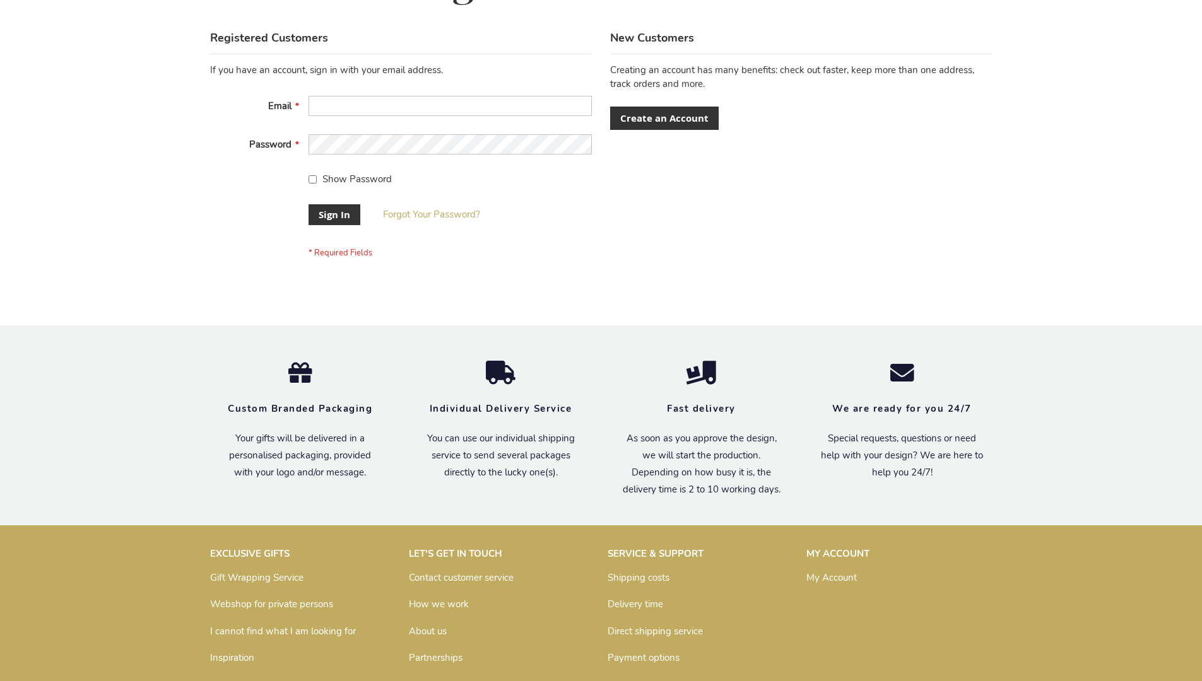
scroll to position [406, 0]
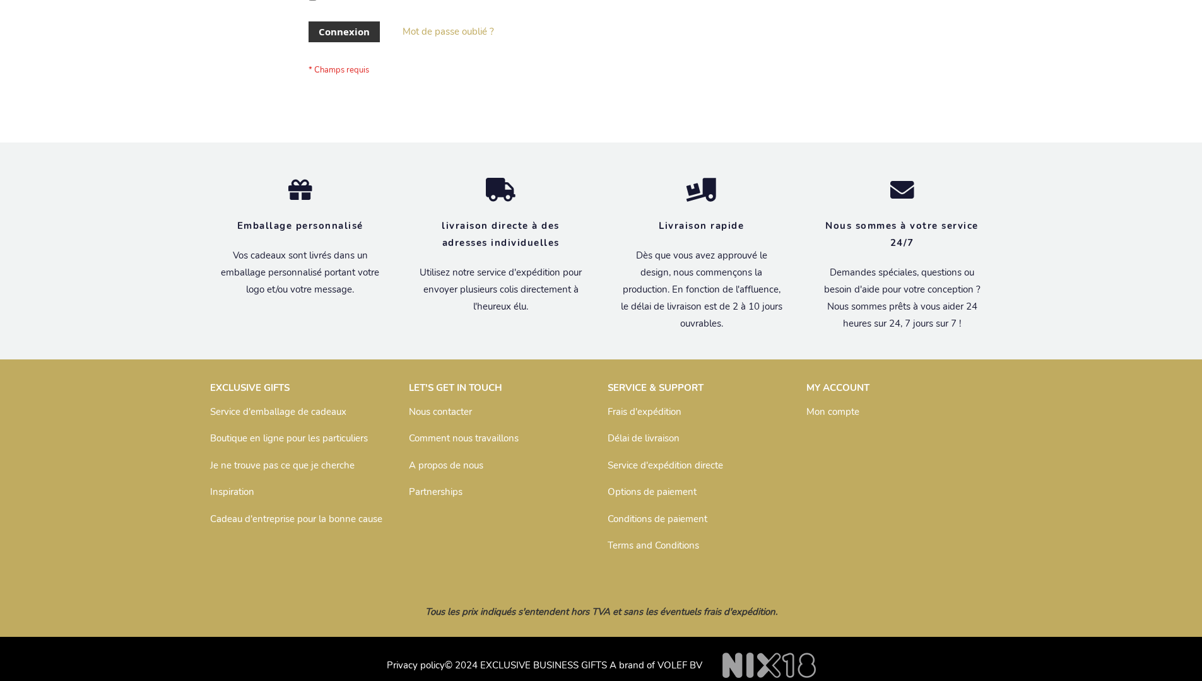
scroll to position [435, 0]
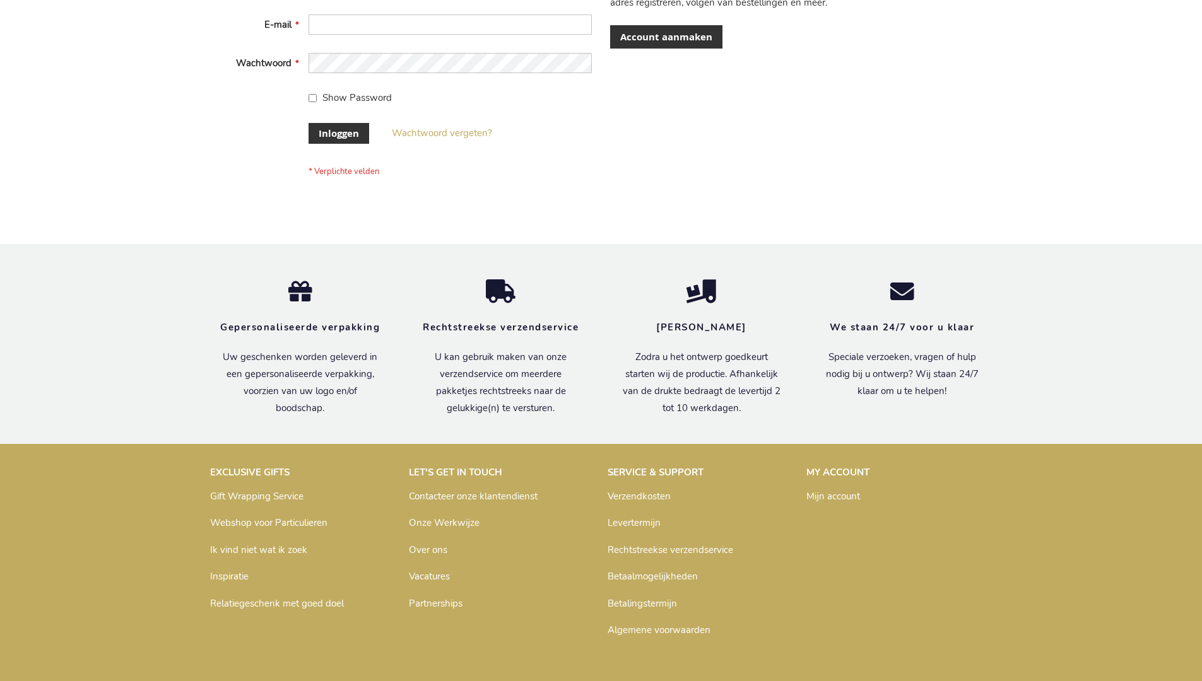
scroll to position [428, 0]
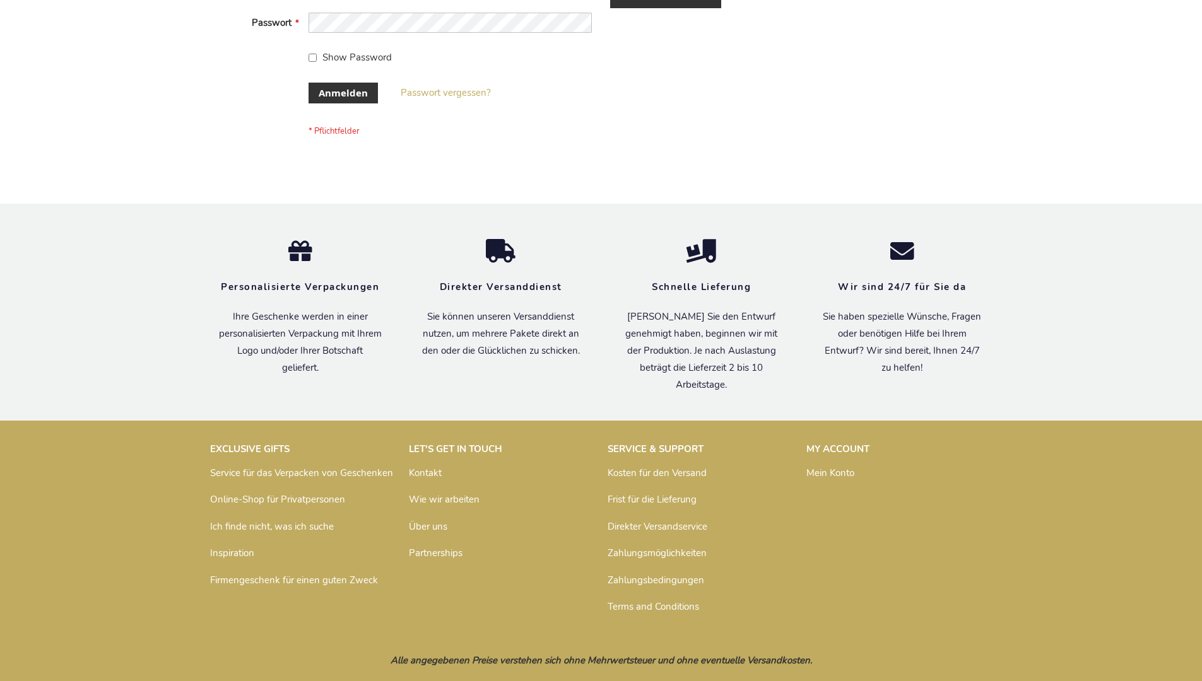
scroll to position [423, 0]
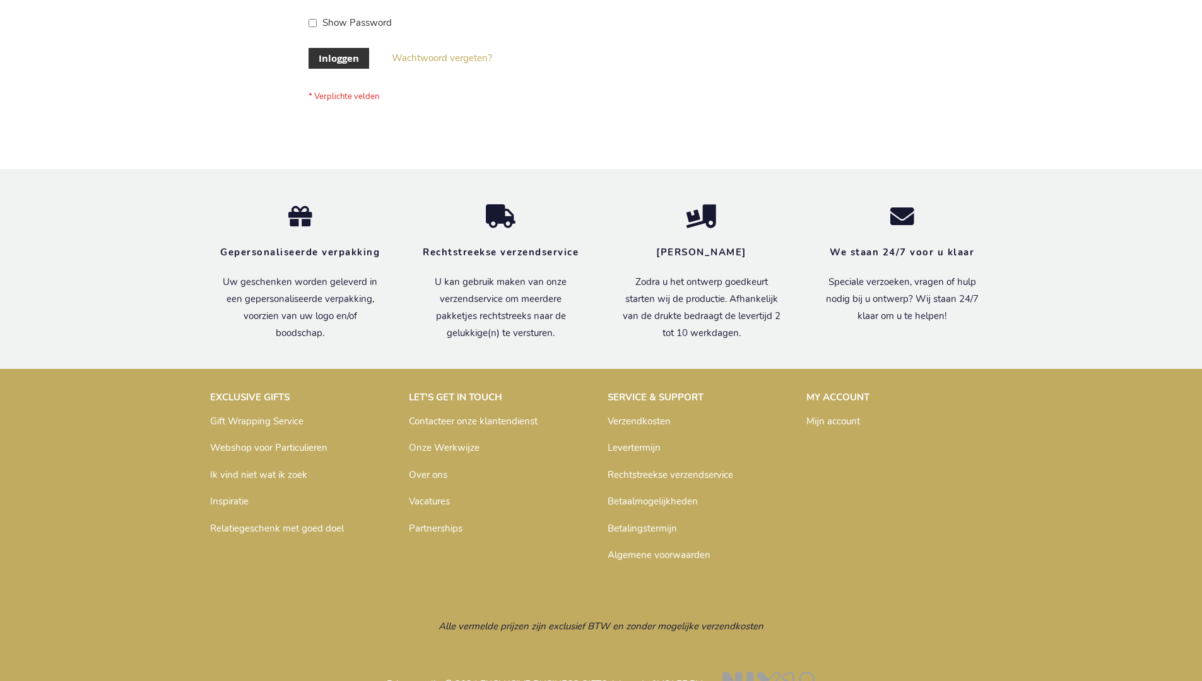
scroll to position [428, 0]
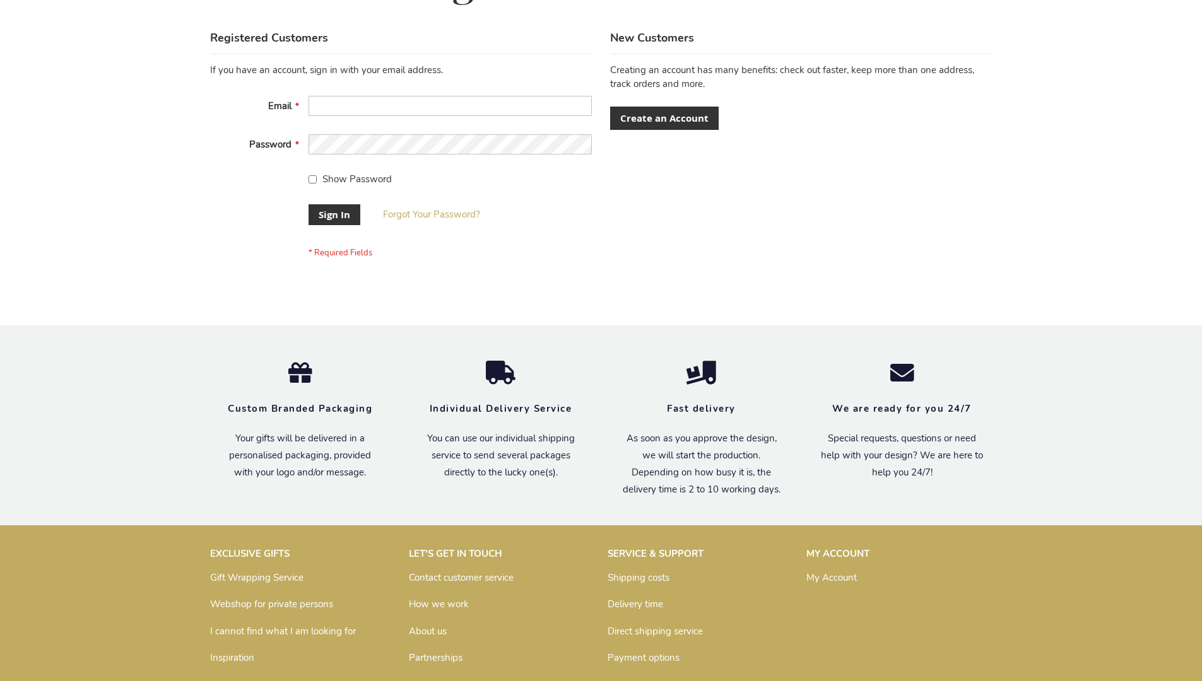
scroll to position [406, 0]
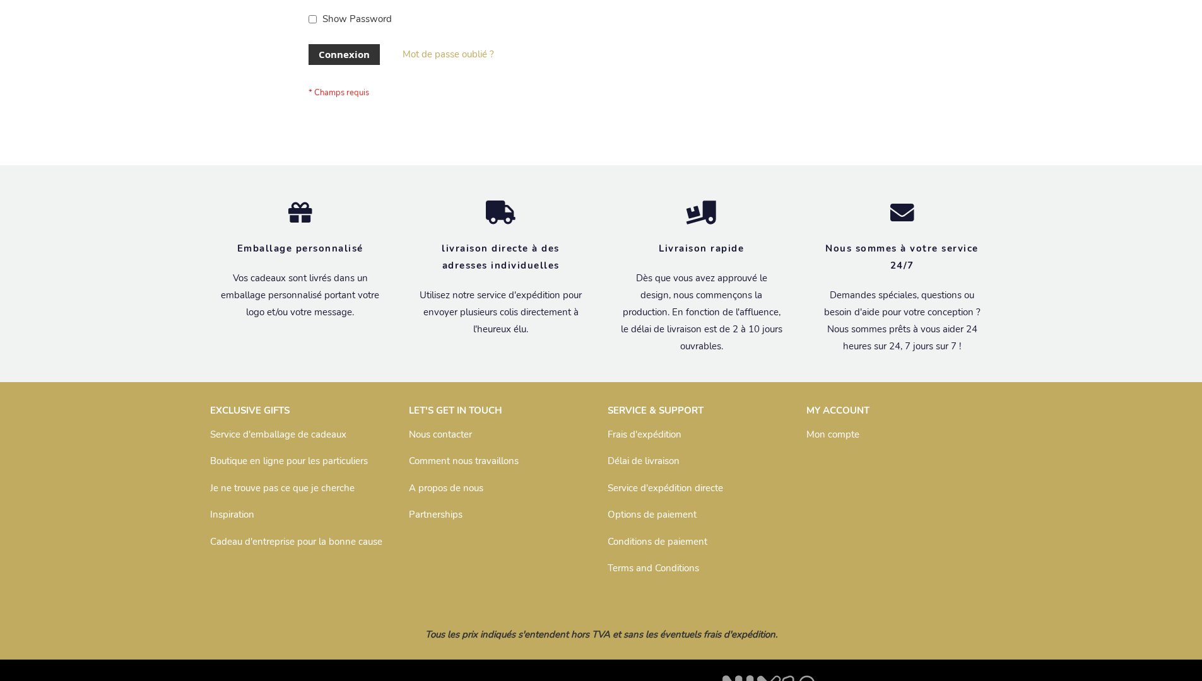
scroll to position [435, 0]
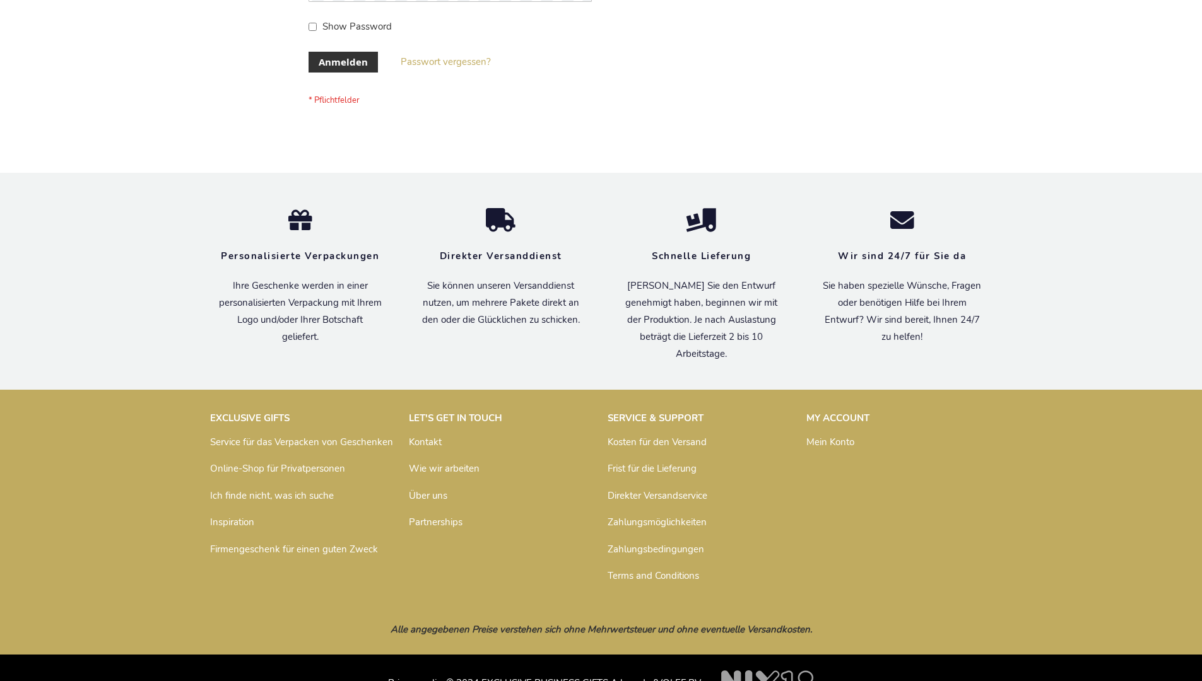
scroll to position [423, 0]
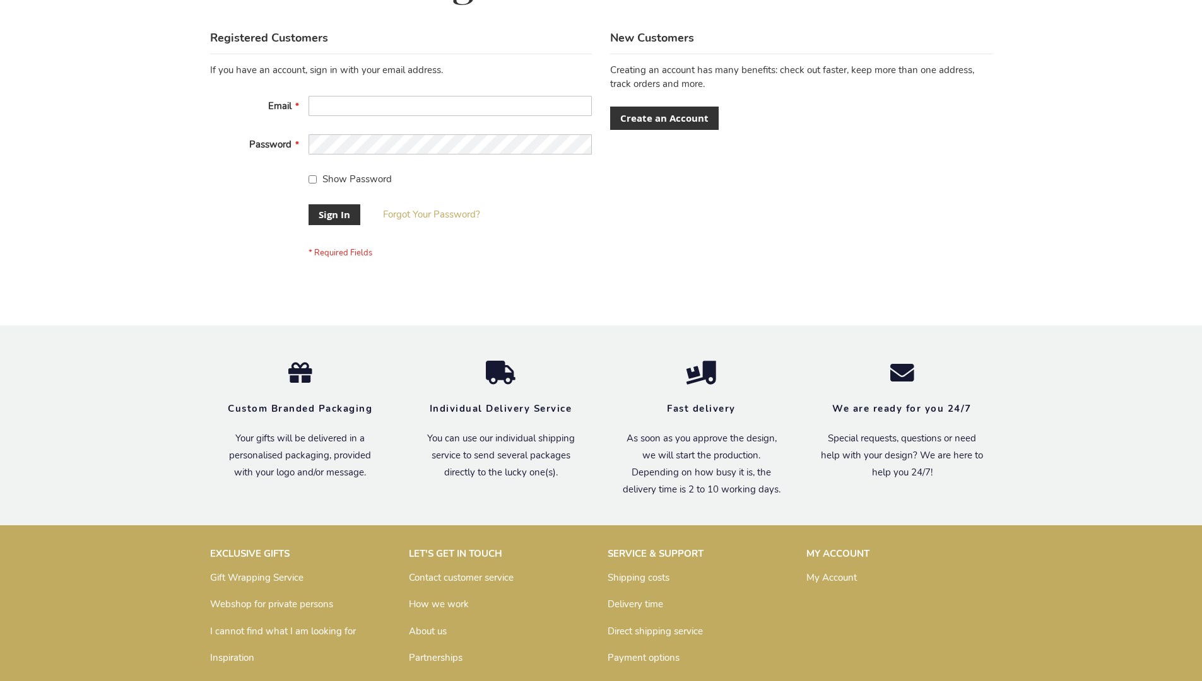
scroll to position [406, 0]
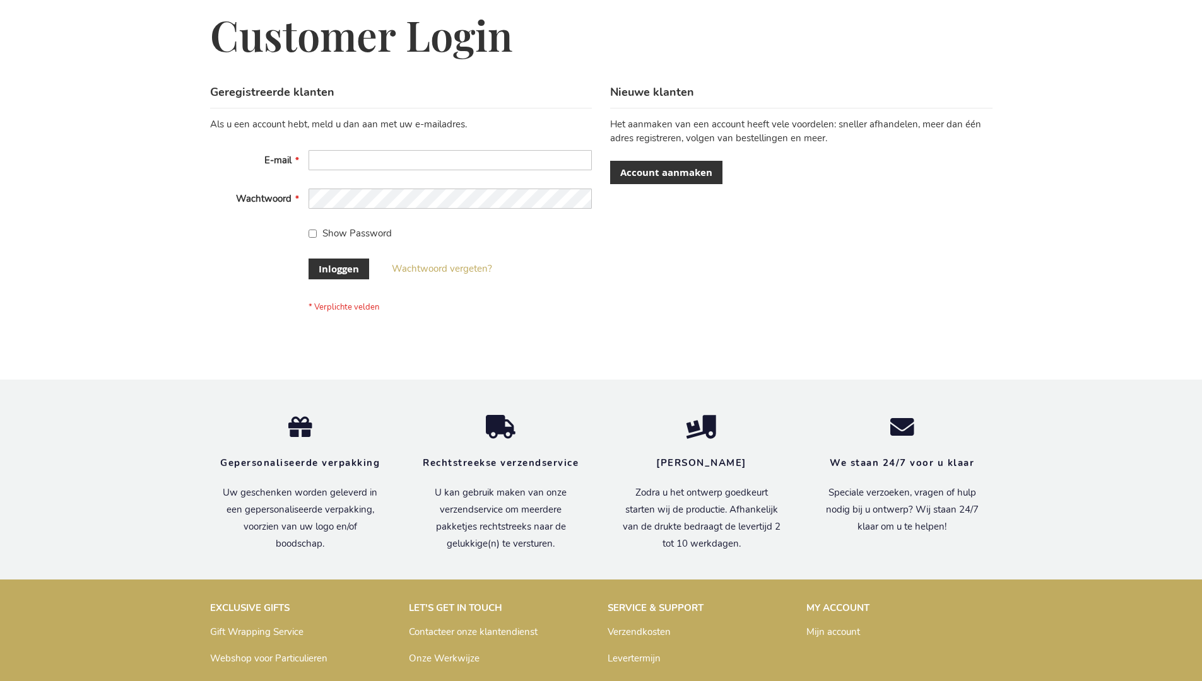
scroll to position [428, 0]
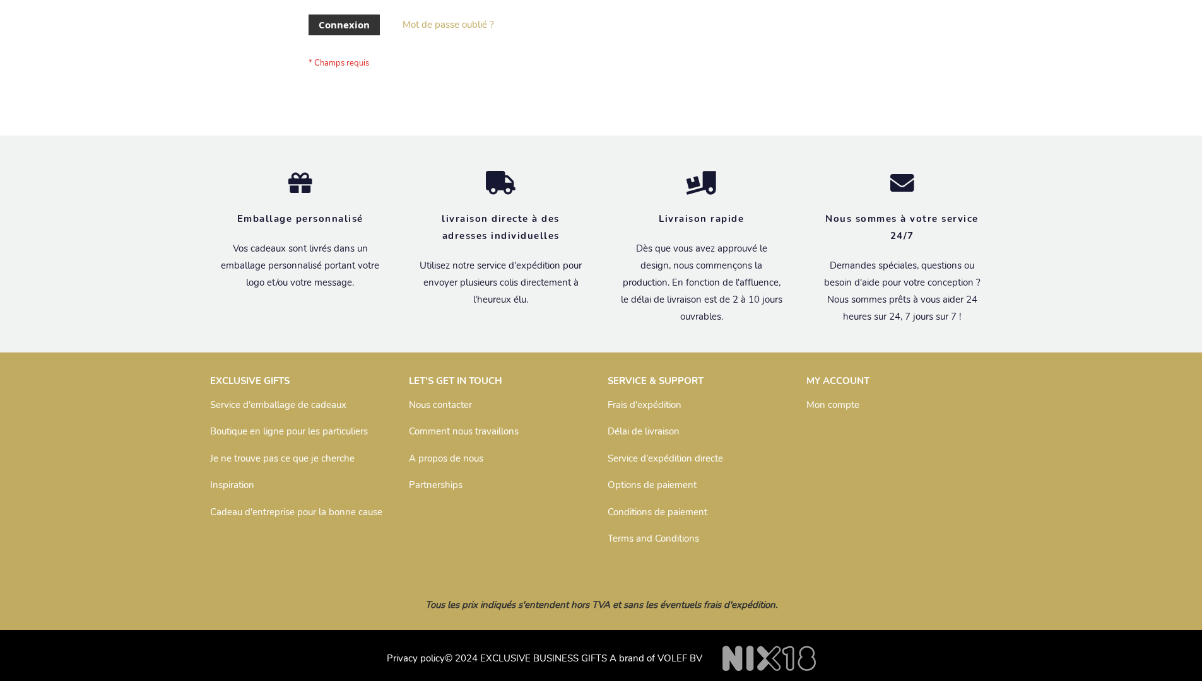
scroll to position [435, 0]
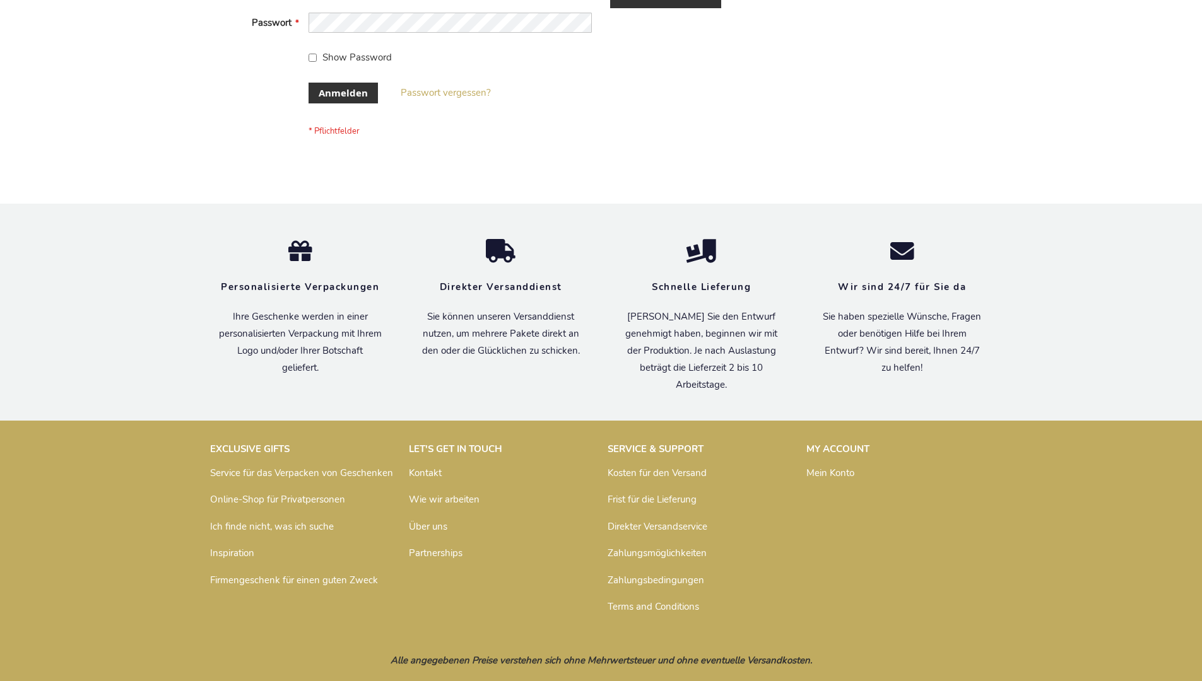
scroll to position [423, 0]
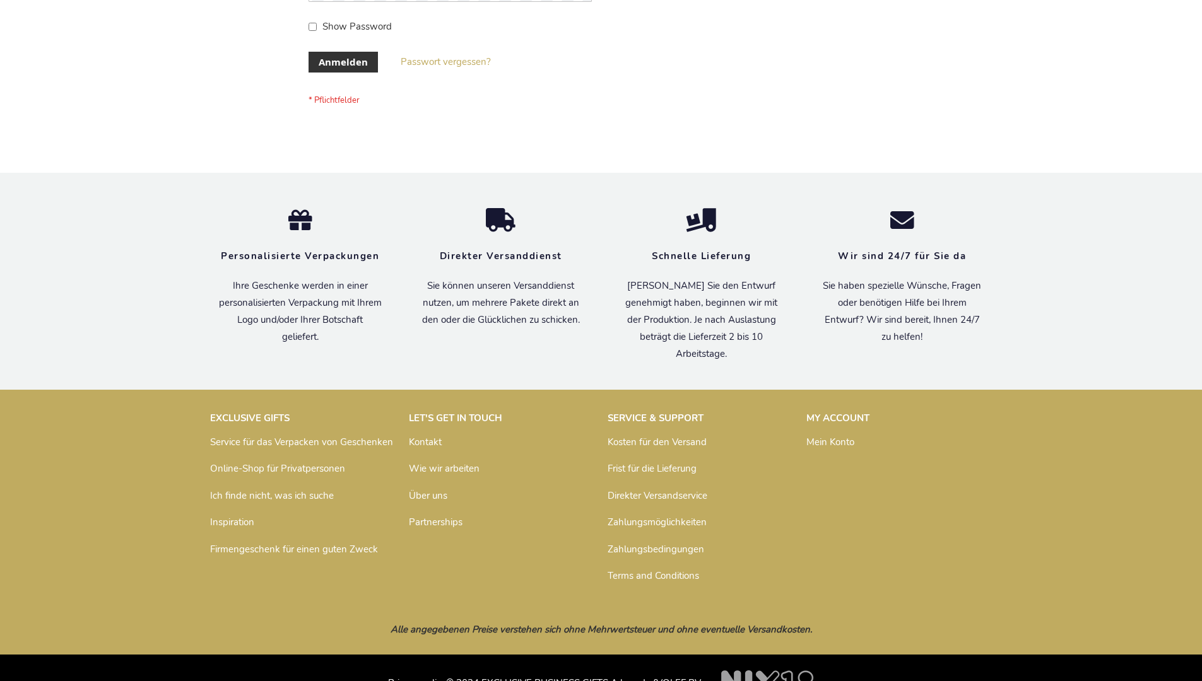
scroll to position [423, 0]
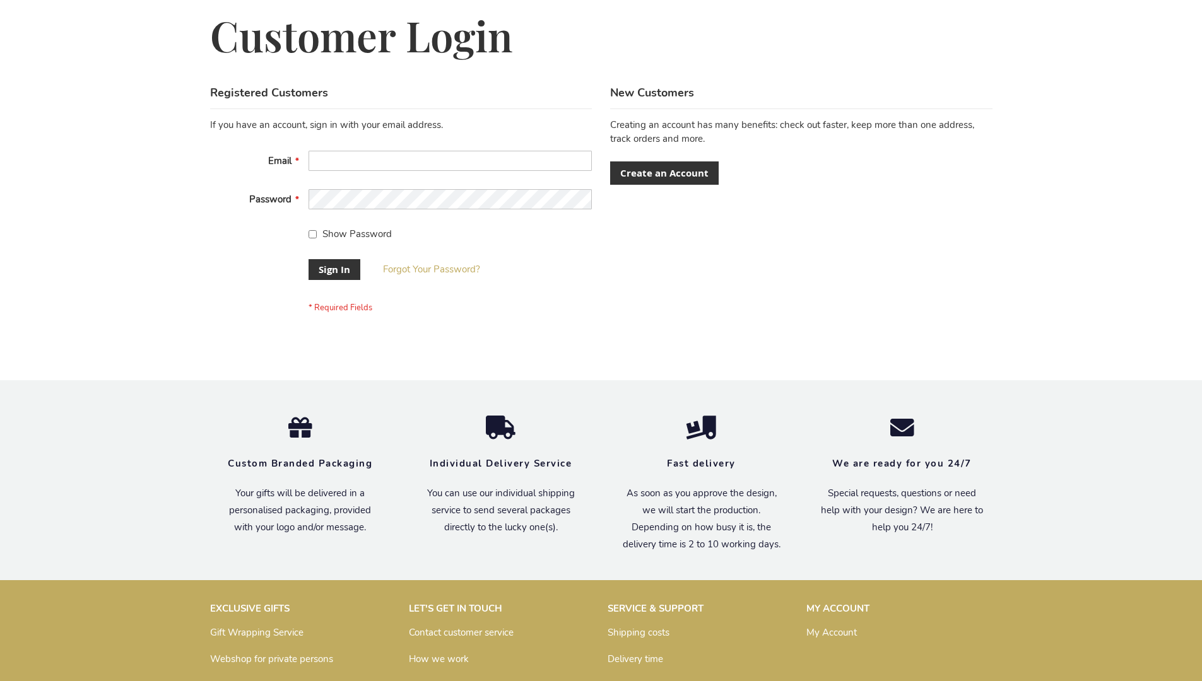
scroll to position [406, 0]
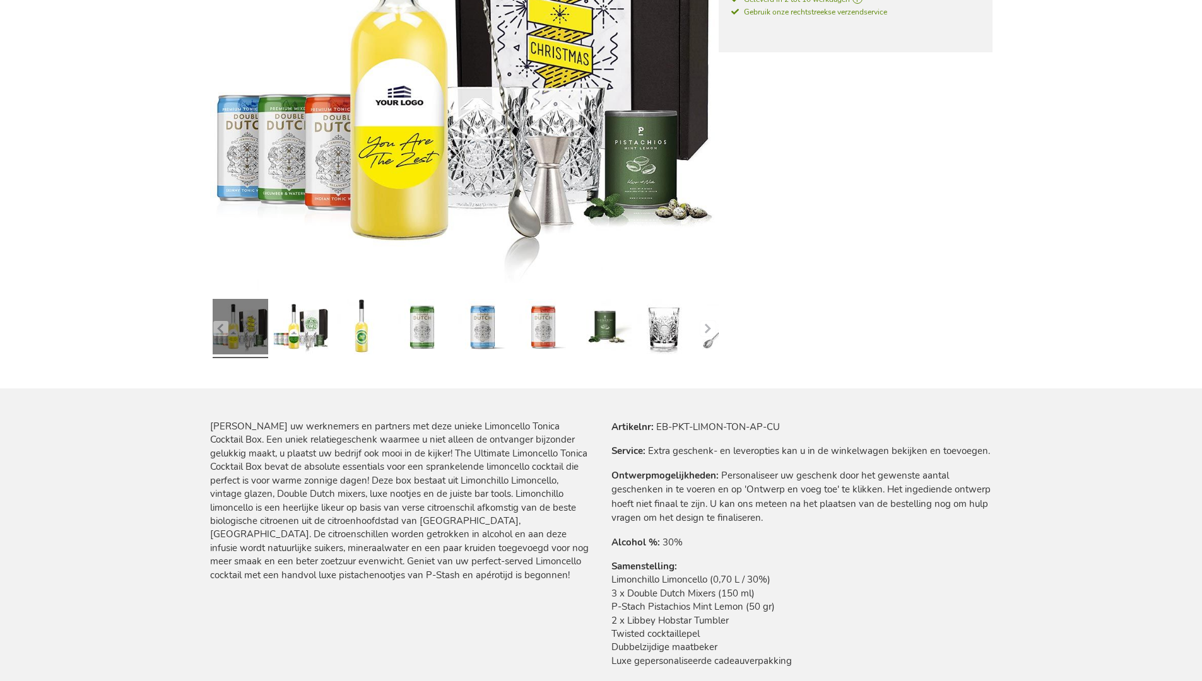
scroll to position [1407, 0]
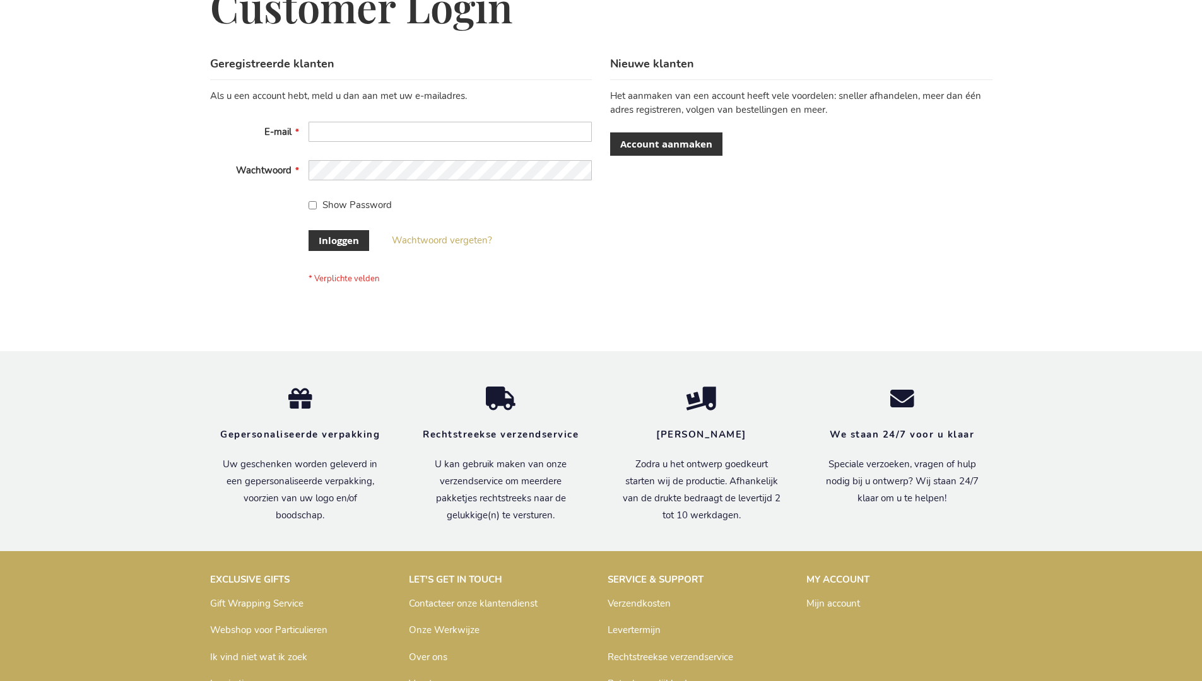
scroll to position [428, 0]
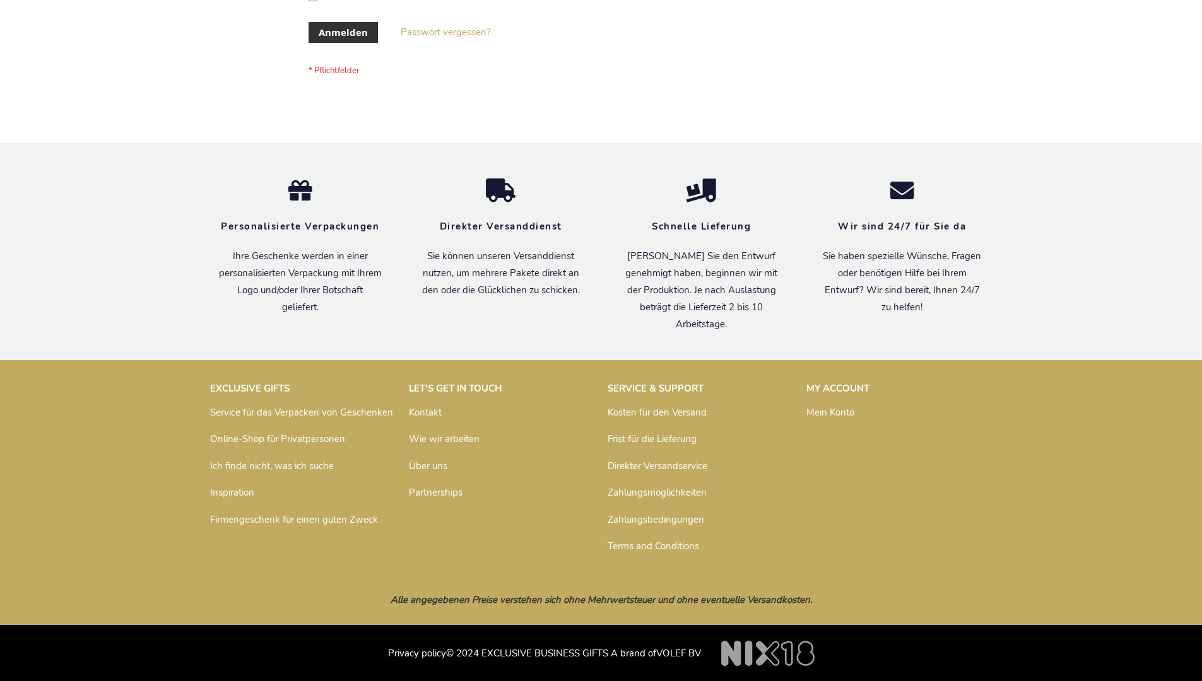
scroll to position [423, 0]
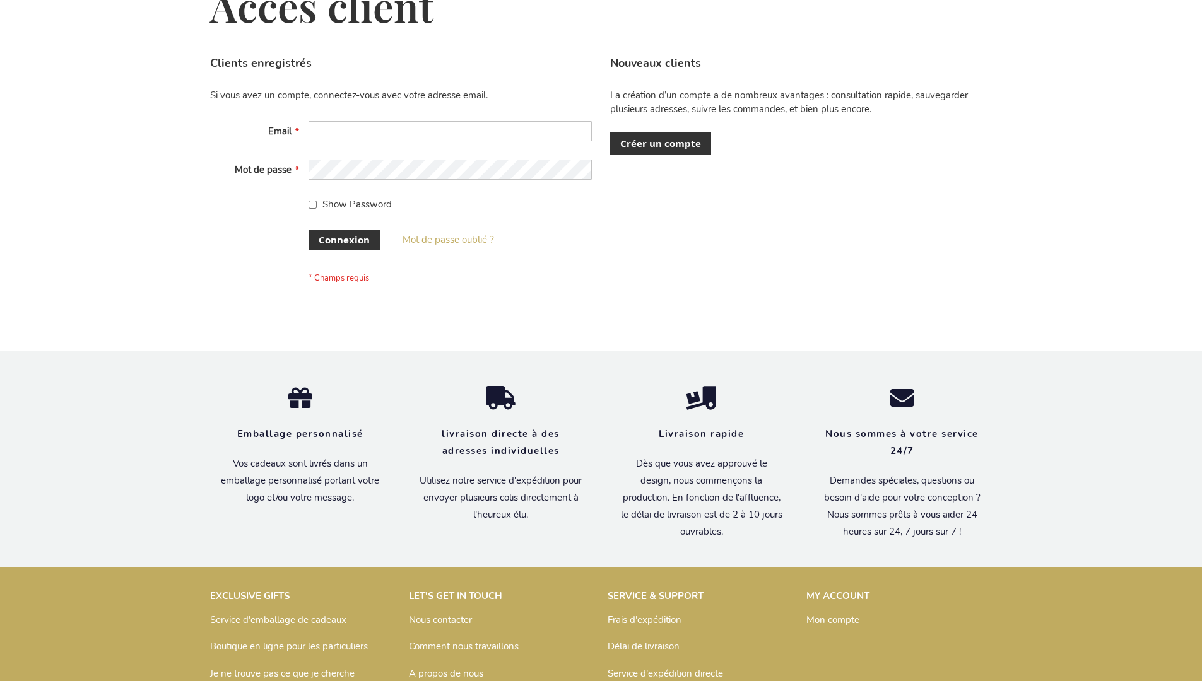
scroll to position [435, 0]
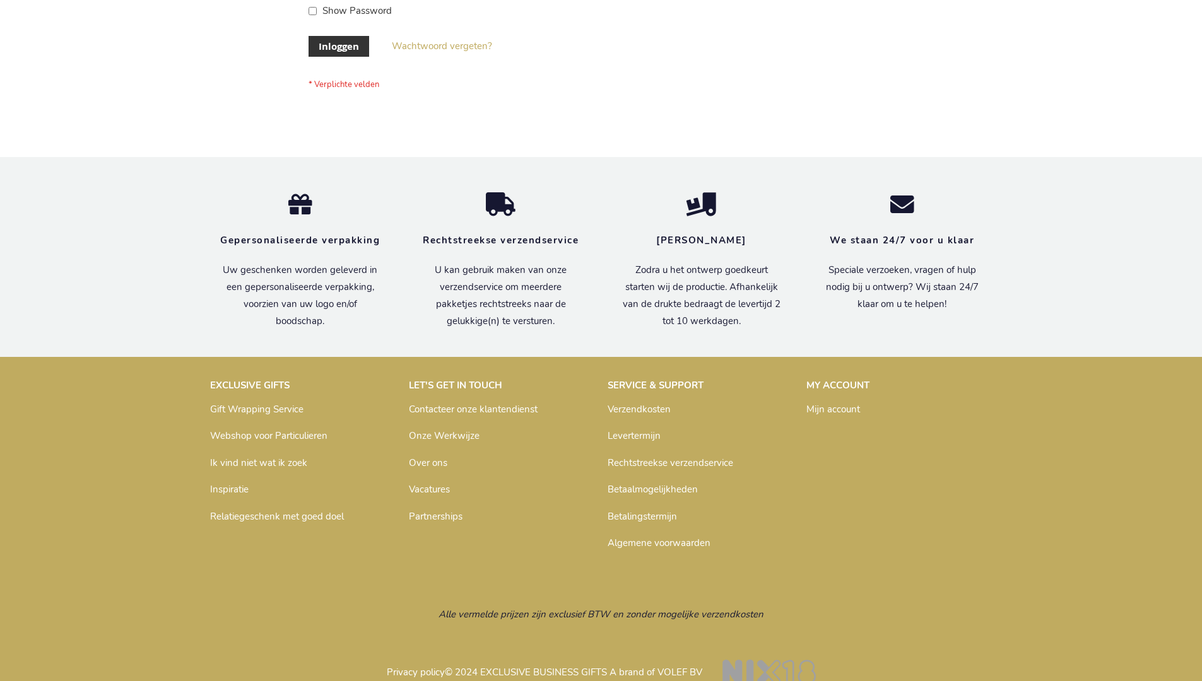
scroll to position [428, 0]
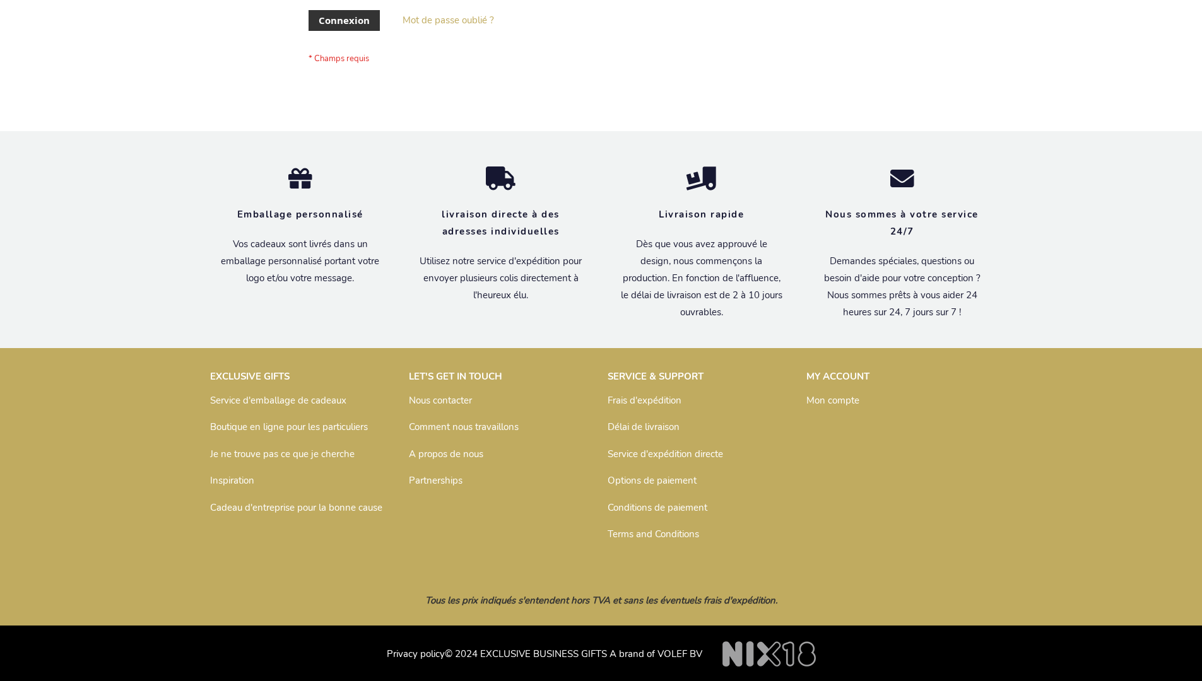
scroll to position [435, 0]
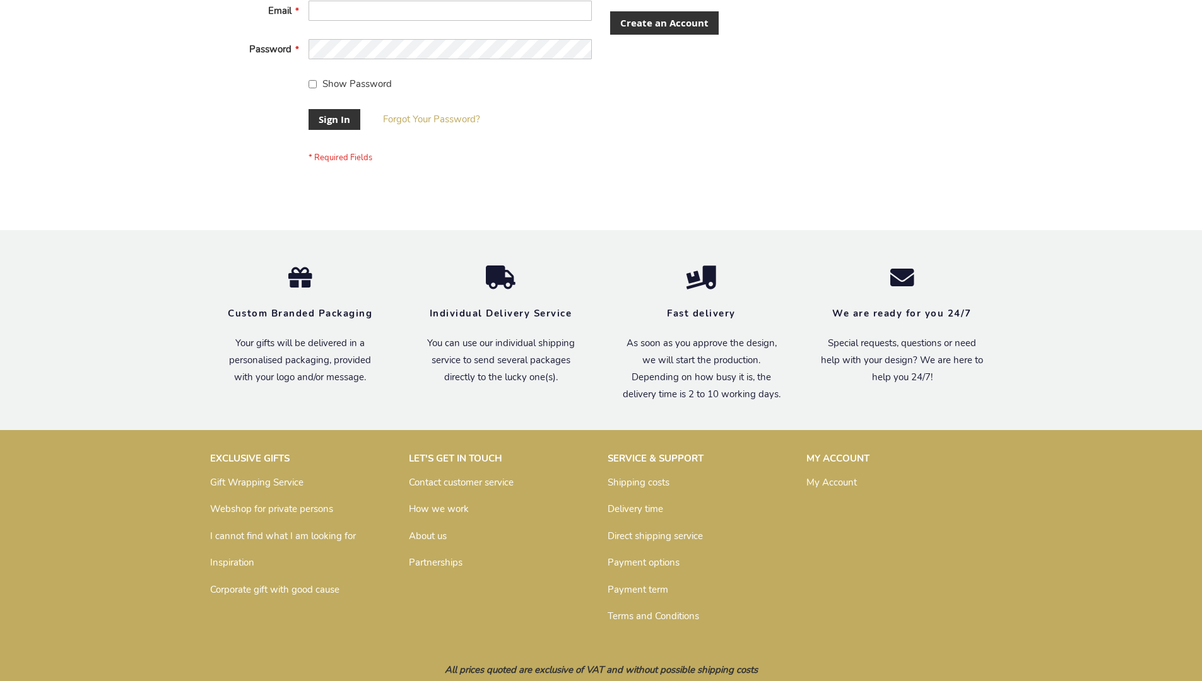
scroll to position [406, 0]
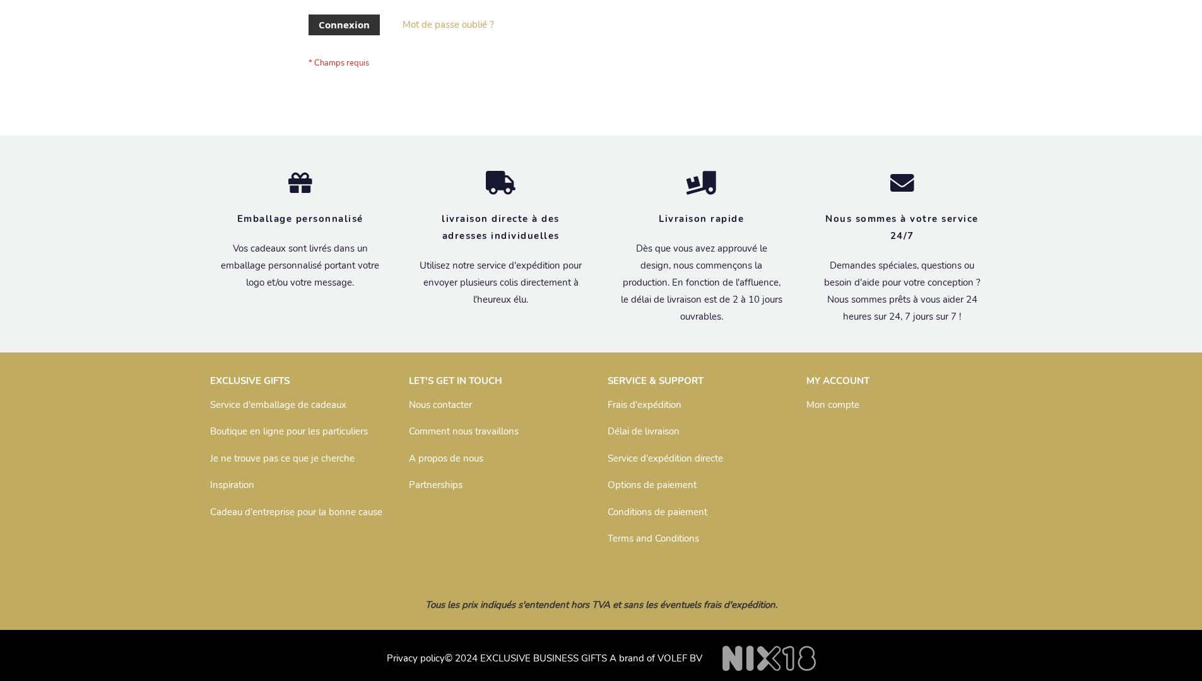
scroll to position [435, 0]
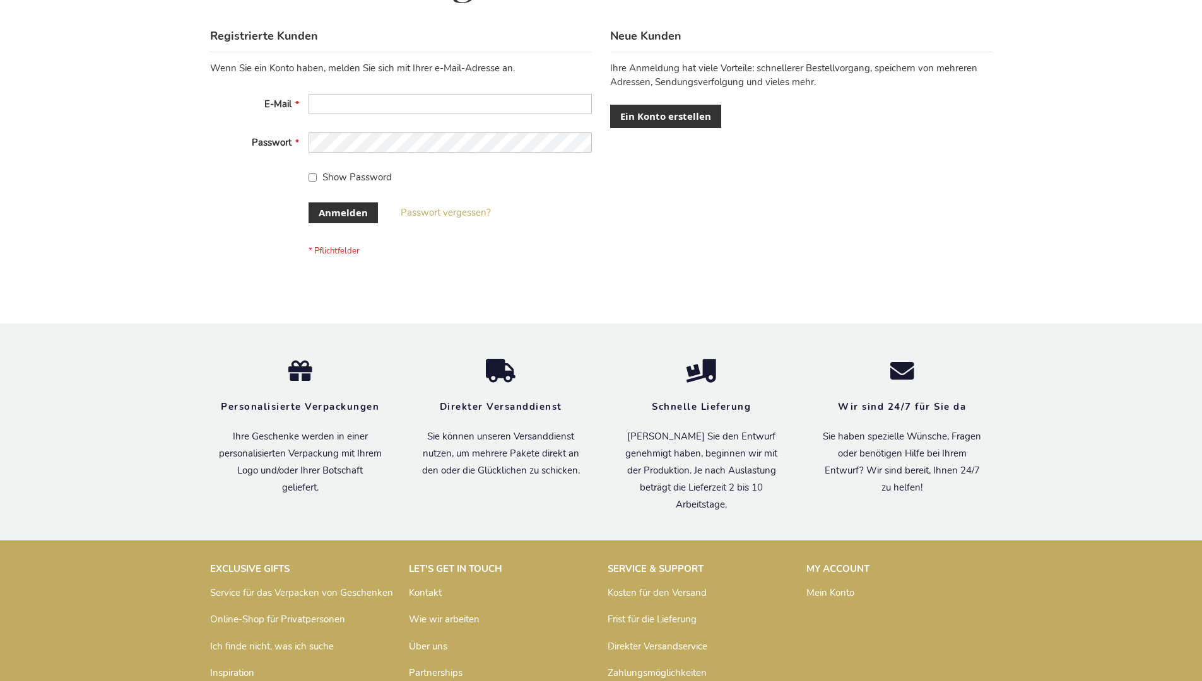
scroll to position [423, 0]
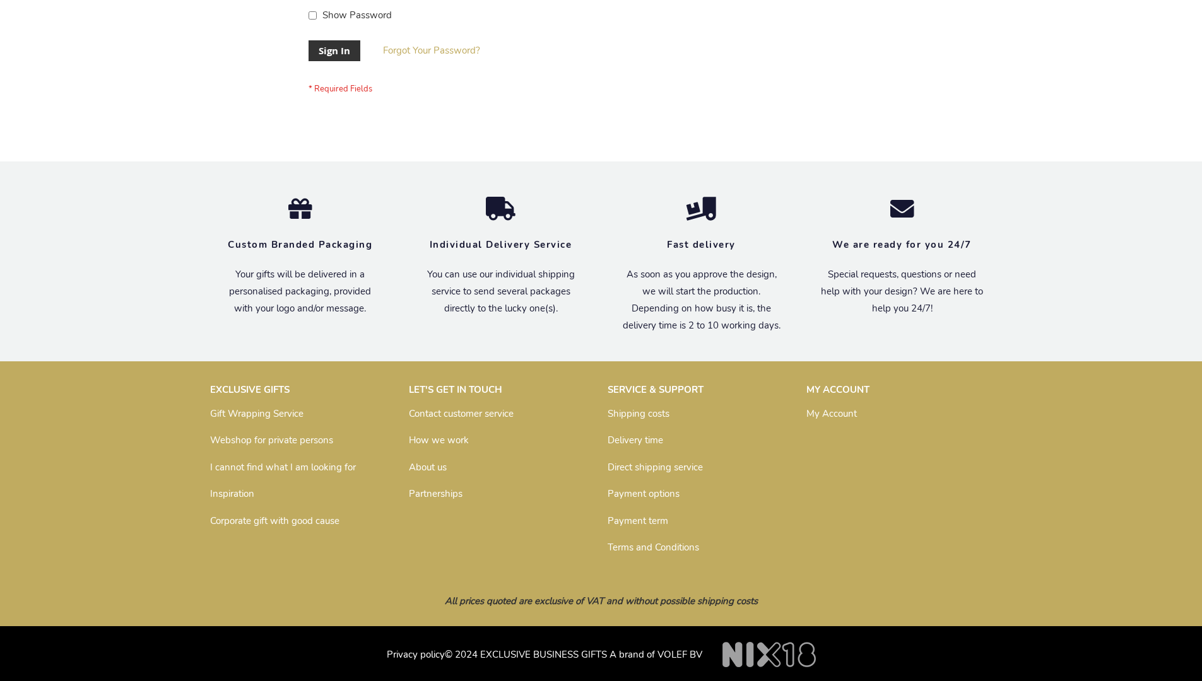
scroll to position [406, 0]
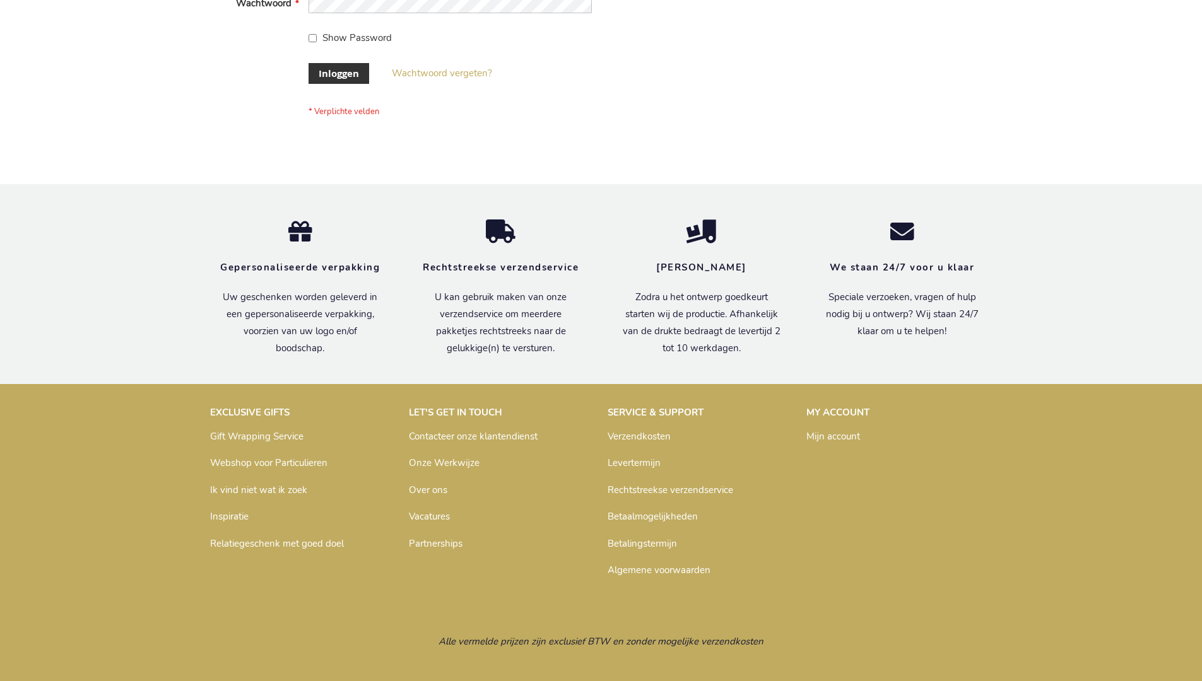
scroll to position [428, 0]
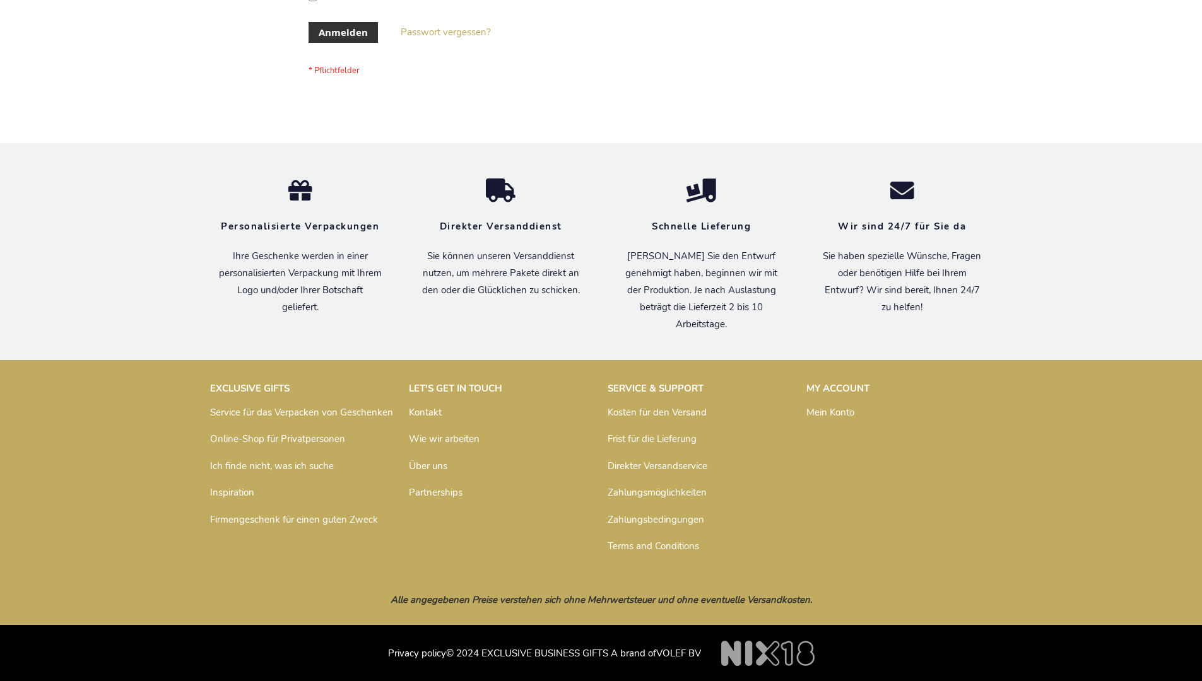
scroll to position [423, 0]
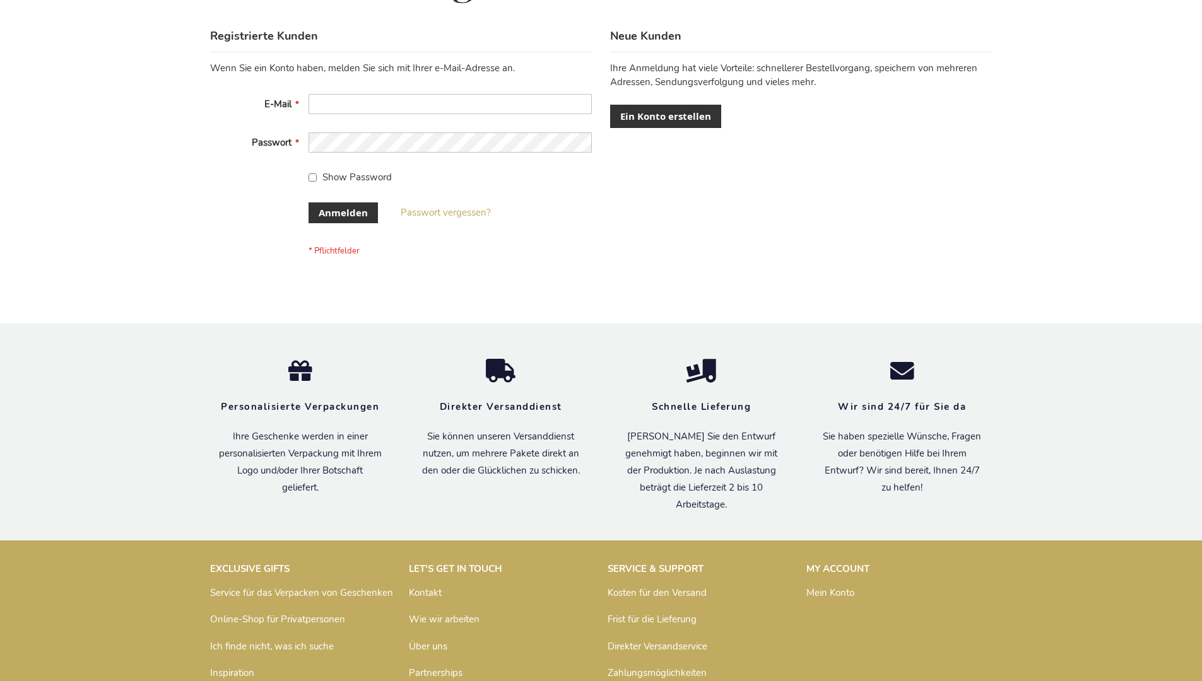
scroll to position [423, 0]
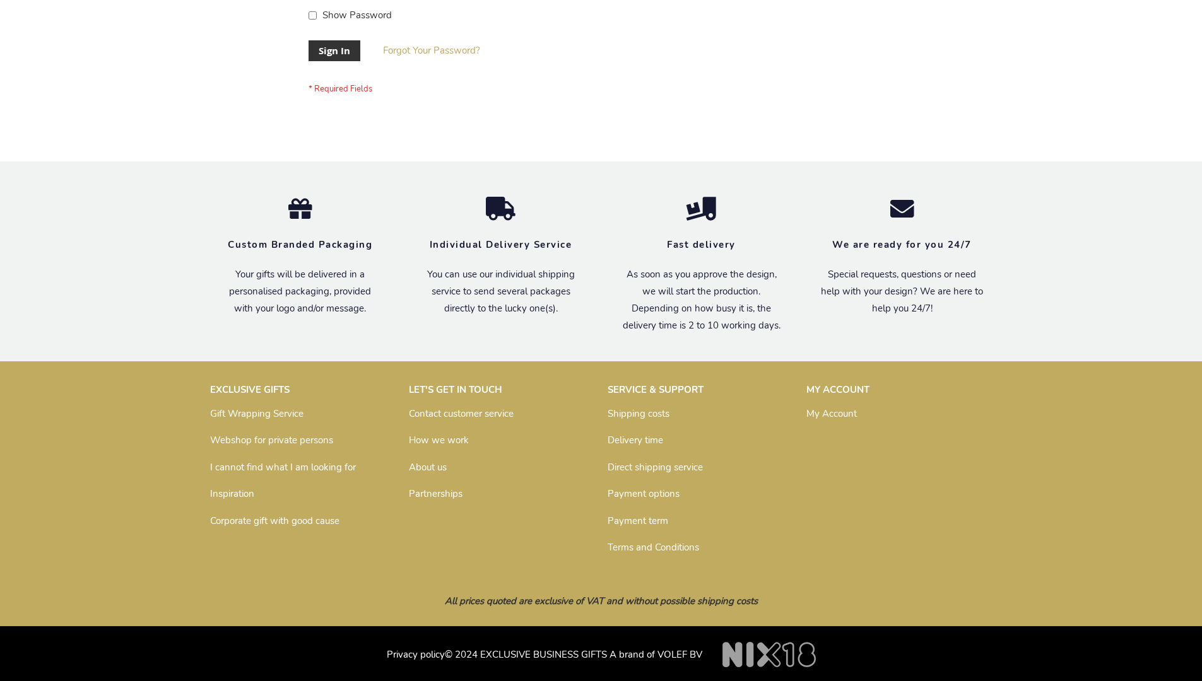
scroll to position [406, 0]
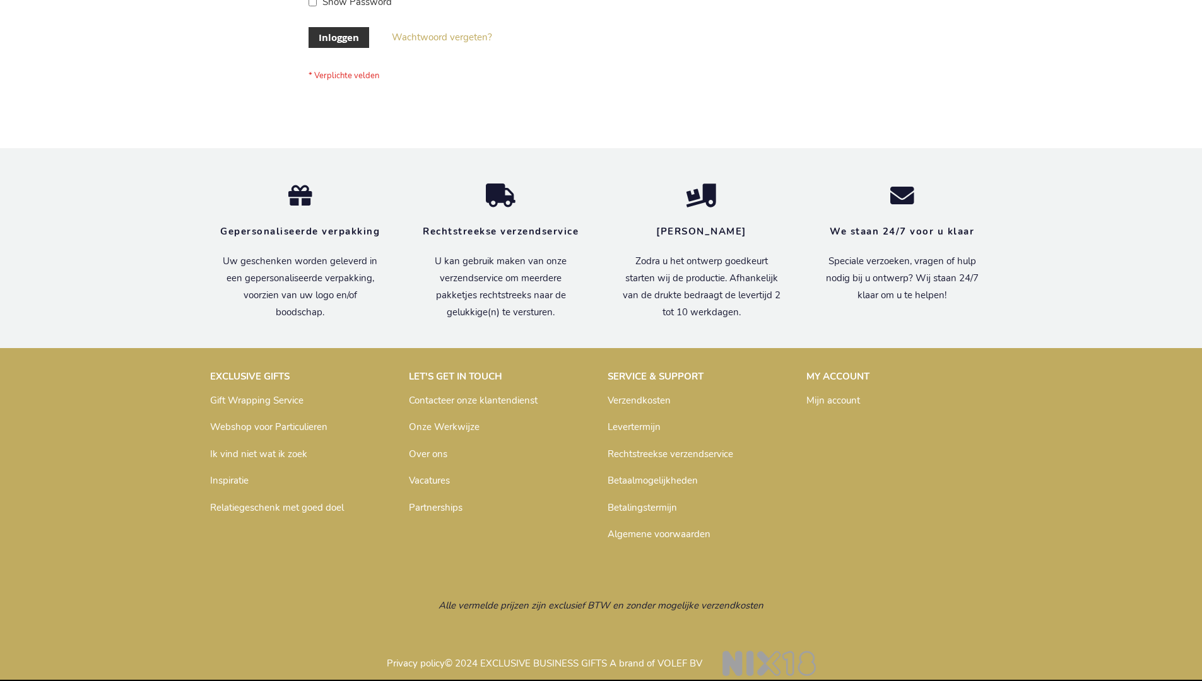
scroll to position [428, 0]
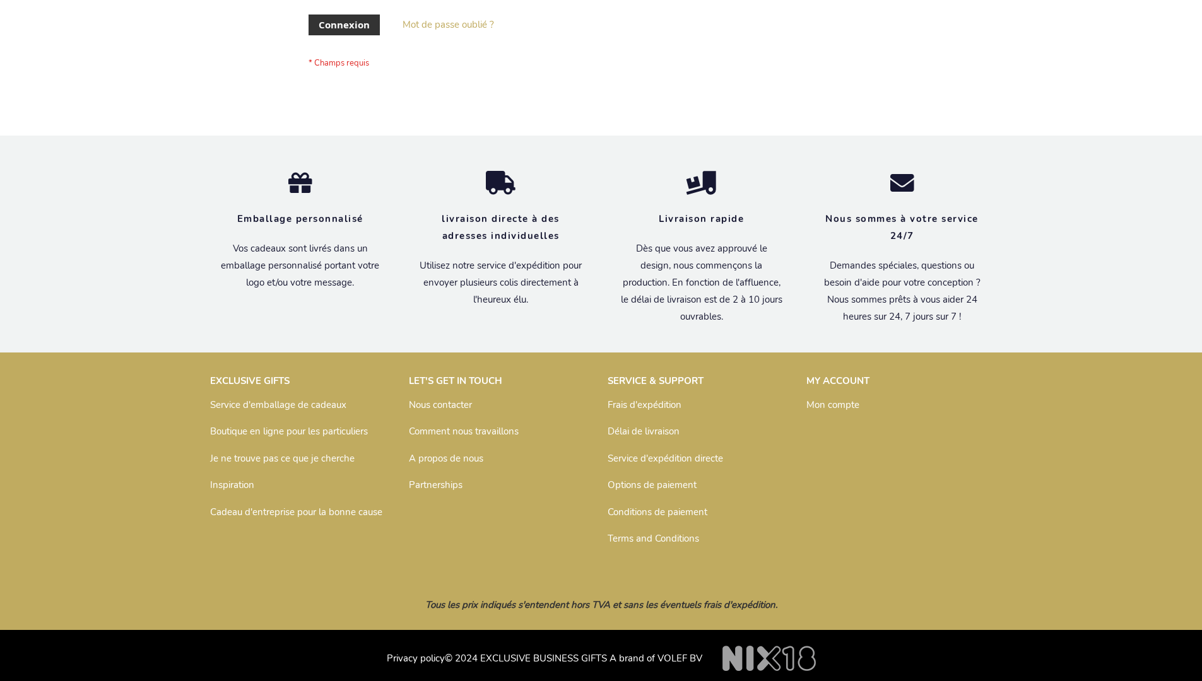
scroll to position [435, 0]
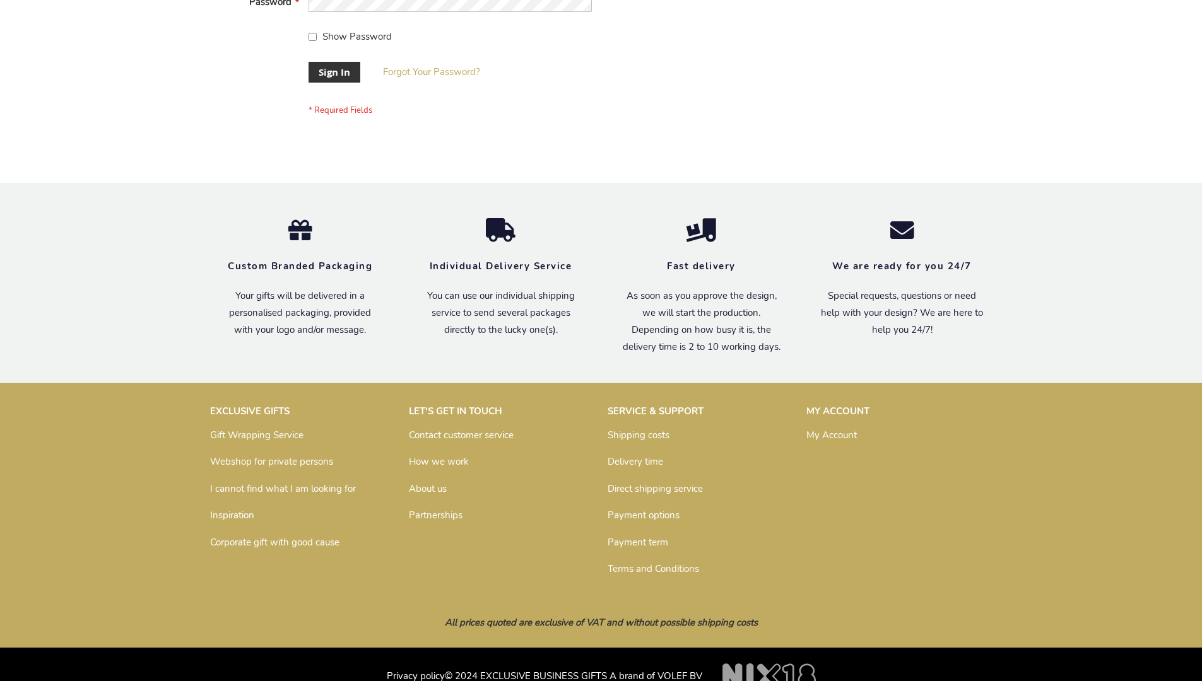
scroll to position [406, 0]
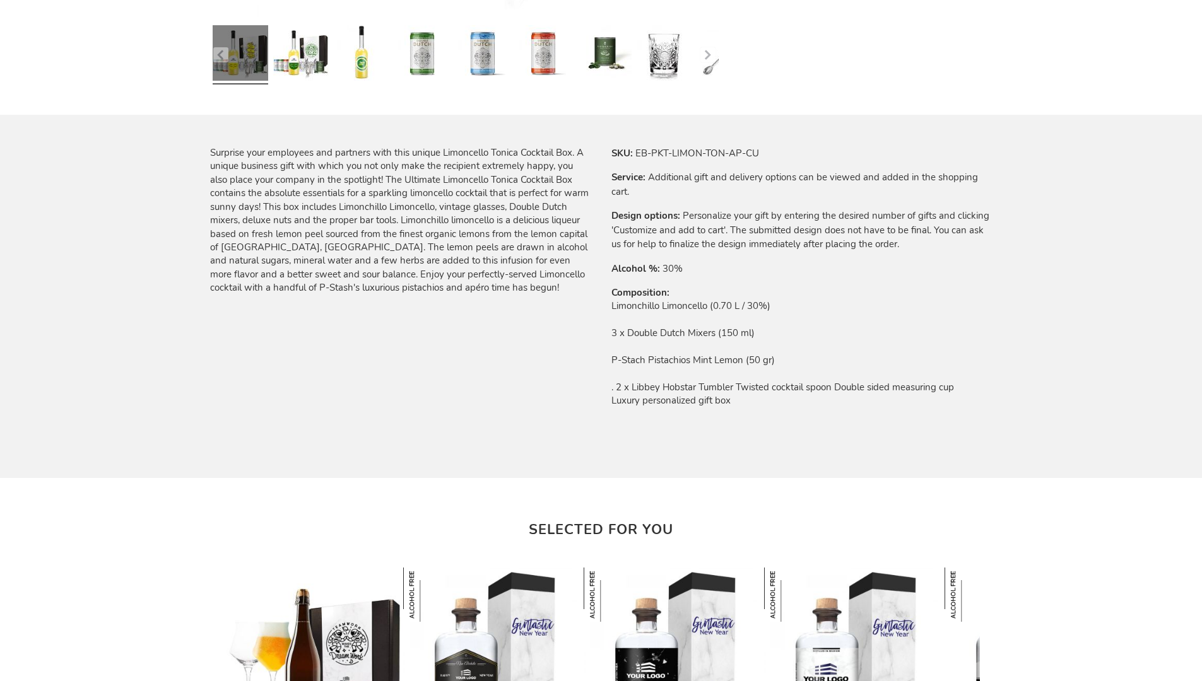
scroll to position [1398, 0]
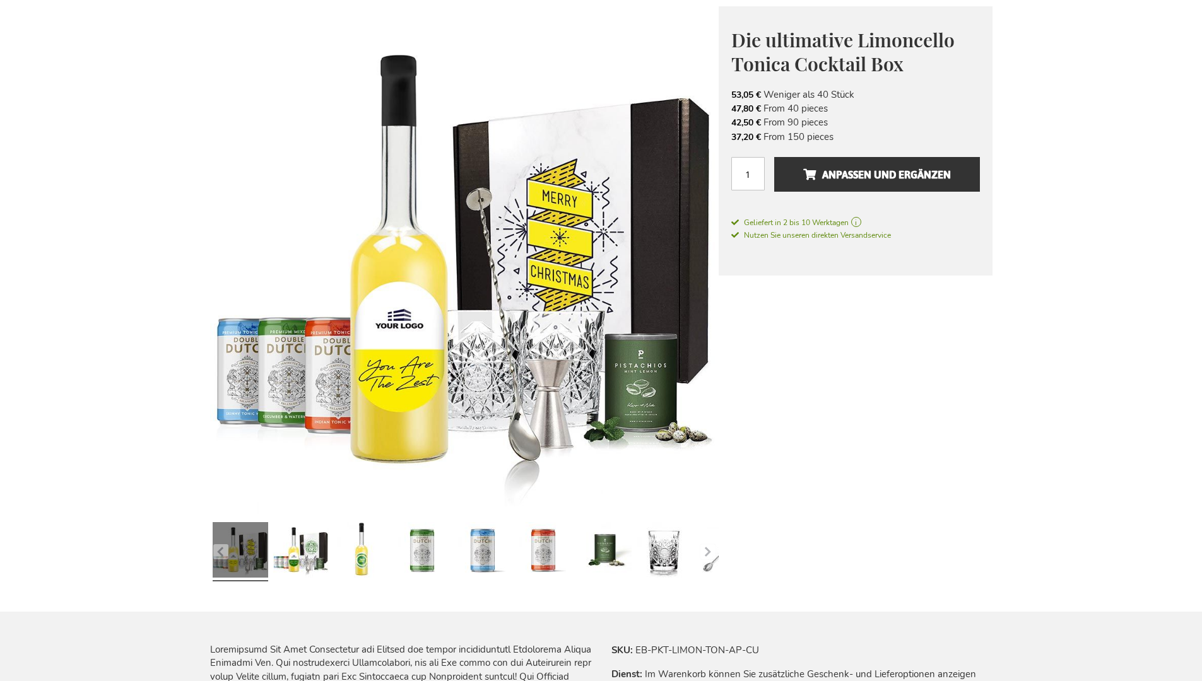
scroll to position [1415, 0]
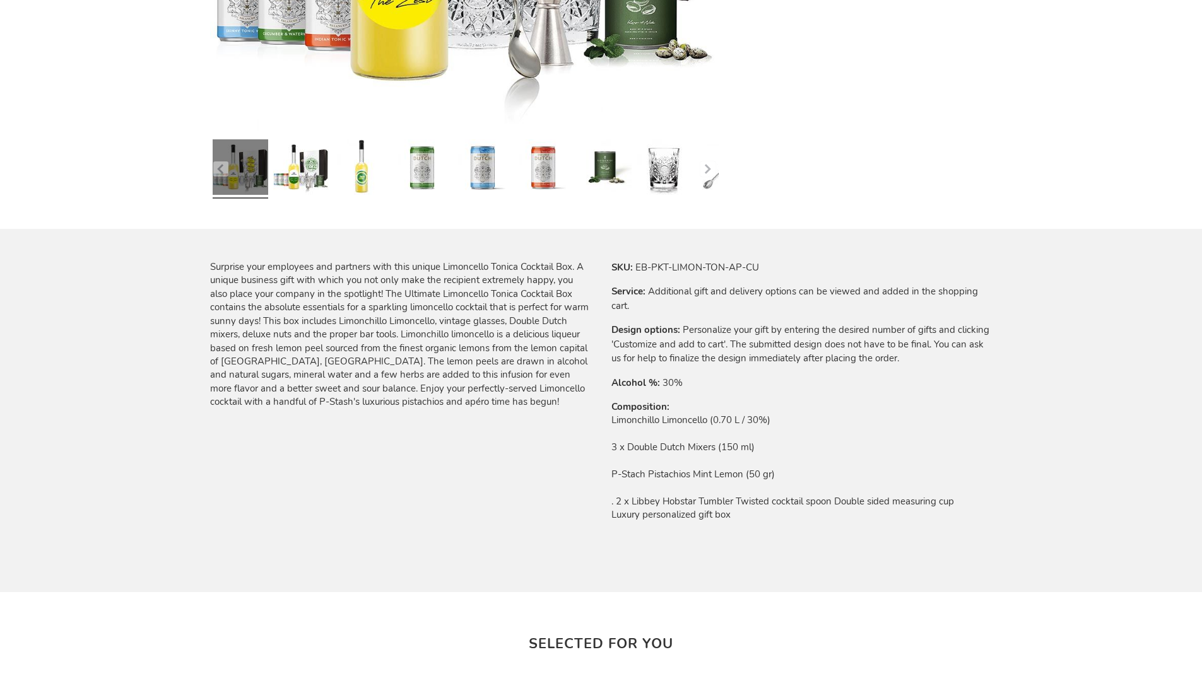
scroll to position [1398, 0]
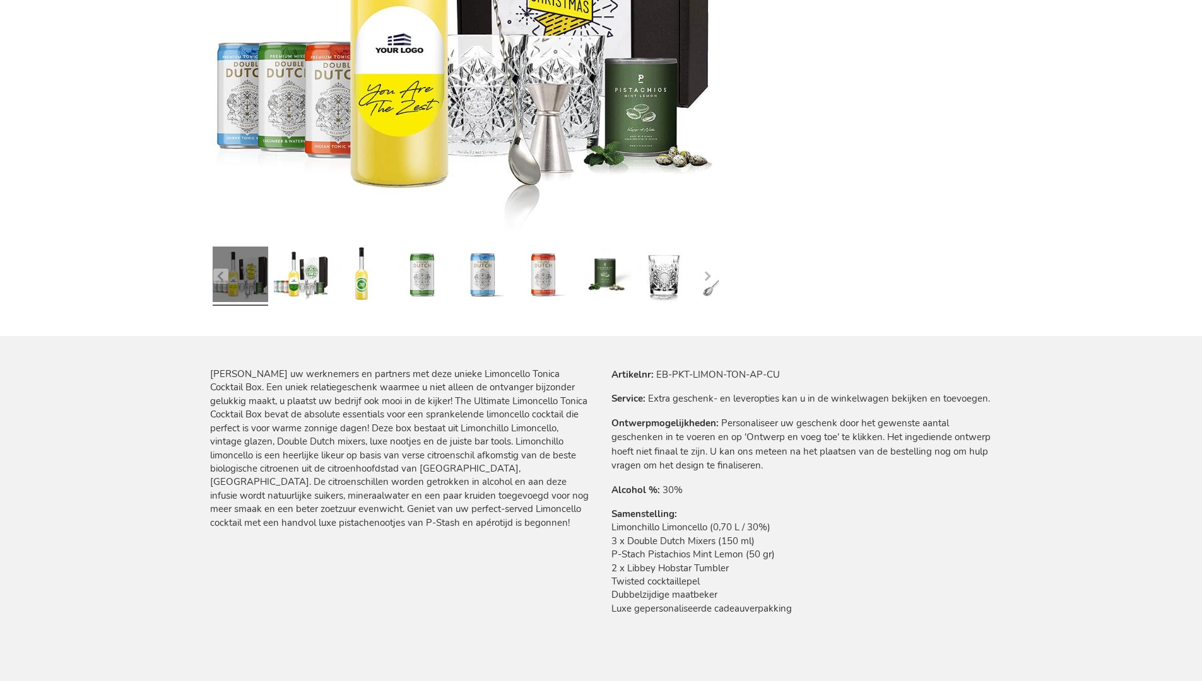
scroll to position [1407, 0]
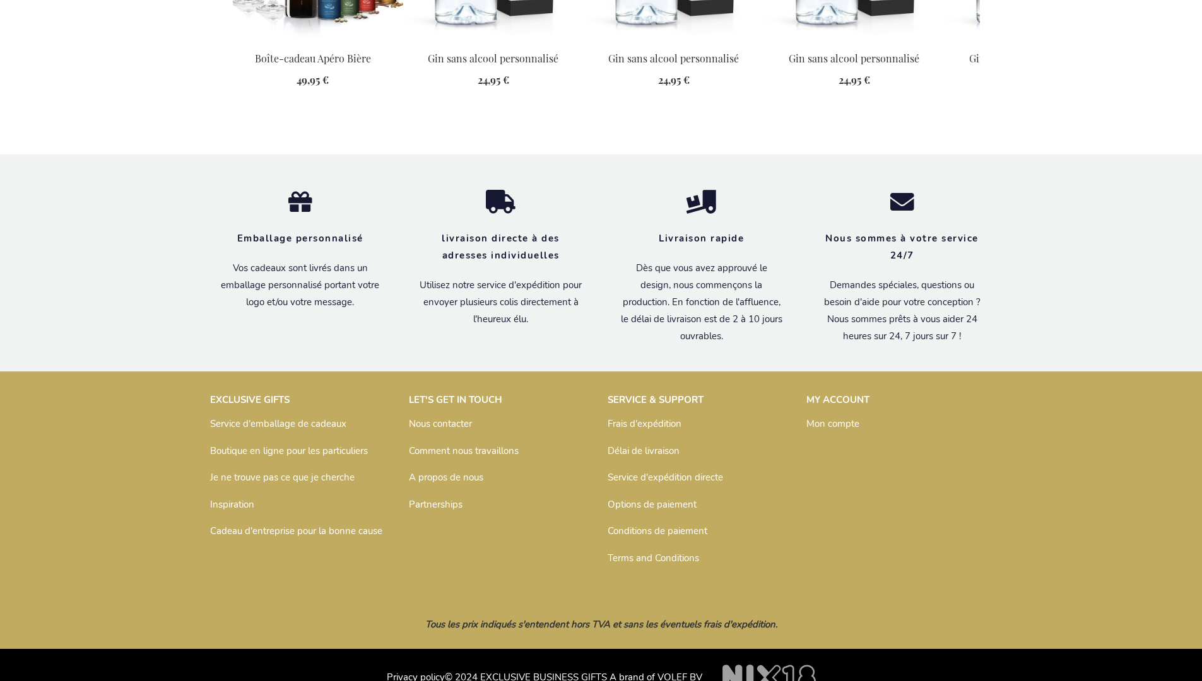
scroll to position [1428, 0]
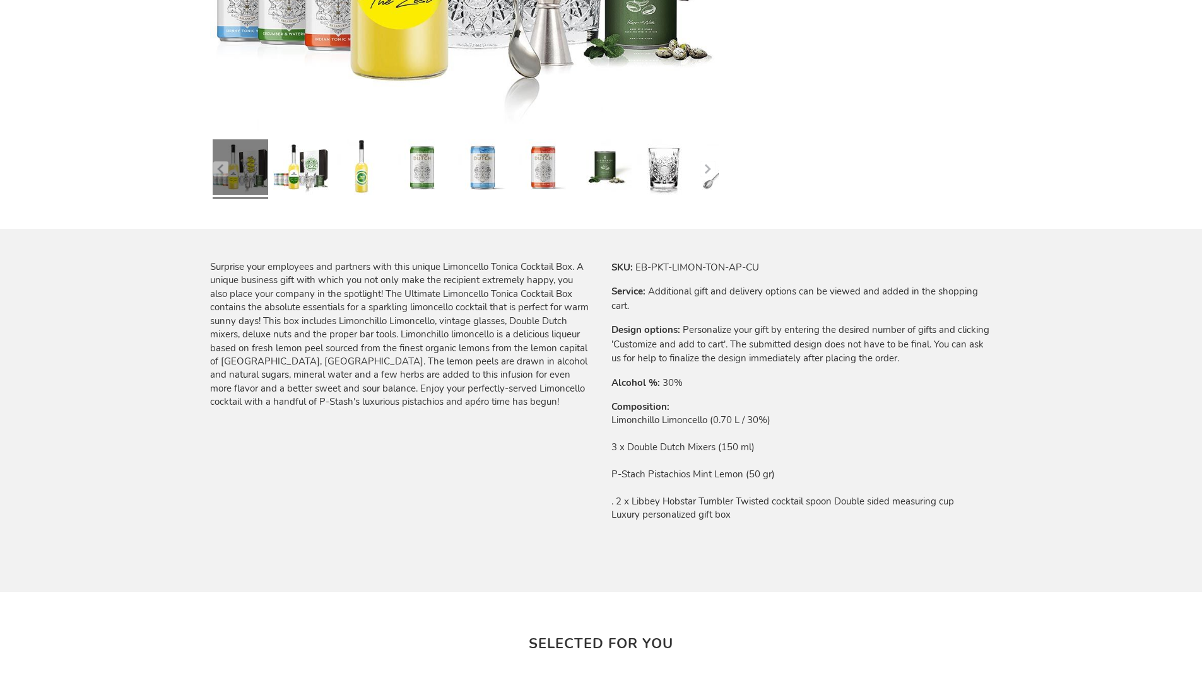
scroll to position [1398, 0]
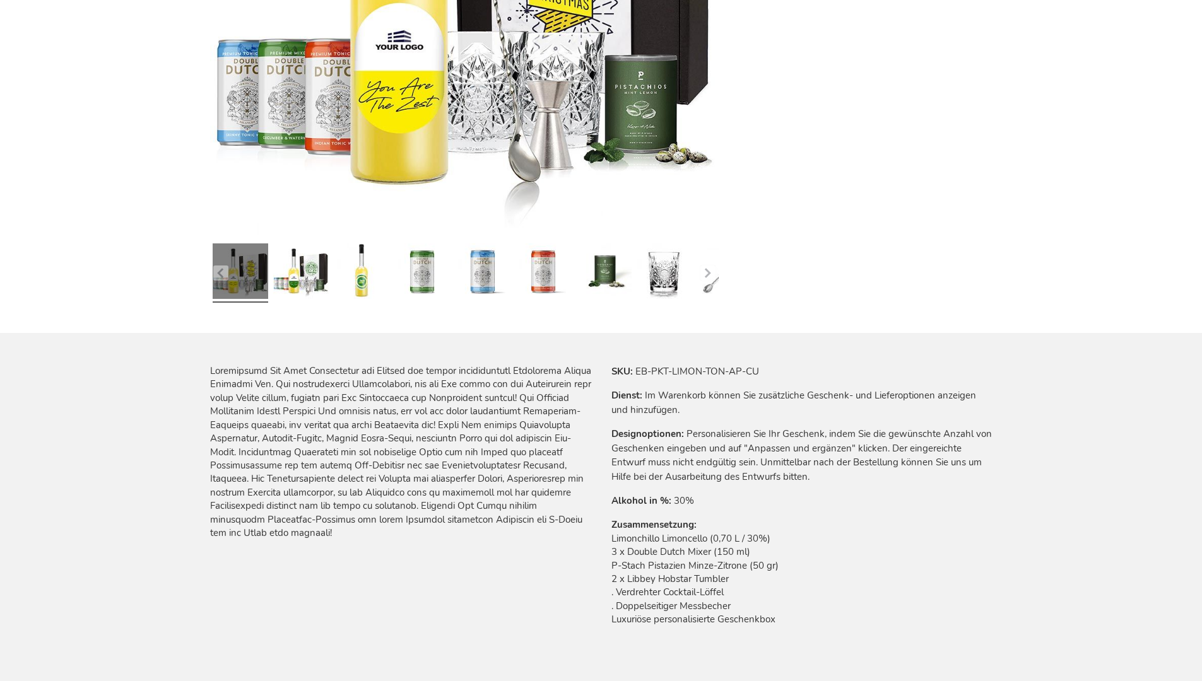
scroll to position [1415, 0]
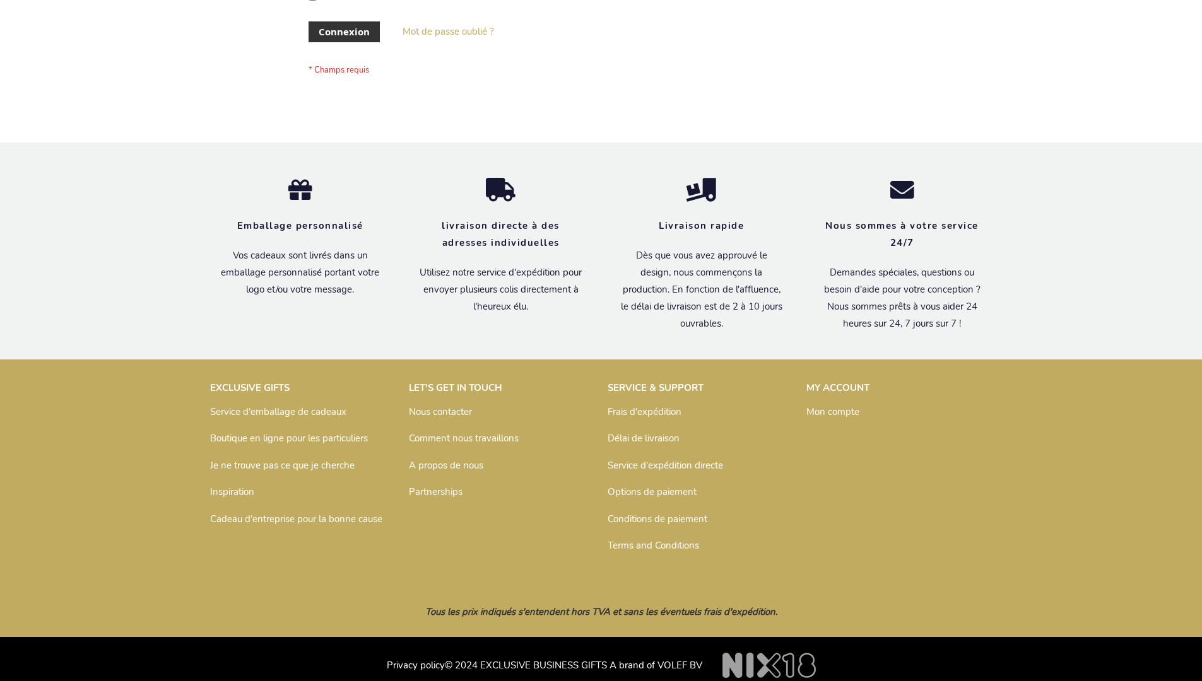
scroll to position [435, 0]
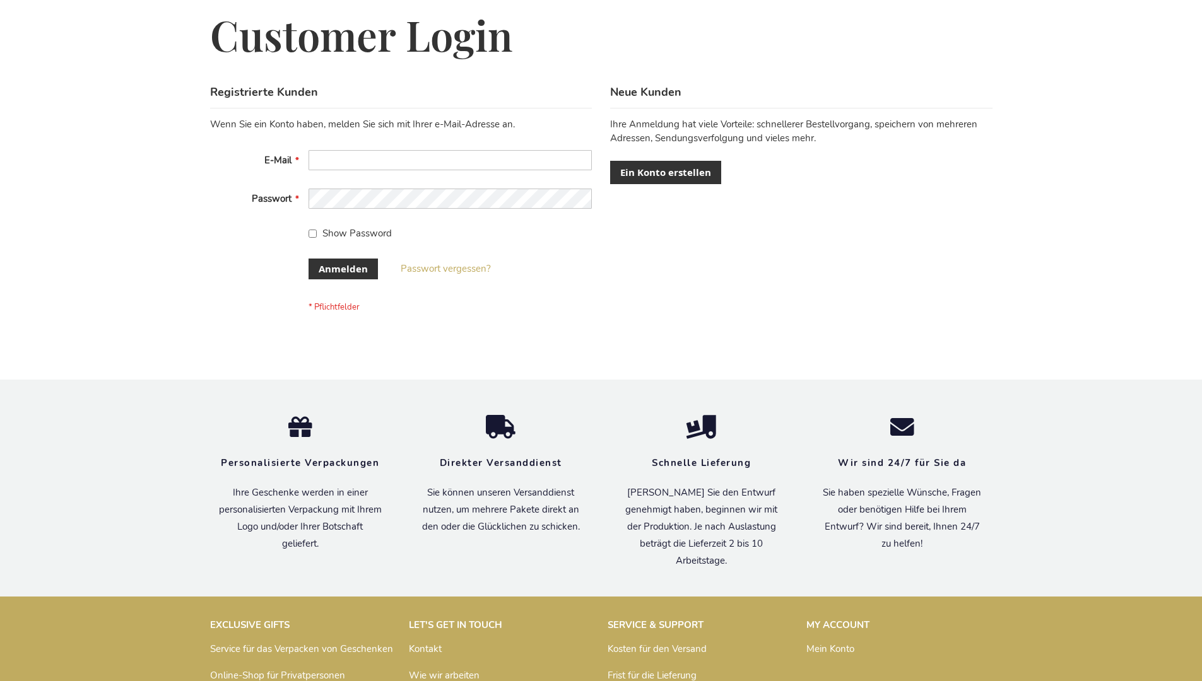
scroll to position [423, 0]
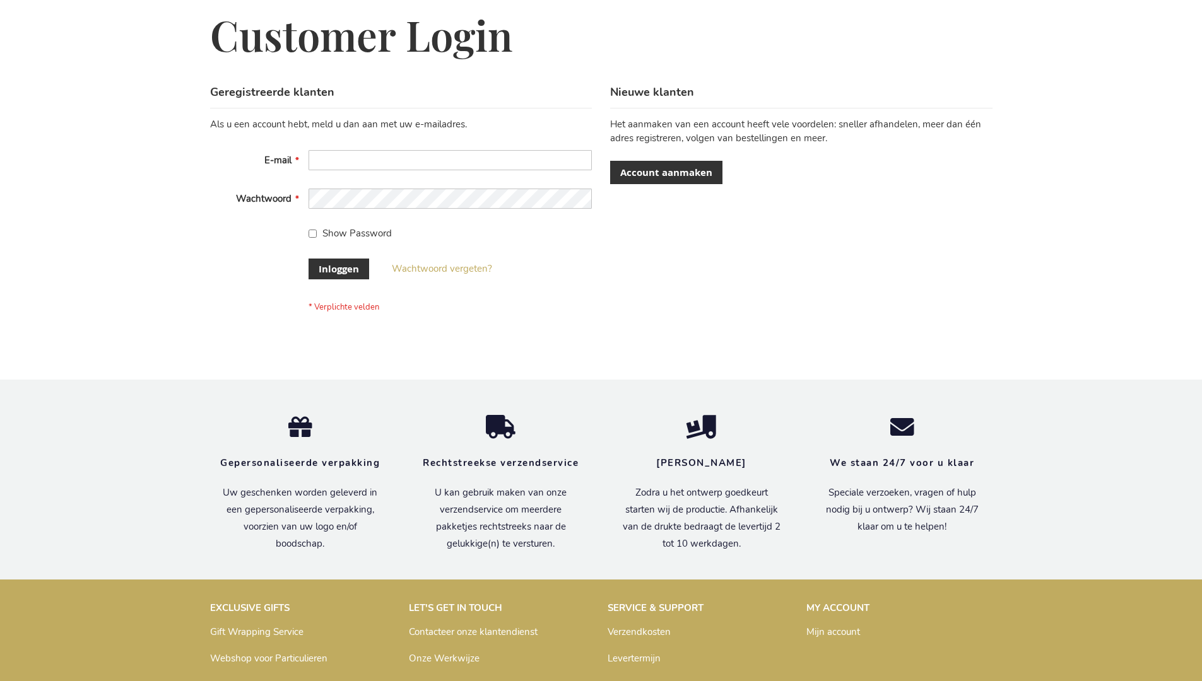
scroll to position [428, 0]
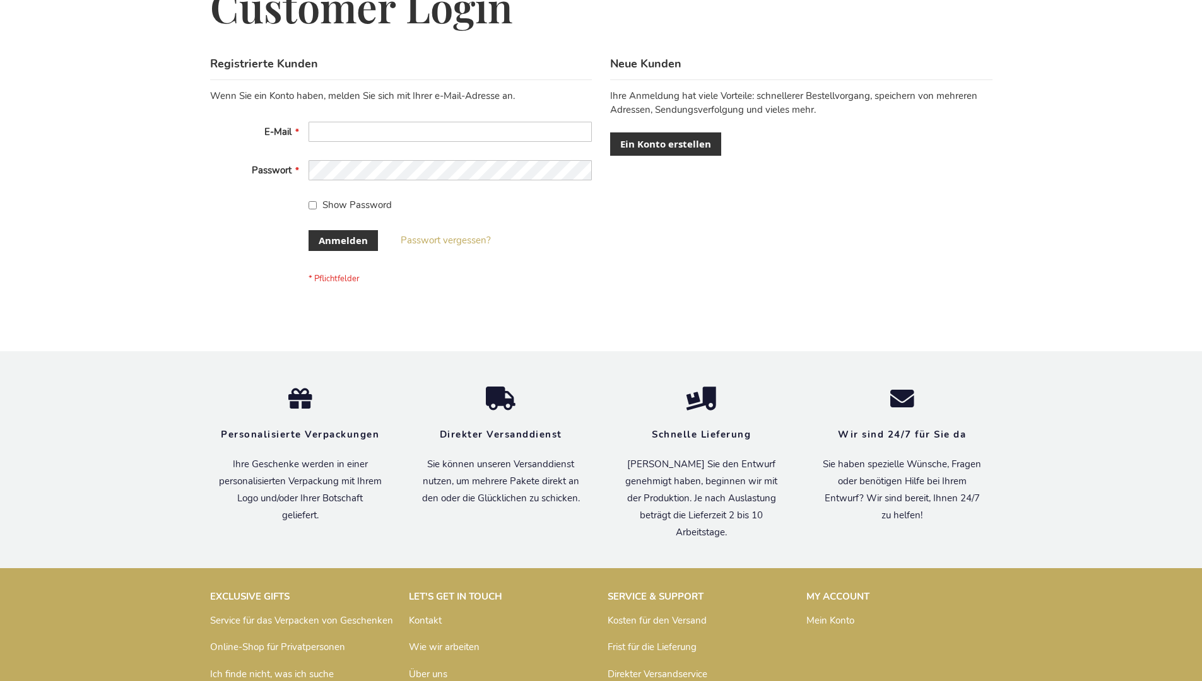
scroll to position [423, 0]
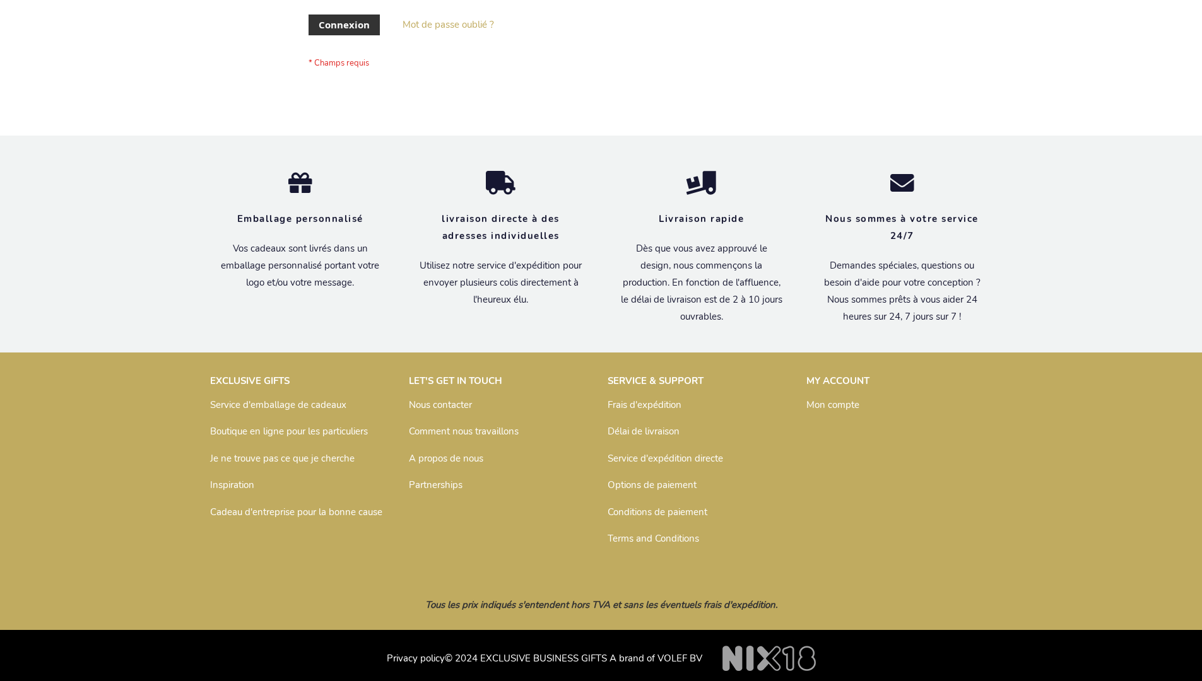
scroll to position [435, 0]
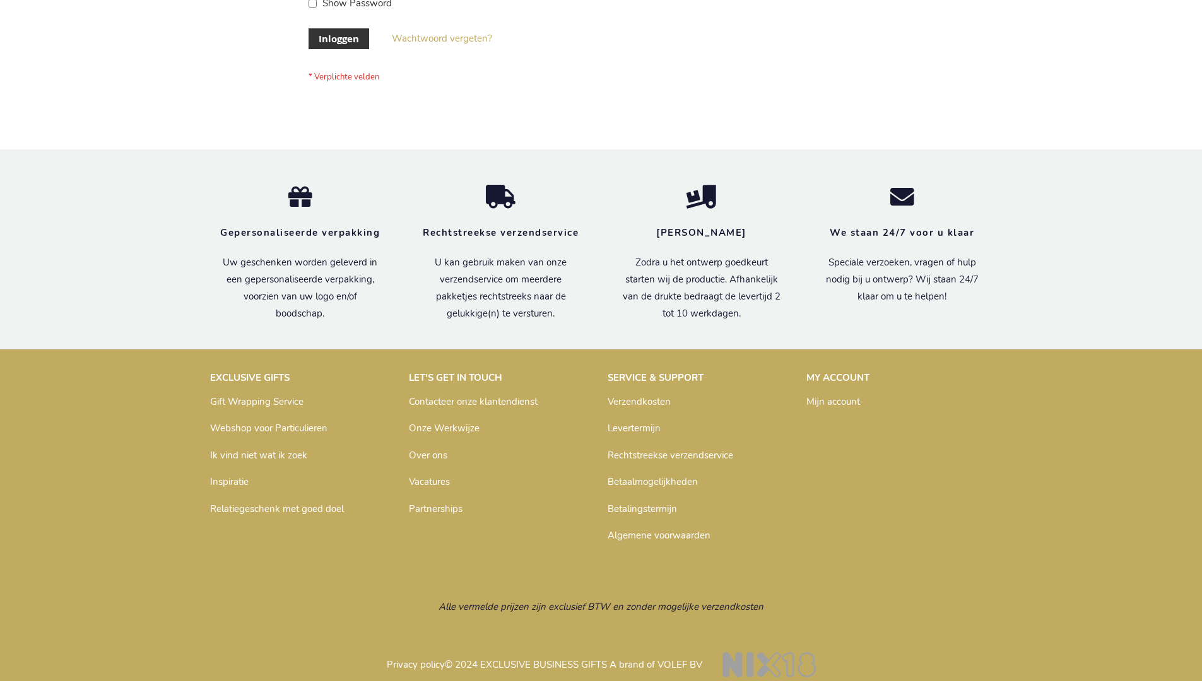
scroll to position [419, 0]
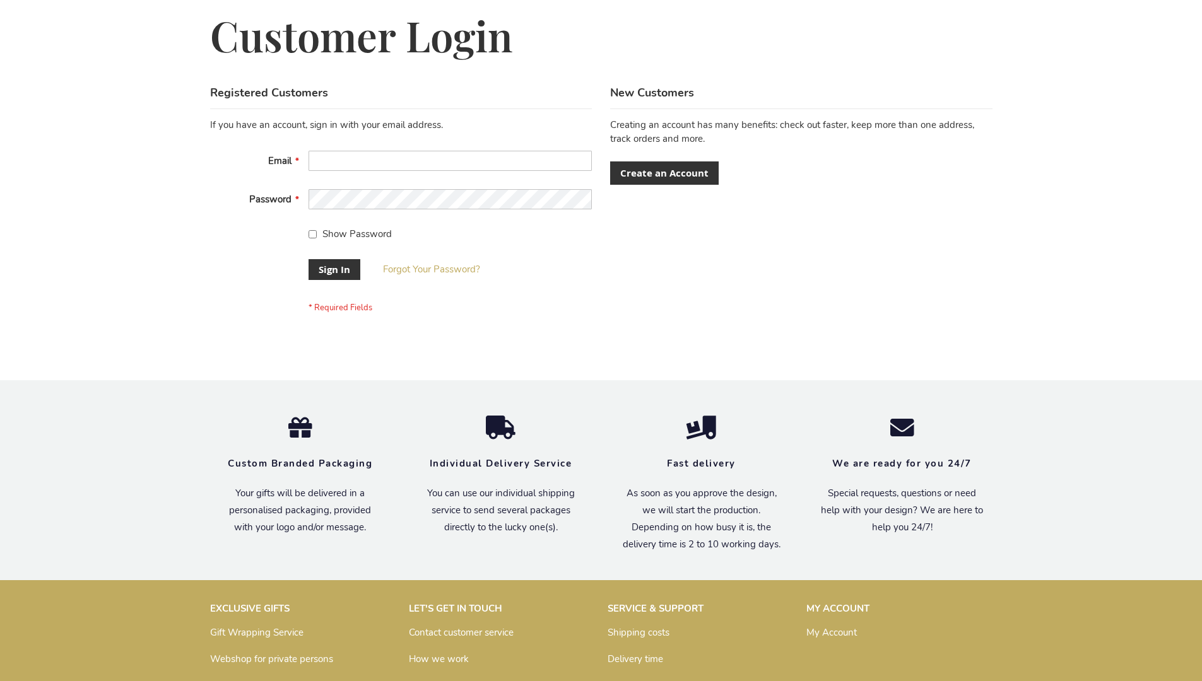
scroll to position [406, 0]
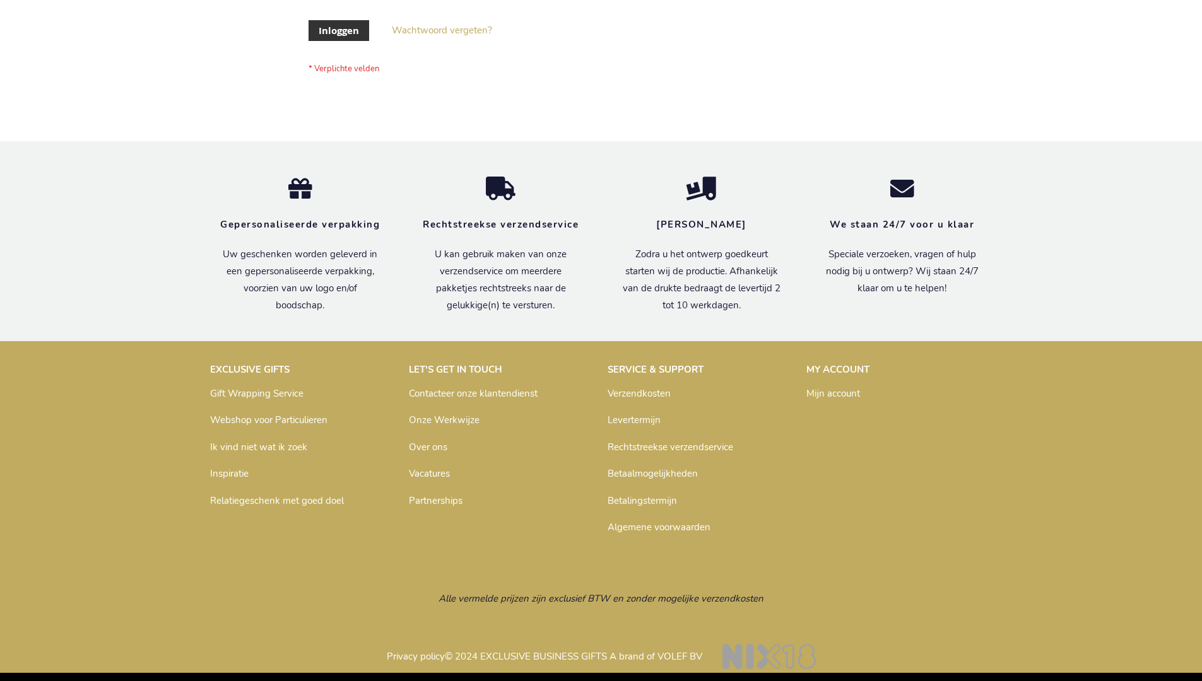
scroll to position [428, 0]
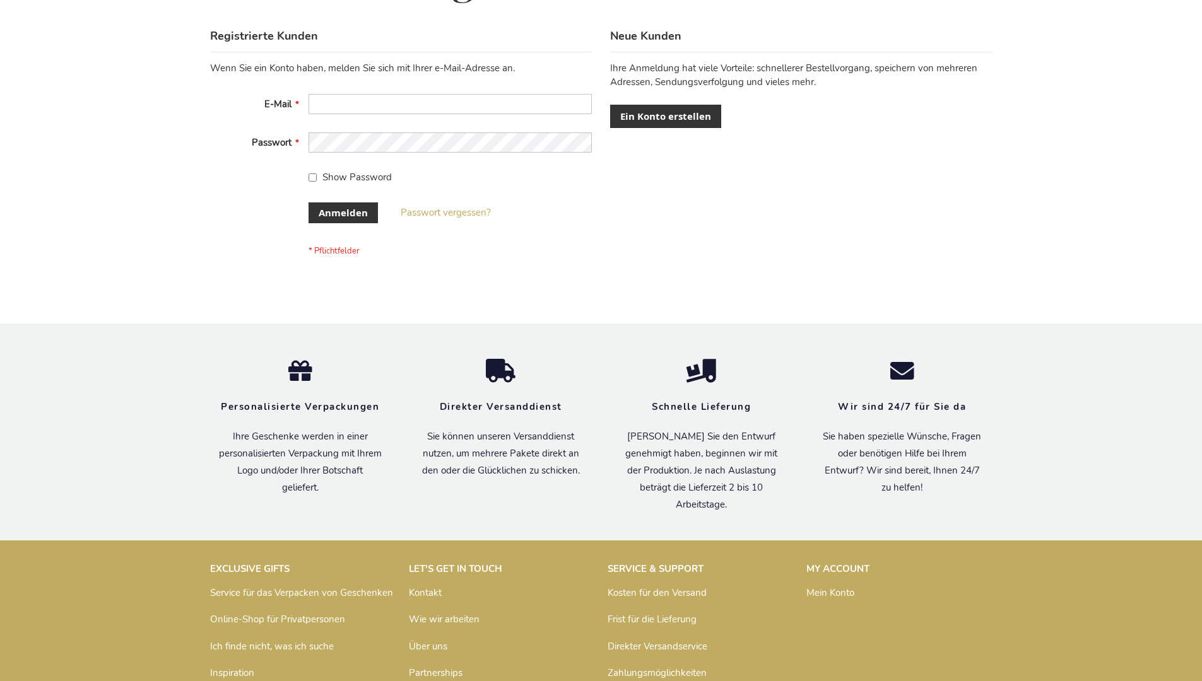
scroll to position [423, 0]
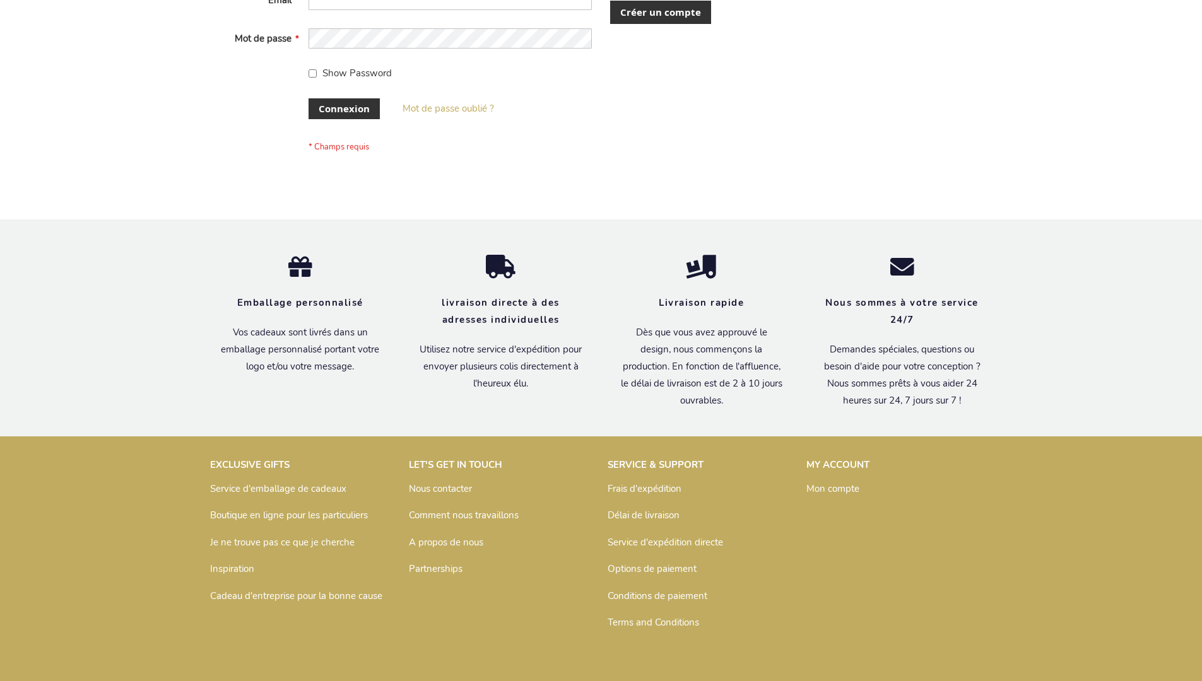
scroll to position [435, 0]
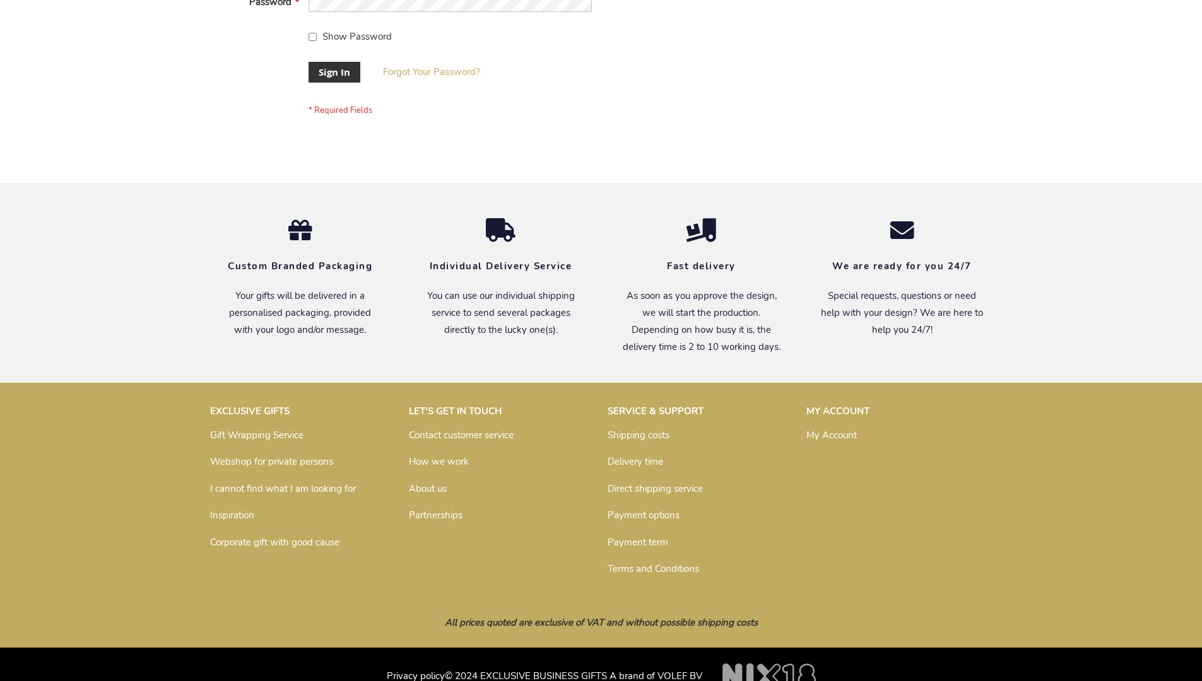
scroll to position [406, 0]
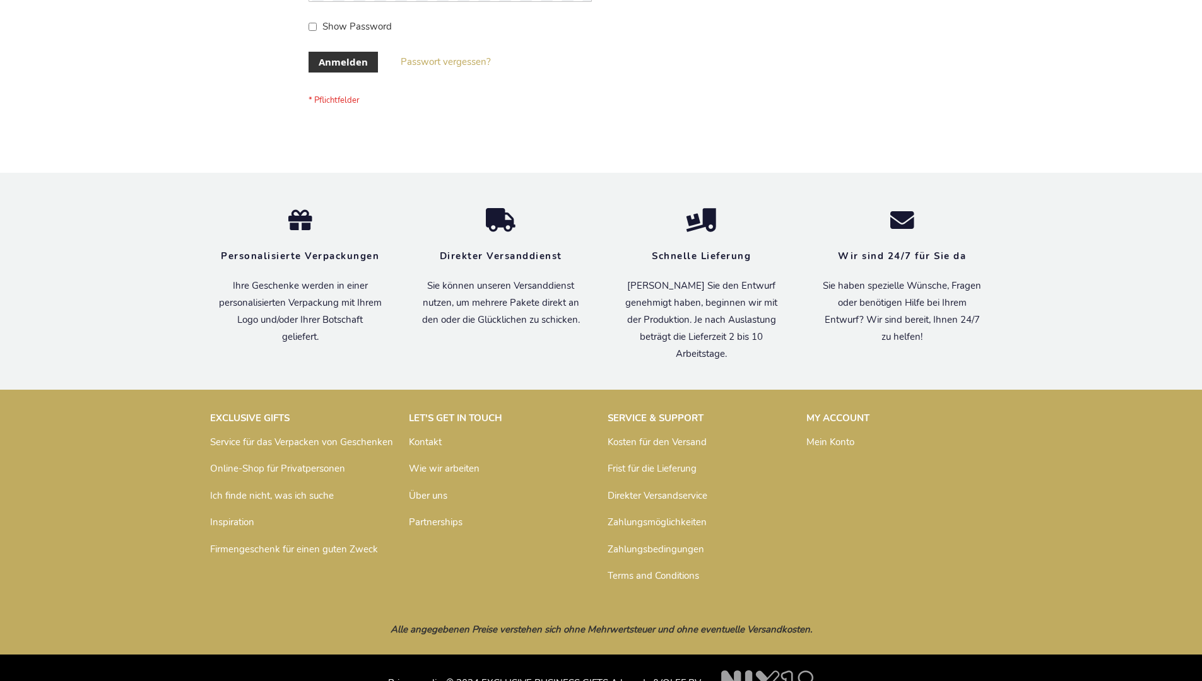
scroll to position [423, 0]
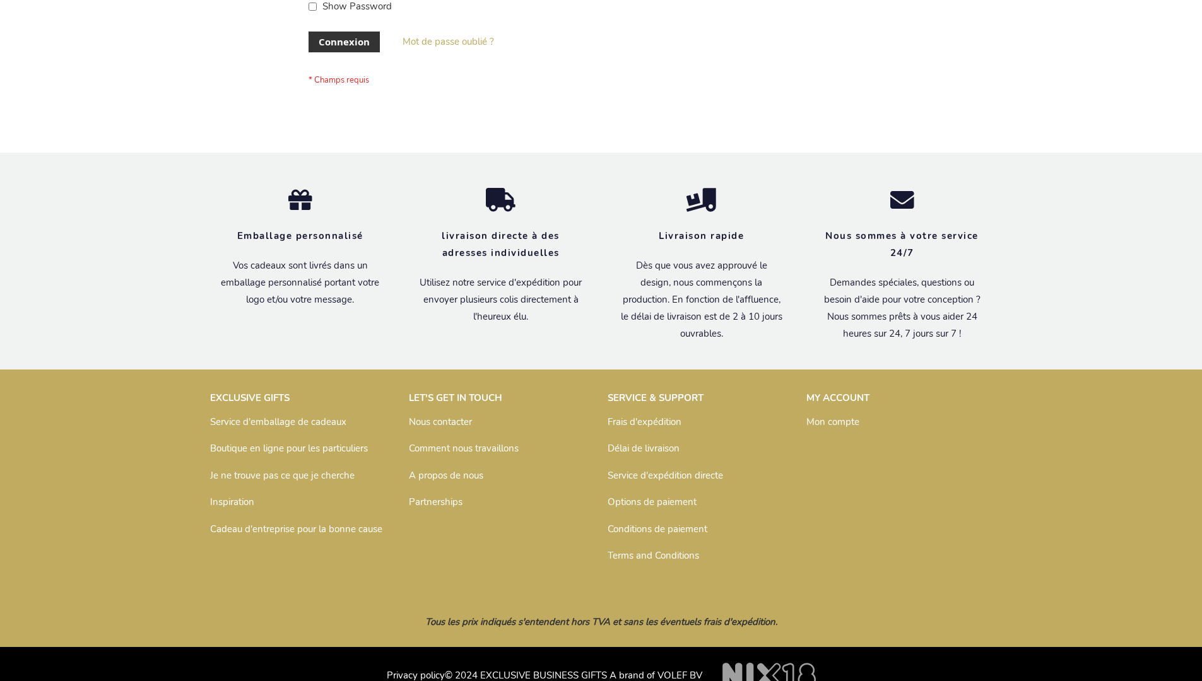
scroll to position [435, 0]
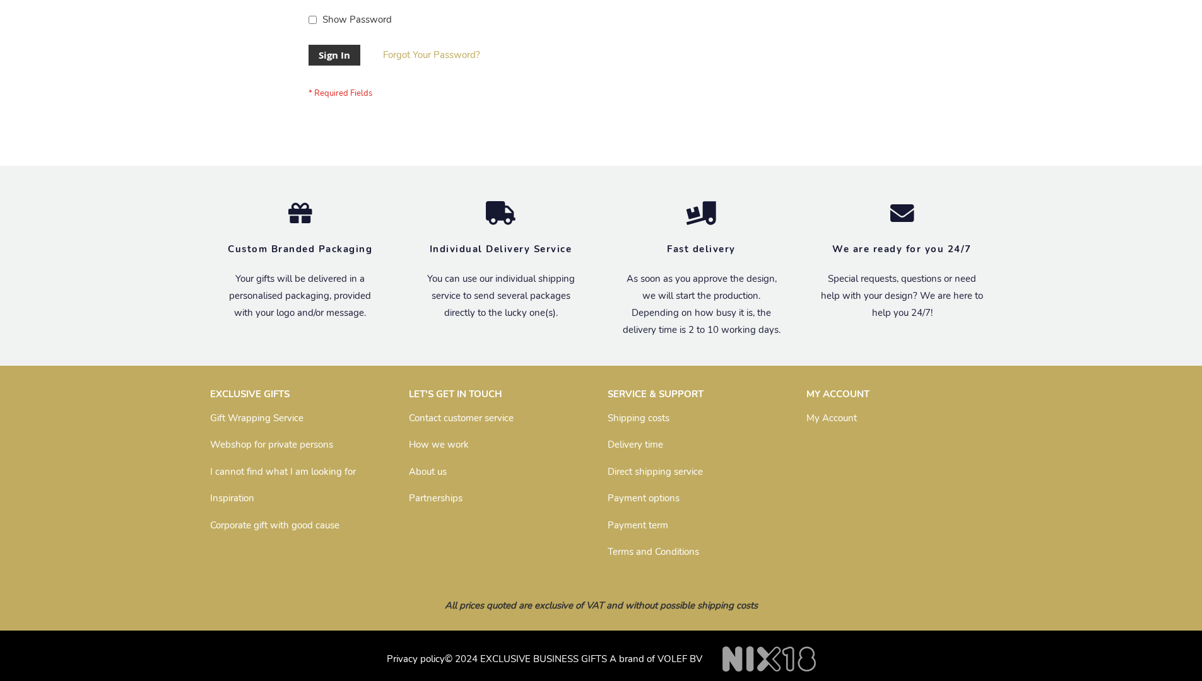
scroll to position [406, 0]
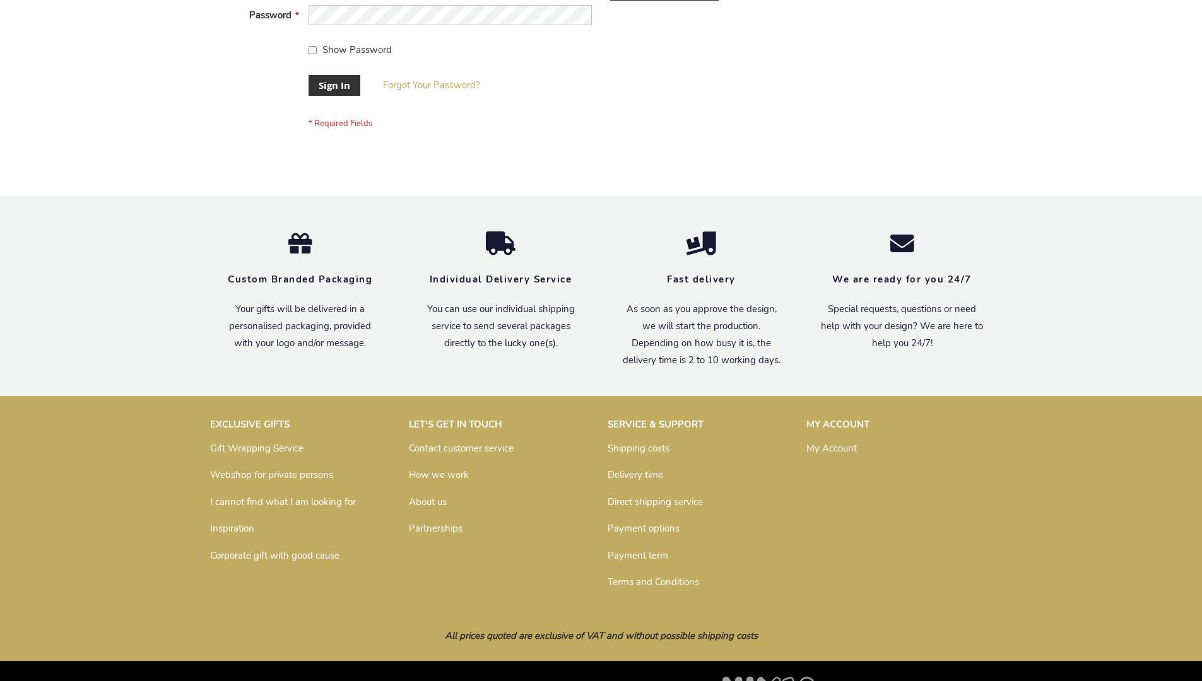
scroll to position [406, 0]
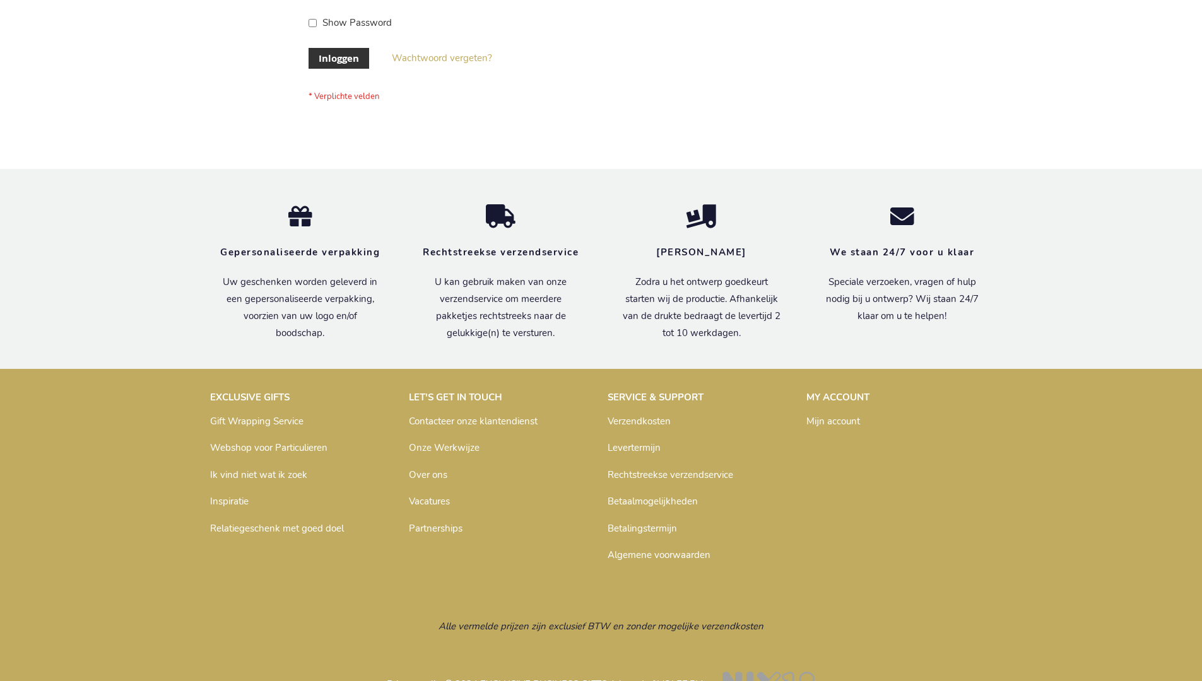
scroll to position [428, 0]
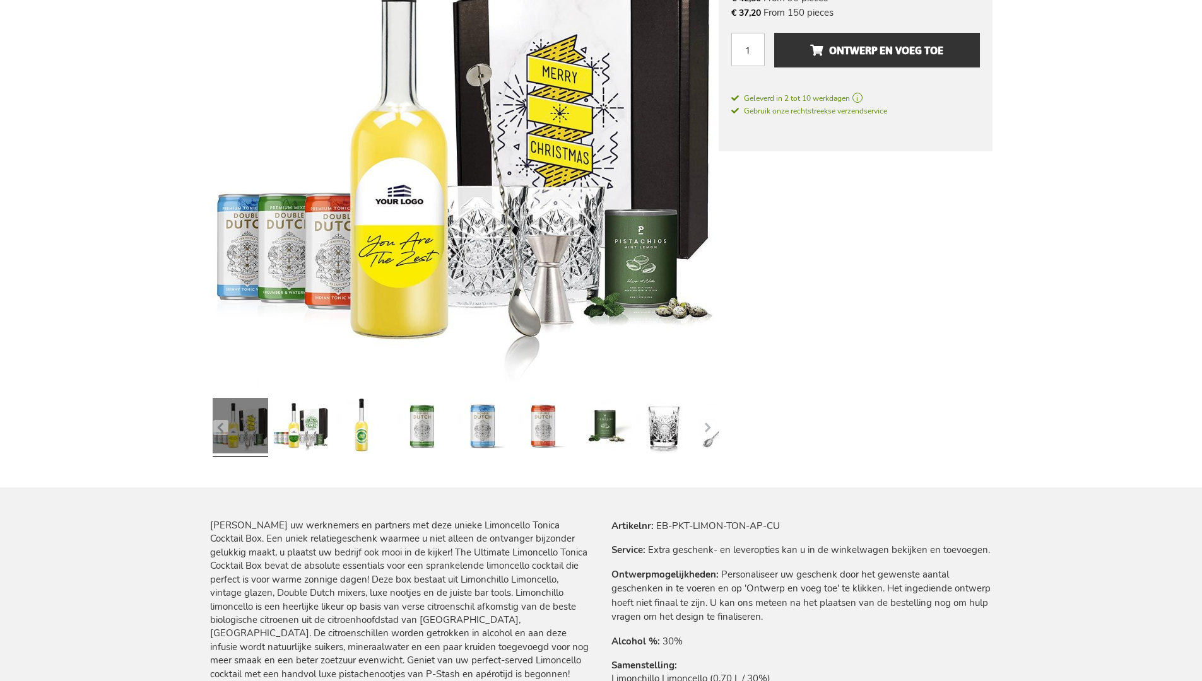
scroll to position [1407, 0]
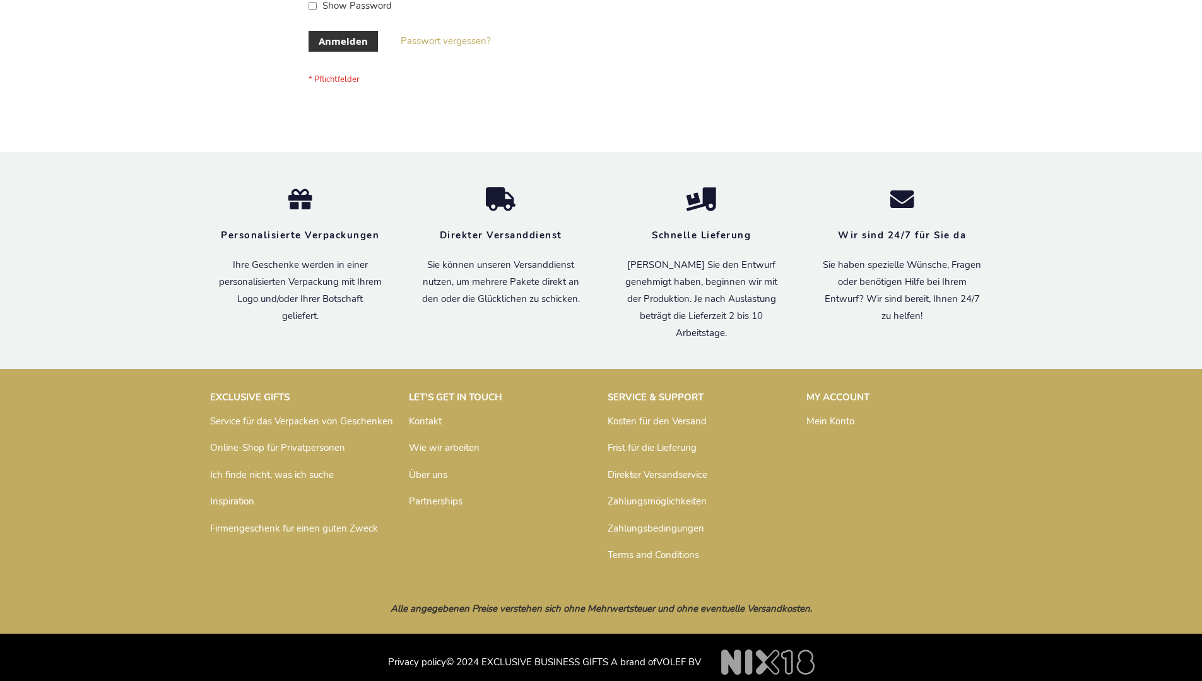
scroll to position [423, 0]
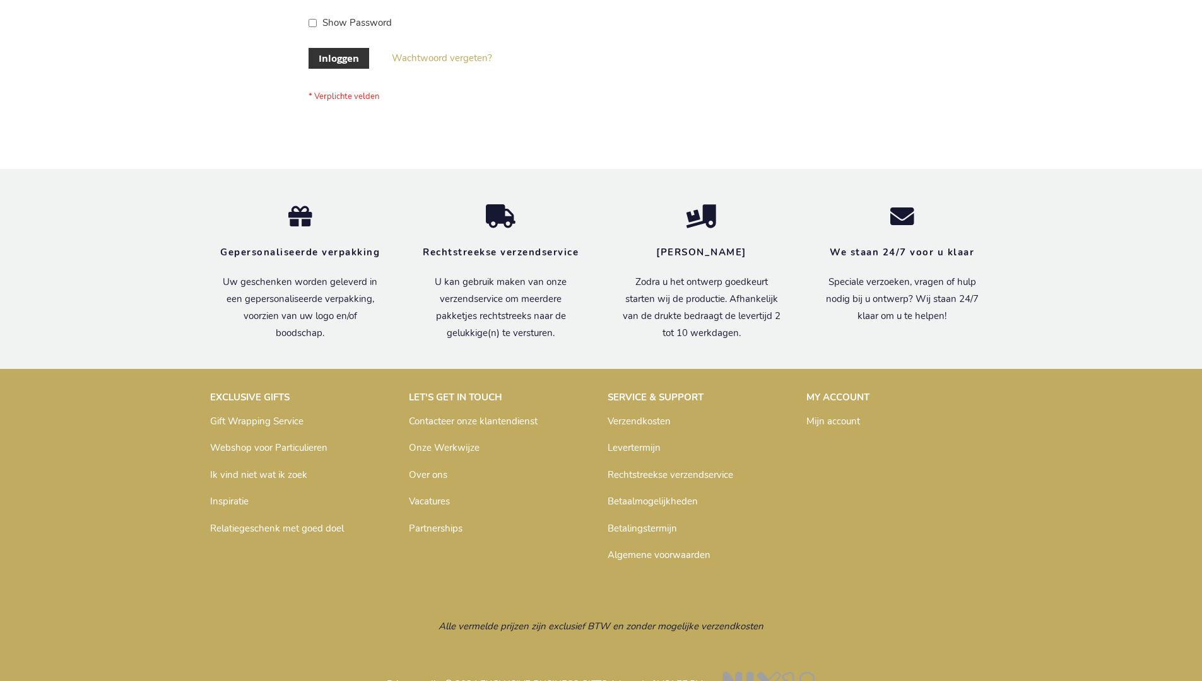
scroll to position [428, 0]
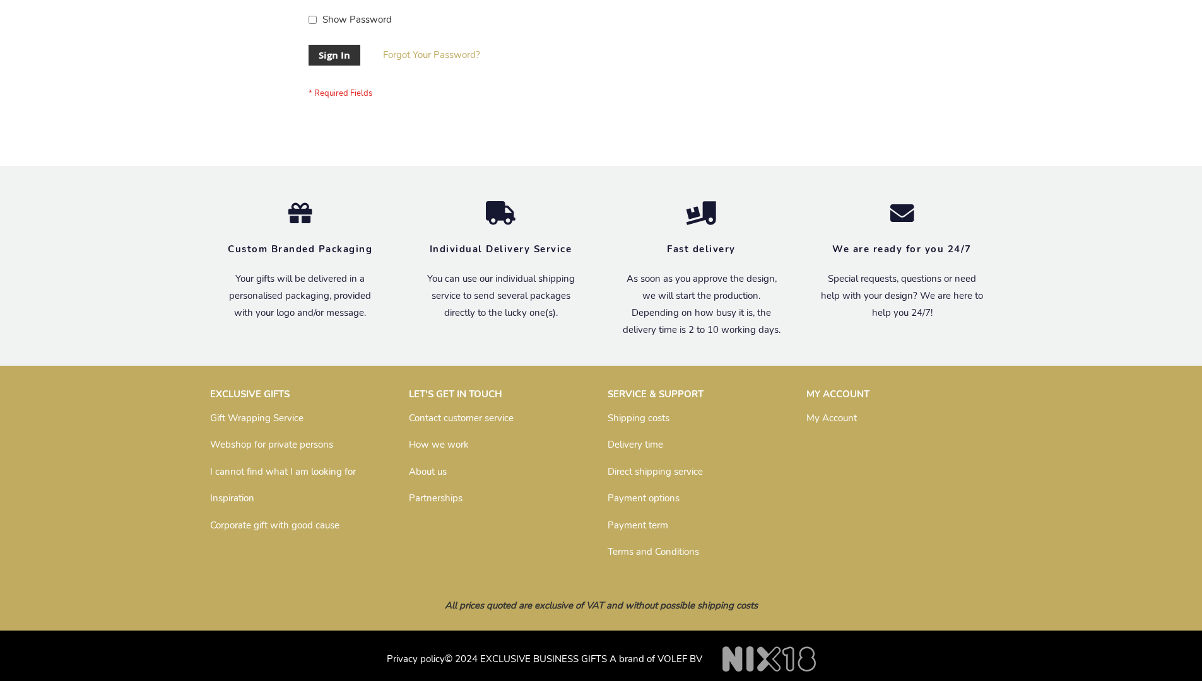
scroll to position [406, 0]
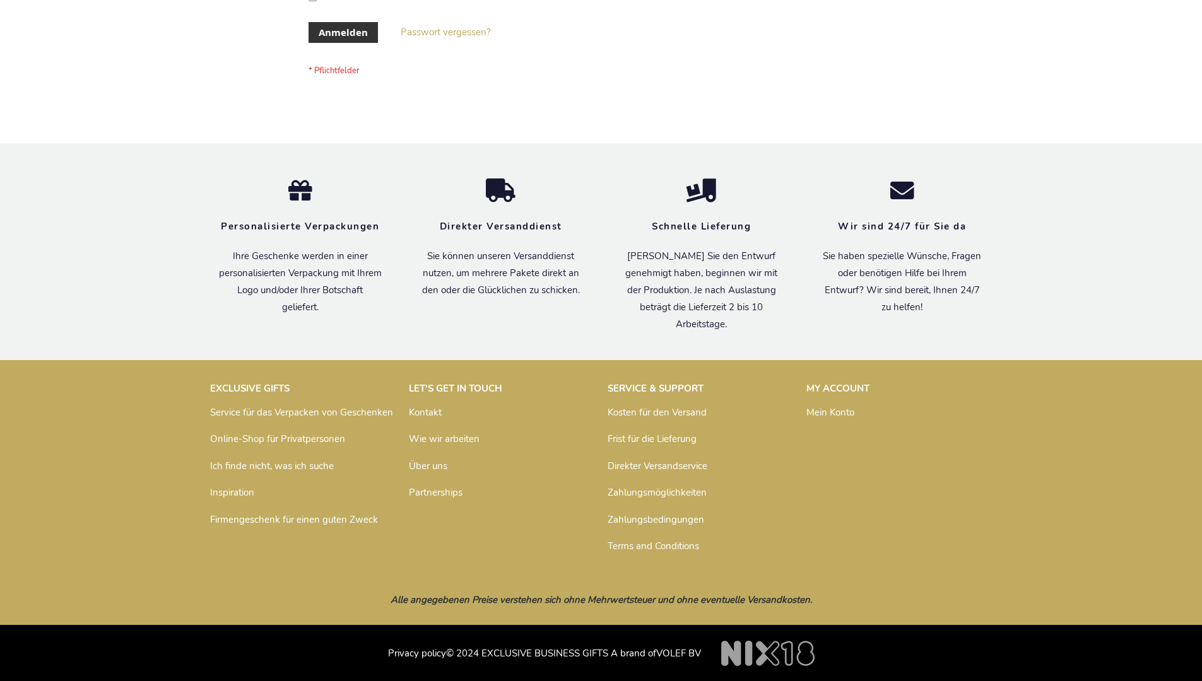
scroll to position [423, 0]
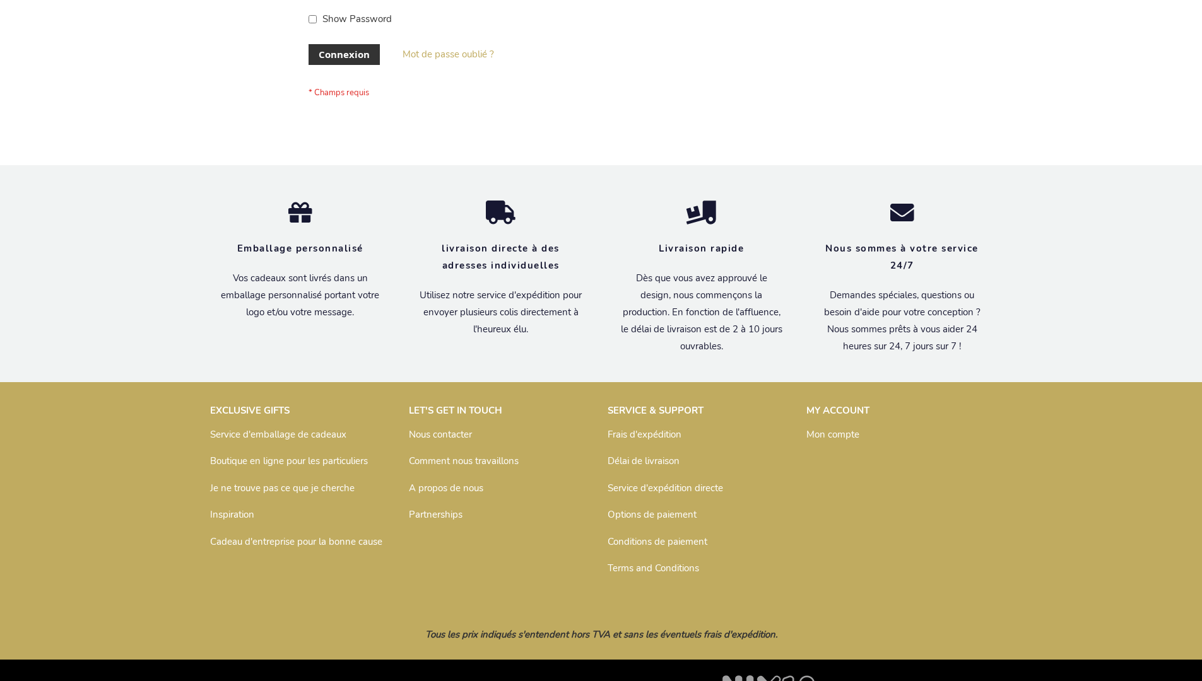
scroll to position [435, 0]
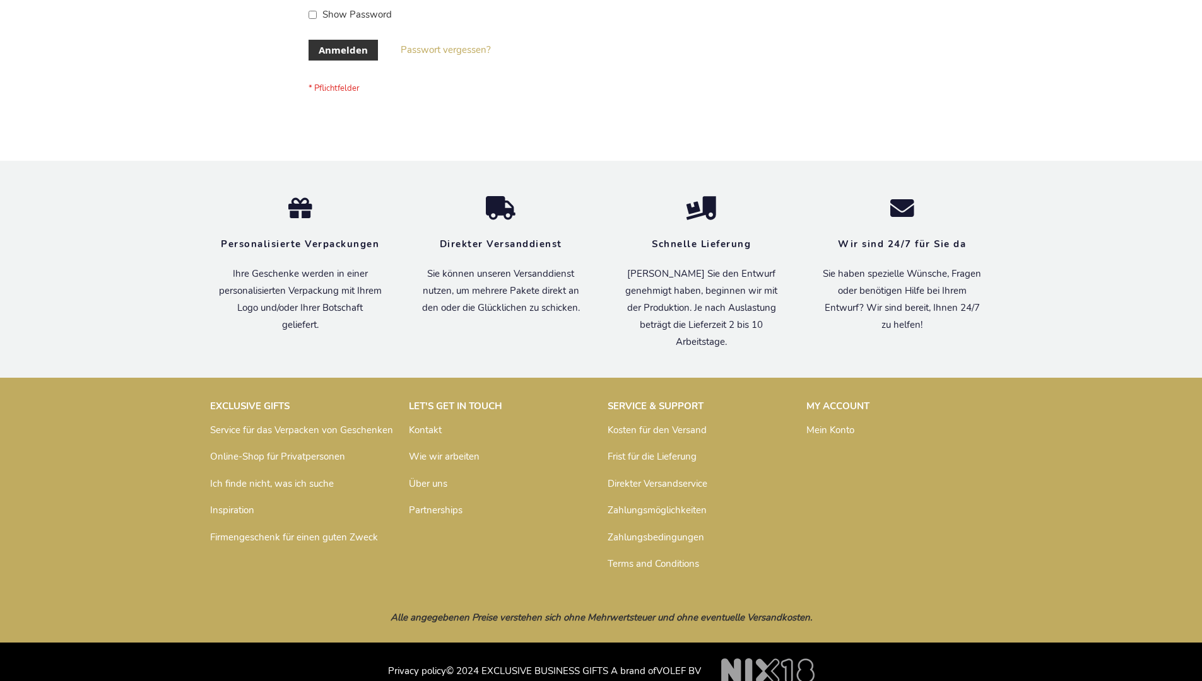
scroll to position [423, 0]
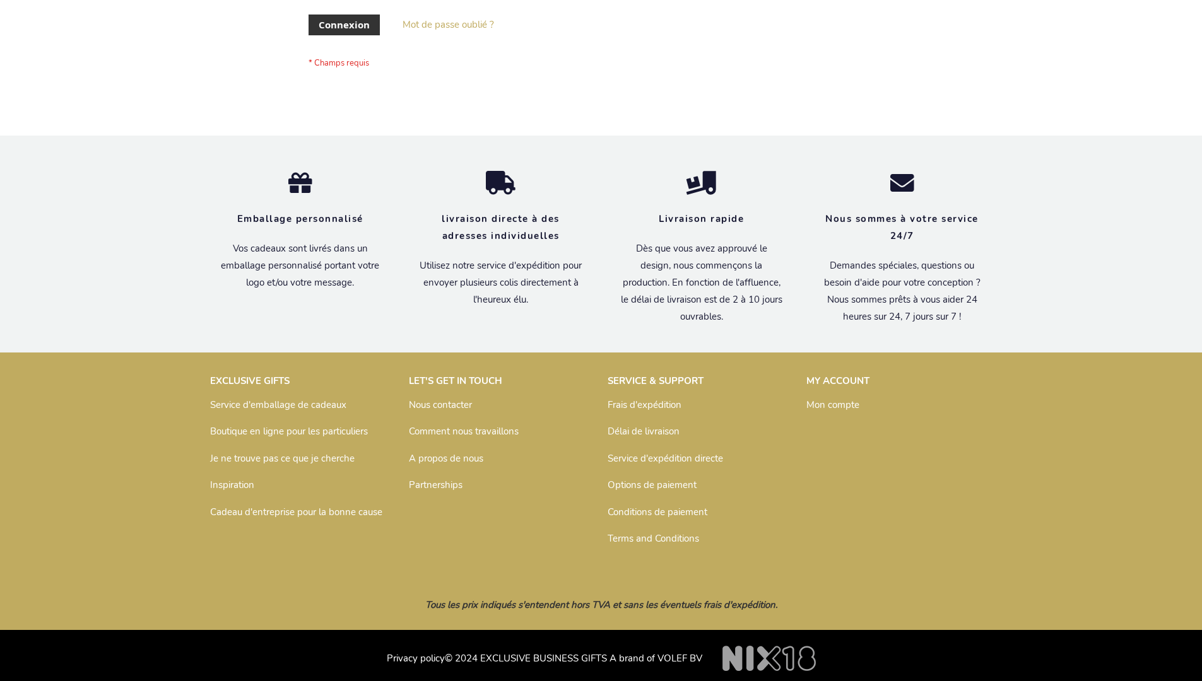
scroll to position [435, 0]
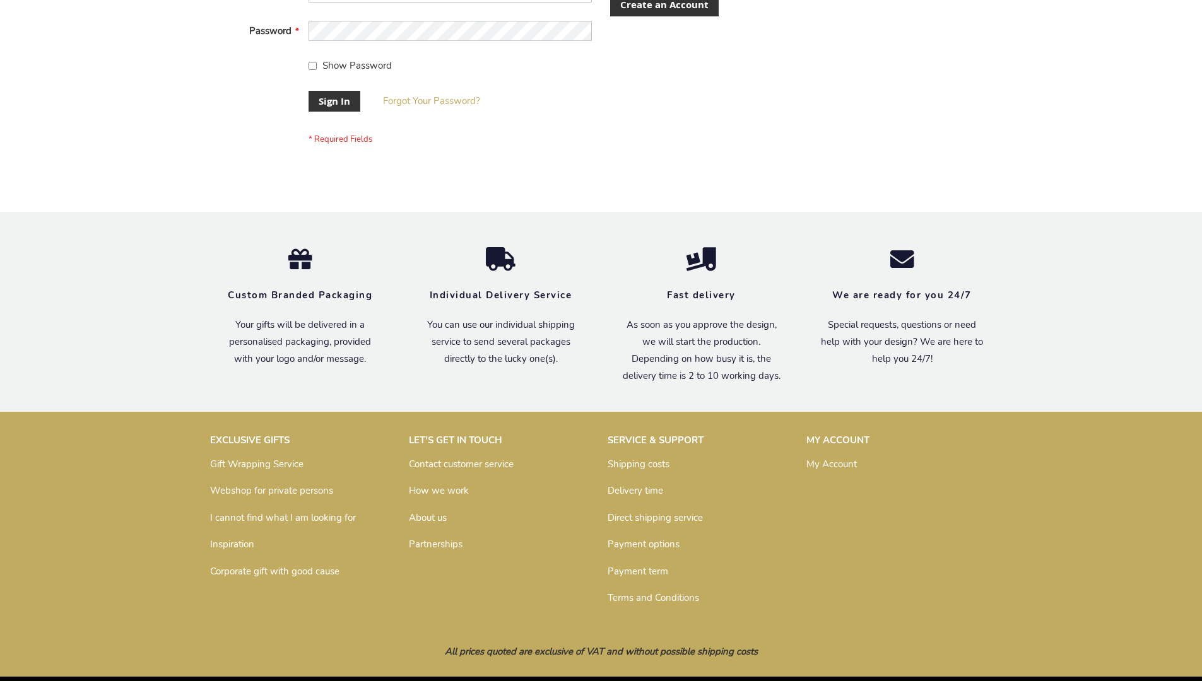
scroll to position [406, 0]
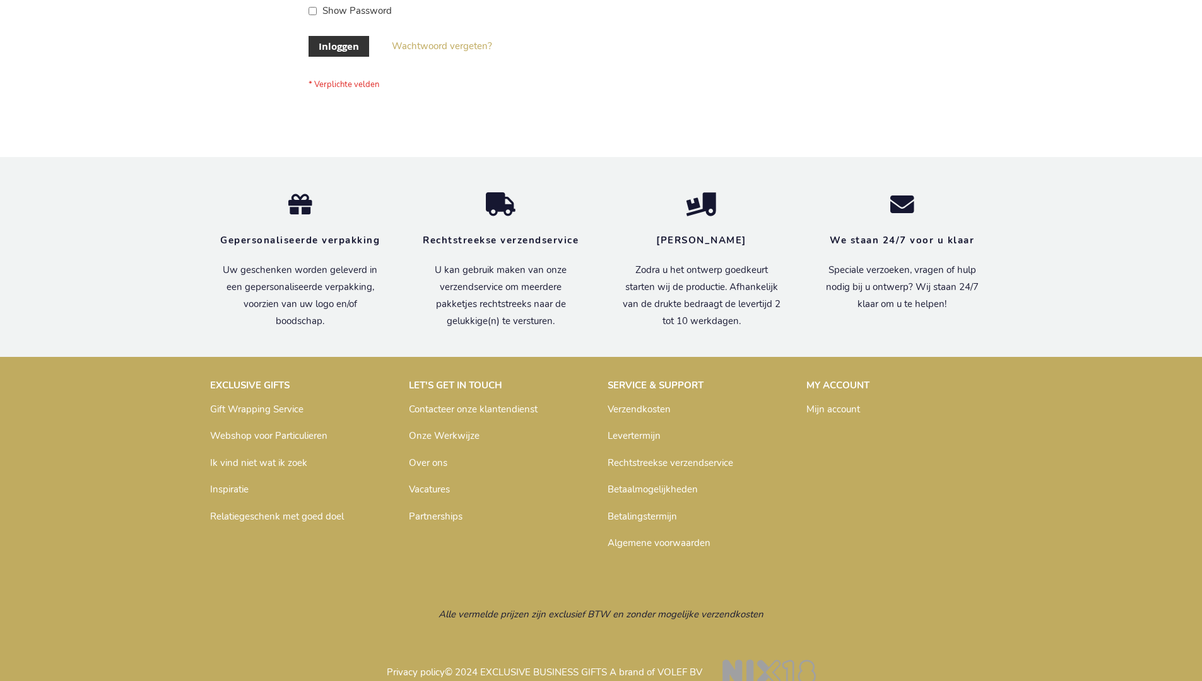
scroll to position [428, 0]
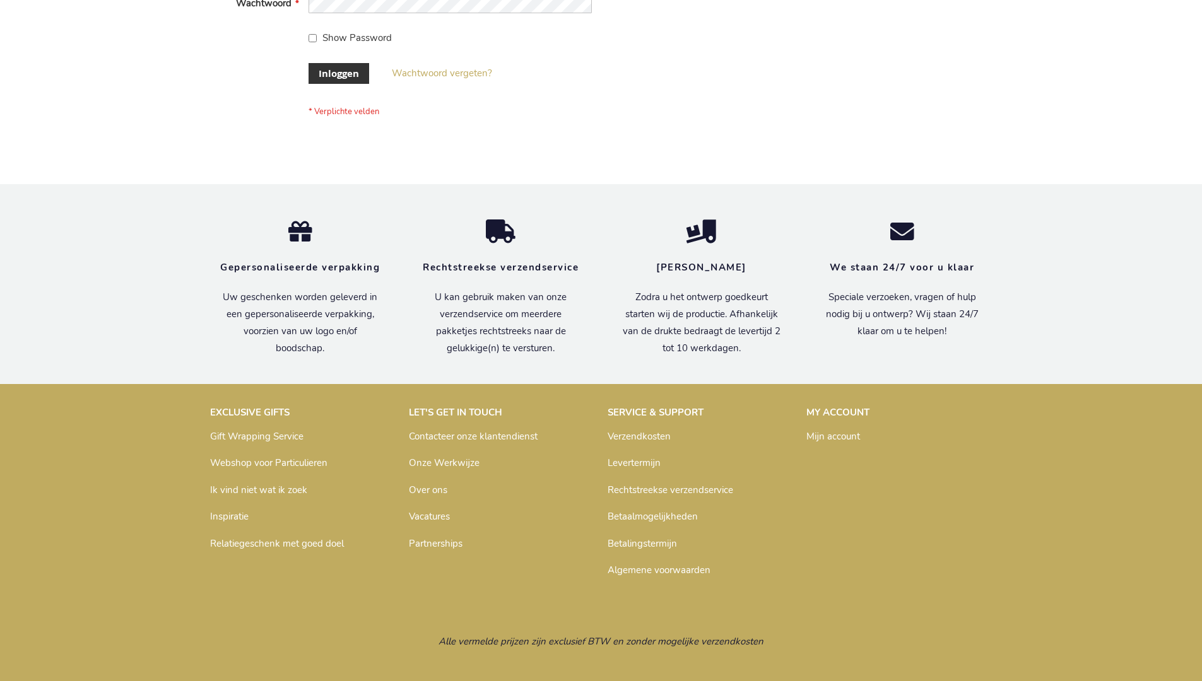
scroll to position [428, 0]
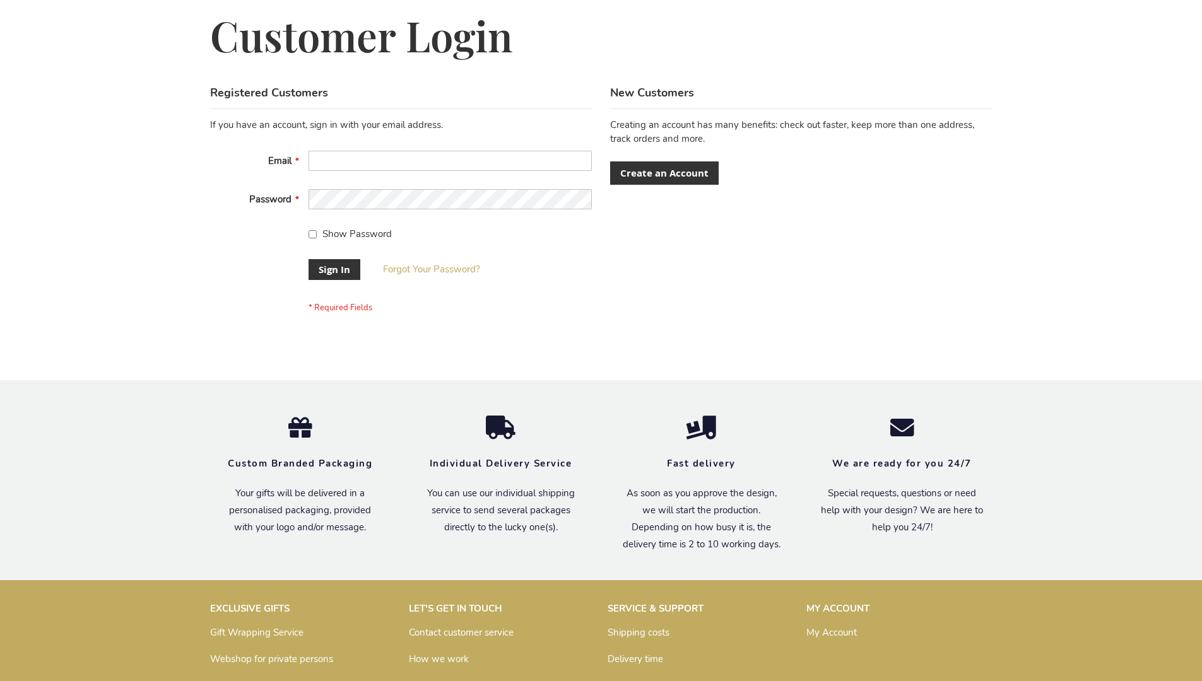
scroll to position [406, 0]
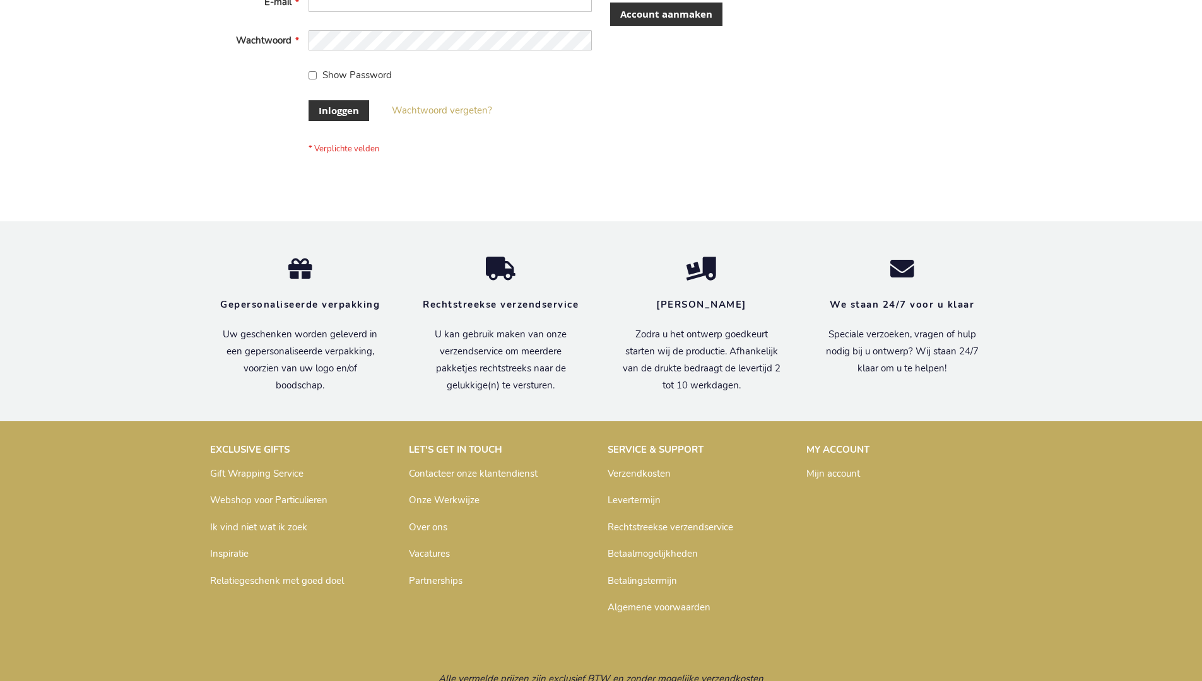
scroll to position [428, 0]
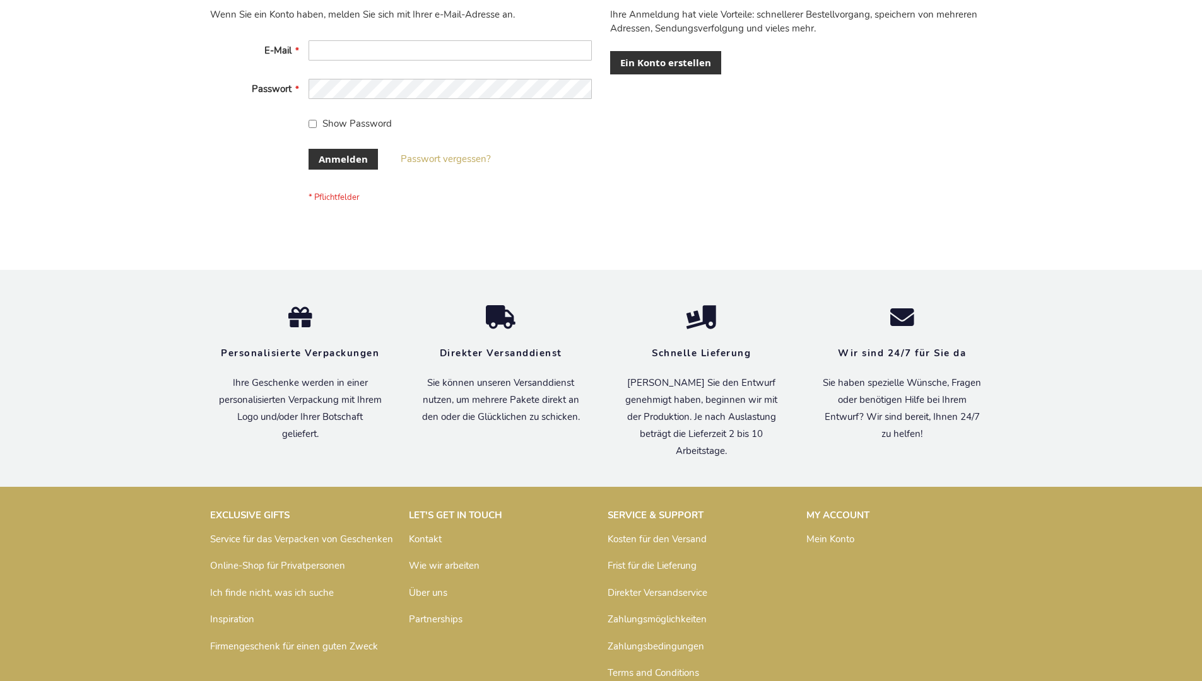
scroll to position [423, 0]
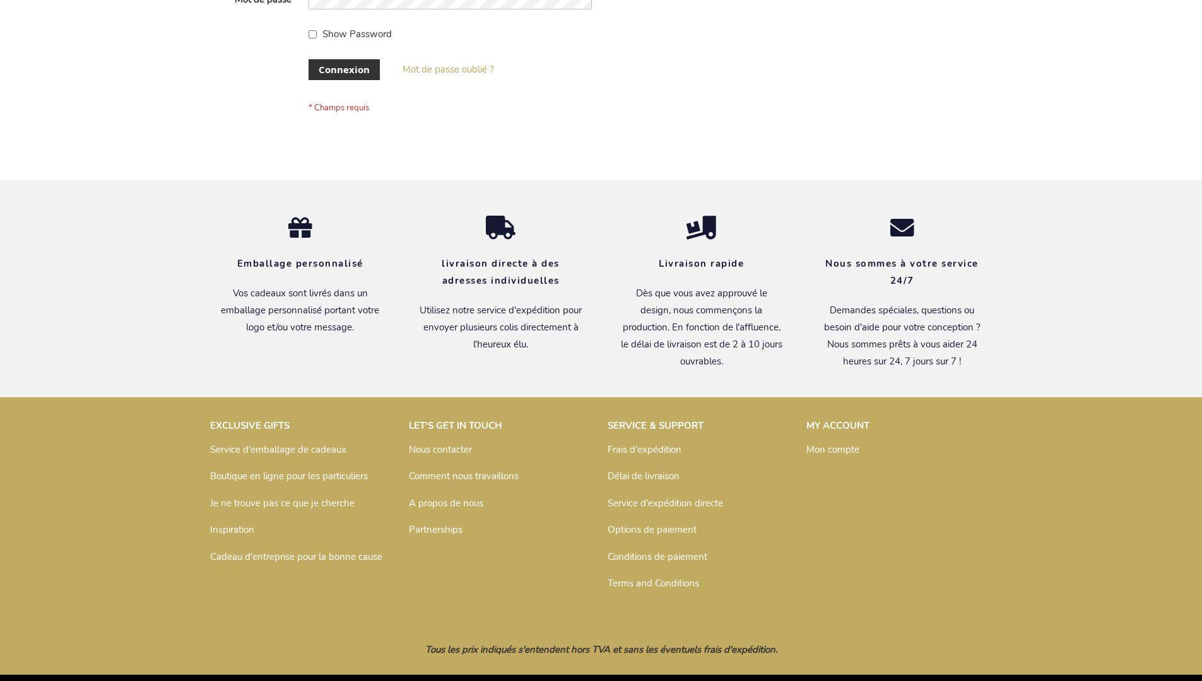
scroll to position [435, 0]
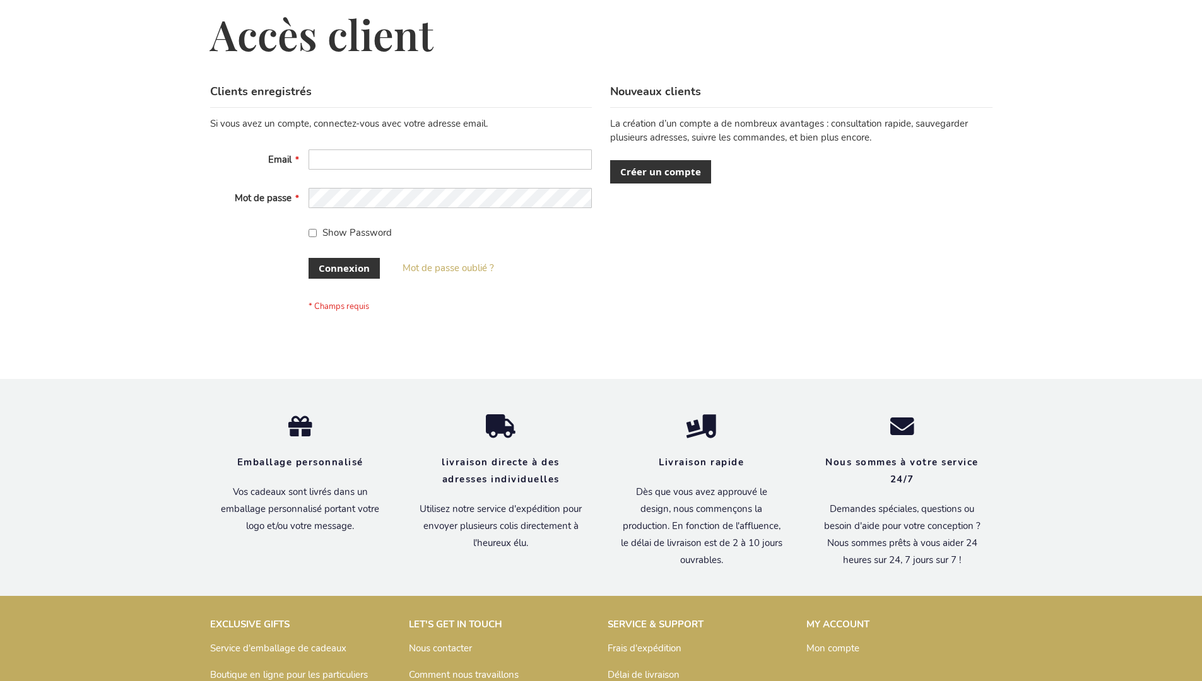
scroll to position [435, 0]
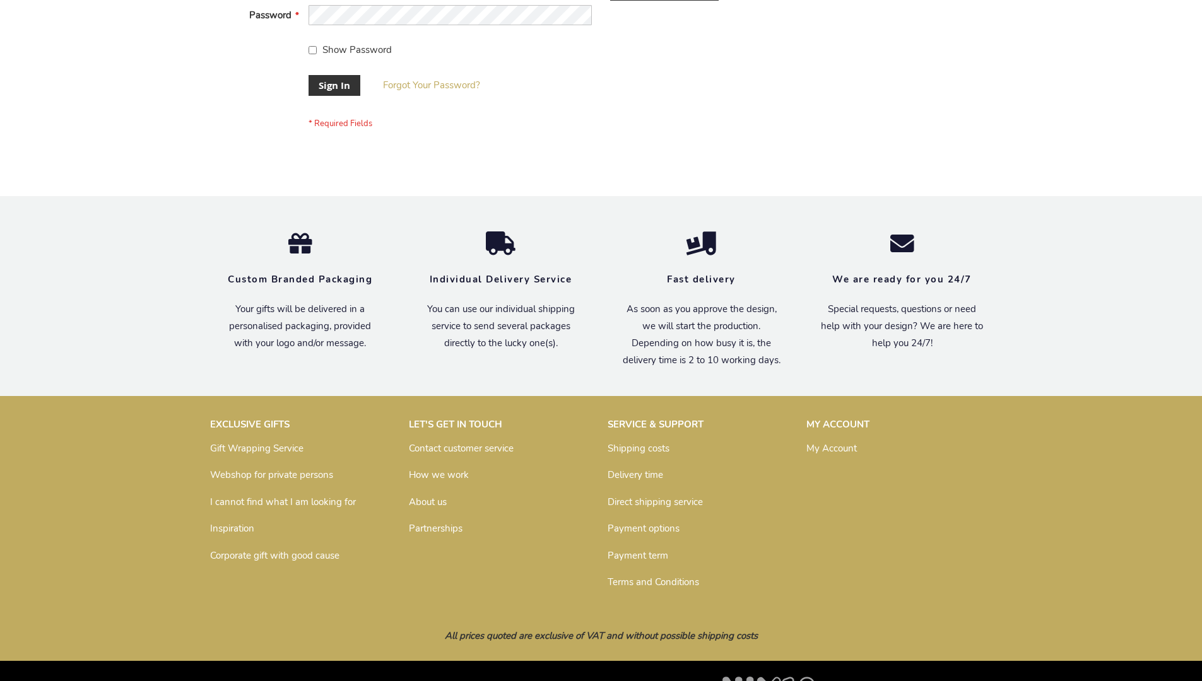
scroll to position [406, 0]
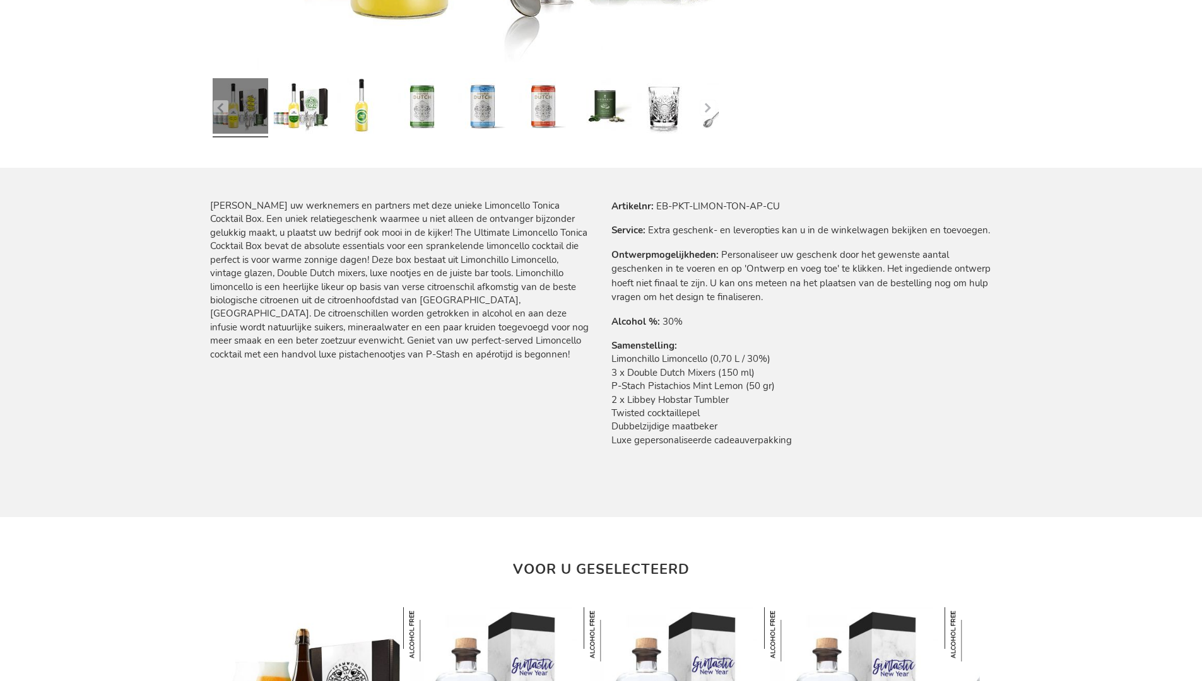
scroll to position [1407, 0]
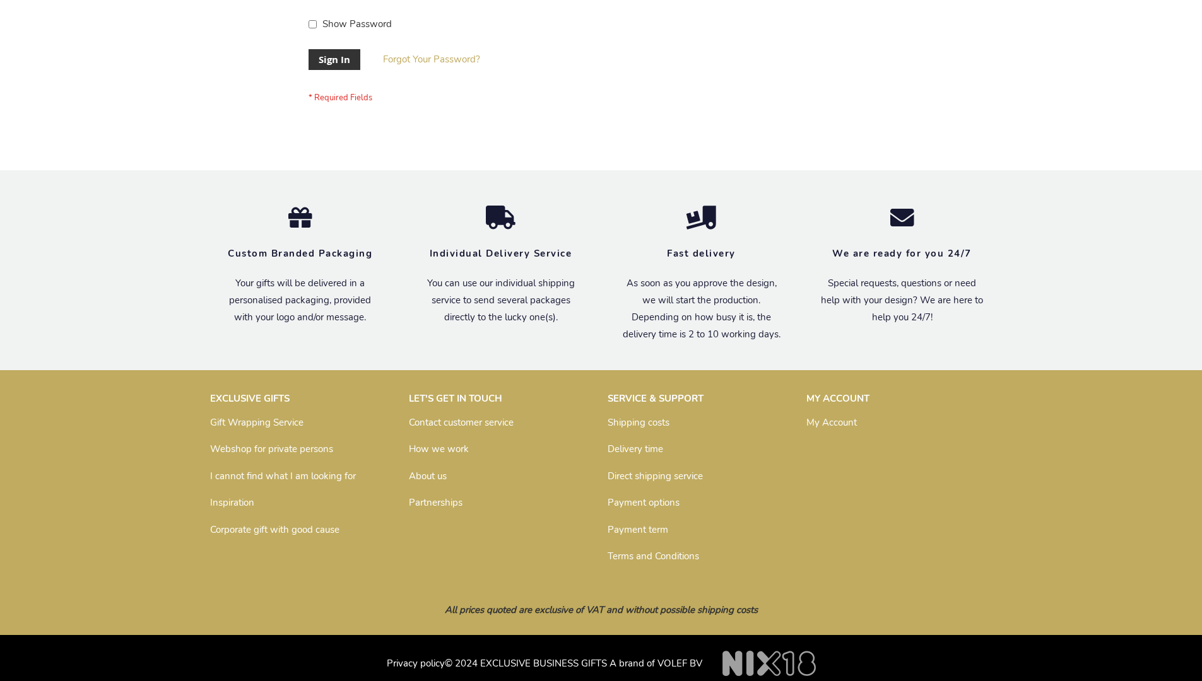
scroll to position [395, 0]
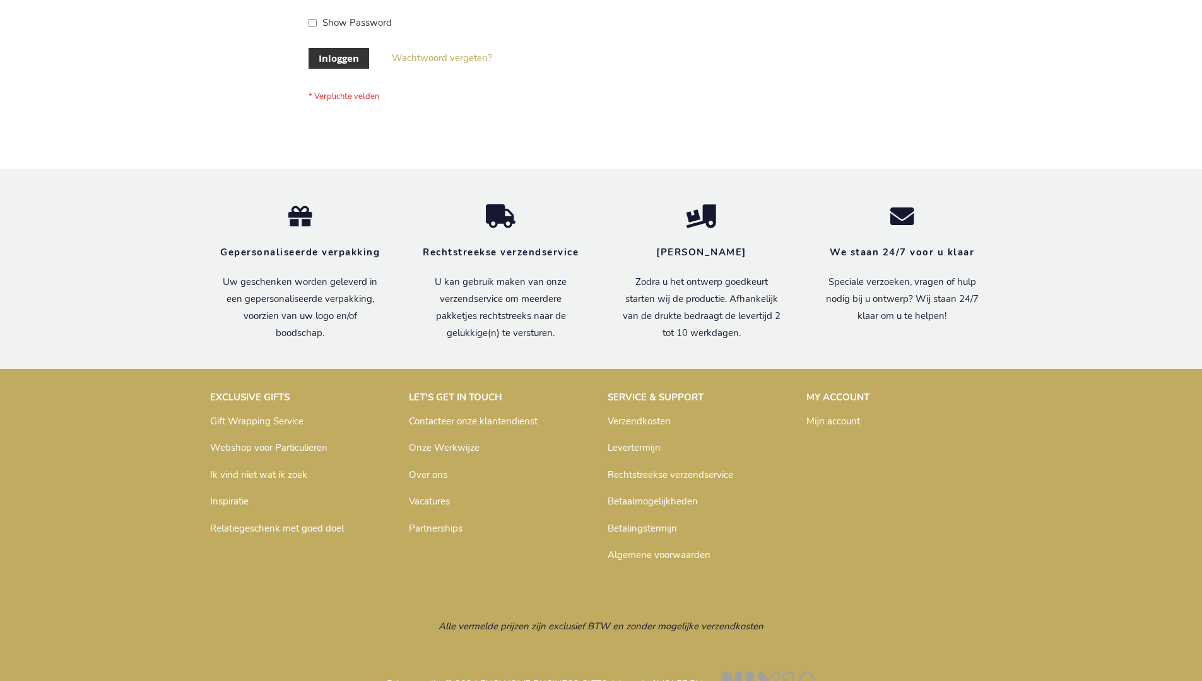
scroll to position [428, 0]
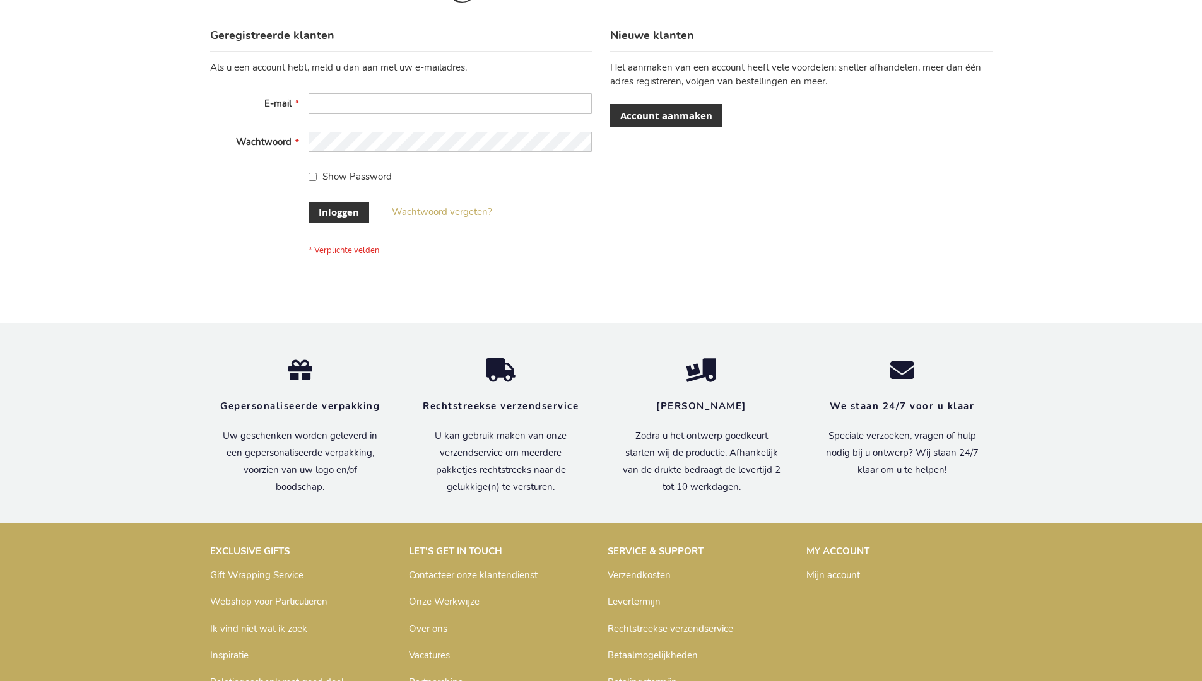
scroll to position [428, 0]
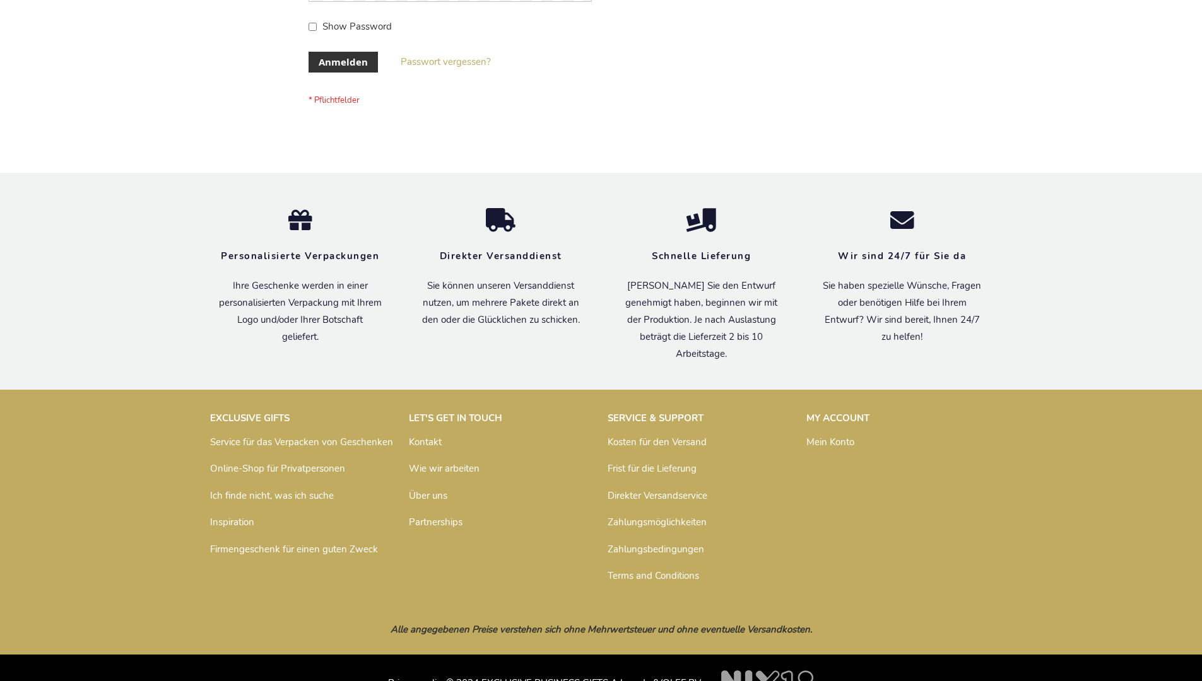
scroll to position [423, 0]
